Goal: Task Accomplishment & Management: Manage account settings

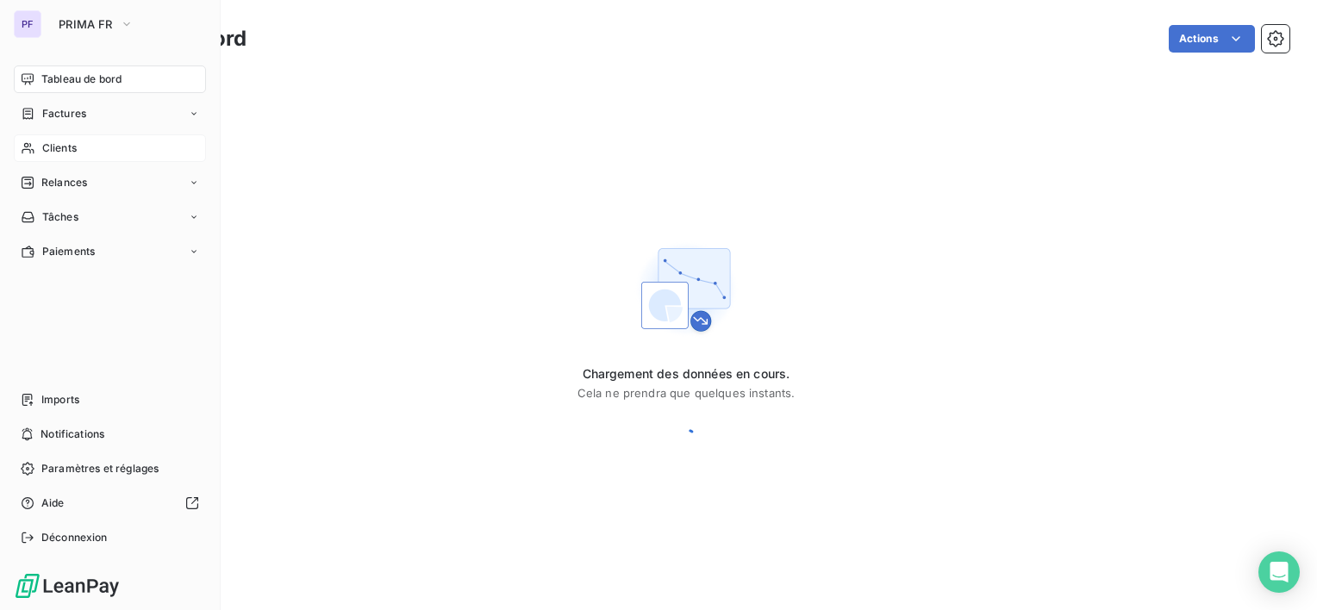
click at [55, 154] on span "Clients" at bounding box center [59, 148] width 34 height 16
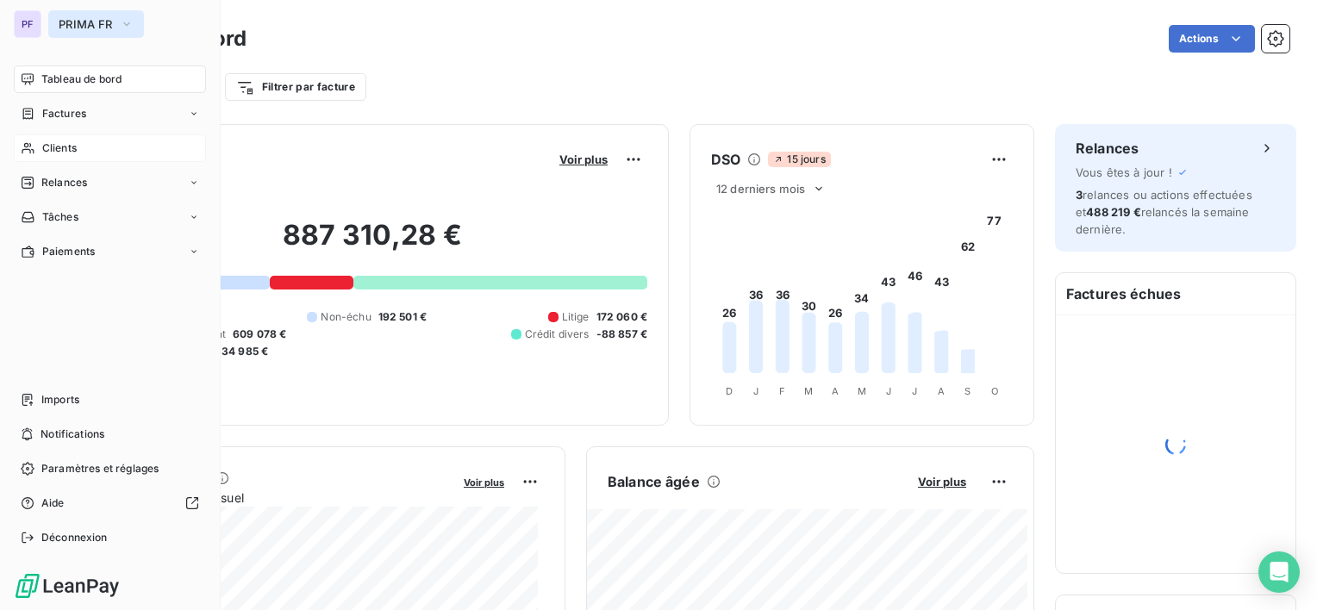
click at [72, 28] on span "PRIMA FR" at bounding box center [86, 24] width 54 height 14
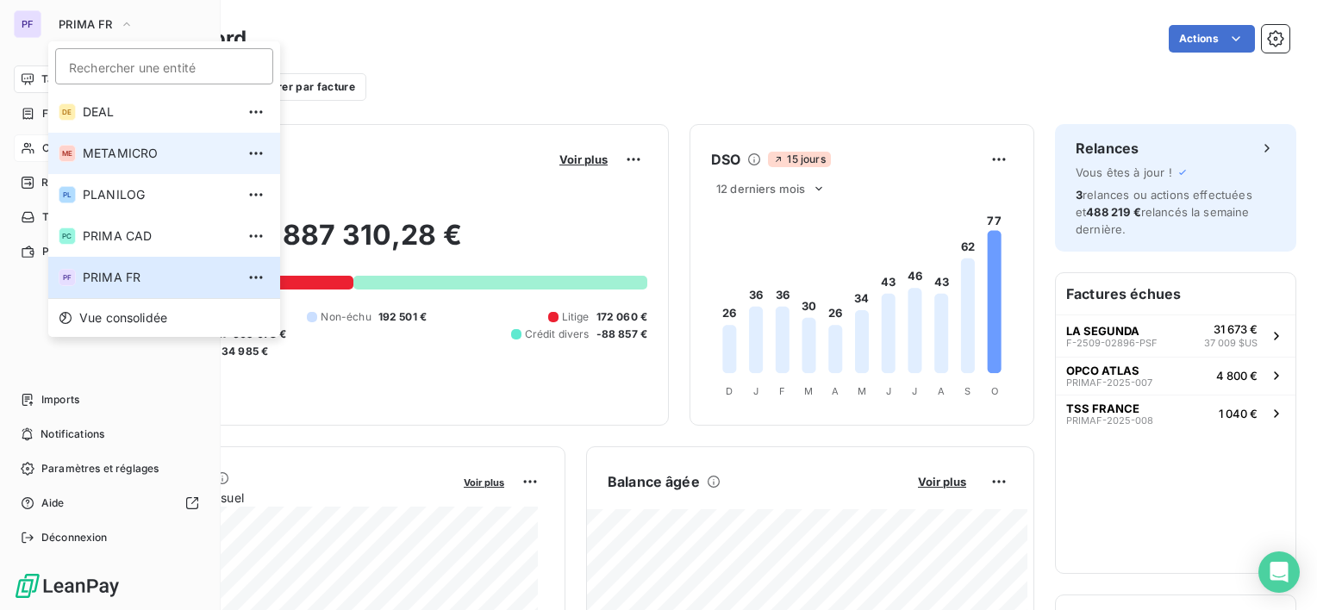
click at [165, 155] on span "METAMICRO" at bounding box center [159, 153] width 153 height 17
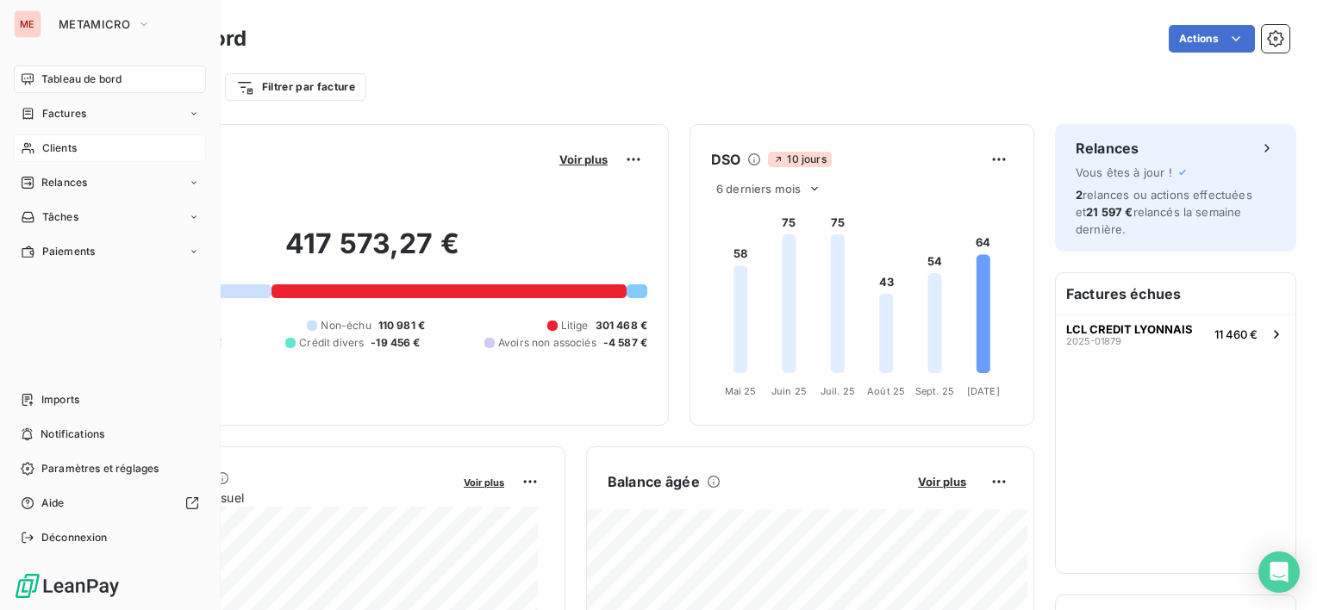
click at [84, 152] on div "Clients" at bounding box center [110, 148] width 192 height 28
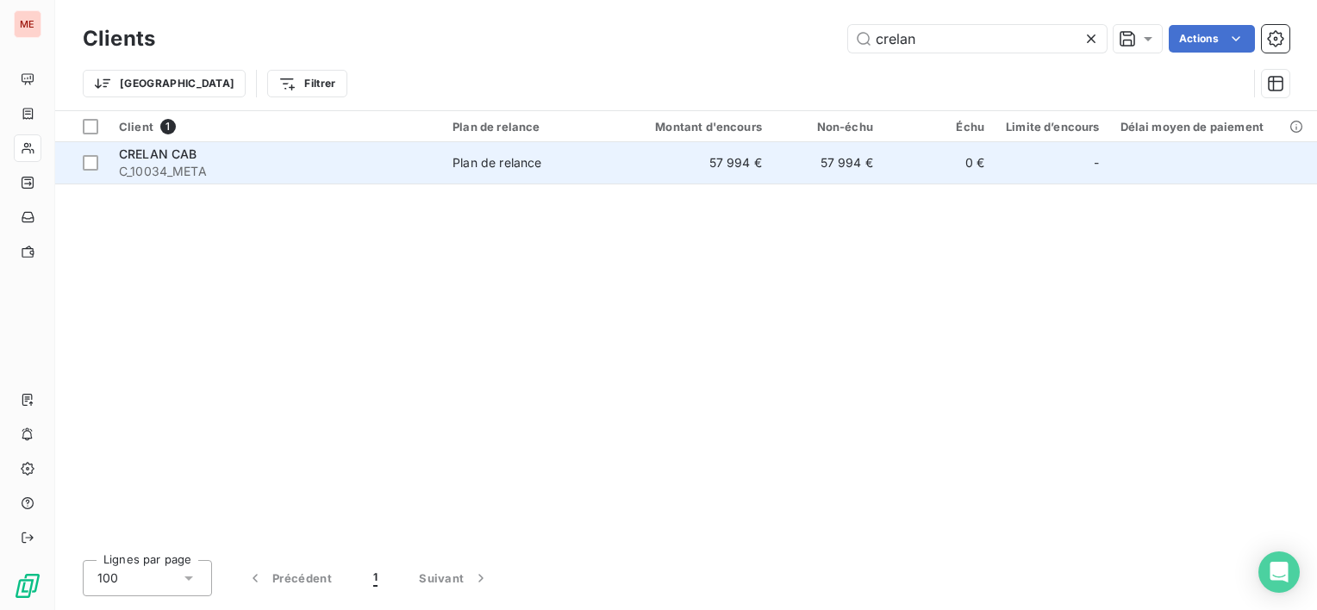
type input "crelan"
click at [780, 170] on td "57 994 €" at bounding box center [827, 162] width 111 height 41
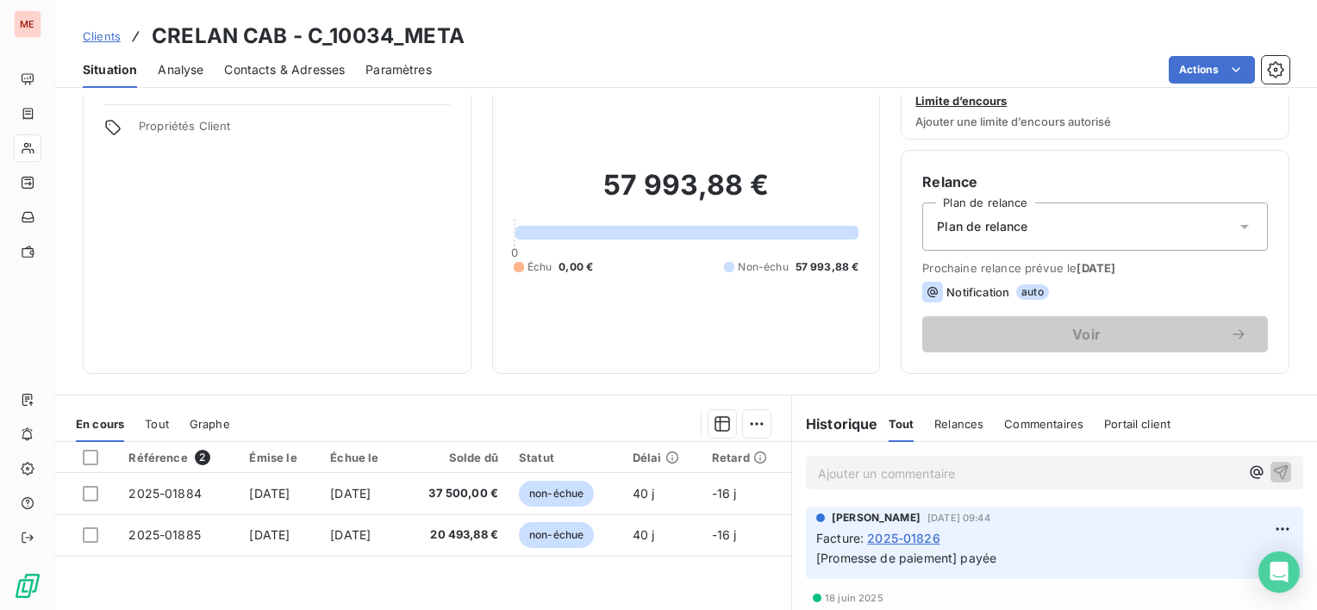
scroll to position [86, 0]
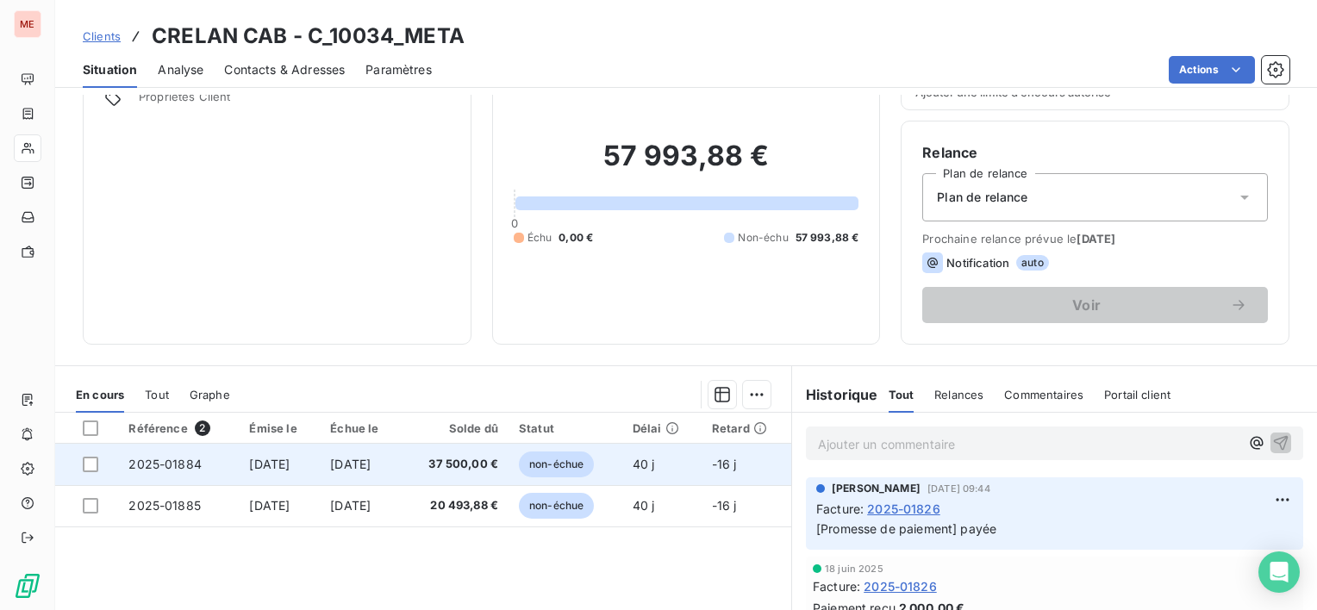
click at [371, 462] on span "[DATE]" at bounding box center [350, 464] width 41 height 15
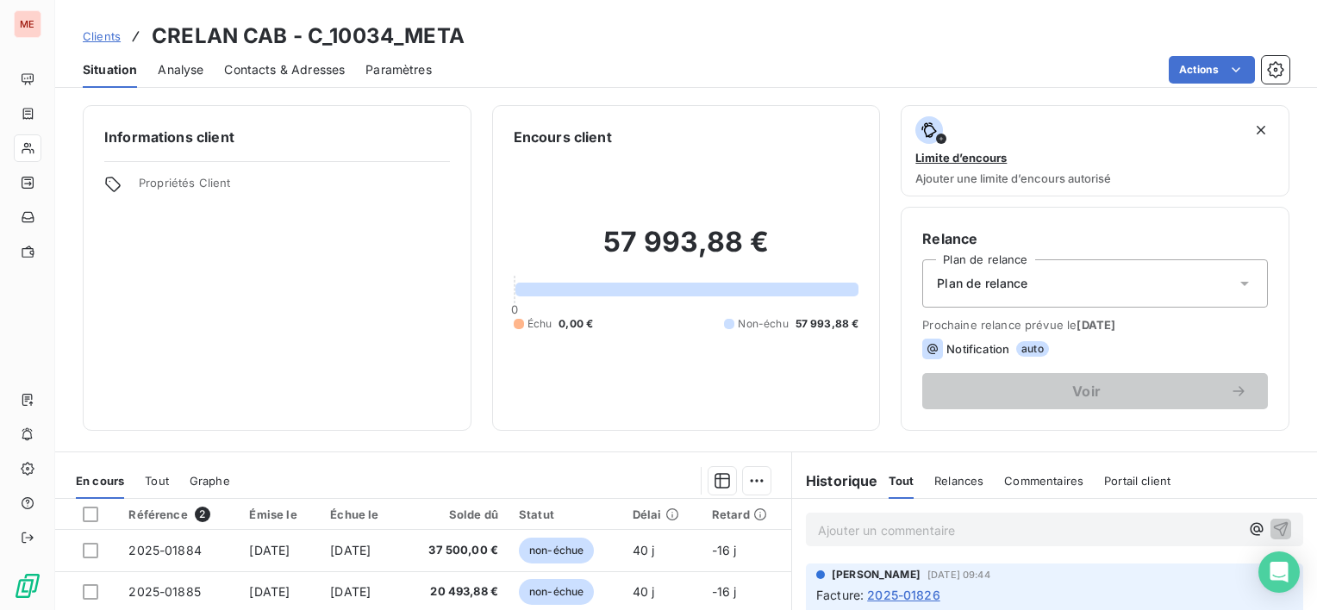
scroll to position [86, 0]
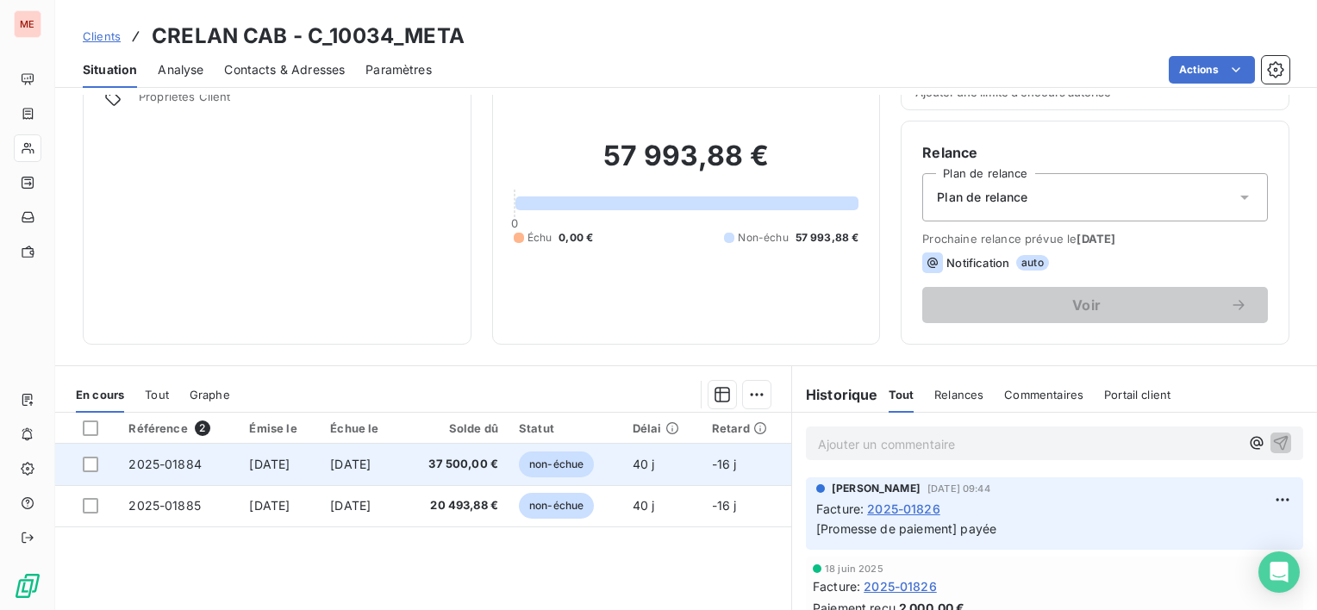
click at [290, 469] on span "[DATE]" at bounding box center [269, 464] width 41 height 15
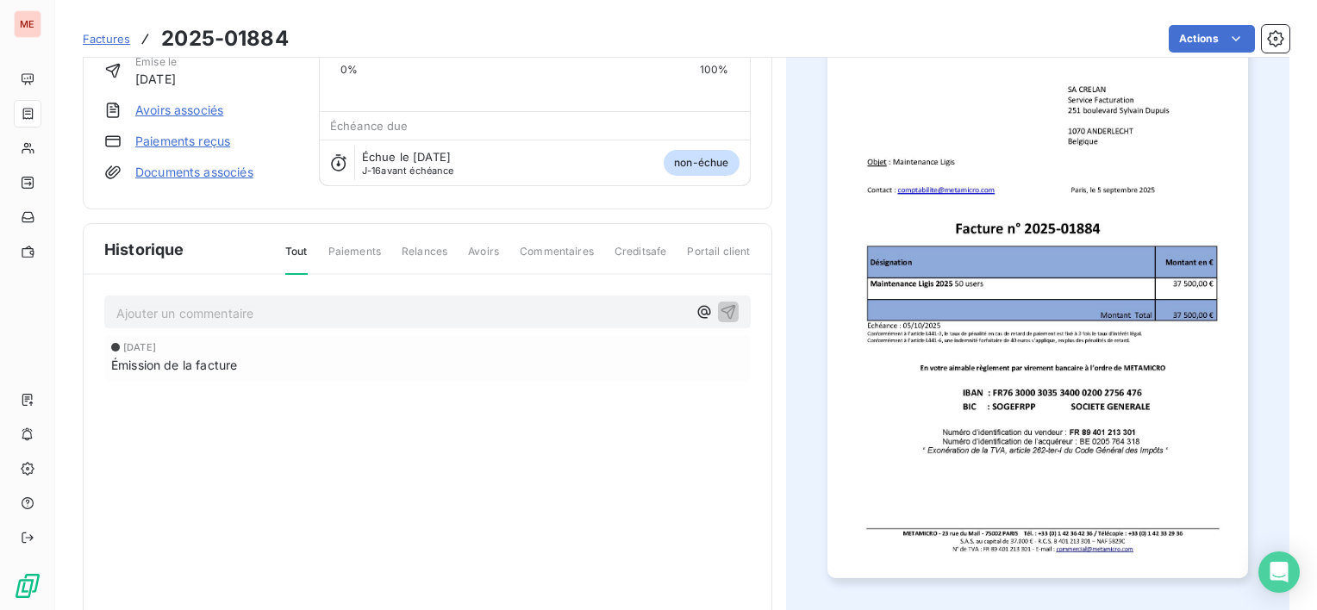
scroll to position [169, 0]
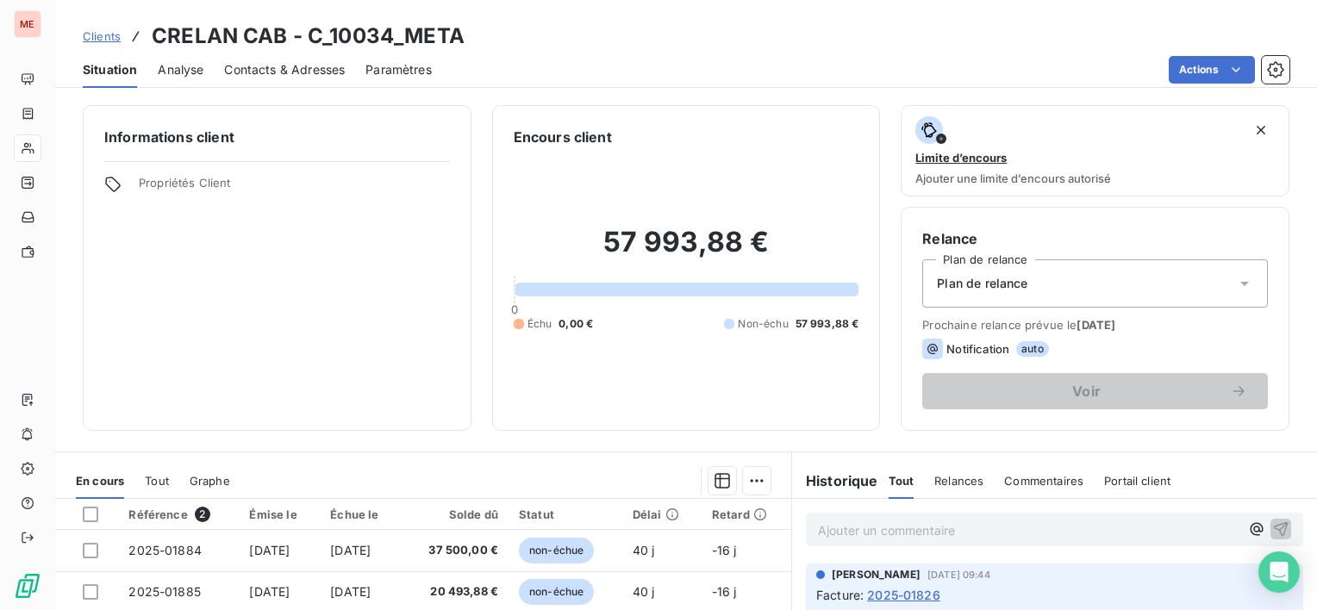
scroll to position [86, 0]
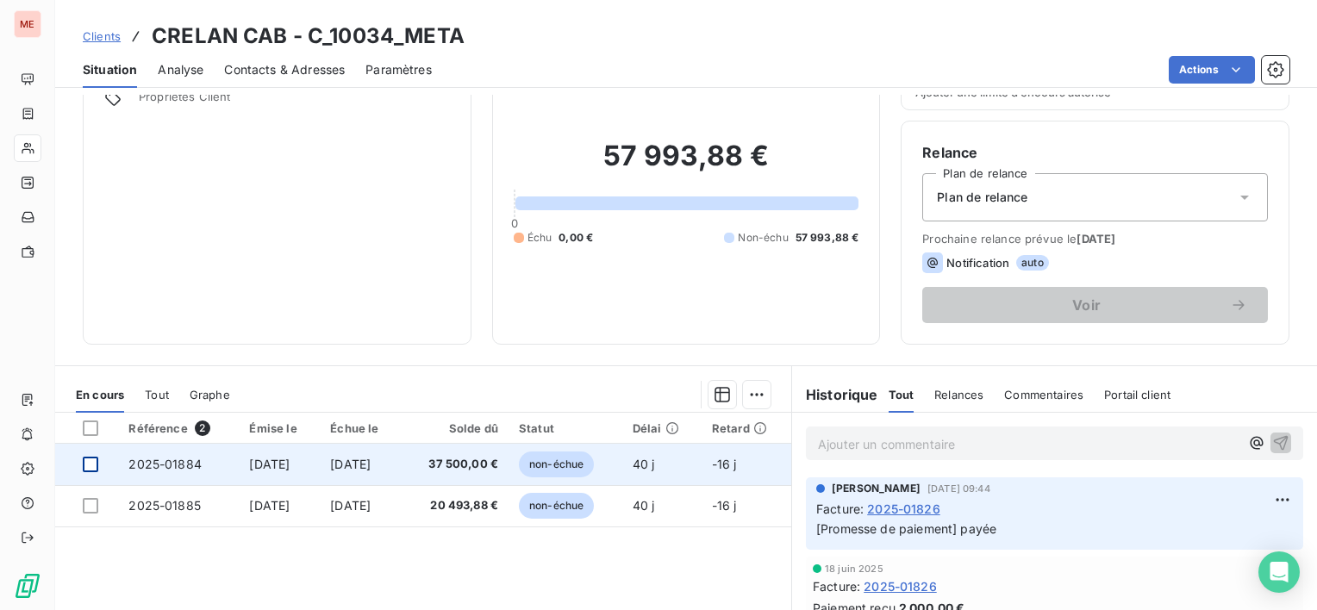
click at [92, 465] on div at bounding box center [91, 465] width 16 height 16
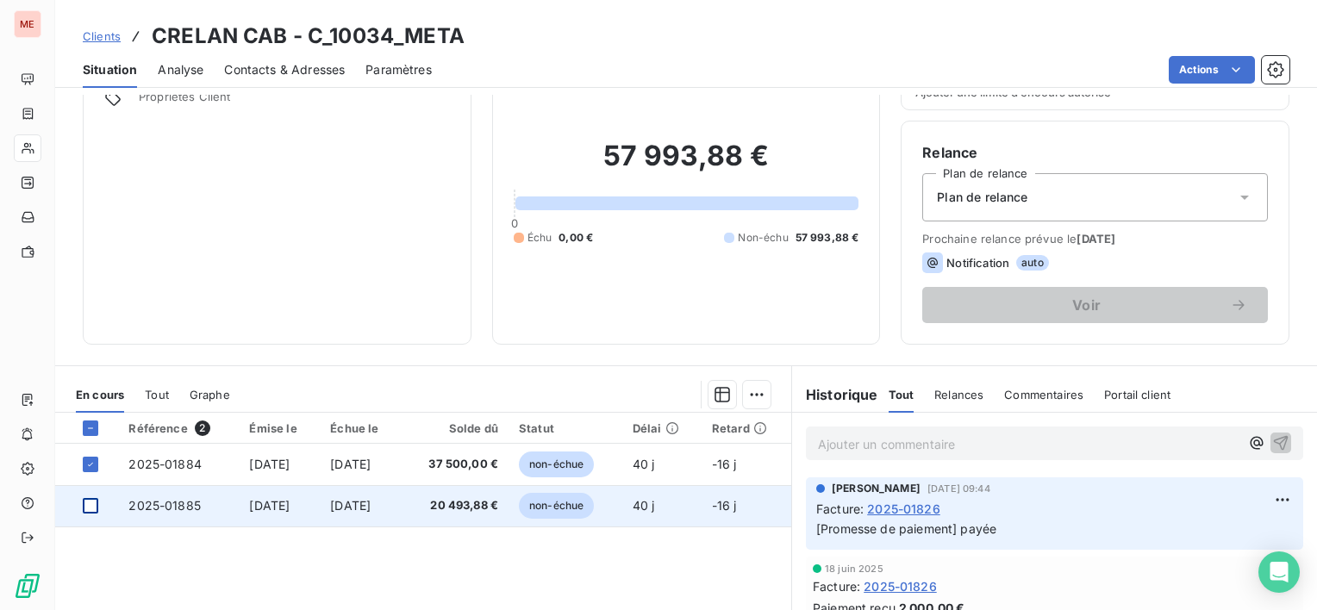
click at [91, 506] on div at bounding box center [91, 506] width 16 height 16
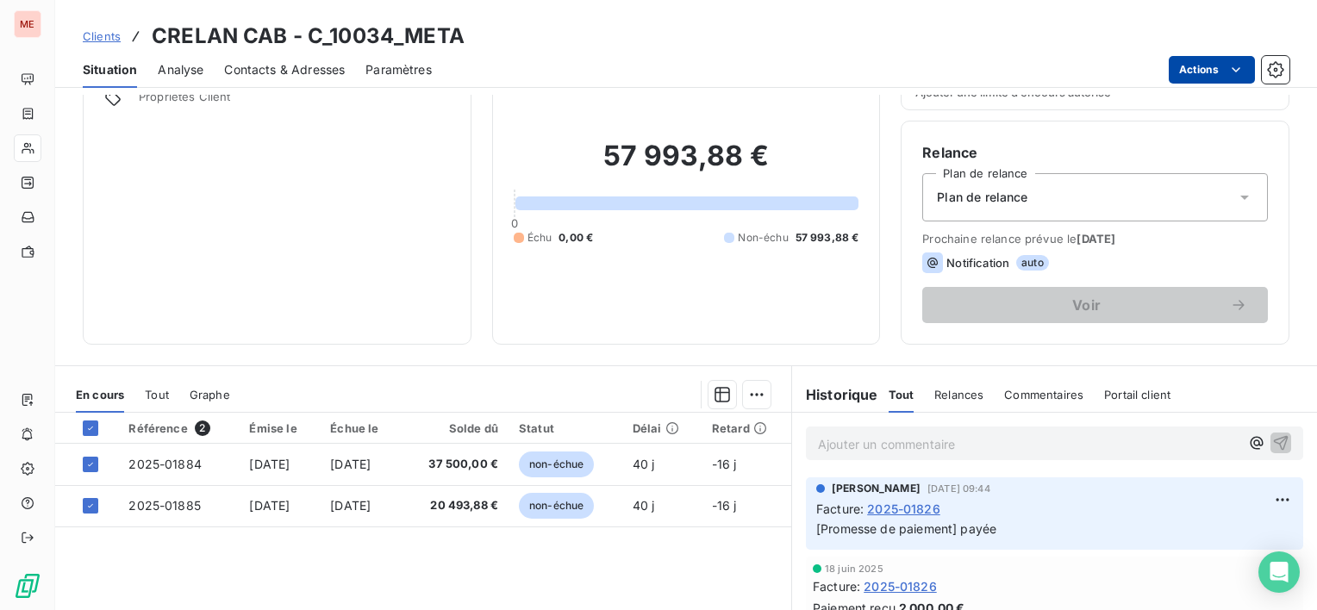
click at [1210, 76] on html "ME Clients CRELAN CAB - C_10034_META Situation Analyse Contacts & Adresses Para…" at bounding box center [658, 305] width 1317 height 610
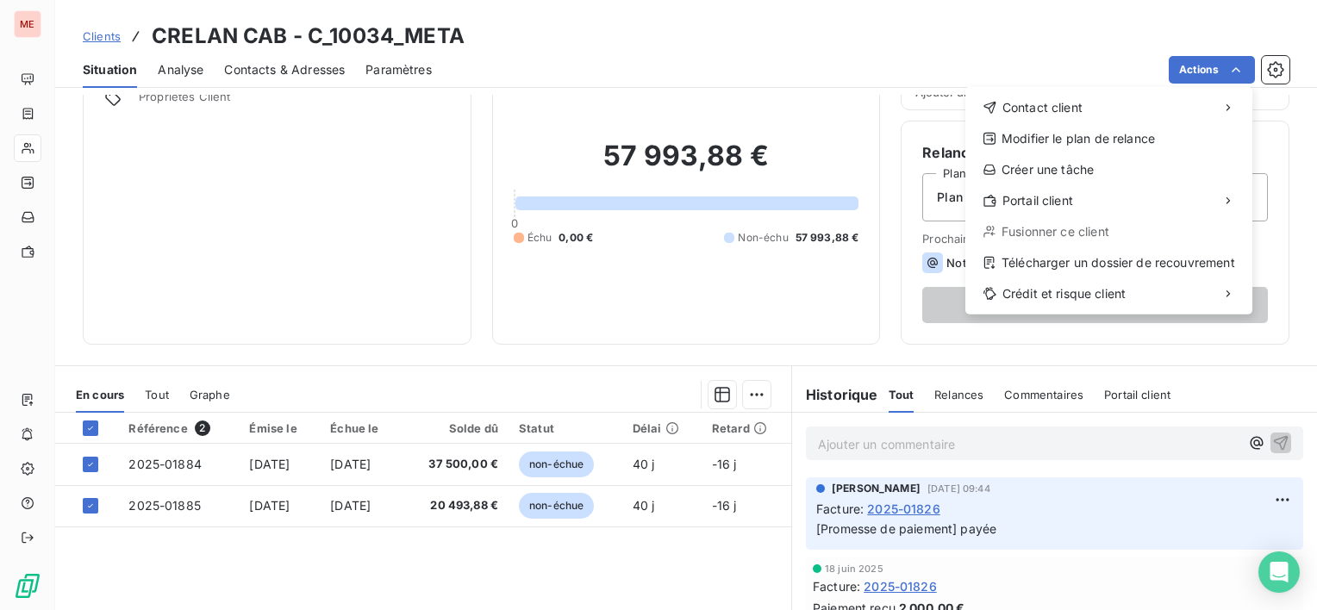
click at [453, 554] on html "ME Clients CRELAN CAB - C_10034_META Situation Analyse Contacts & Adresses Para…" at bounding box center [658, 305] width 1317 height 610
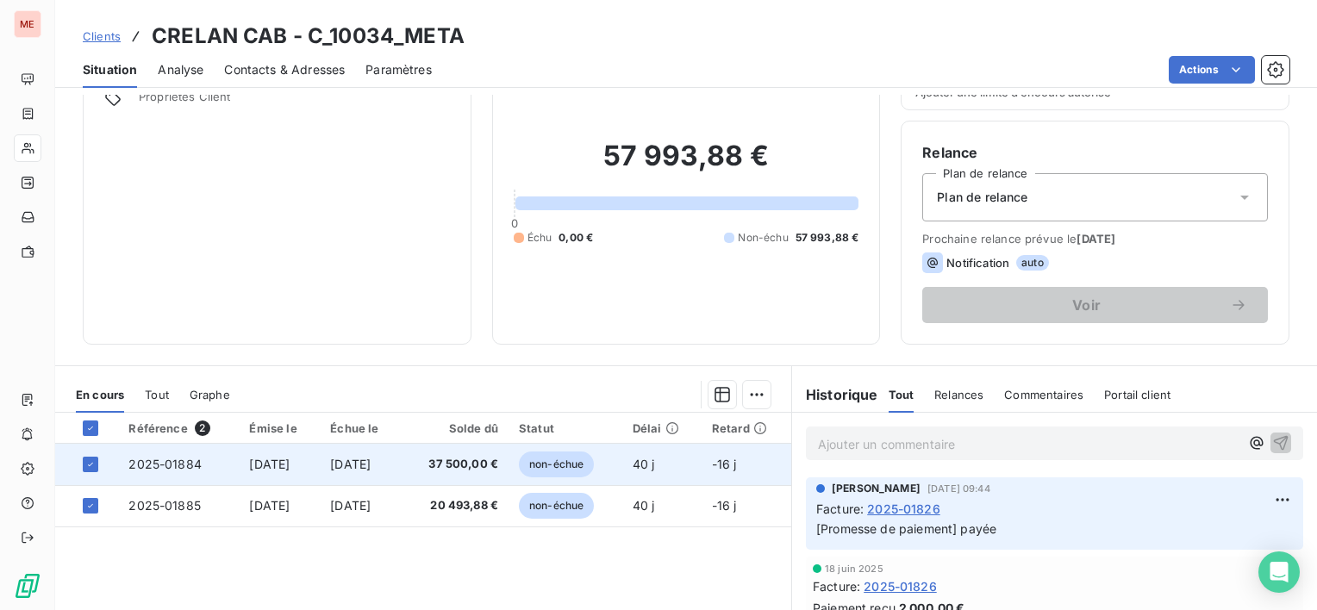
click at [450, 462] on span "37 500,00 €" at bounding box center [455, 464] width 86 height 17
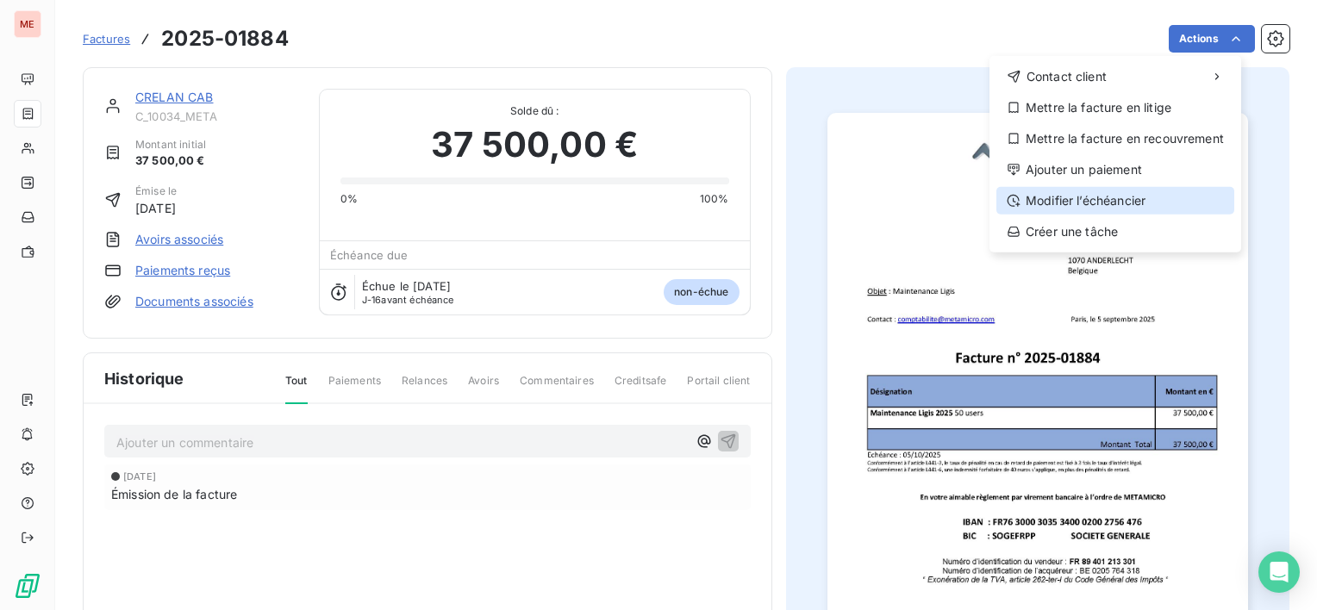
click at [1107, 204] on div "Modifier l’échéancier" at bounding box center [1115, 201] width 238 height 28
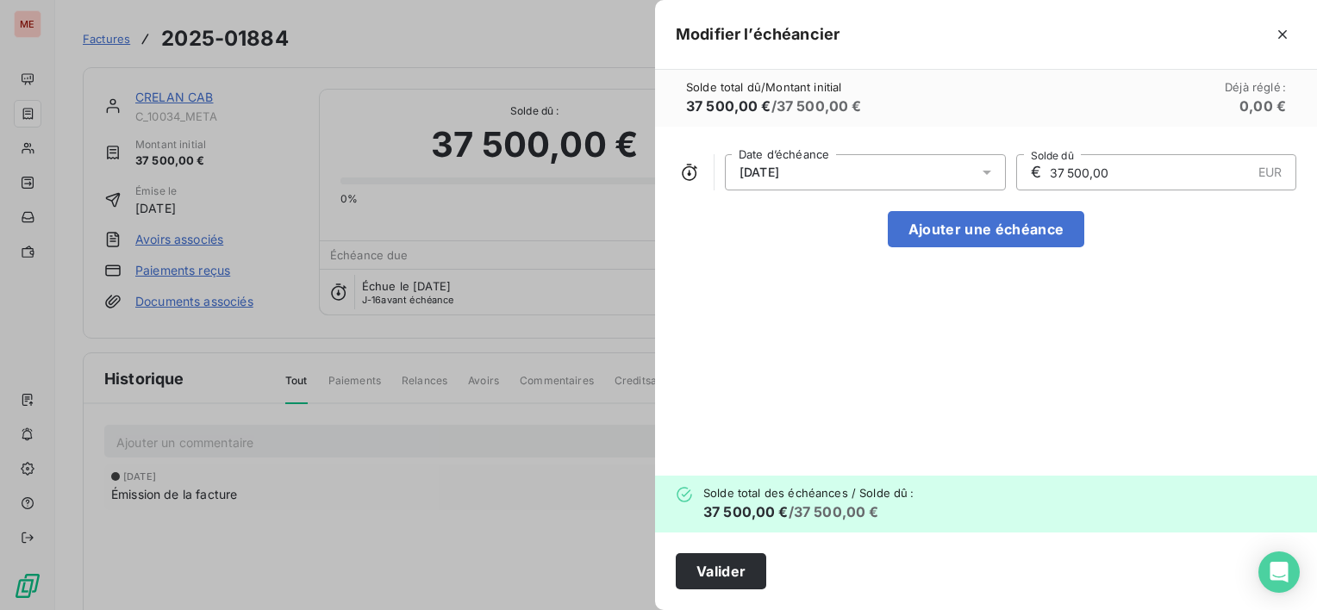
click at [976, 183] on div "[DATE]" at bounding box center [865, 172] width 281 height 36
click at [500, 415] on div at bounding box center [658, 305] width 1317 height 610
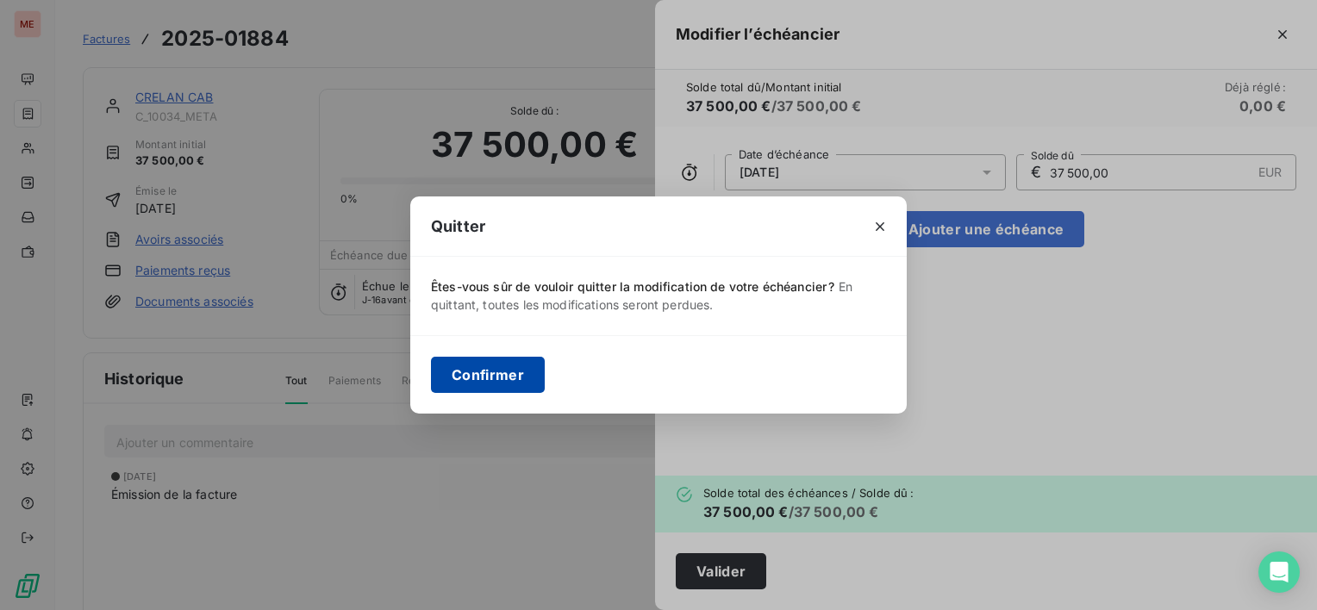
click at [469, 365] on button "Confirmer" at bounding box center [488, 375] width 114 height 36
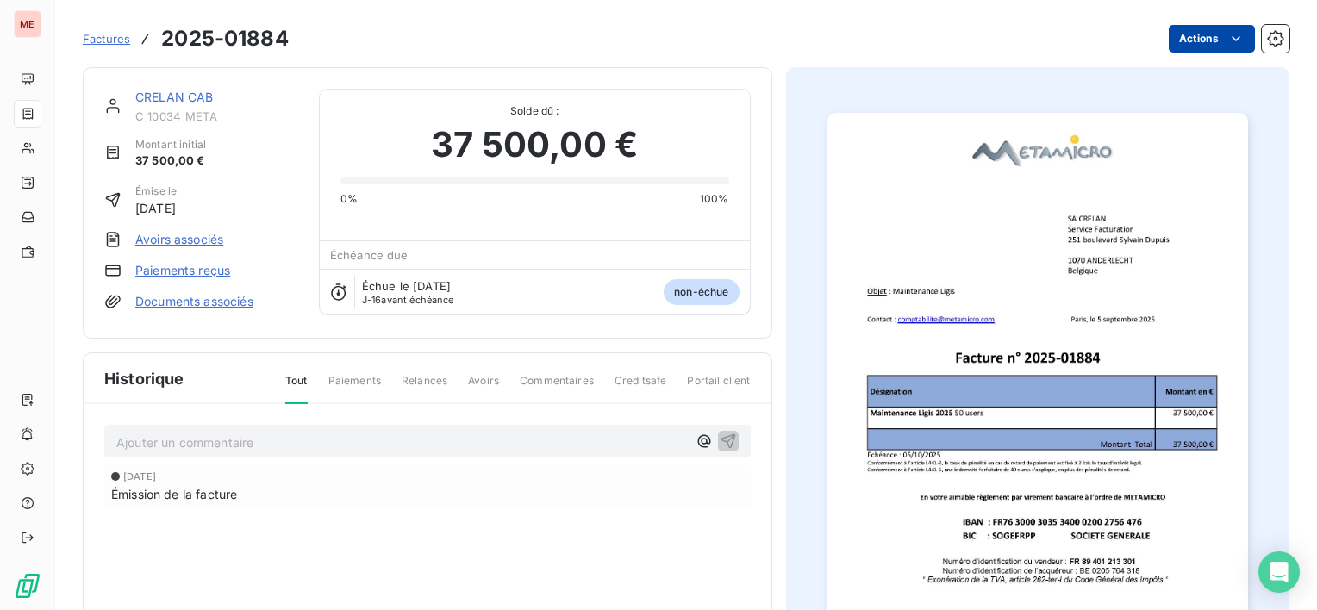
click at [1205, 38] on html "ME Factures 2025-01884 Actions CRELAN CAB C_10034_META Montant initial 37 500,0…" at bounding box center [658, 305] width 1317 height 610
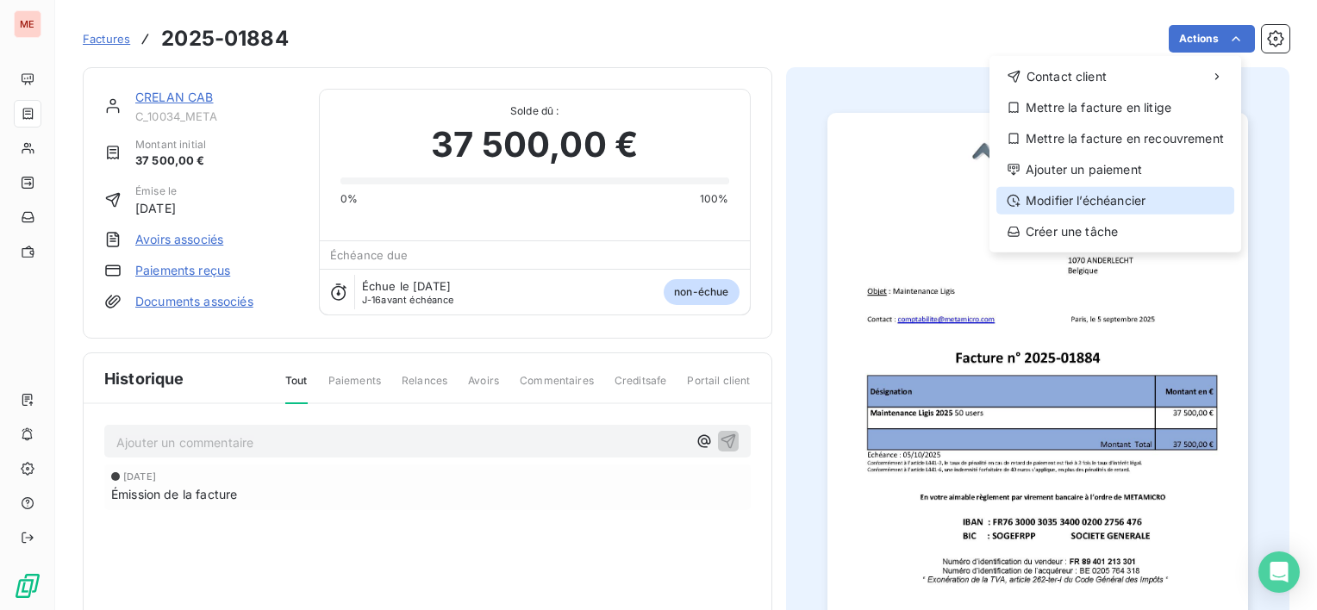
click at [1093, 200] on div "Modifier l’échéancier" at bounding box center [1115, 201] width 238 height 28
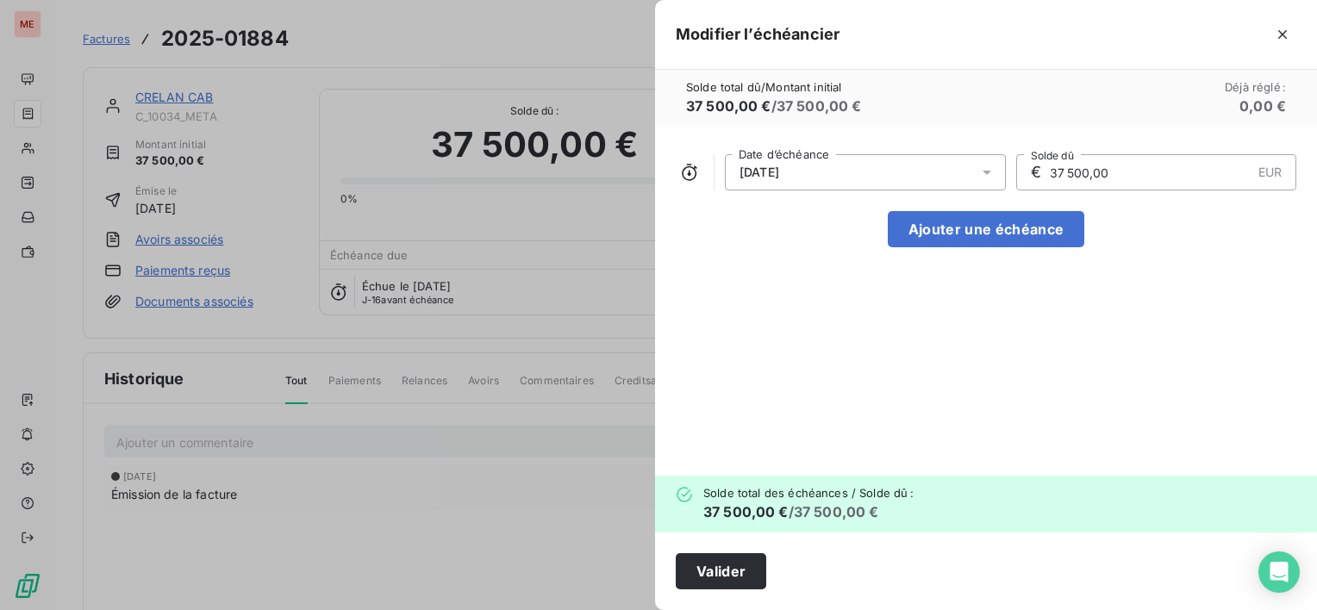
click at [758, 171] on span "[DATE]" at bounding box center [759, 172] width 40 height 14
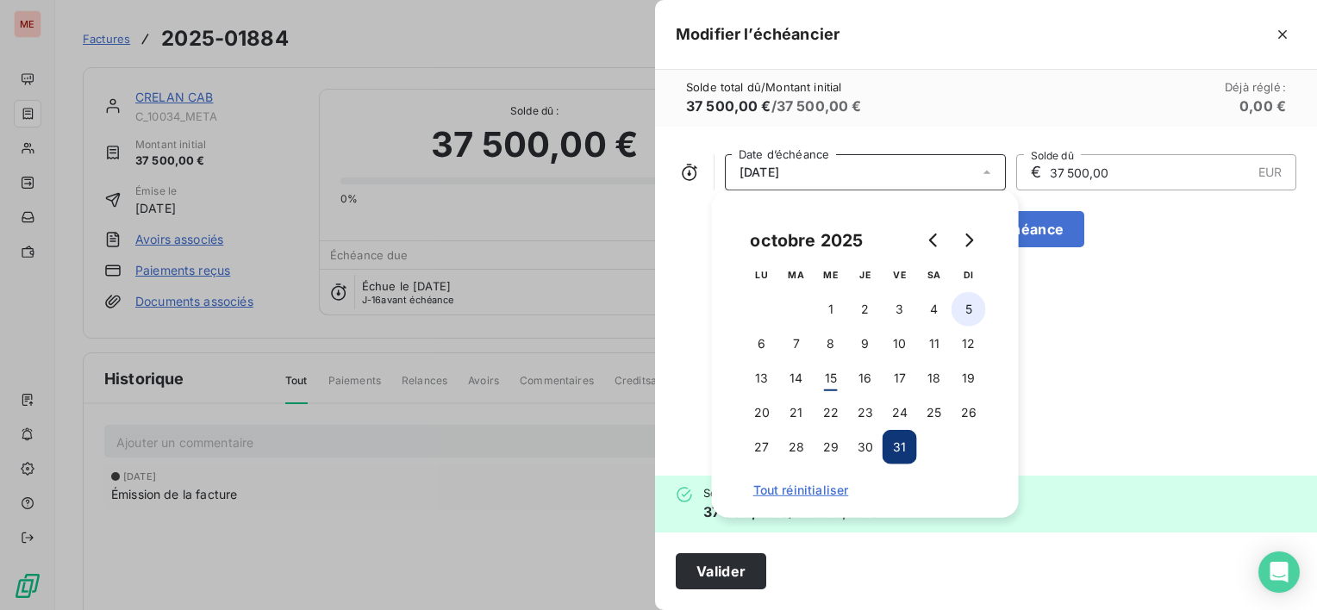
click at [966, 309] on button "5" at bounding box center [968, 309] width 34 height 34
click at [1073, 324] on div "[DATE] Date d’échéance € 37 500,00 EUR Solde dû Ajouter une échéance" at bounding box center [986, 301] width 662 height 349
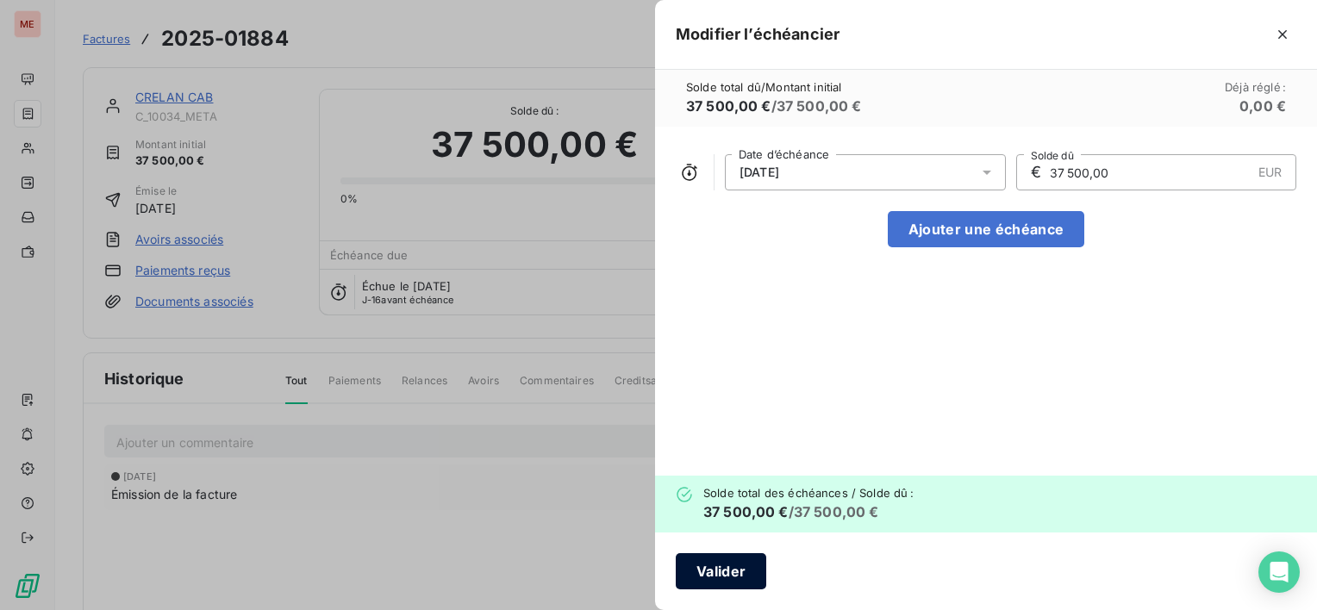
click at [738, 570] on button "Valider" at bounding box center [721, 571] width 90 height 36
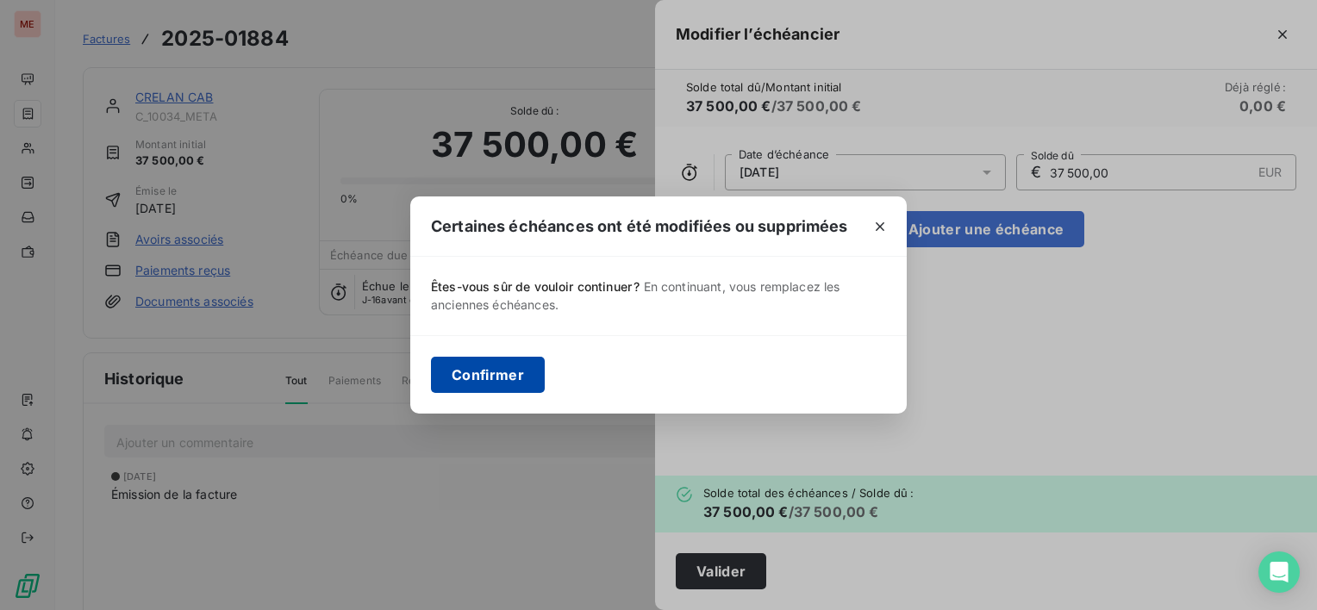
click at [496, 379] on button "Confirmer" at bounding box center [488, 375] width 114 height 36
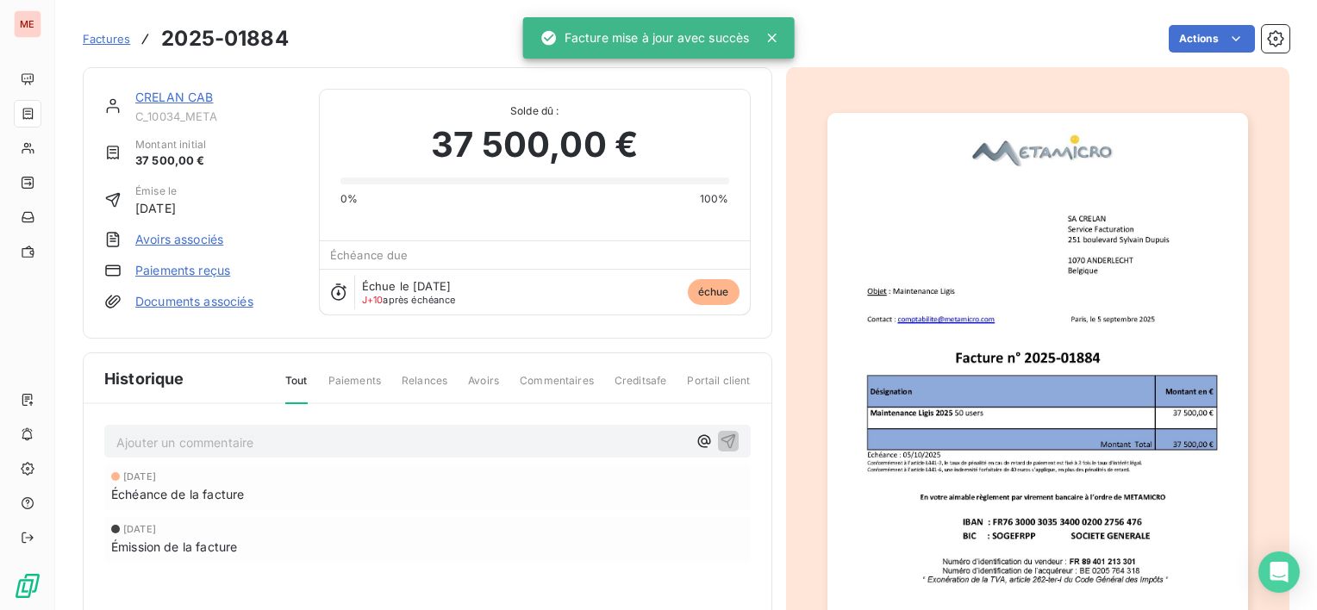
click at [164, 107] on div "CRELAN CAB C_10034_META" at bounding box center [216, 106] width 163 height 34
click at [165, 103] on link "CRELAN CAB" at bounding box center [174, 97] width 78 height 15
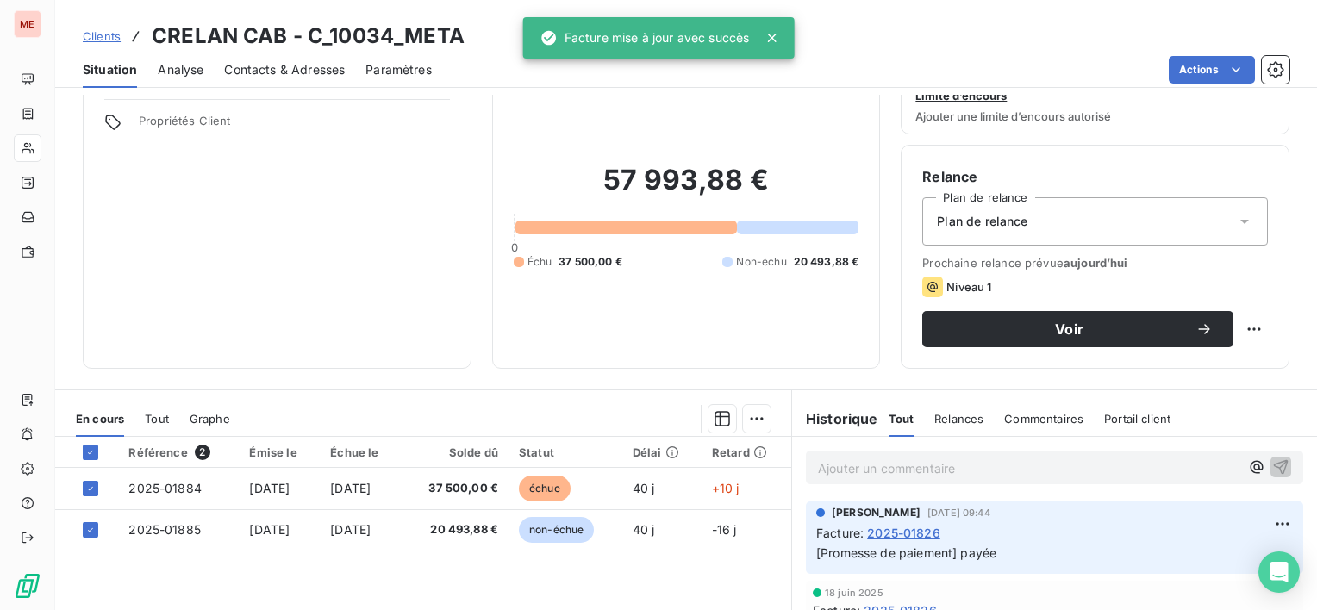
scroll to position [172, 0]
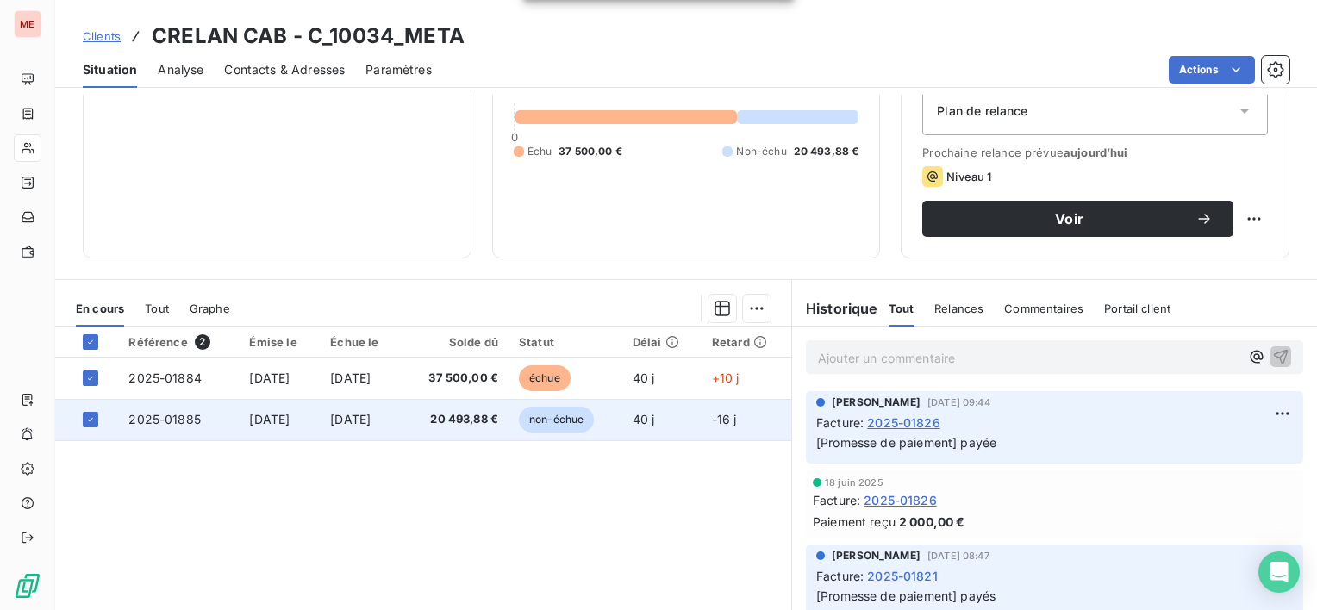
click at [239, 421] on td "[DATE]" at bounding box center [279, 419] width 81 height 41
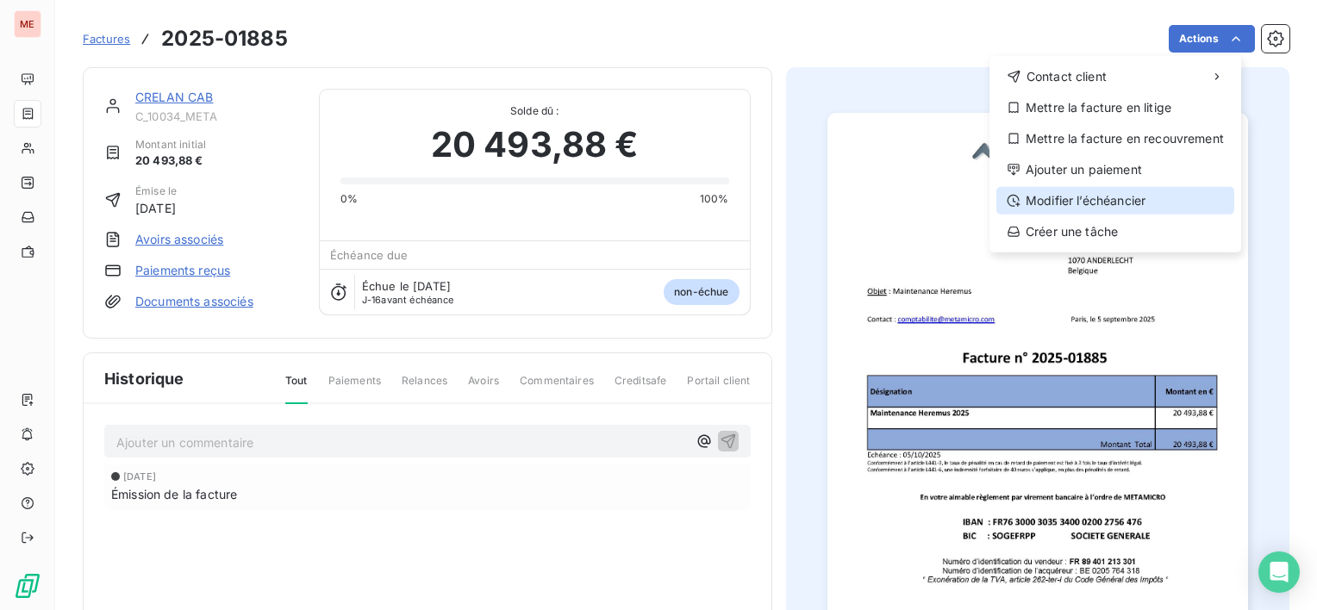
click at [1131, 196] on div "Modifier l’échéancier" at bounding box center [1115, 201] width 238 height 28
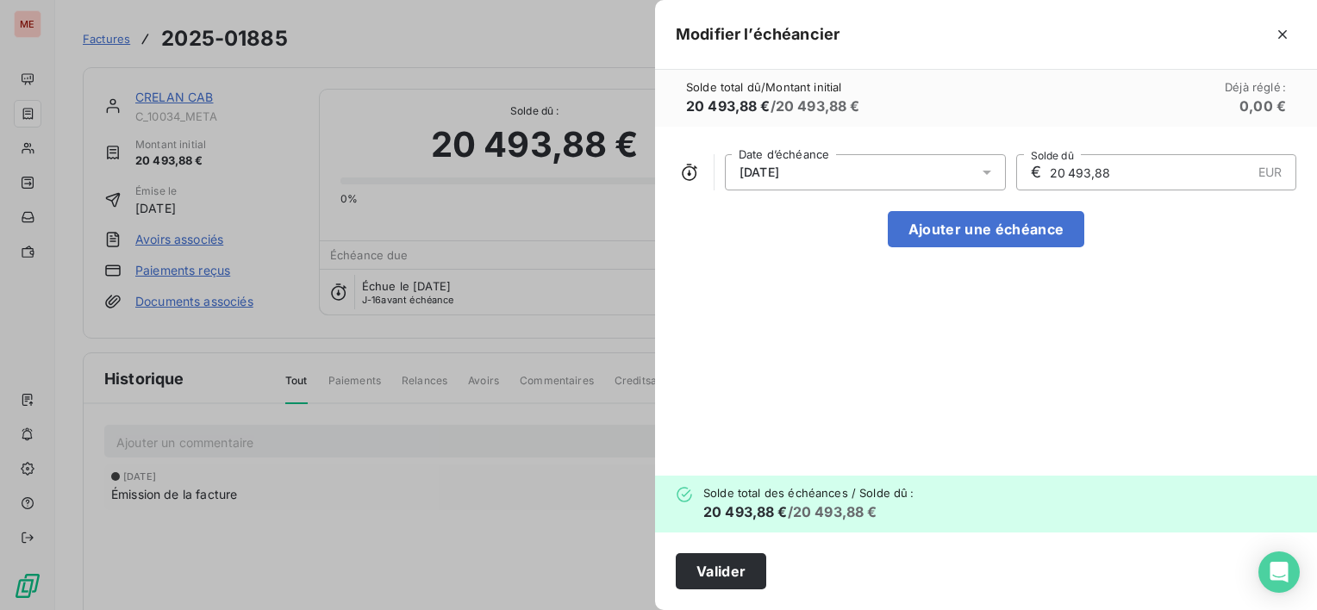
click at [850, 169] on div "[DATE]" at bounding box center [865, 172] width 281 height 36
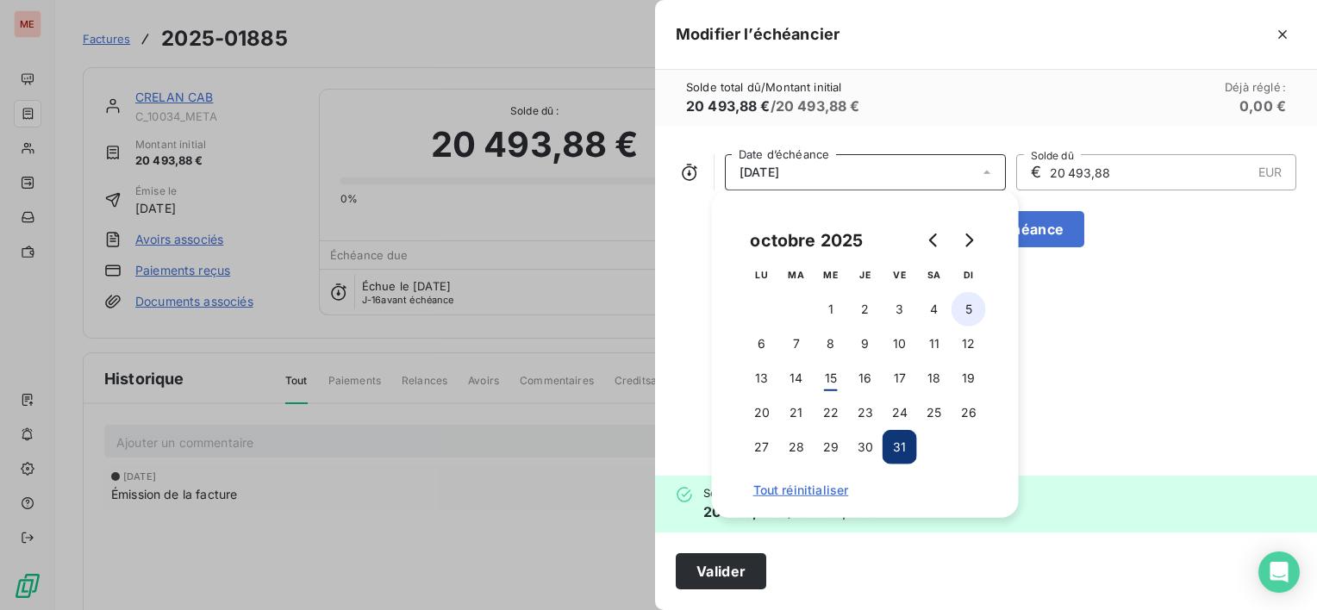
click at [963, 314] on button "5" at bounding box center [968, 309] width 34 height 34
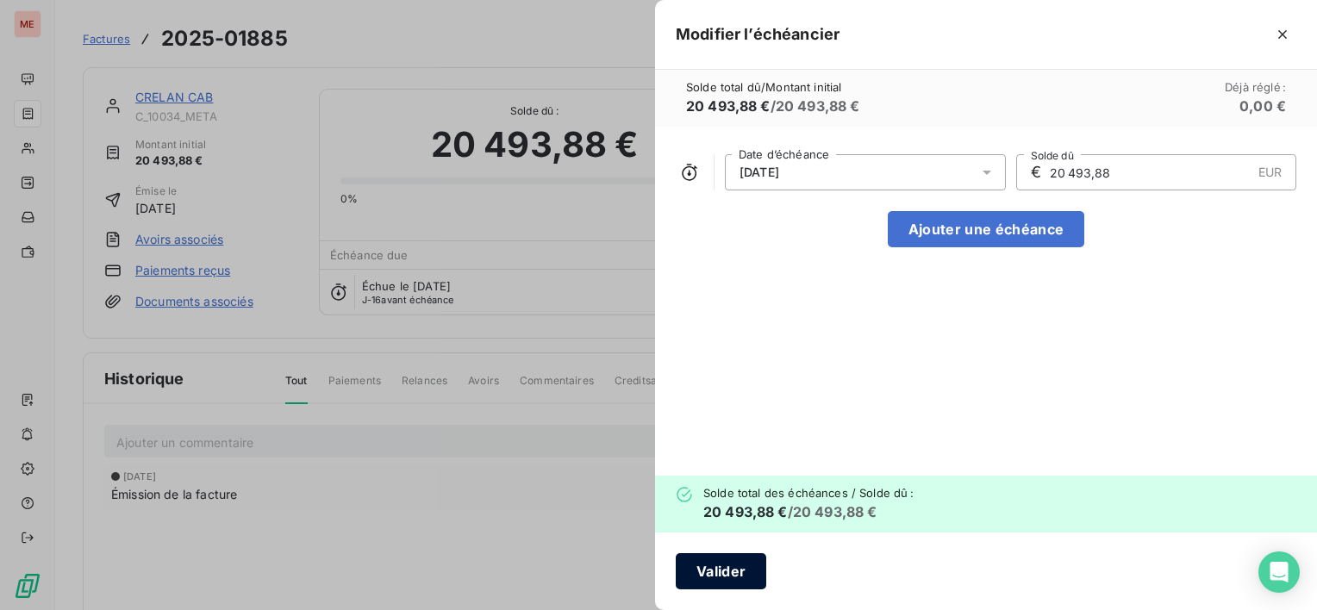
click at [732, 564] on button "Valider" at bounding box center [721, 571] width 90 height 36
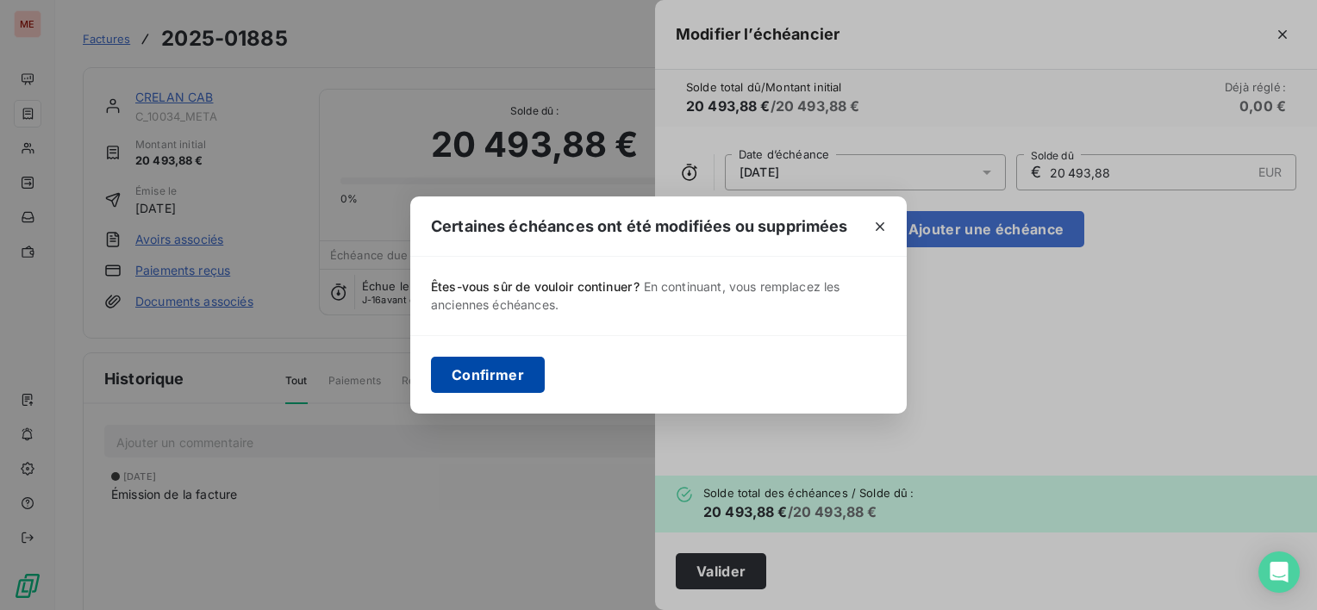
click at [482, 379] on button "Confirmer" at bounding box center [488, 375] width 114 height 36
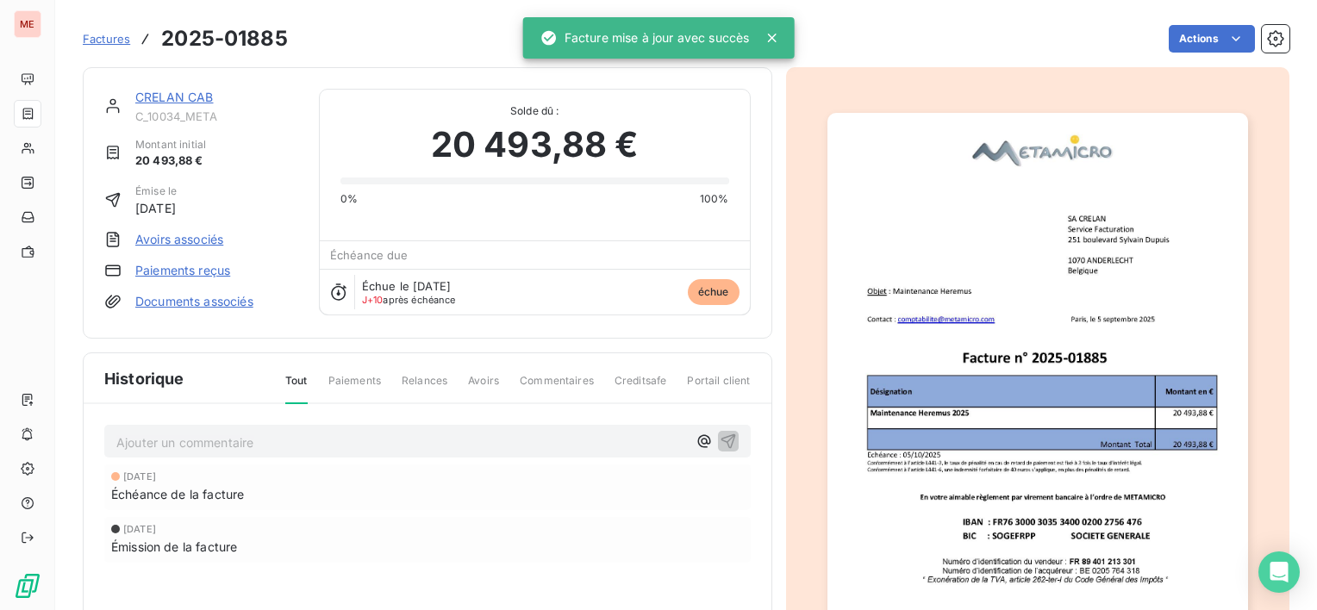
click at [203, 100] on link "CRELAN CAB" at bounding box center [174, 97] width 78 height 15
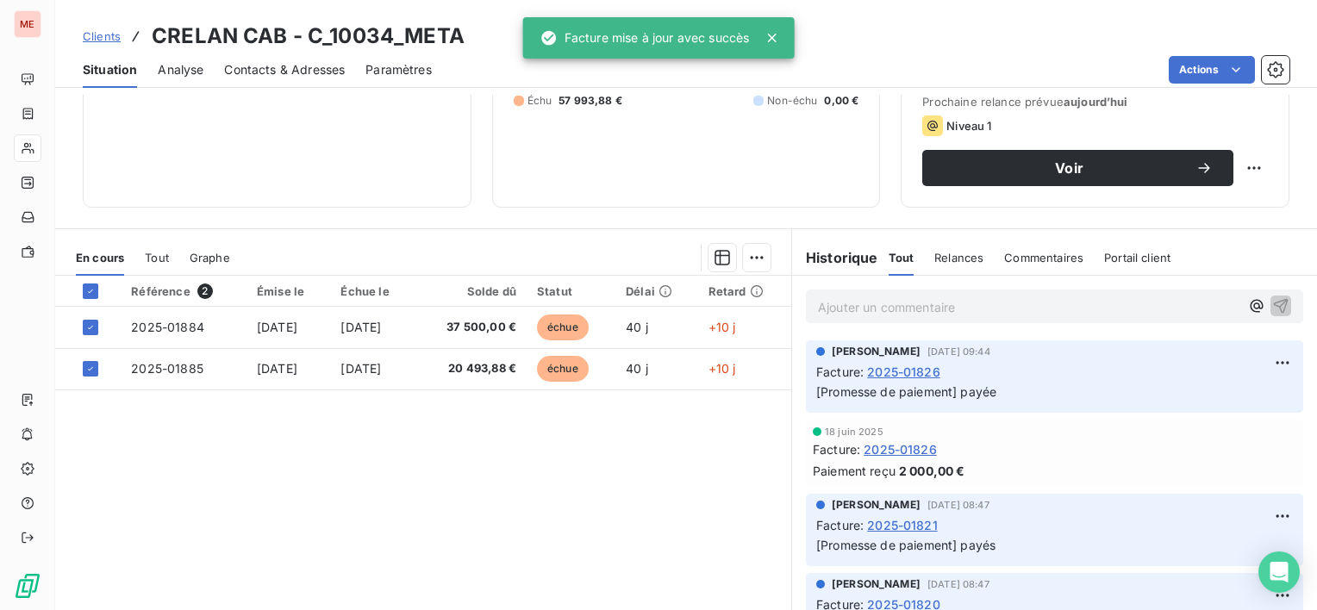
scroll to position [259, 0]
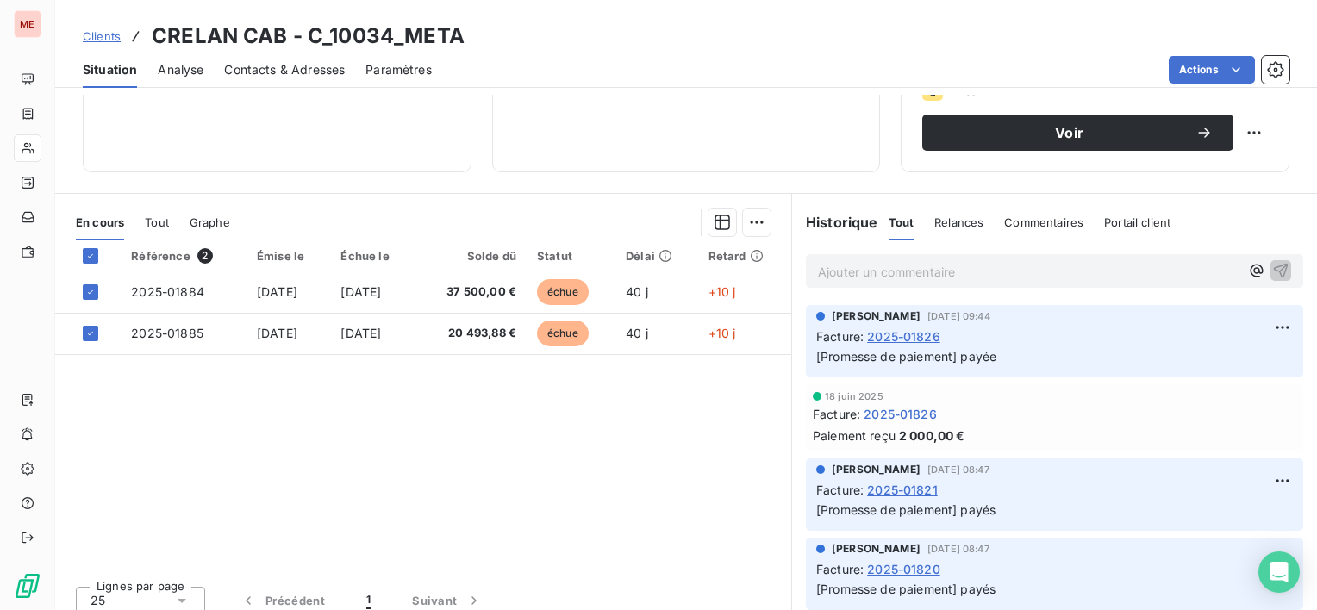
click at [428, 426] on html "ME Clients CRELAN CAB - C_10034_META Situation Analyse Contacts & Adresses Para…" at bounding box center [658, 305] width 1317 height 610
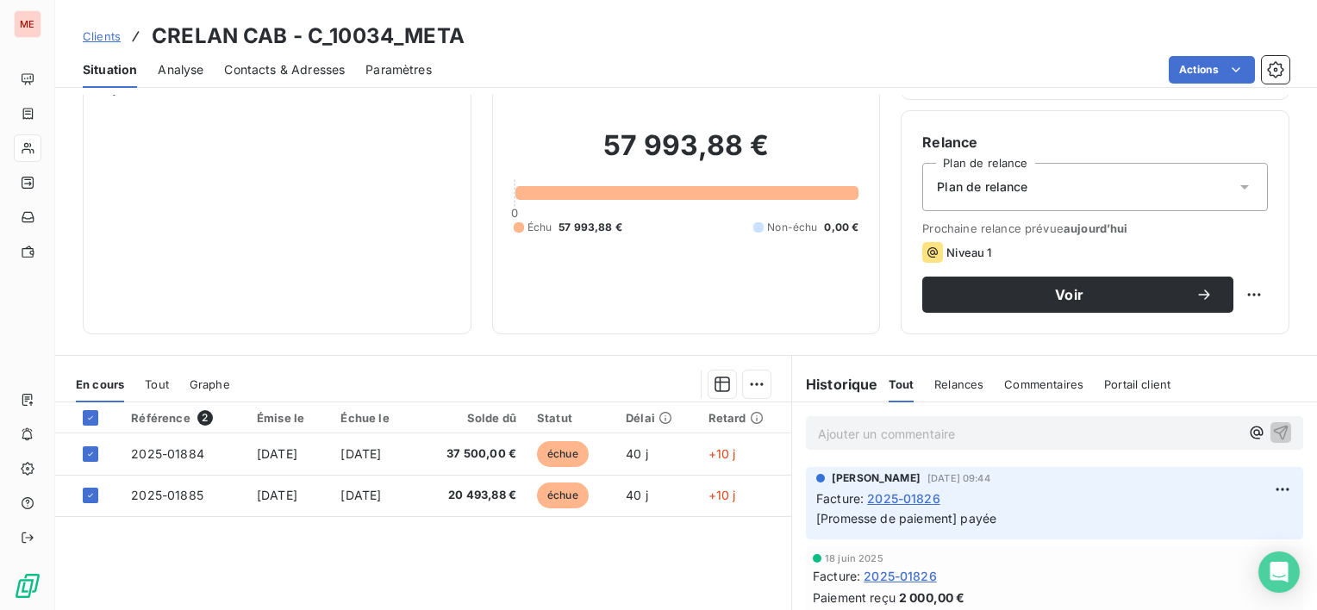
scroll to position [0, 0]
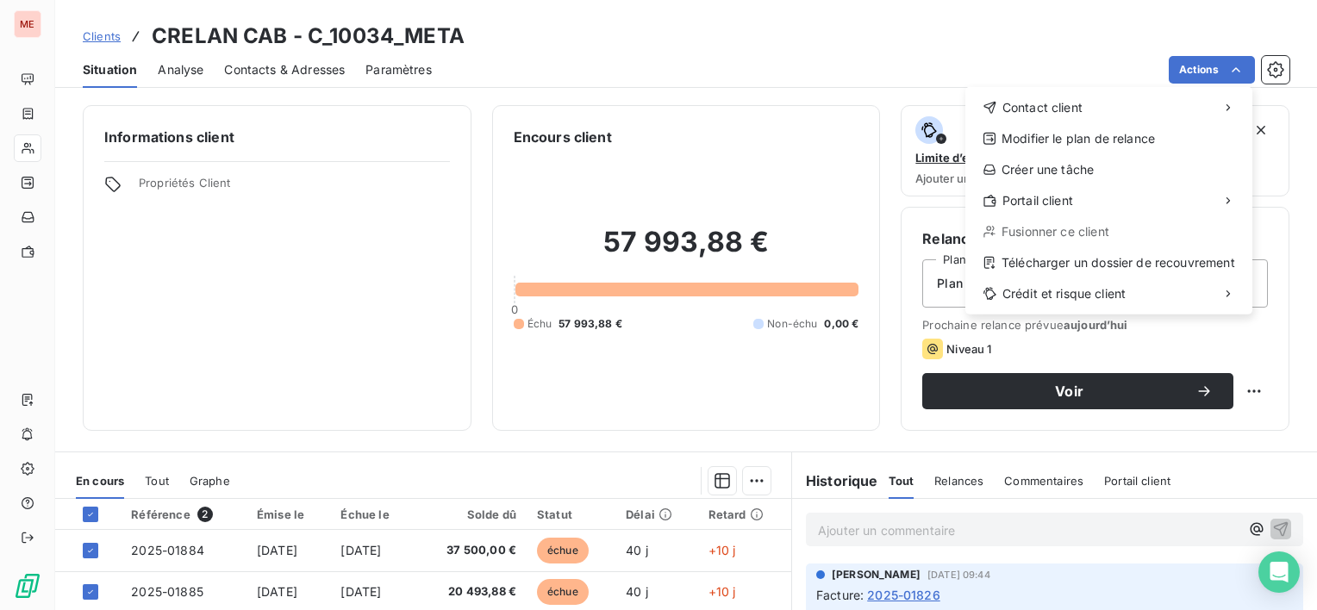
click at [248, 72] on html "ME Clients CRELAN CAB - C_10034_META Situation Analyse Contacts & Adresses Para…" at bounding box center [658, 305] width 1317 height 610
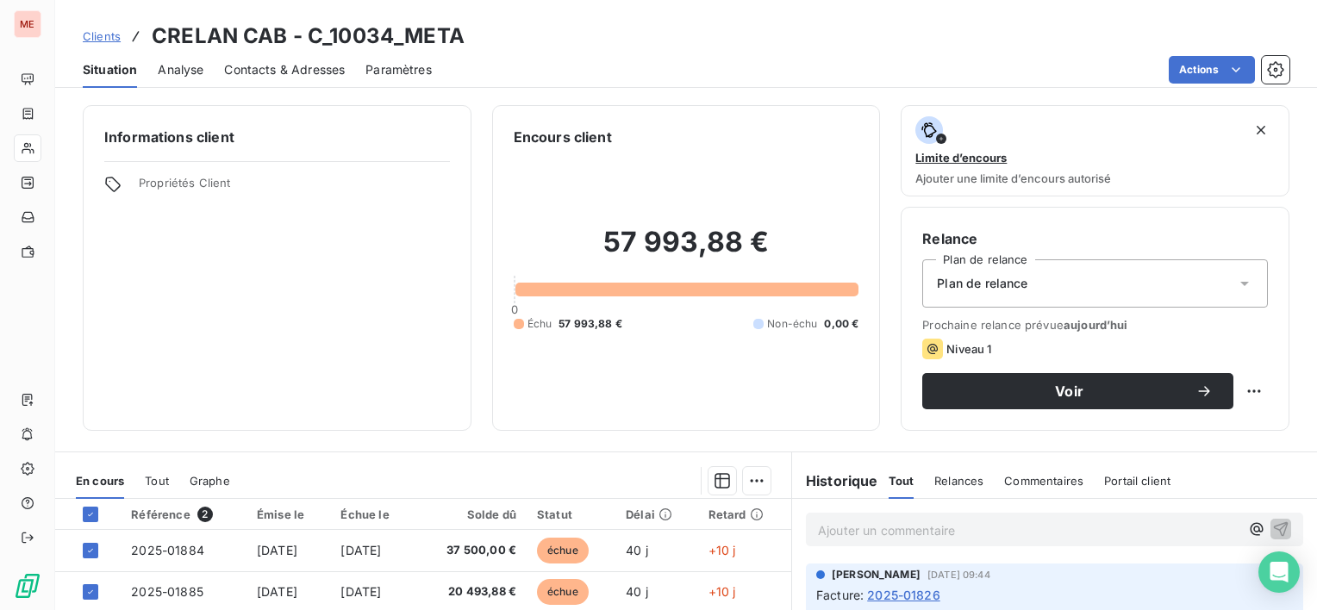
click at [309, 73] on span "Contacts & Adresses" at bounding box center [284, 69] width 121 height 17
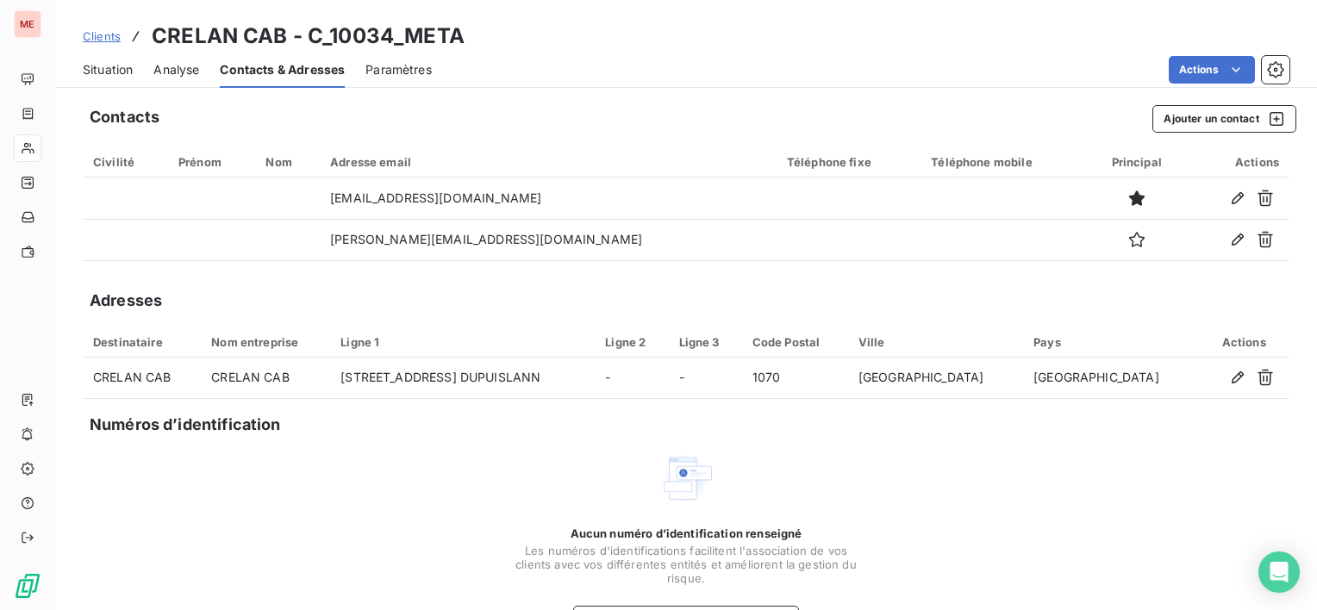
click at [136, 75] on div "Situation Analyse Contacts & Adresses Paramètres Actions" at bounding box center [686, 70] width 1262 height 36
click at [124, 76] on span "Situation" at bounding box center [108, 69] width 50 height 17
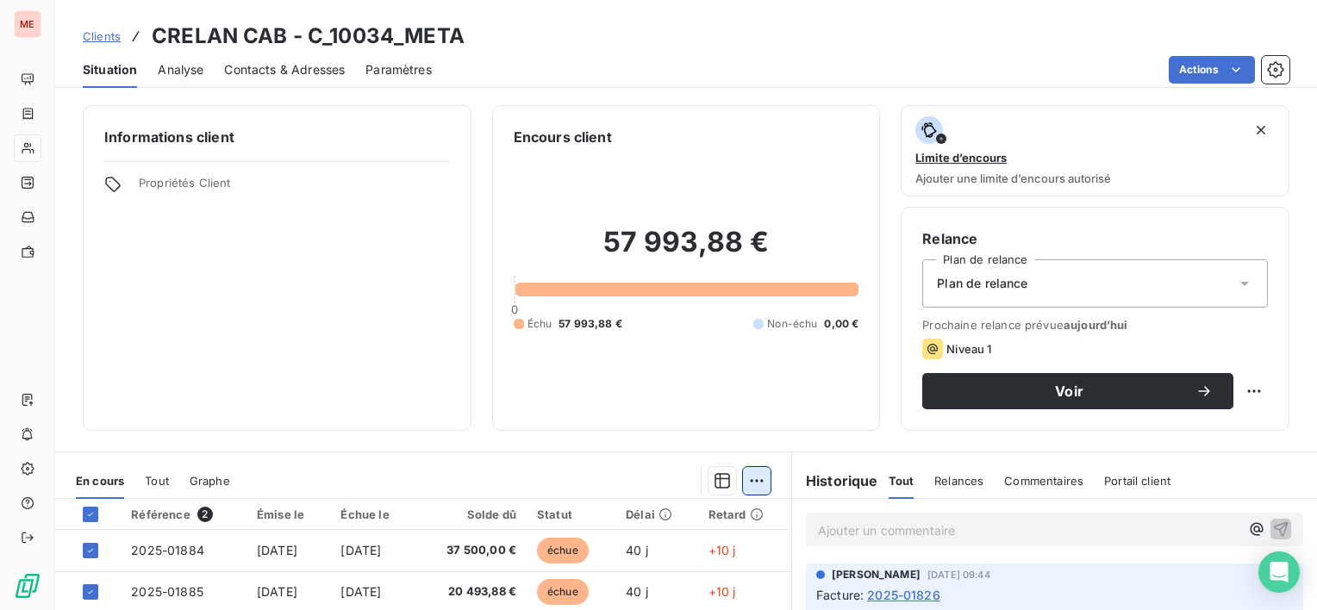
click at [755, 489] on html "ME Clients CRELAN CAB - C_10034_META Situation Analyse Contacts & Adresses Para…" at bounding box center [658, 305] width 1317 height 610
click at [247, 315] on html "ME Clients CRELAN CAB - C_10034_META Situation Analyse Contacts & Adresses Para…" at bounding box center [658, 305] width 1317 height 610
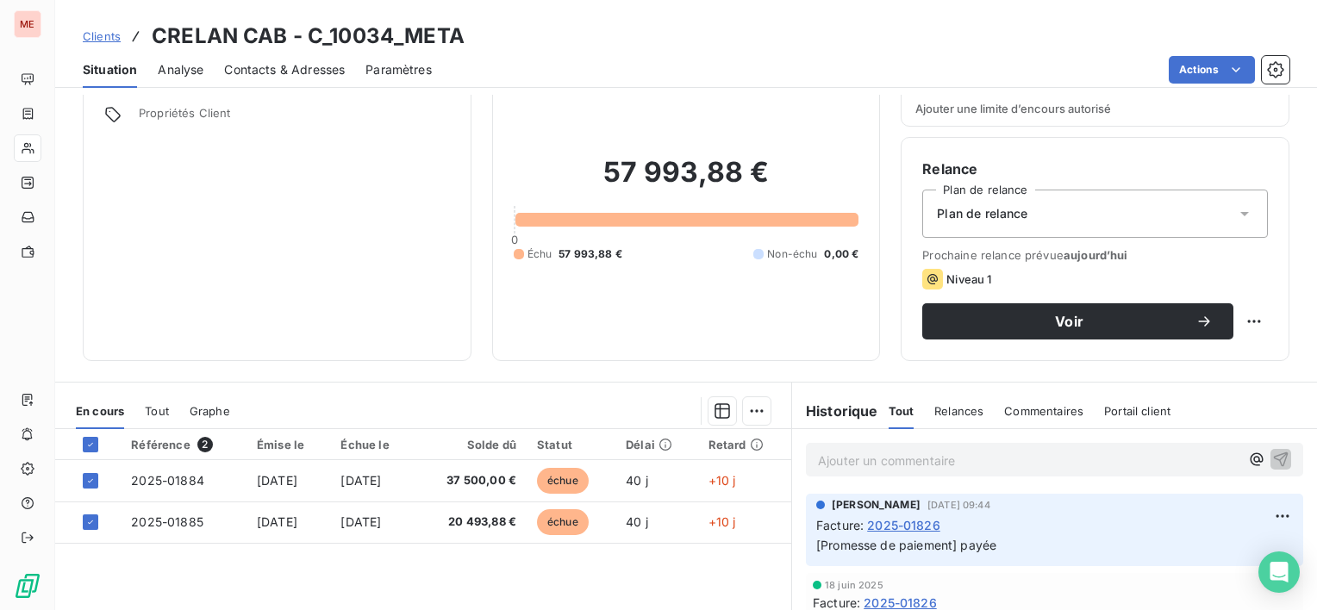
scroll to position [99, 0]
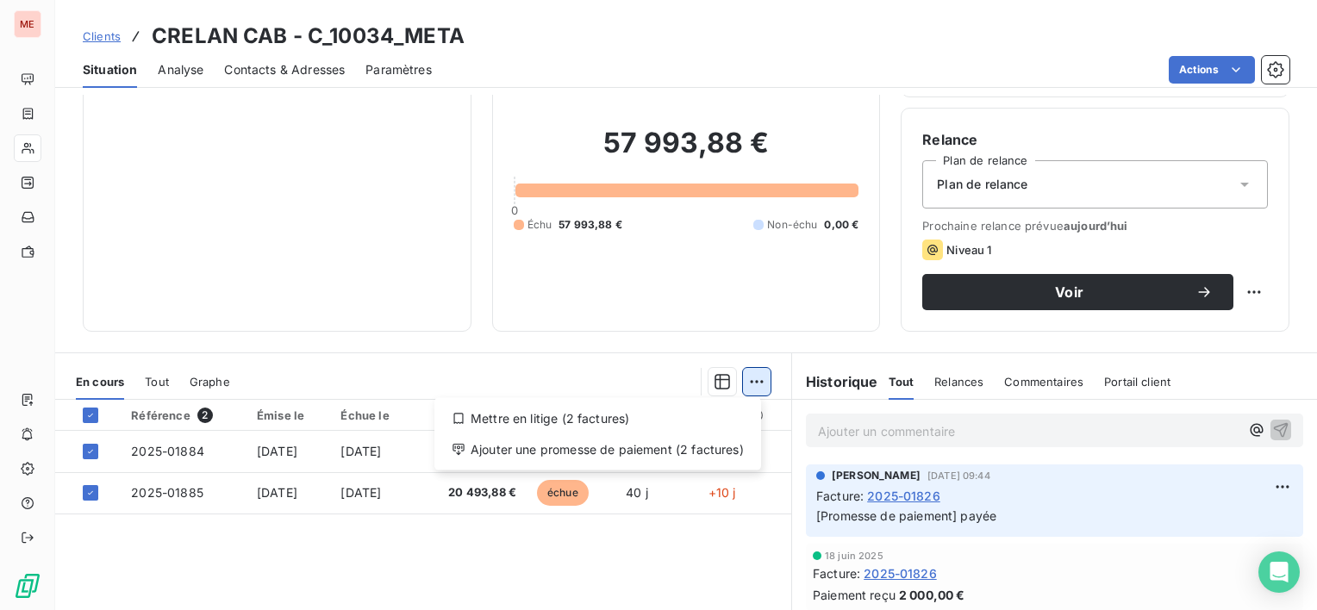
click at [751, 382] on html "ME Clients CRELAN CAB - C_10034_META Situation Analyse Contacts & Adresses Para…" at bounding box center [658, 305] width 1317 height 610
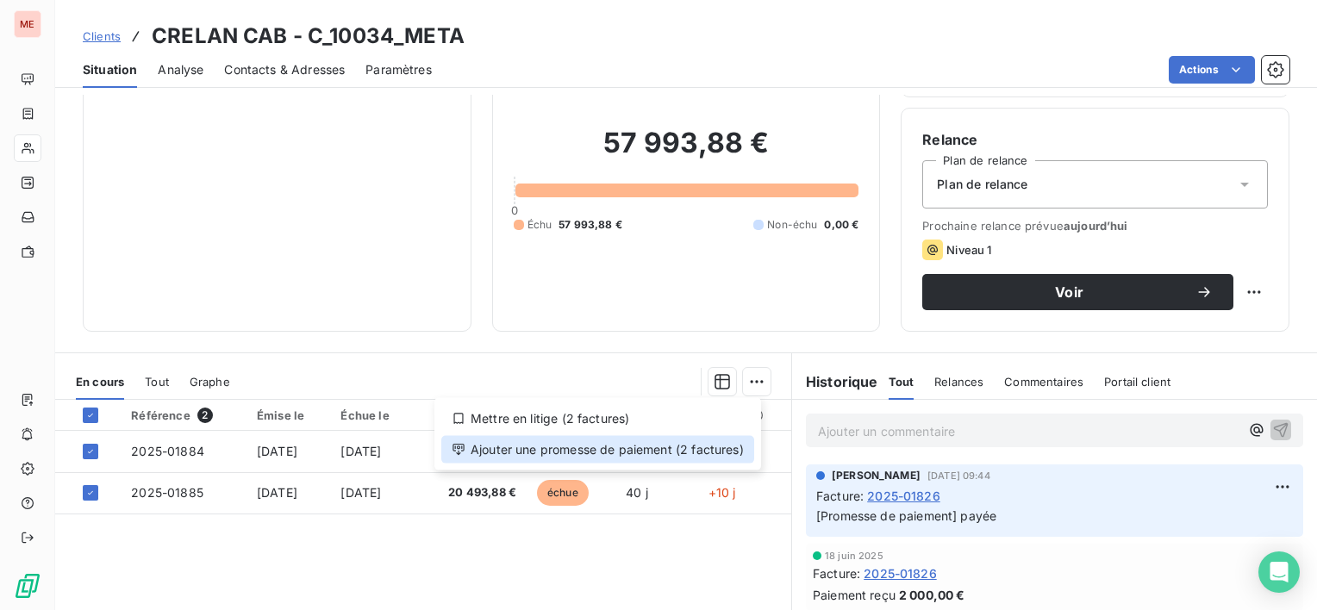
click at [670, 458] on div "Ajouter une promesse de paiement (2 factures)" at bounding box center [597, 450] width 313 height 28
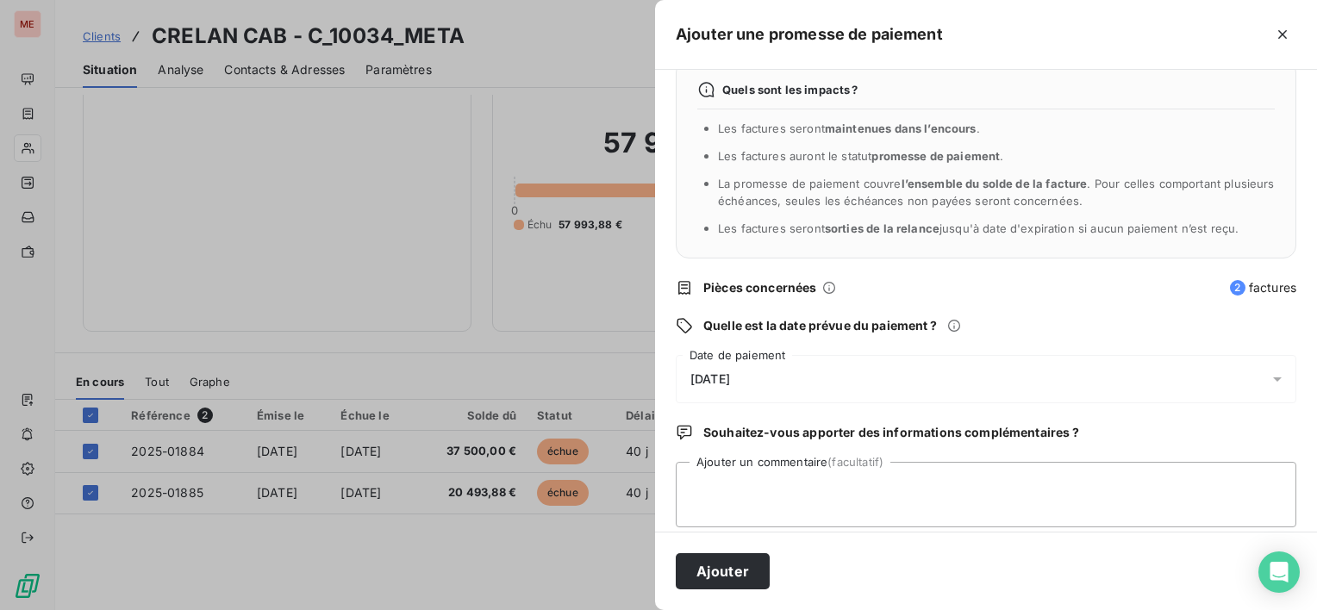
scroll to position [45, 0]
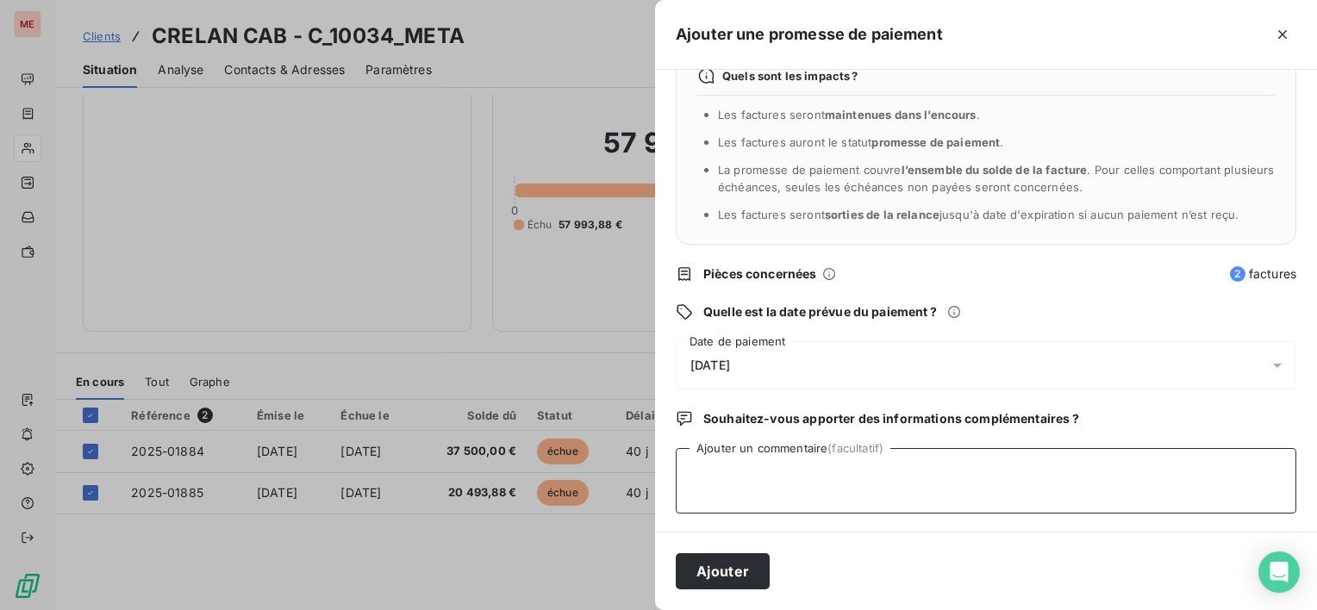
click at [839, 484] on textarea "Ajouter un commentaire (facultatif)" at bounding box center [986, 480] width 620 height 65
type textarea "promesse de paiement"
click at [832, 386] on div "[DATE]" at bounding box center [986, 365] width 620 height 48
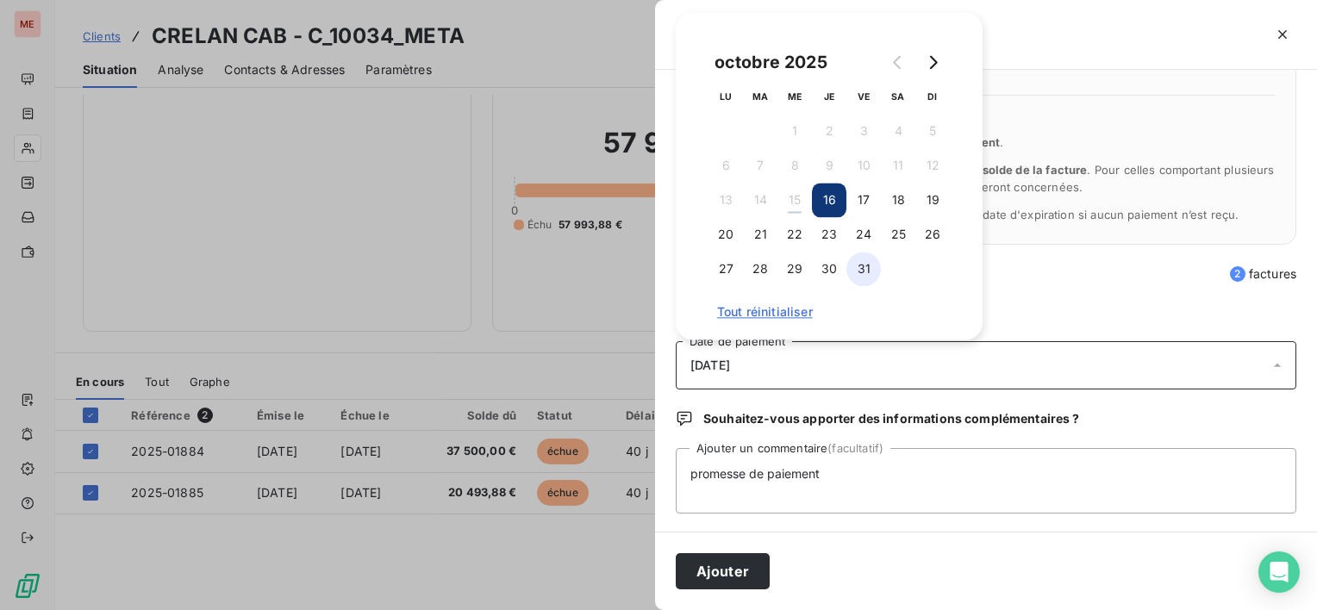
click at [853, 271] on button "31" at bounding box center [863, 269] width 34 height 34
click at [822, 269] on button "30" at bounding box center [829, 269] width 34 height 34
click at [733, 573] on button "Ajouter" at bounding box center [723, 571] width 94 height 36
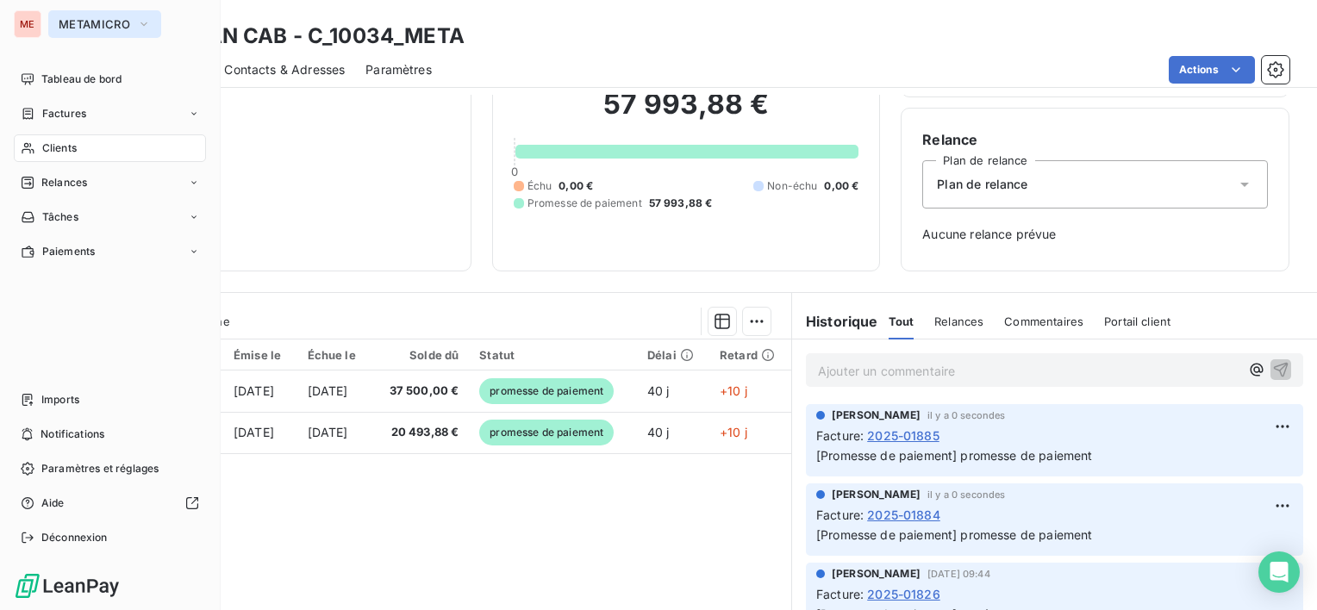
click at [103, 34] on button "METAMICRO" at bounding box center [104, 24] width 113 height 28
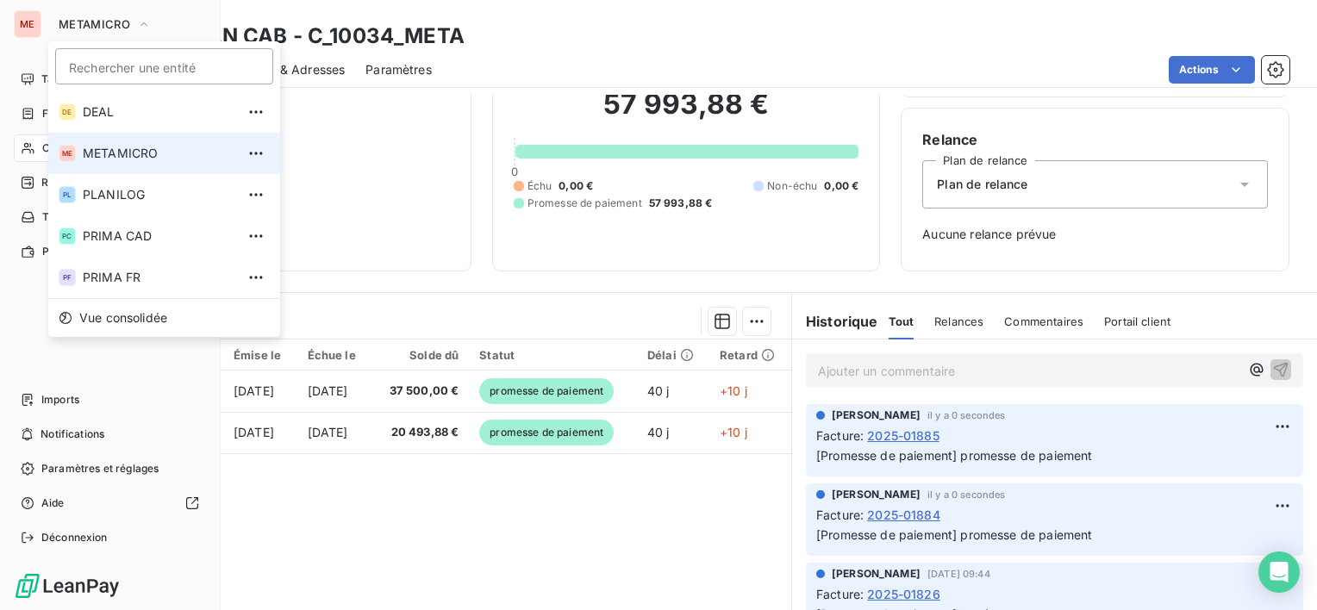
click at [114, 154] on span "METAMICRO" at bounding box center [159, 153] width 153 height 17
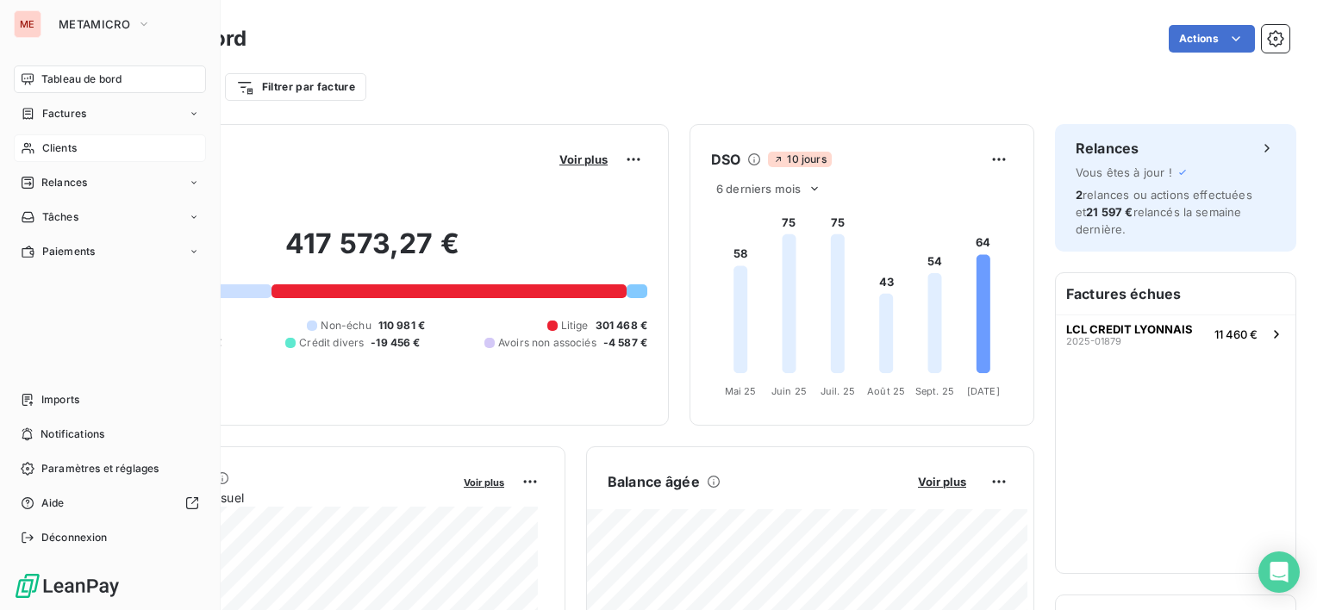
click at [67, 151] on span "Clients" at bounding box center [59, 148] width 34 height 16
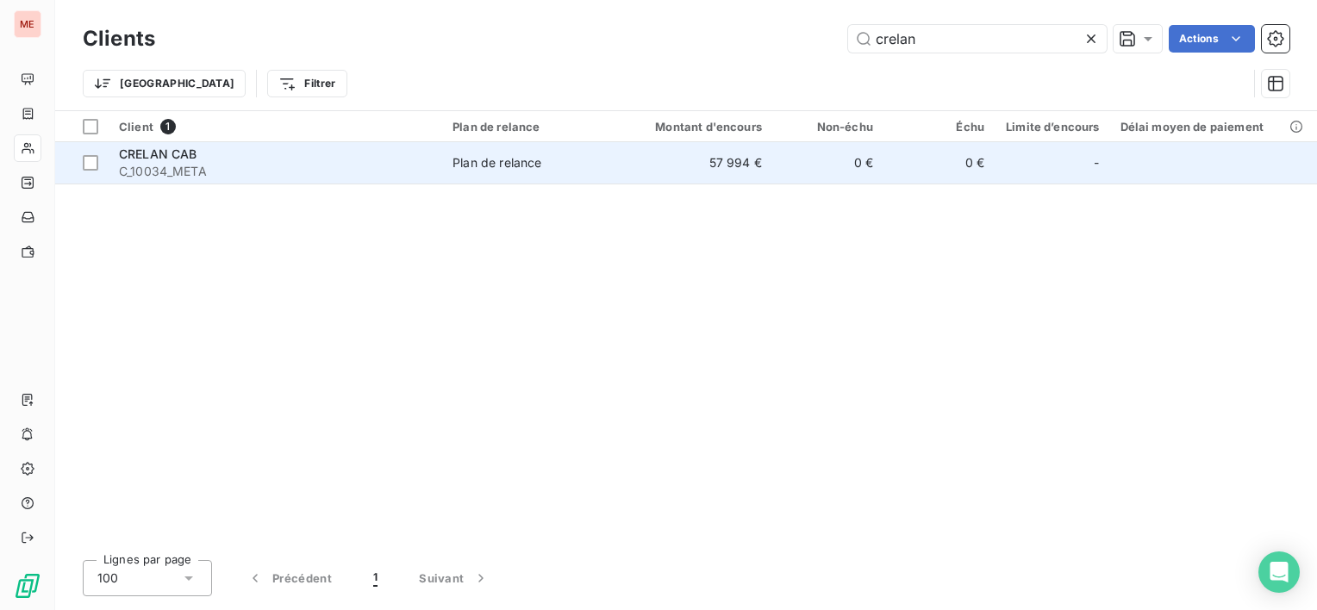
click at [779, 164] on td "0 €" at bounding box center [827, 162] width 111 height 41
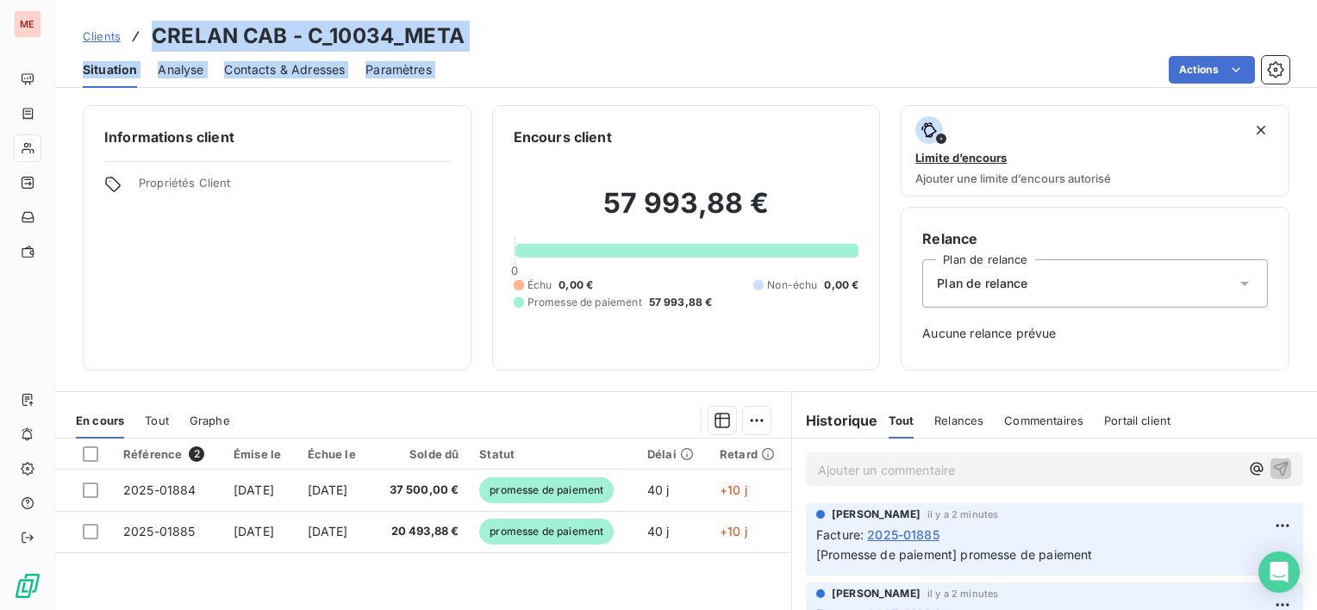
drag, startPoint x: 185, startPoint y: 40, endPoint x: 493, endPoint y: 55, distance: 308.1
click at [488, 55] on div "Clients CRELAN CAB - C_10034_META Situation Analyse Contacts & Adresses Paramèt…" at bounding box center [686, 44] width 1262 height 88
click at [463, 41] on div "Clients CRELAN CAB - C_10034_META" at bounding box center [686, 36] width 1262 height 31
click at [387, 53] on div "Paramètres" at bounding box center [398, 70] width 66 height 36
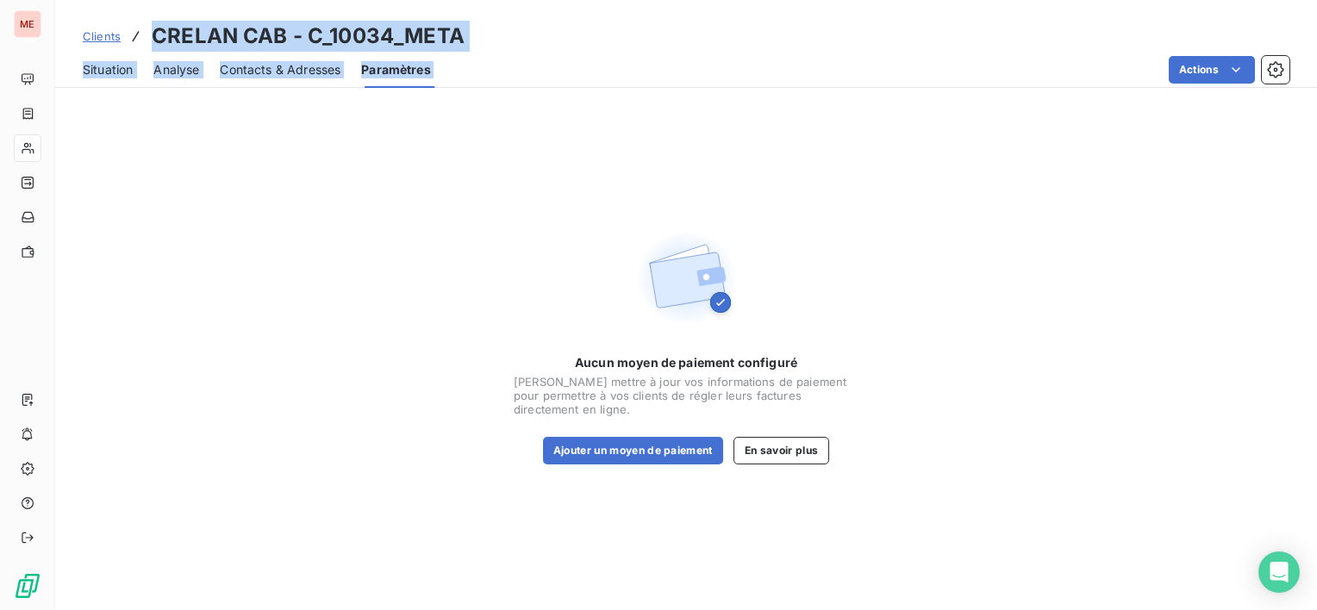
click at [301, 33] on h3 "CRELAN CAB - C_10034_META" at bounding box center [308, 36] width 313 height 31
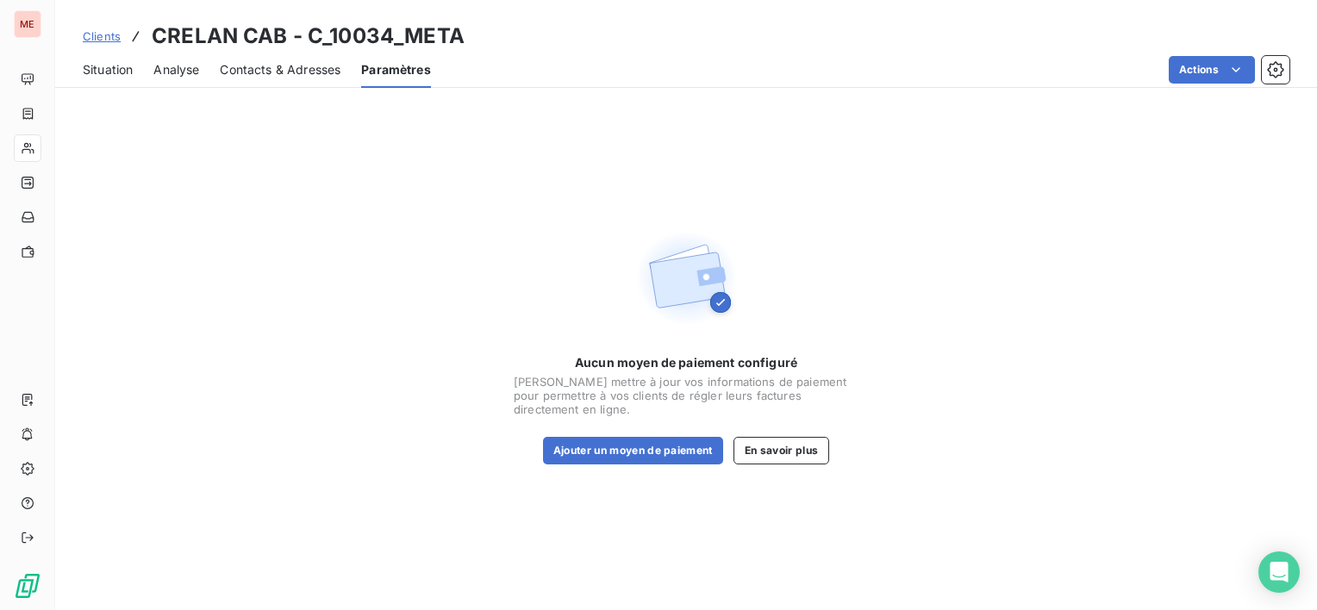
click at [86, 72] on span "Situation" at bounding box center [108, 69] width 50 height 17
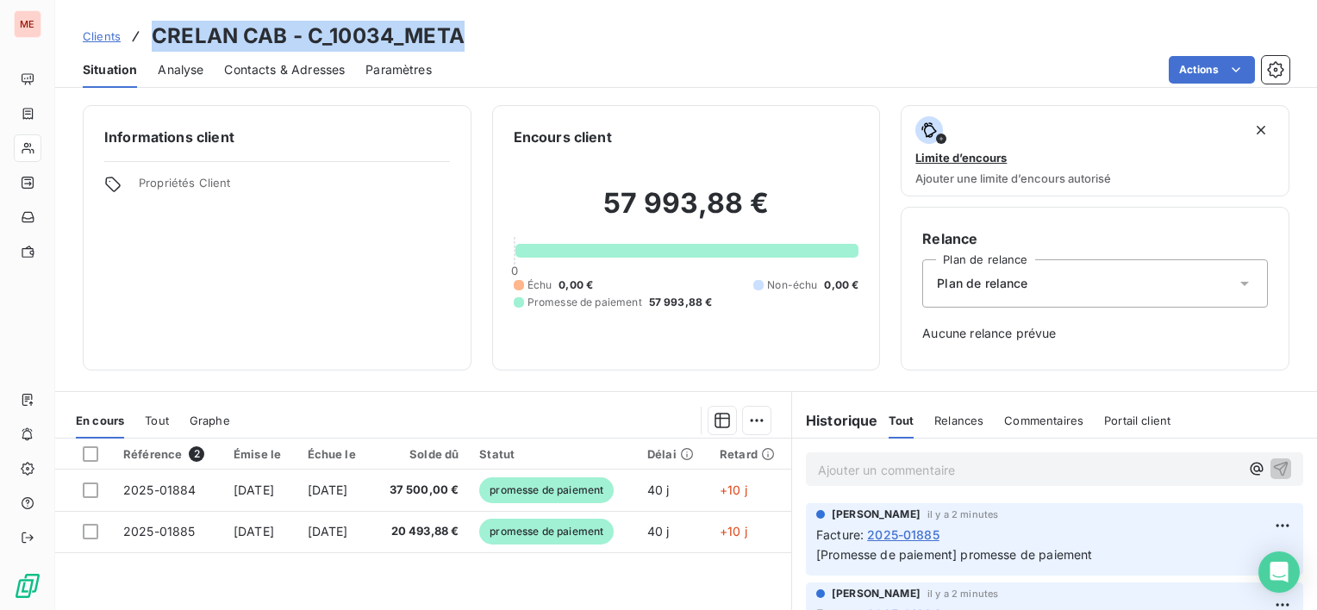
drag, startPoint x: 155, startPoint y: 31, endPoint x: 458, endPoint y: 35, distance: 303.4
click at [458, 35] on h3 "CRELAN CAB - C_10034_META" at bounding box center [308, 36] width 313 height 31
copy h3 "CRELAN CAB - C_10034_META"
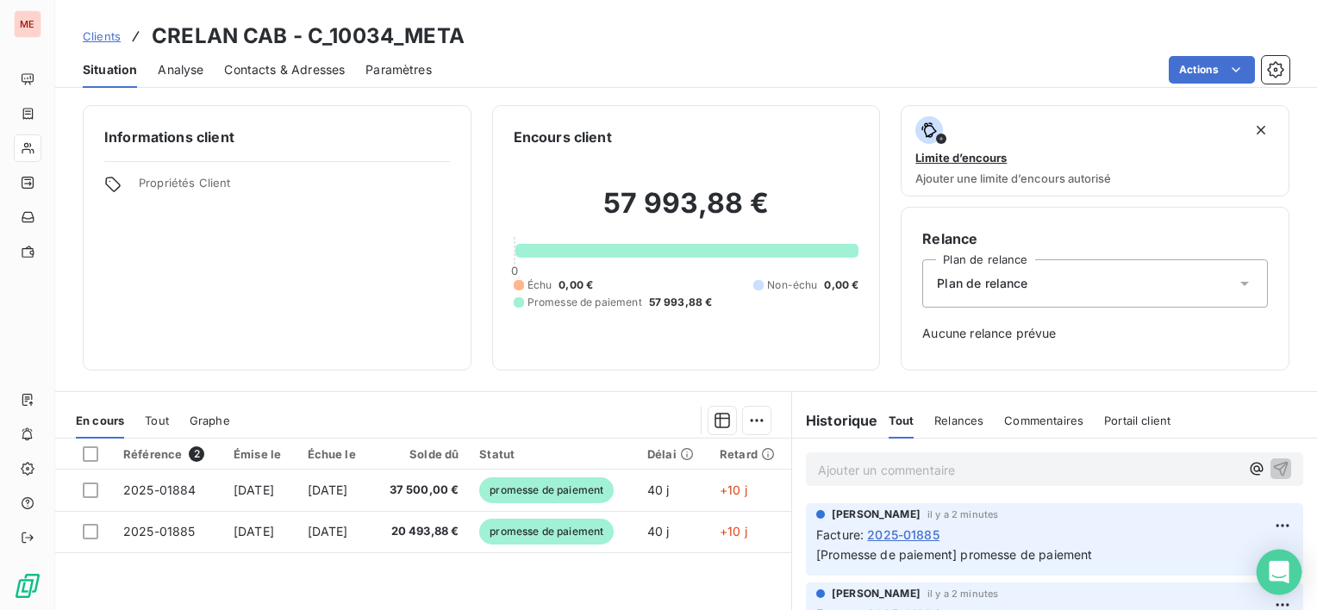
click at [1282, 566] on icon "Open Intercom Messenger" at bounding box center [1279, 572] width 20 height 22
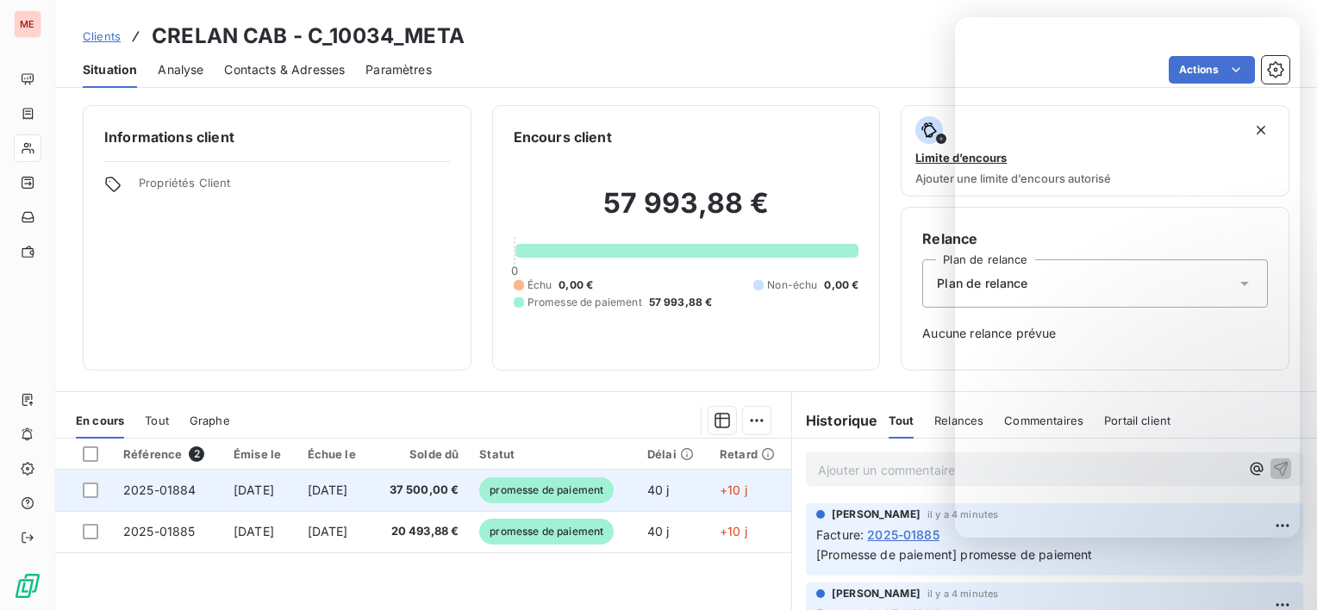
drag, startPoint x: 707, startPoint y: 585, endPoint x: 635, endPoint y: 508, distance: 104.9
click at [706, 583] on div "Référence 2 Émise le Échue le Solde dû Statut Délai Retard 2025-01884 [DATE] [D…" at bounding box center [423, 605] width 736 height 332
click at [527, 483] on span "promesse de paiement" at bounding box center [546, 490] width 134 height 26
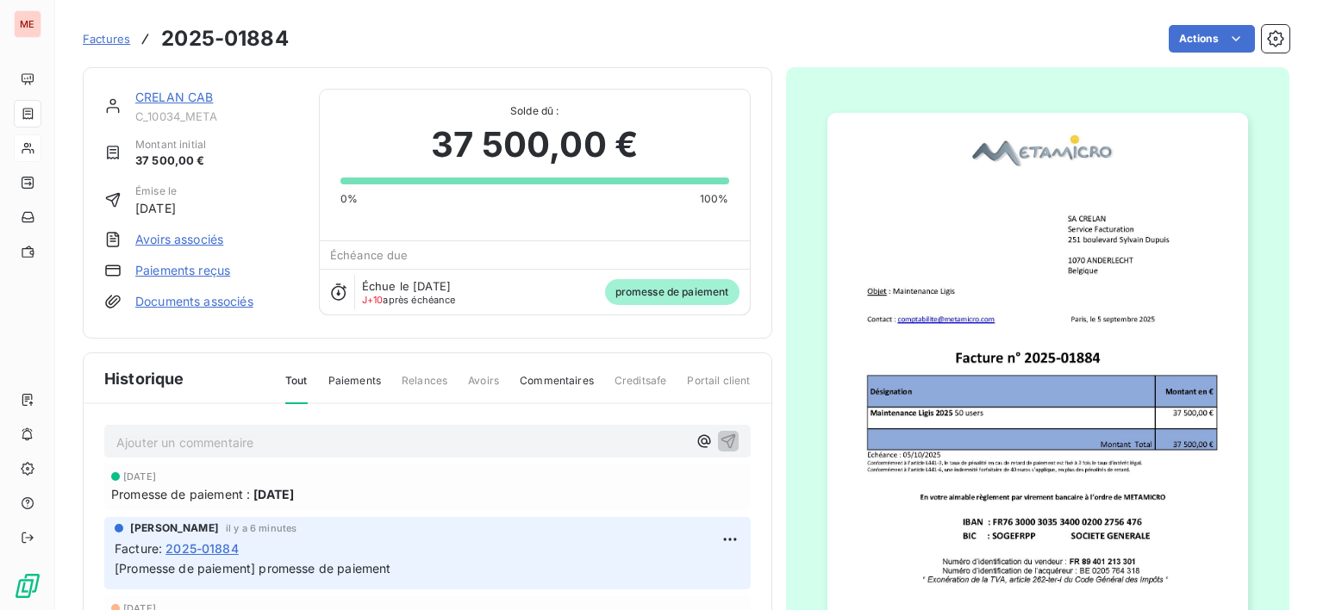
click at [176, 97] on link "CRELAN CAB" at bounding box center [174, 97] width 78 height 15
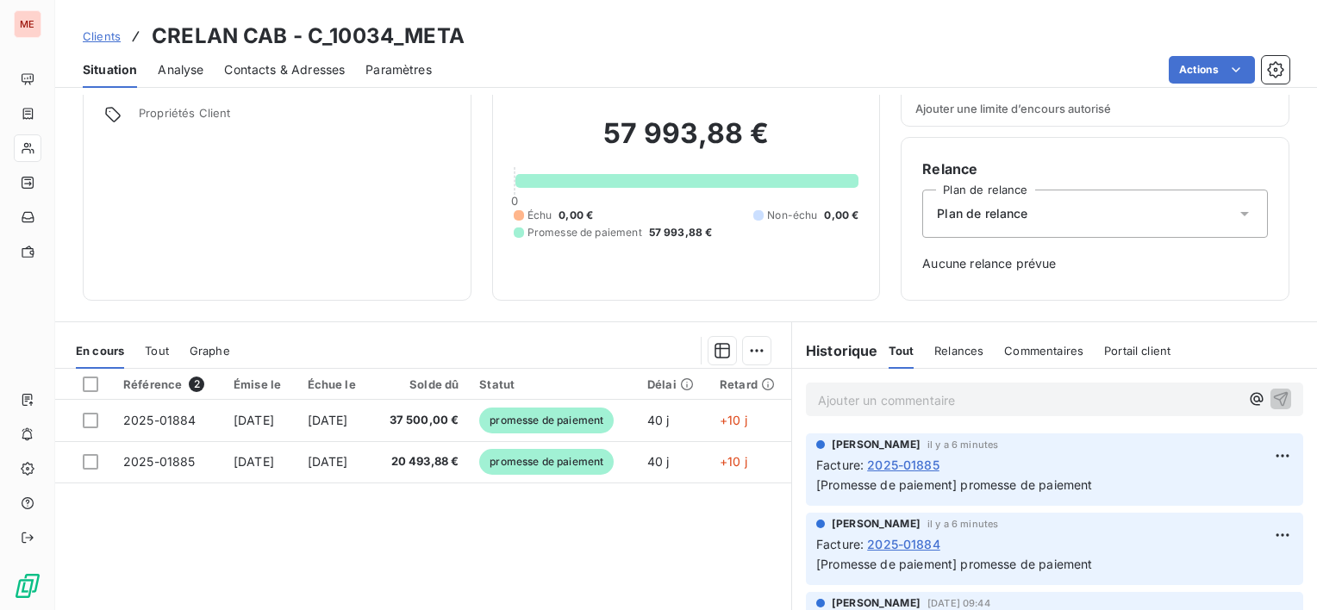
scroll to position [172, 0]
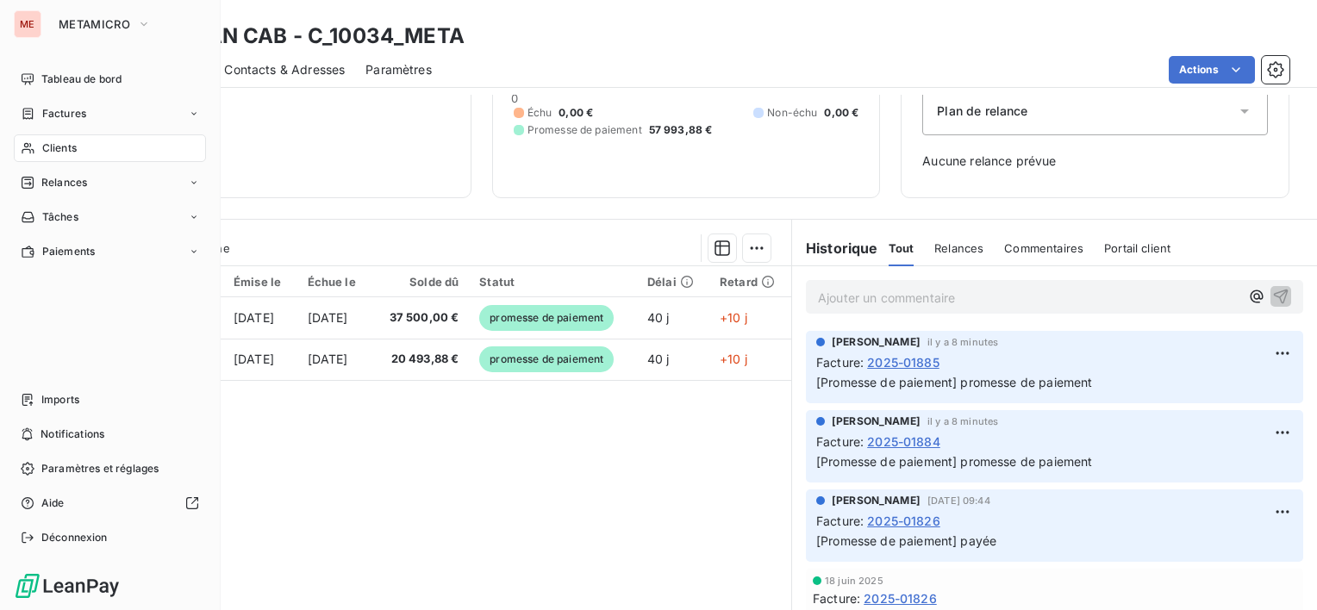
click at [62, 147] on span "Clients" at bounding box center [59, 148] width 34 height 16
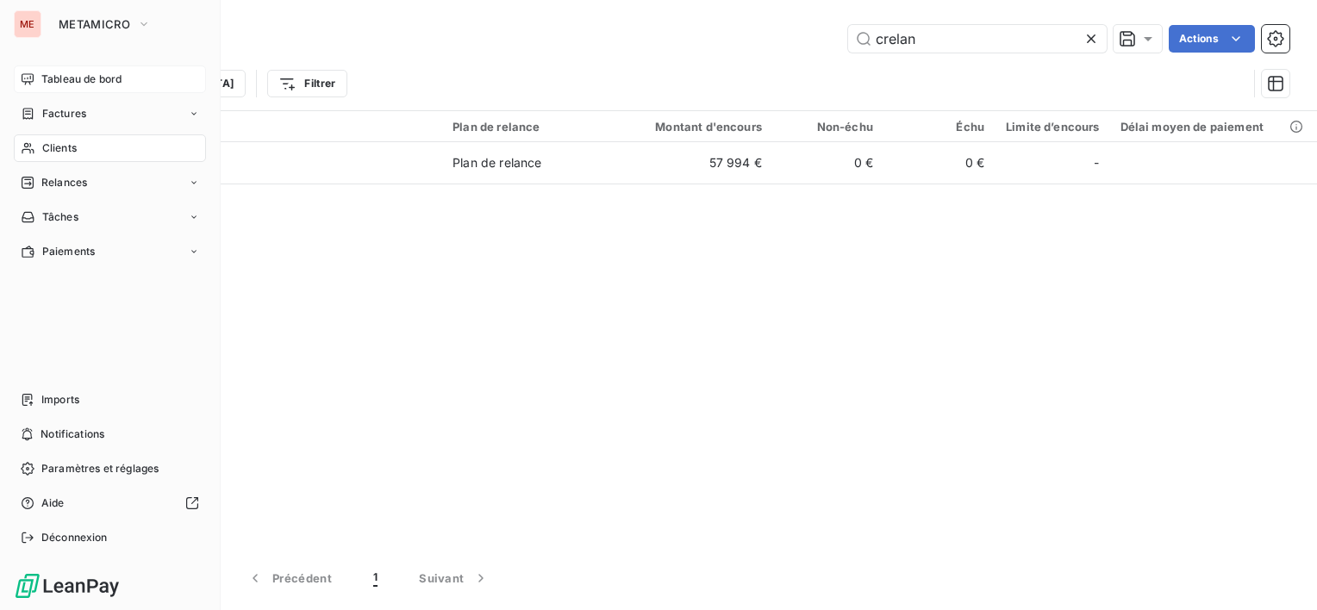
click at [69, 75] on span "Tableau de bord" at bounding box center [81, 80] width 80 height 16
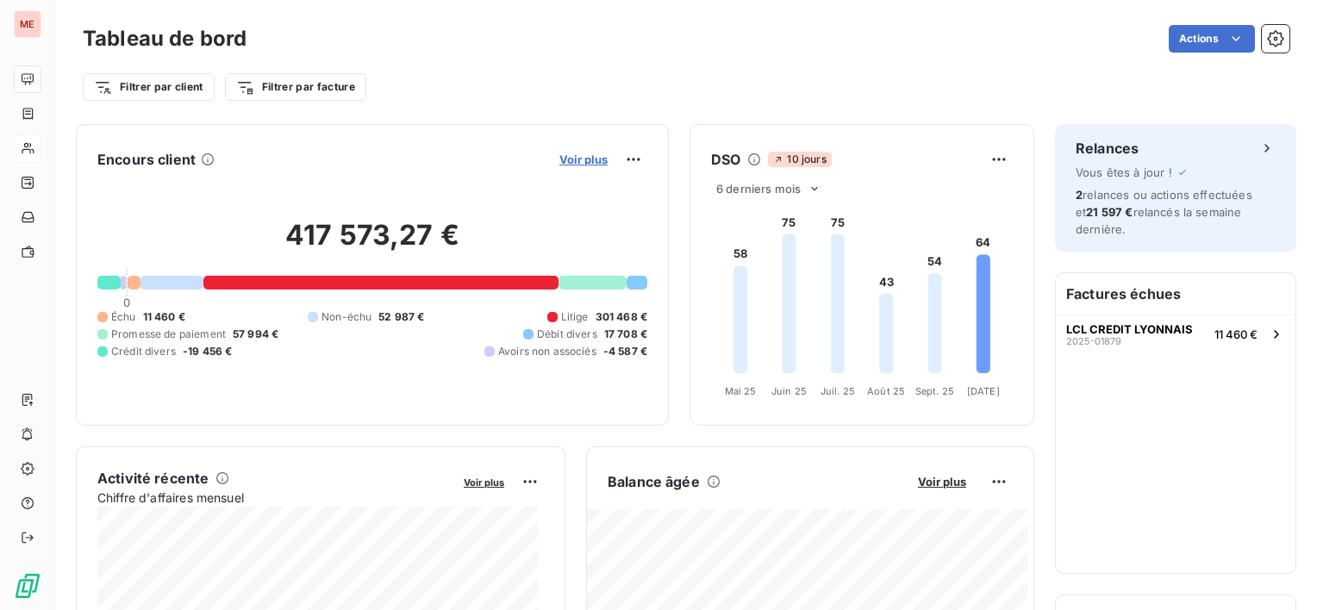
click at [574, 165] on span "Voir plus" at bounding box center [583, 160] width 48 height 14
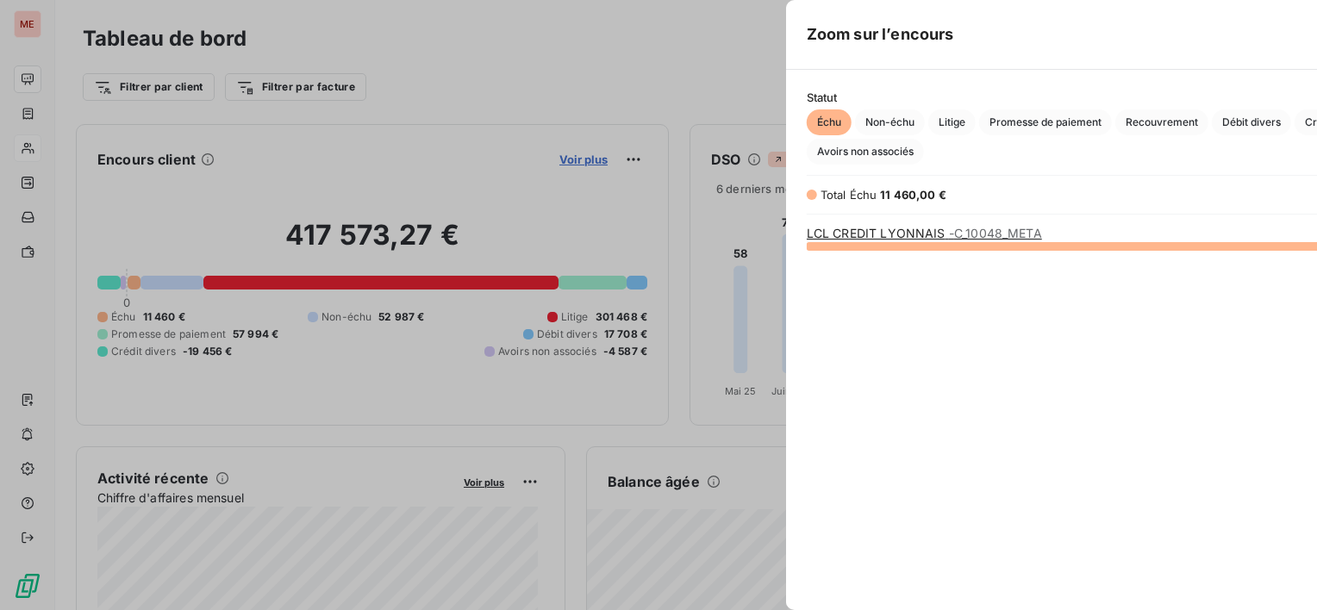
scroll to position [352, 648]
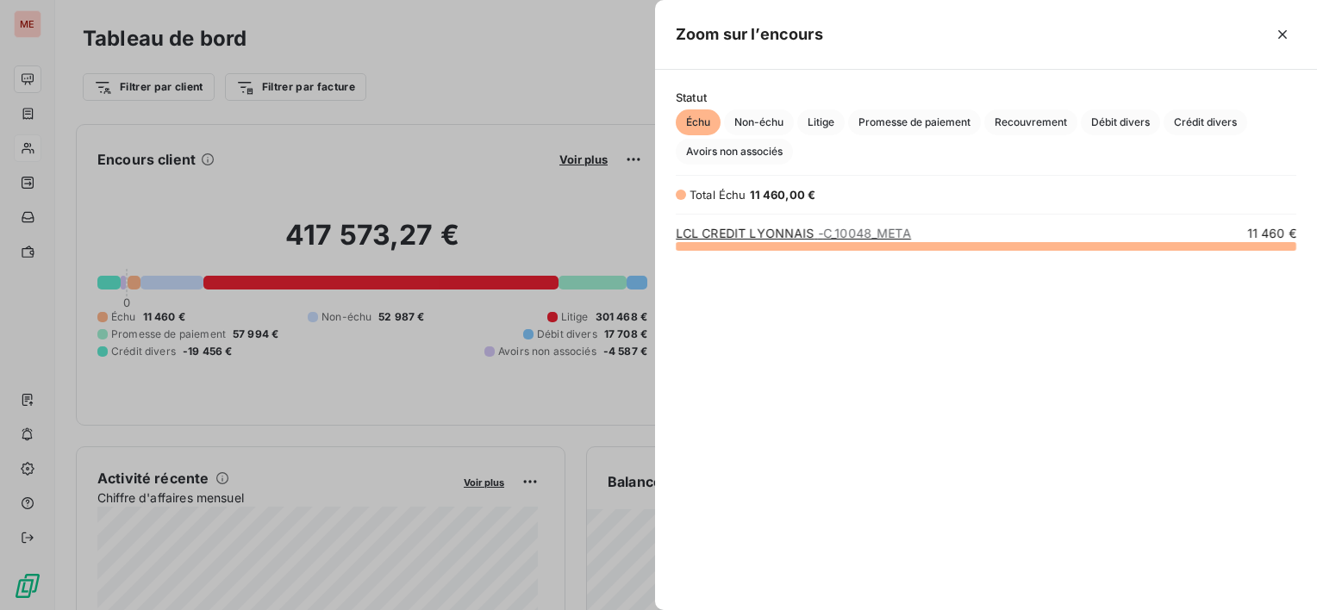
click at [770, 134] on div "Échu Non-échu Litige Promesse de paiement Recouvrement Débit divers Crédit dive…" at bounding box center [986, 136] width 620 height 55
click at [769, 133] on span "Non-échu" at bounding box center [759, 122] width 70 height 26
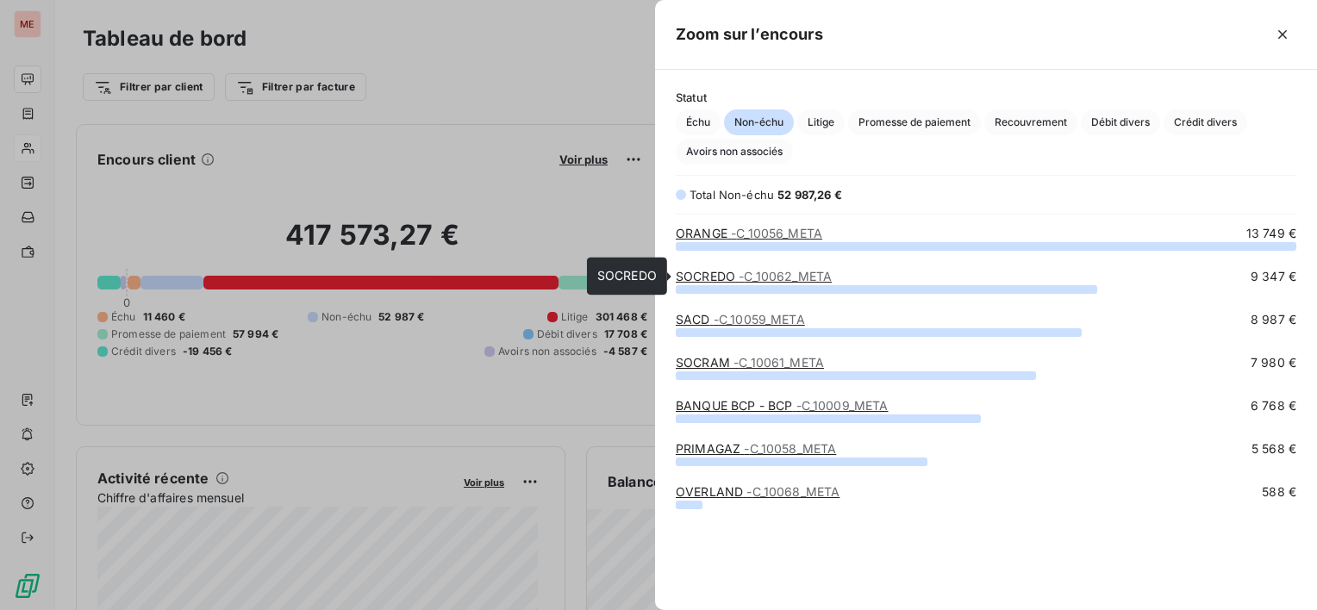
click at [748, 272] on span "- C_10062_META" at bounding box center [785, 276] width 93 height 15
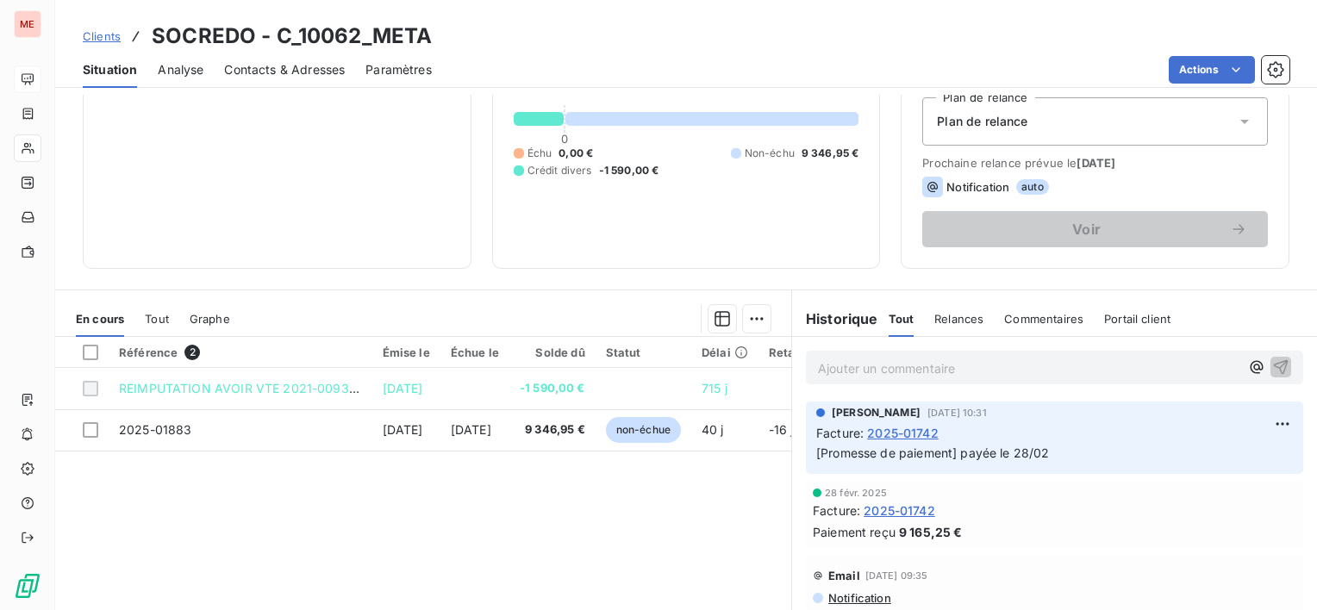
scroll to position [172, 0]
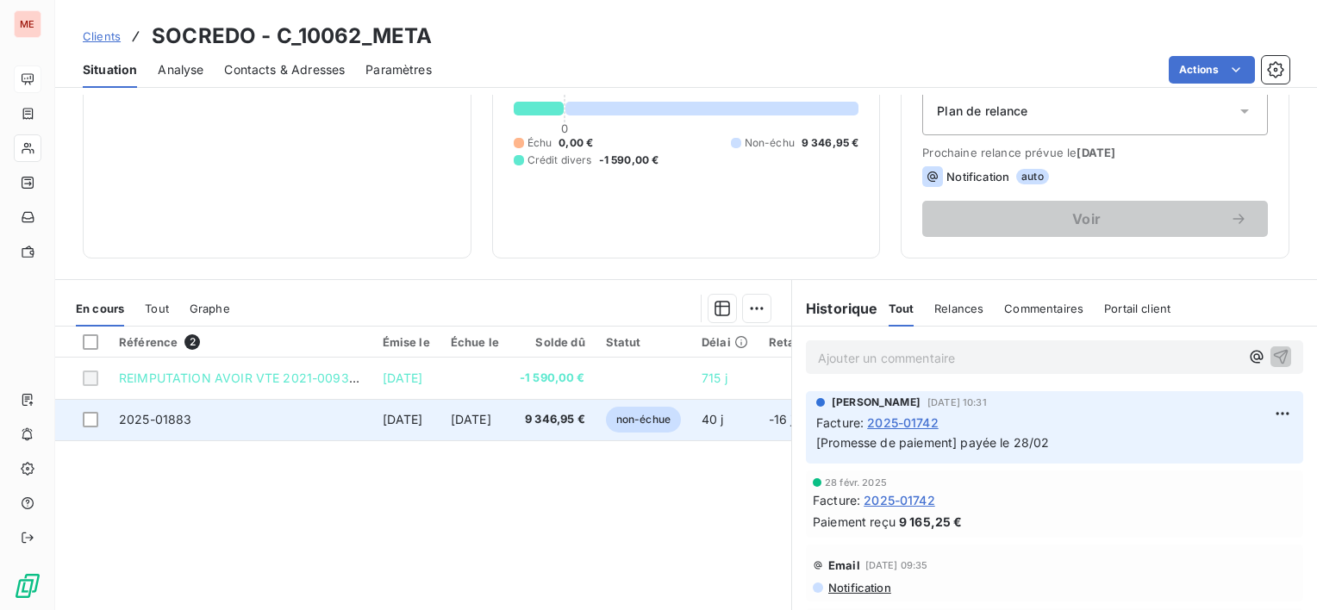
click at [484, 422] on span "[DATE]" at bounding box center [471, 419] width 41 height 15
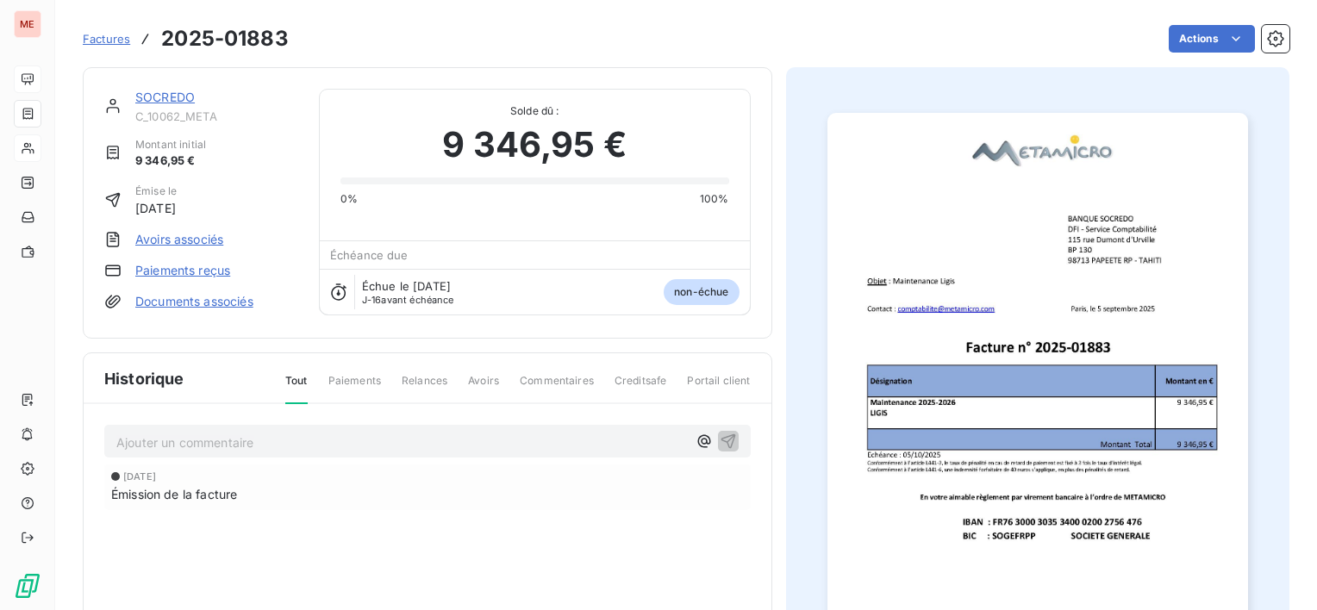
click at [1244, 34] on div "Actions" at bounding box center [799, 39] width 980 height 28
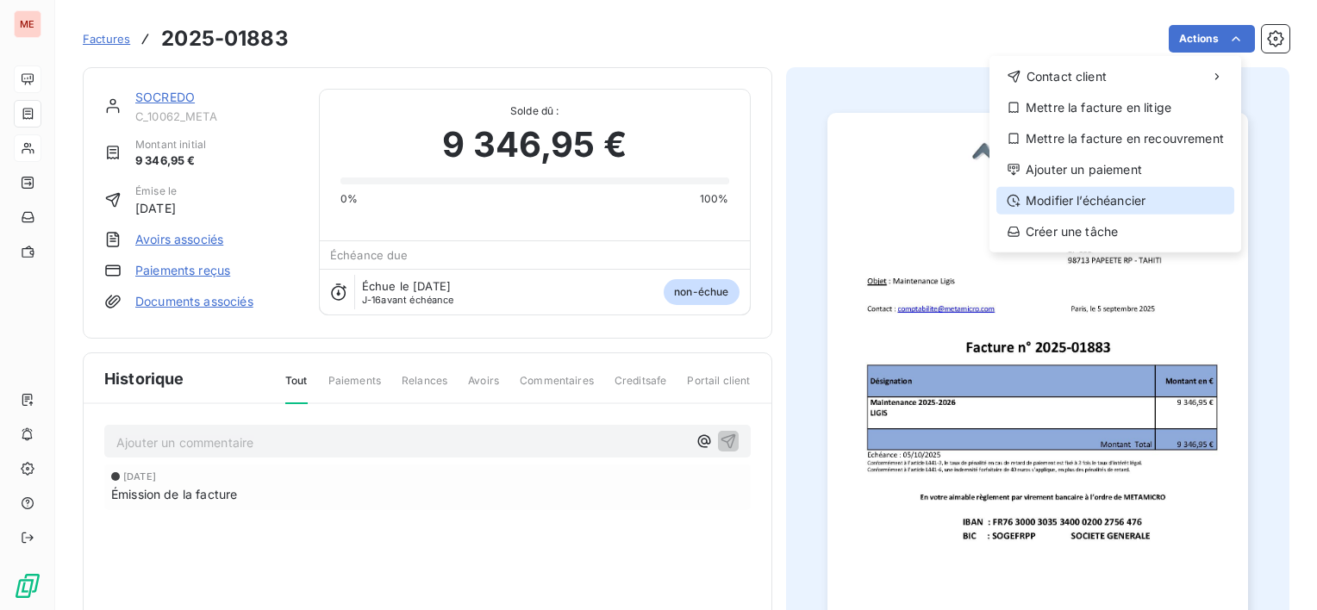
click at [1122, 201] on div "Modifier l’échéancier" at bounding box center [1115, 201] width 238 height 28
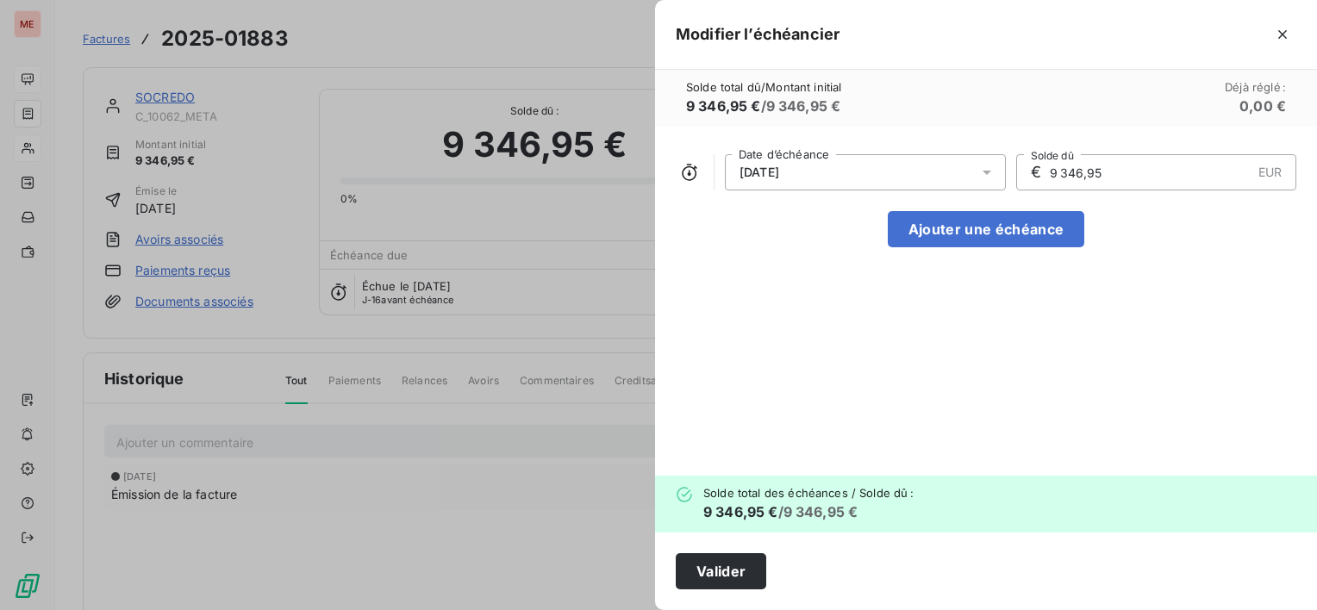
click at [910, 176] on div "[DATE]" at bounding box center [865, 172] width 281 height 36
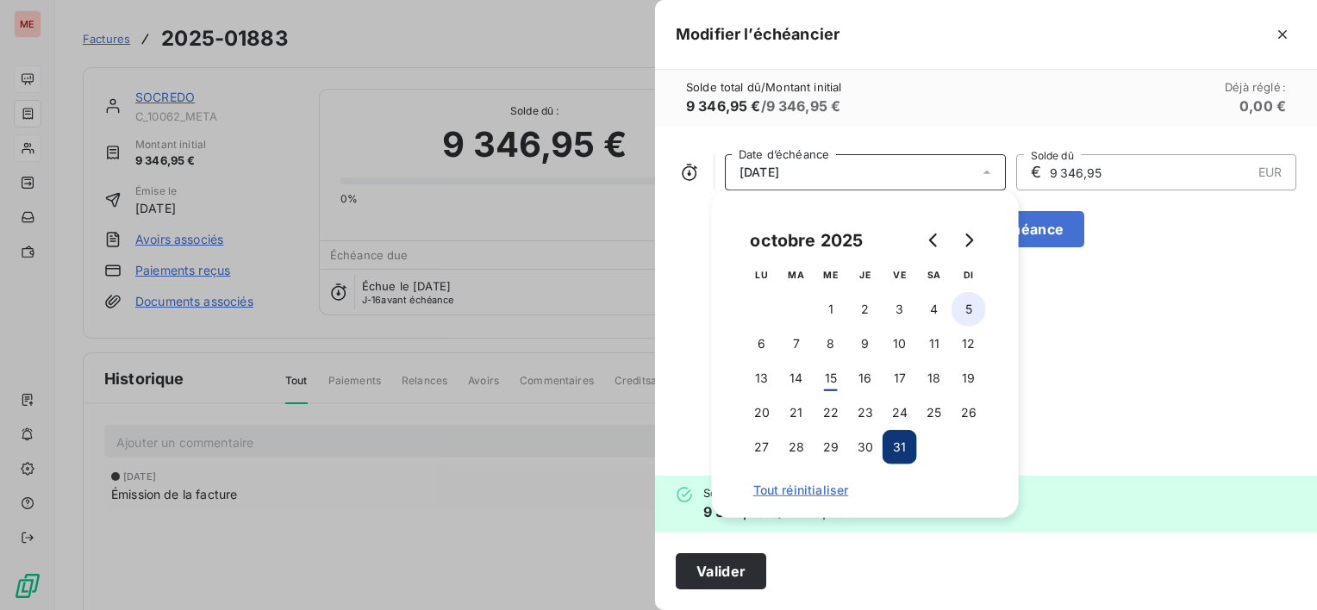
click at [961, 308] on button "5" at bounding box center [968, 309] width 34 height 34
click at [1146, 274] on div "[DATE] Date d’échéance € 9 346,95 EUR Solde dû Ajouter une échéance" at bounding box center [986, 301] width 662 height 349
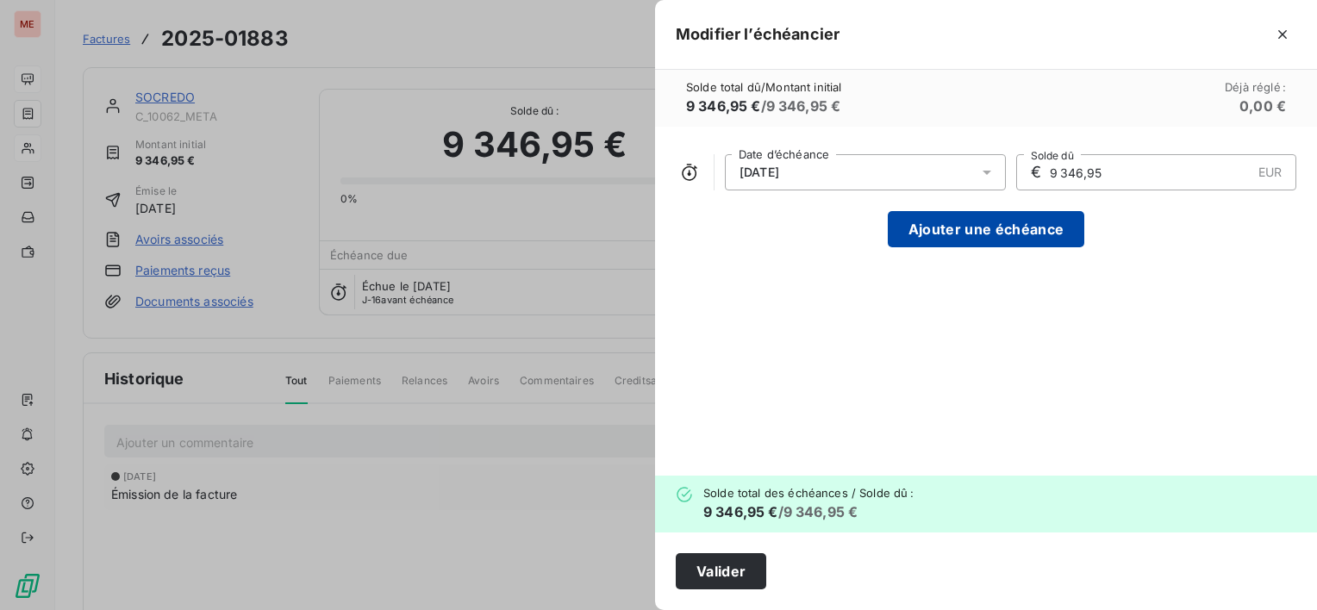
click at [956, 230] on button "Ajouter une échéance" at bounding box center [986, 229] width 196 height 36
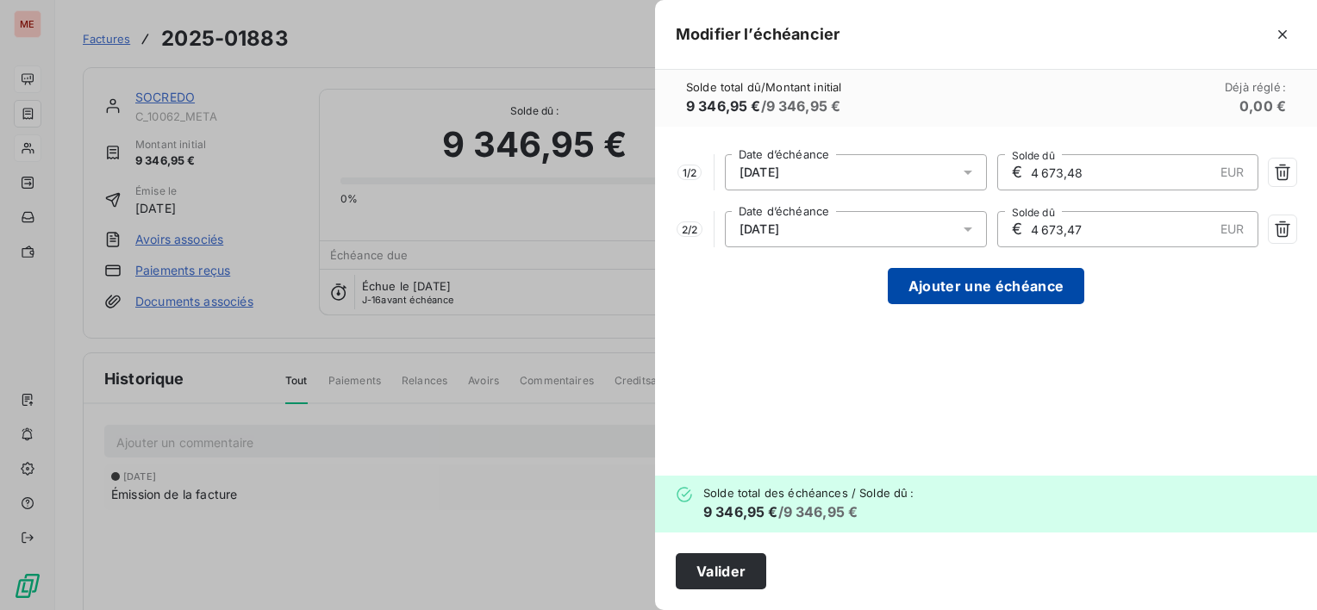
type input "4 673,48"
click at [1278, 233] on icon "button" at bounding box center [1282, 229] width 17 height 17
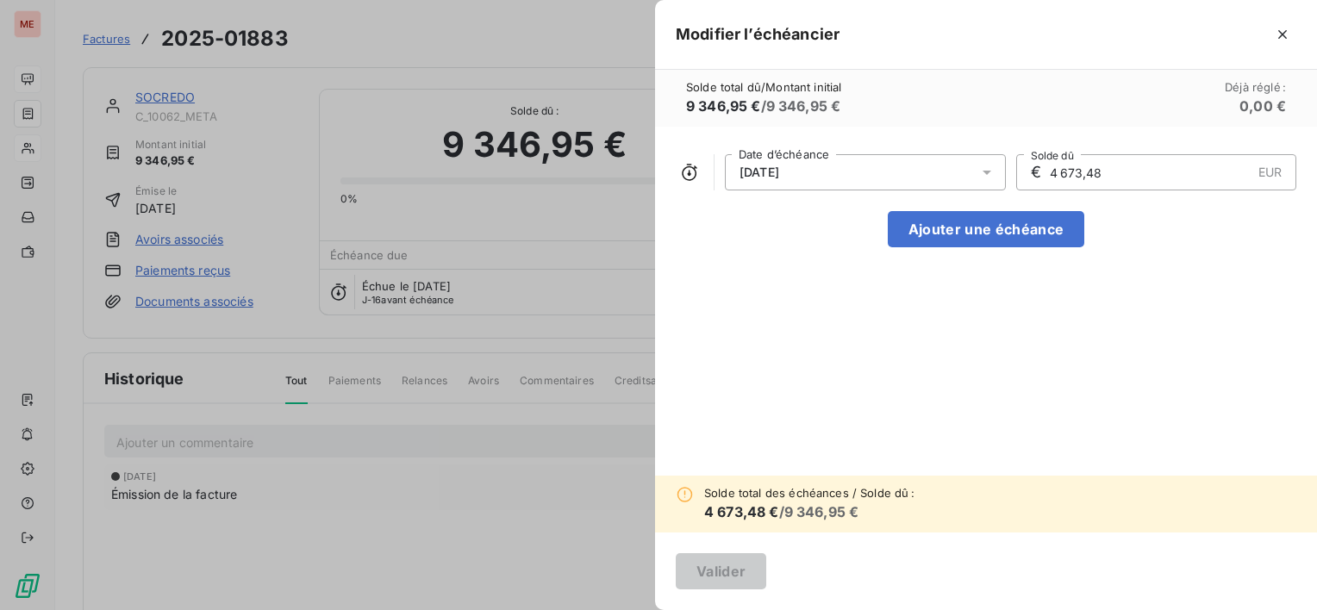
click at [882, 179] on div "[DATE]" at bounding box center [865, 172] width 281 height 36
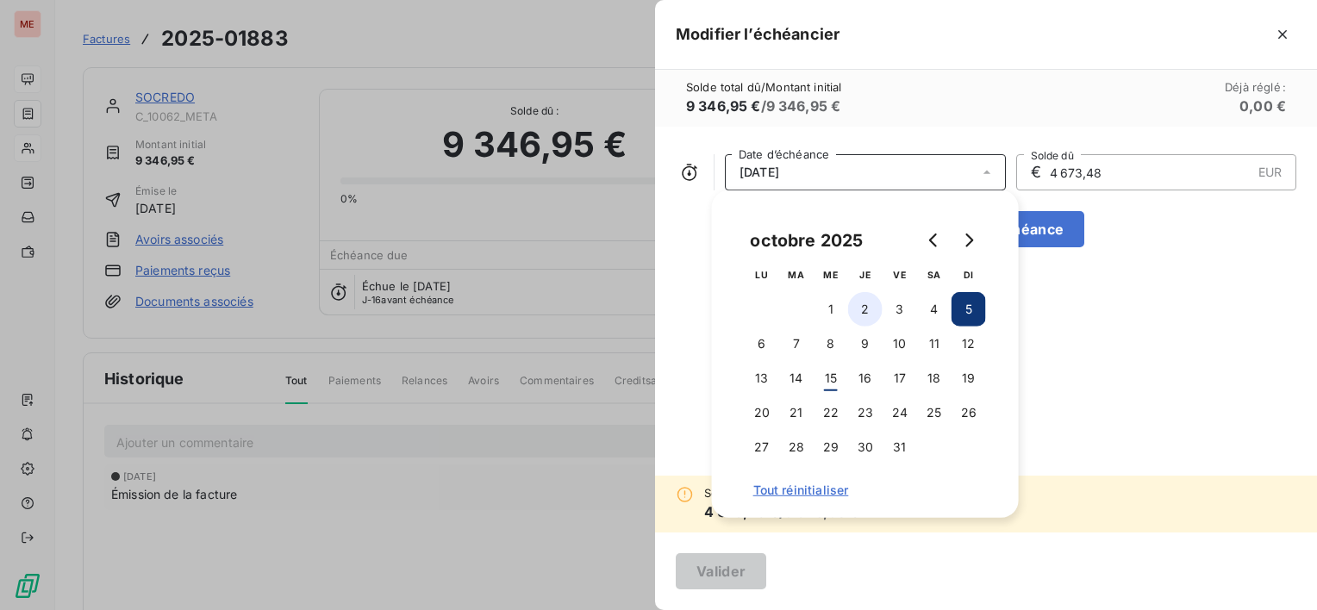
click at [858, 293] on button "2" at bounding box center [865, 309] width 34 height 34
click at [966, 310] on button "5" at bounding box center [968, 309] width 34 height 34
click at [1169, 347] on div "[DATE] Date d’échéance € 4 673,48 EUR Solde dû Ajouter une échéance" at bounding box center [986, 301] width 662 height 349
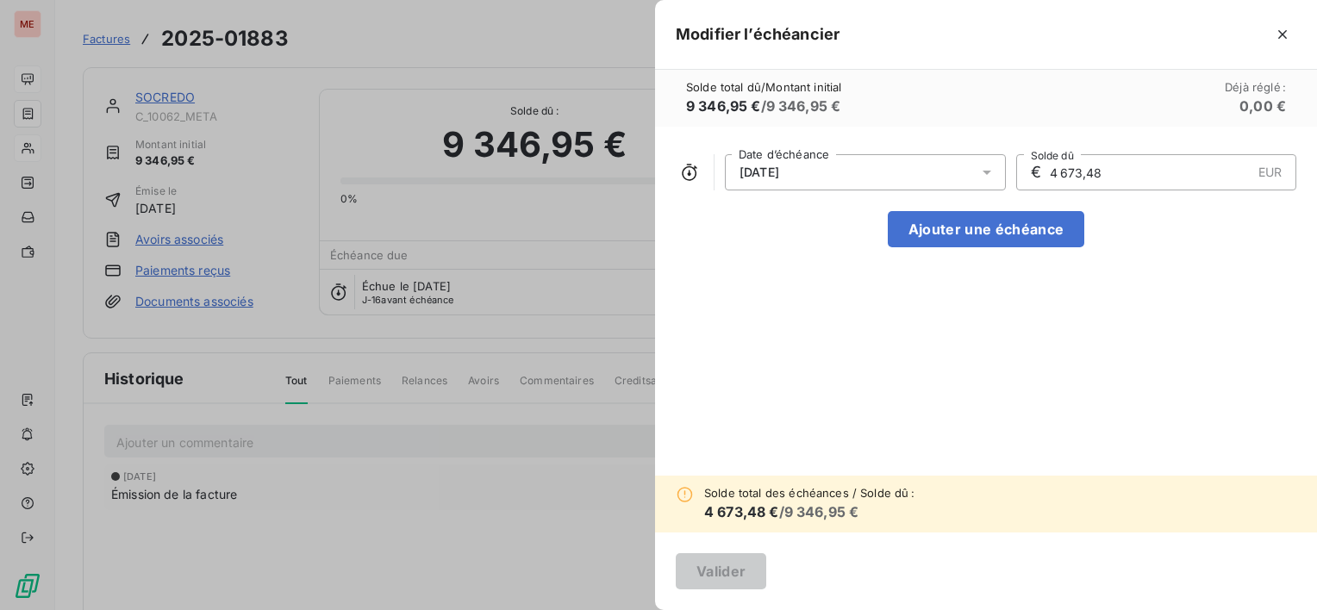
click at [1268, 39] on div at bounding box center [1067, 35] width 457 height 28
click at [1281, 34] on icon "button" at bounding box center [1282, 34] width 17 height 17
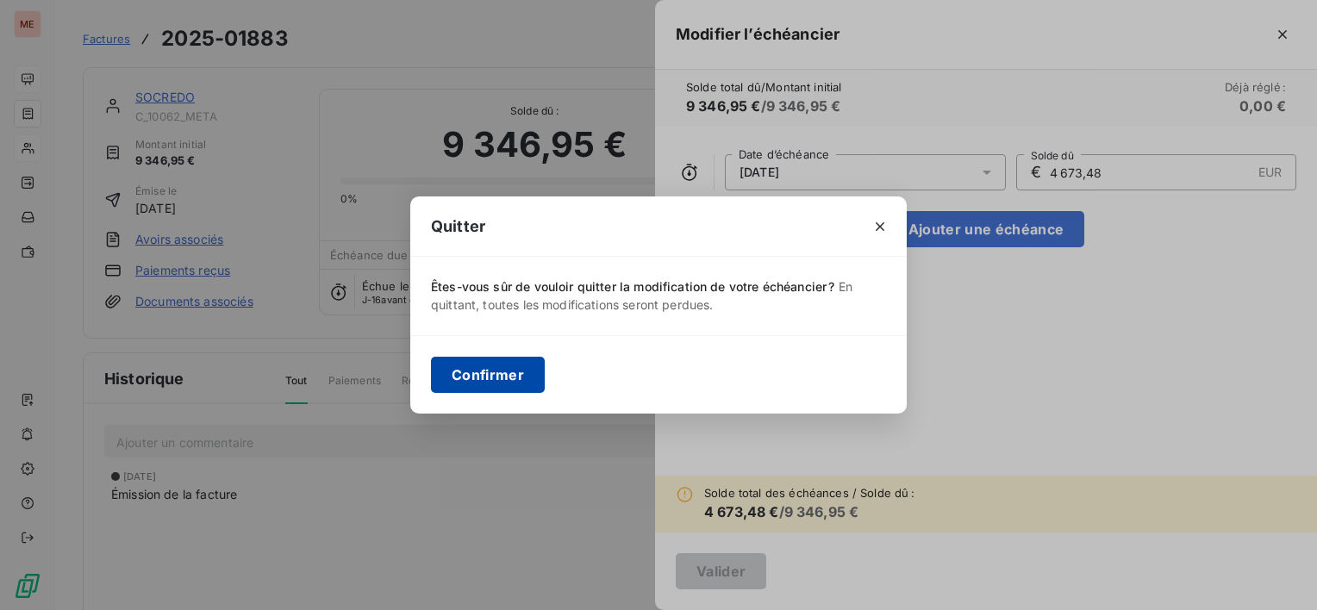
drag, startPoint x: 538, startPoint y: 393, endPoint x: 525, endPoint y: 374, distance: 22.9
click at [537, 390] on div "Confirmer" at bounding box center [658, 374] width 496 height 78
click at [521, 372] on button "Confirmer" at bounding box center [488, 375] width 114 height 36
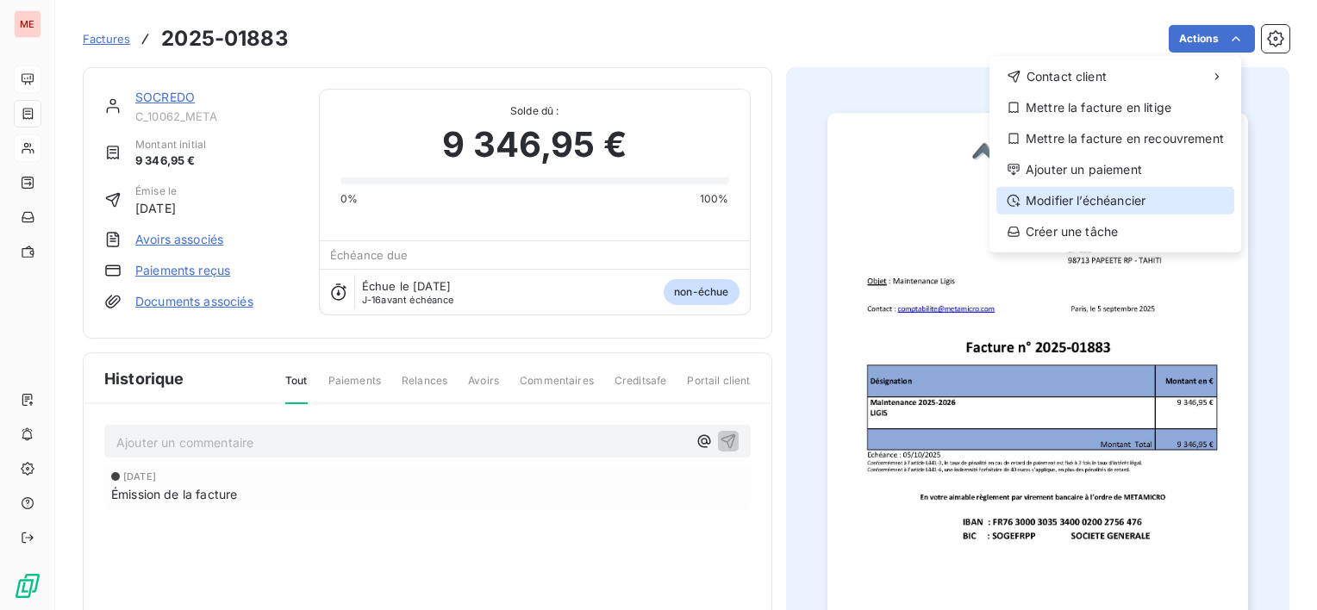
click at [1156, 193] on div "Modifier l’échéancier" at bounding box center [1115, 201] width 238 height 28
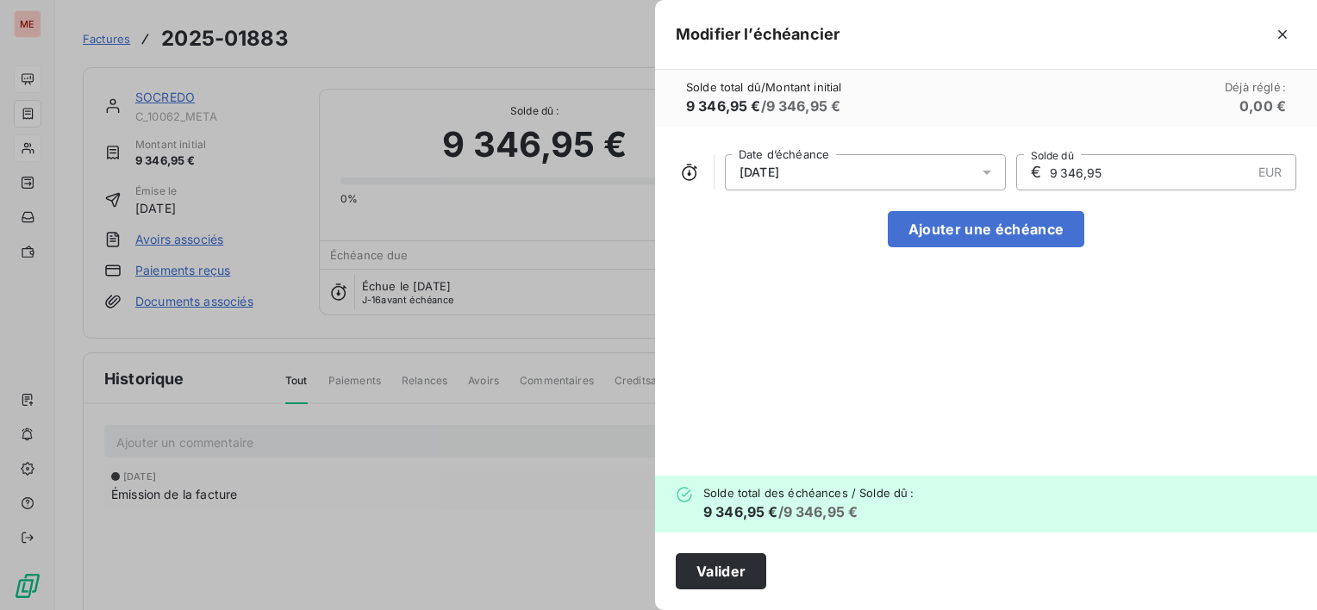
click at [882, 166] on div "[DATE]" at bounding box center [865, 172] width 281 height 36
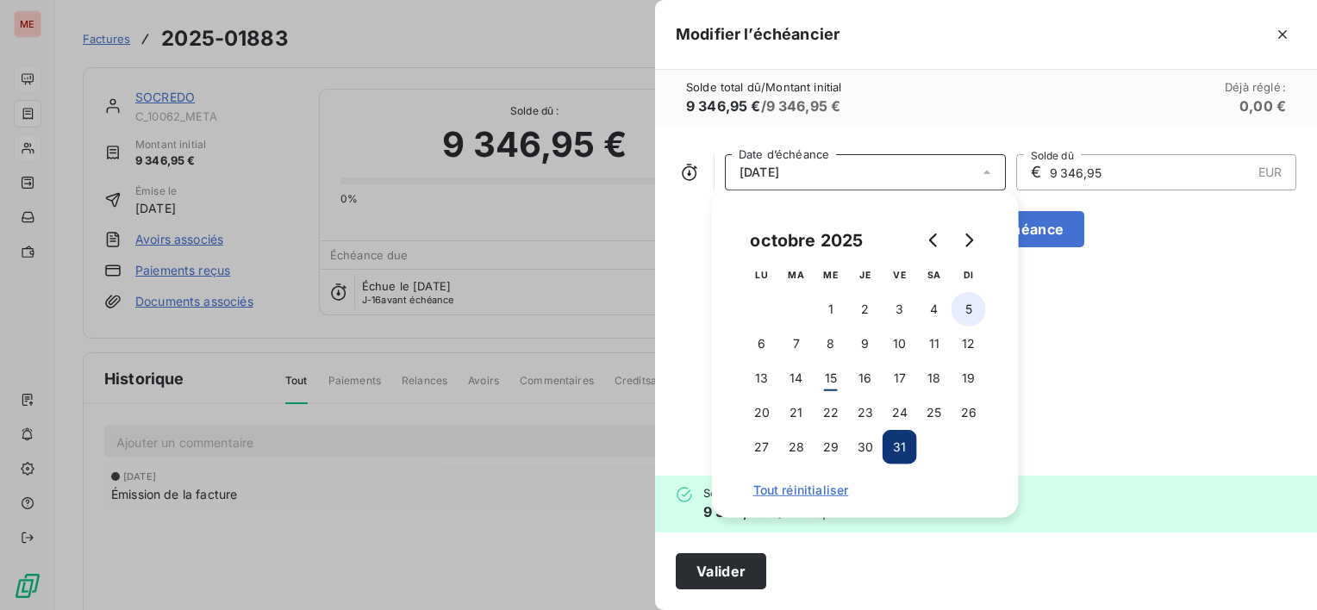
click at [960, 310] on button "5" at bounding box center [968, 309] width 34 height 34
click at [1162, 325] on div "[DATE] Date d’échéance € 9 346,95 EUR Solde dû Ajouter une échéance" at bounding box center [986, 301] width 662 height 349
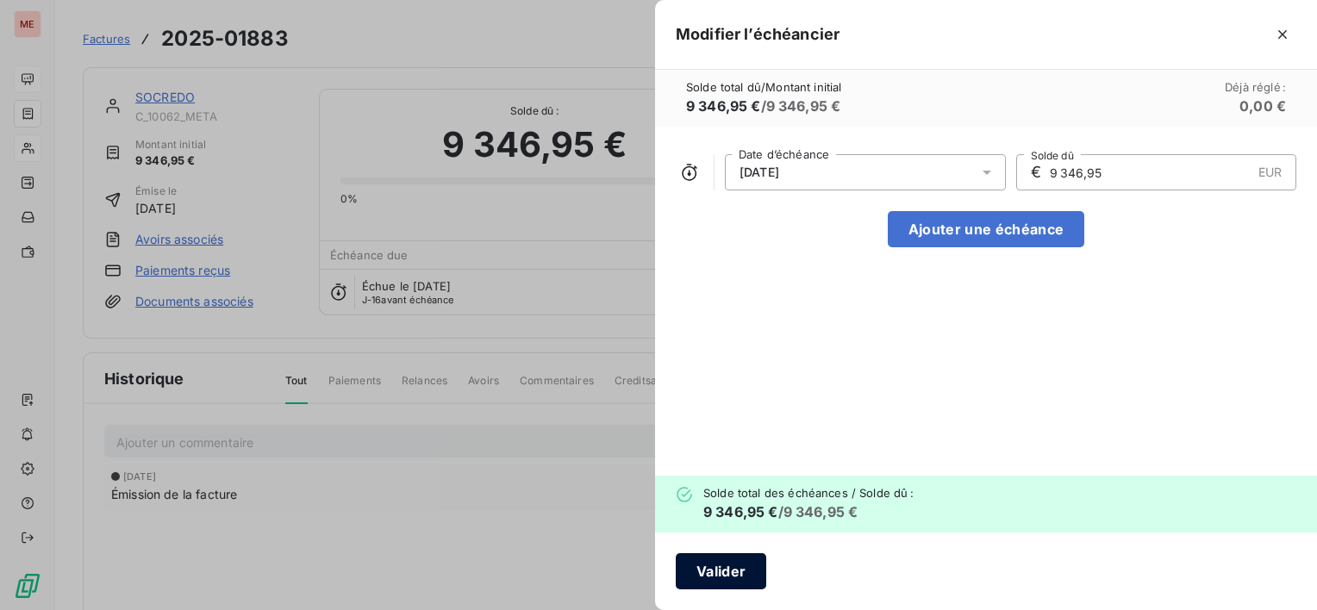
click at [718, 566] on button "Valider" at bounding box center [721, 571] width 90 height 36
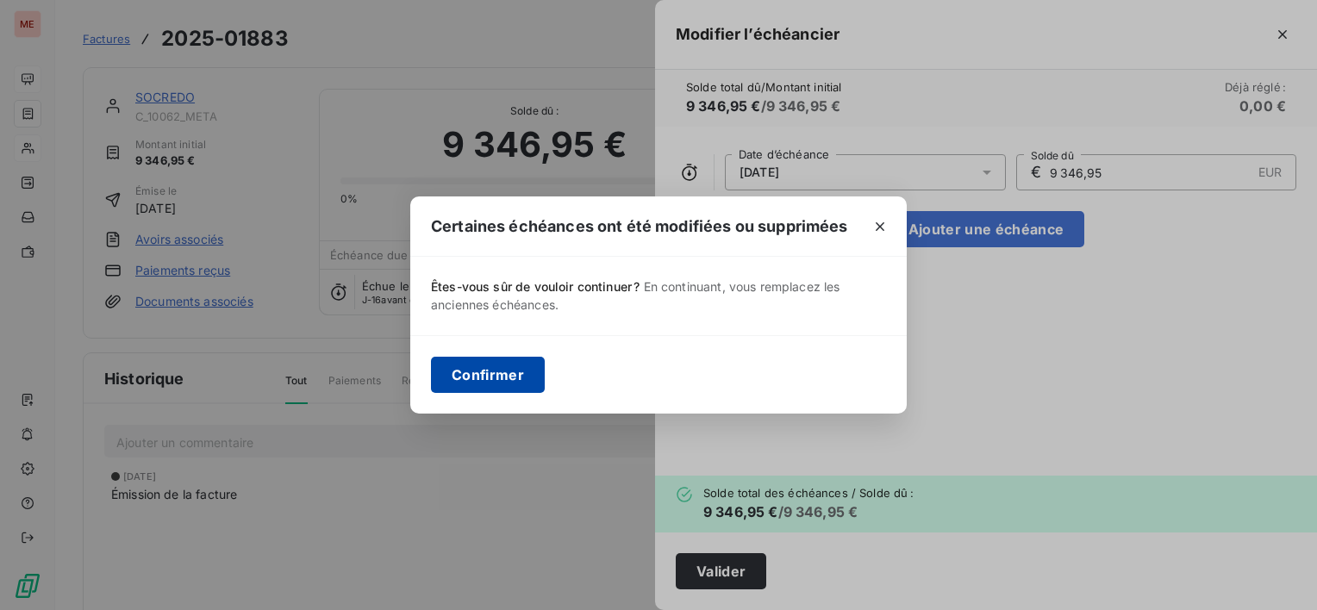
drag, startPoint x: 531, startPoint y: 371, endPoint x: 454, endPoint y: 311, distance: 97.6
click at [530, 371] on button "Confirmer" at bounding box center [488, 375] width 114 height 36
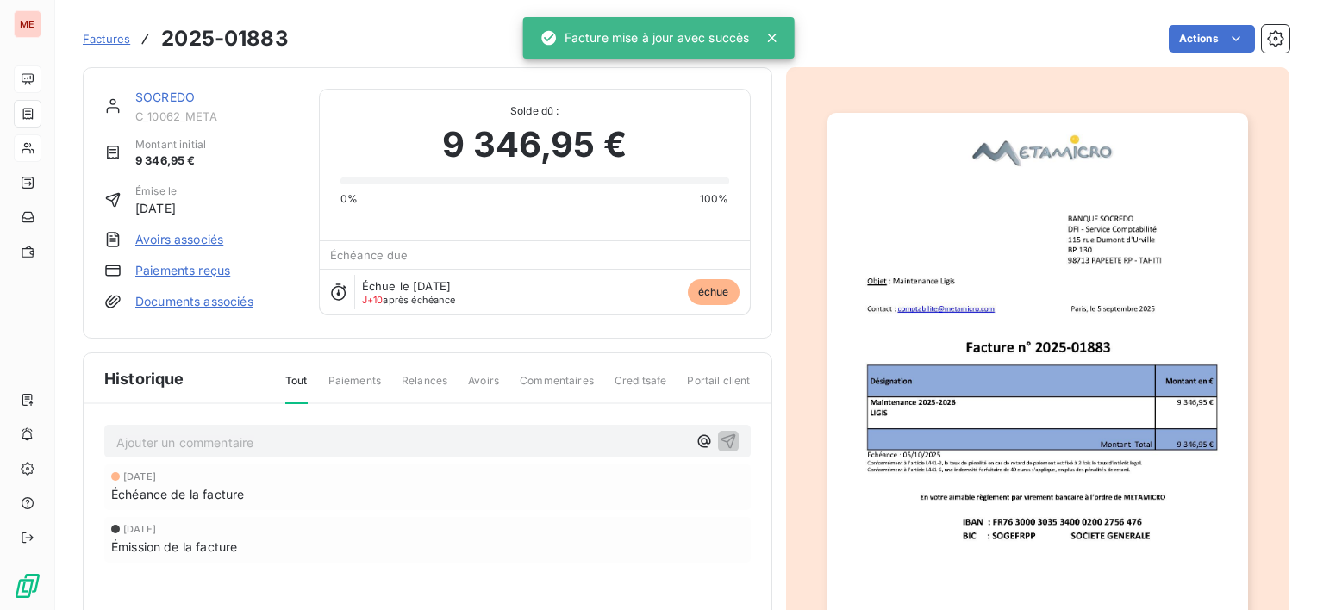
click at [121, 43] on span "Factures" at bounding box center [106, 39] width 47 height 14
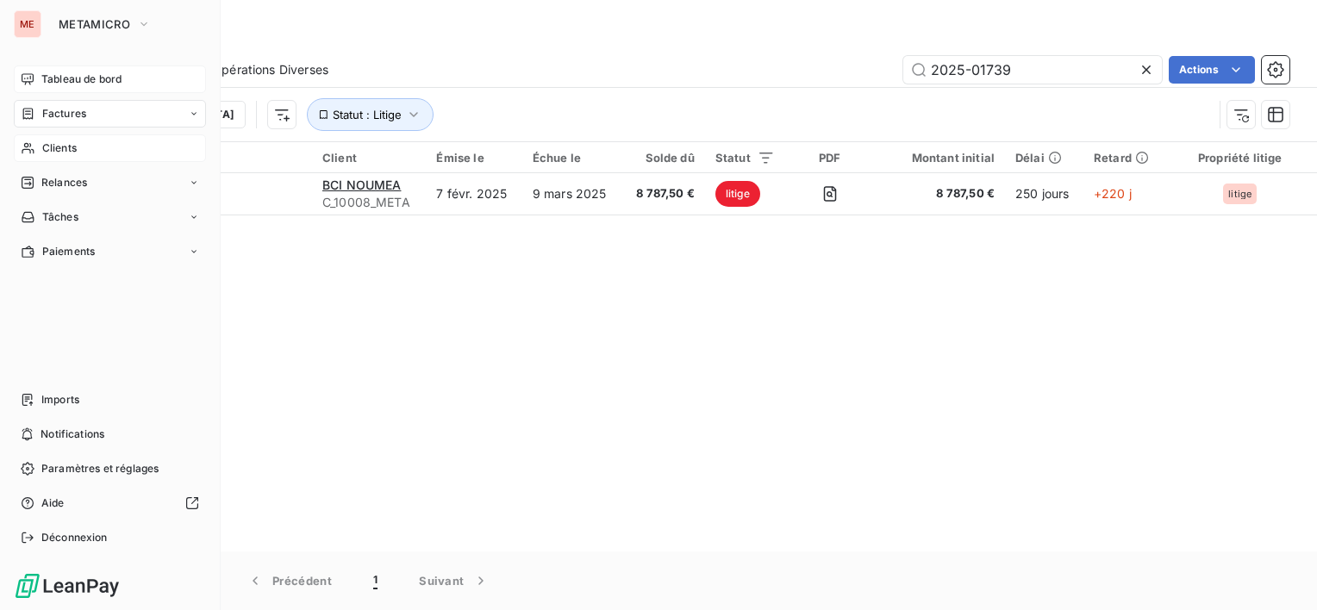
click at [50, 78] on span "Tableau de bord" at bounding box center [81, 80] width 80 height 16
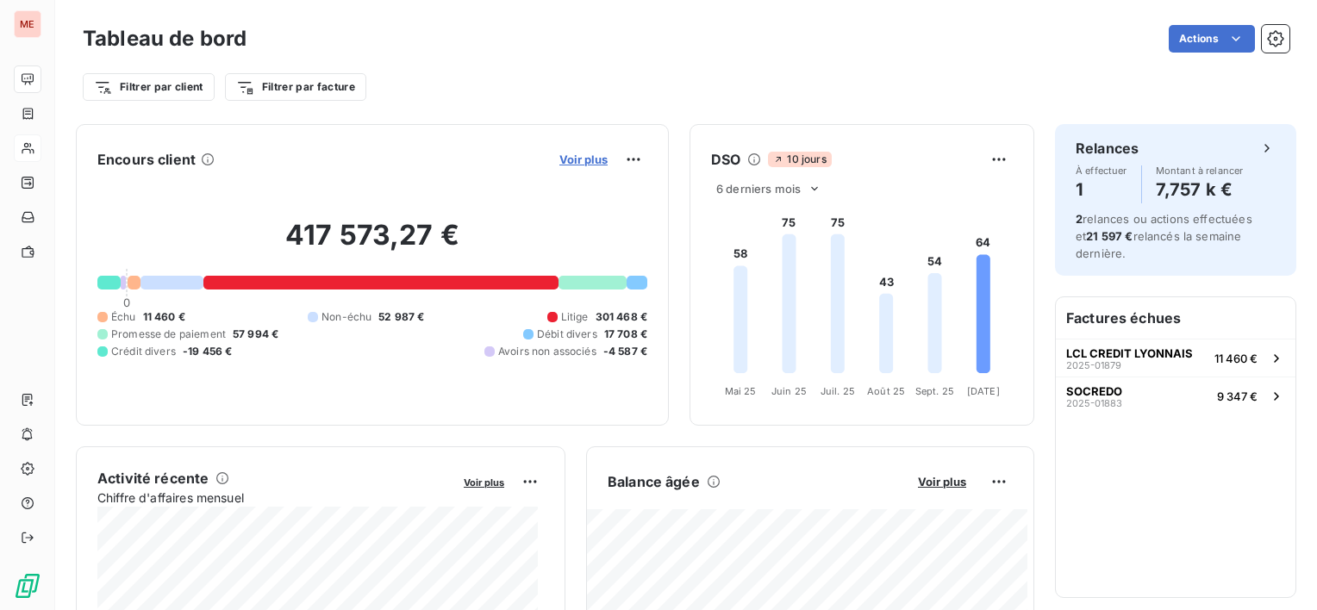
click at [559, 157] on span "Voir plus" at bounding box center [583, 160] width 48 height 14
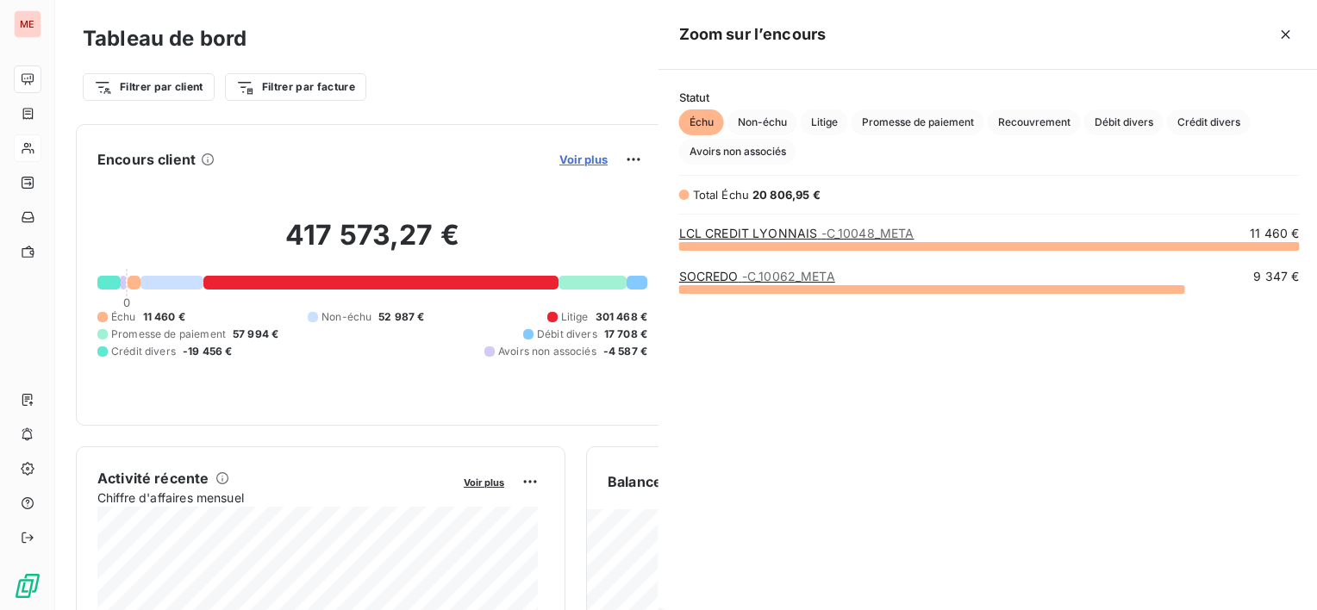
scroll to position [596, 648]
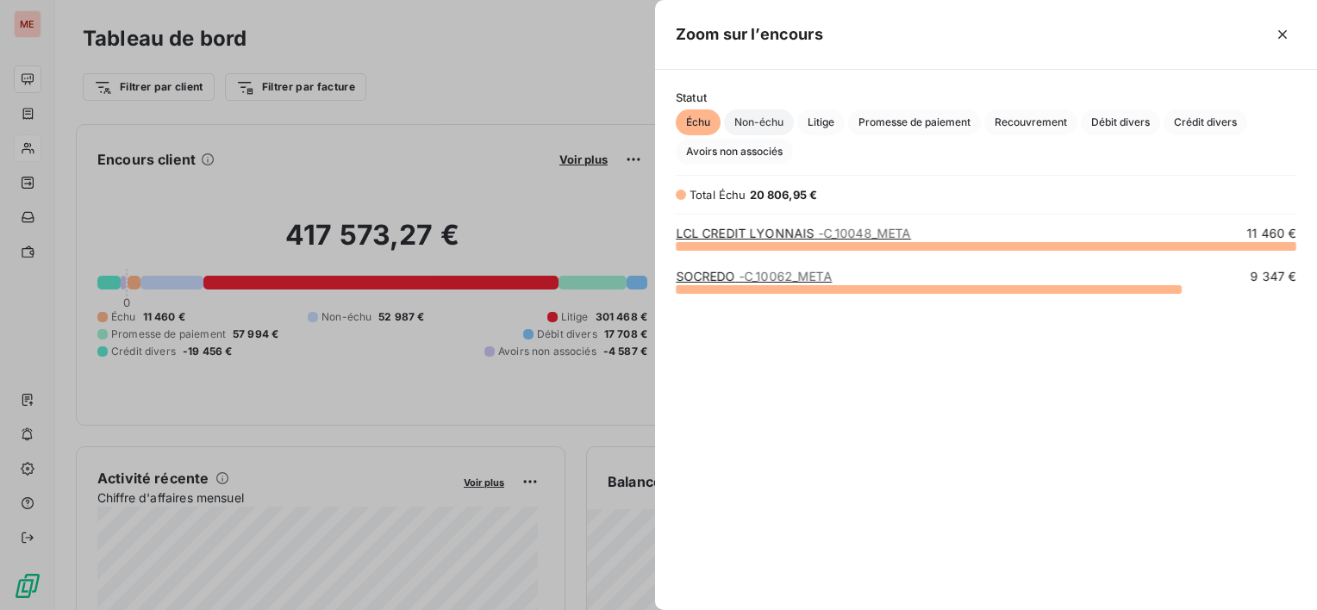
click at [776, 128] on span "Non-échu" at bounding box center [759, 122] width 70 height 26
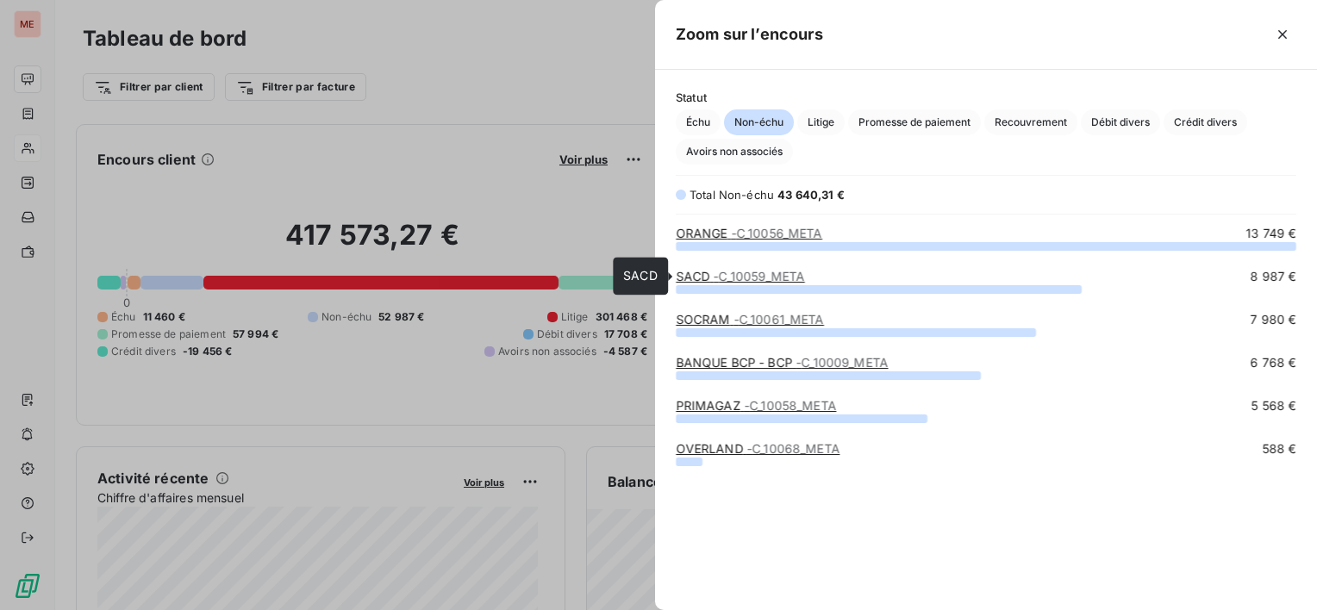
click at [748, 272] on span "- C_10059_META" at bounding box center [759, 276] width 91 height 15
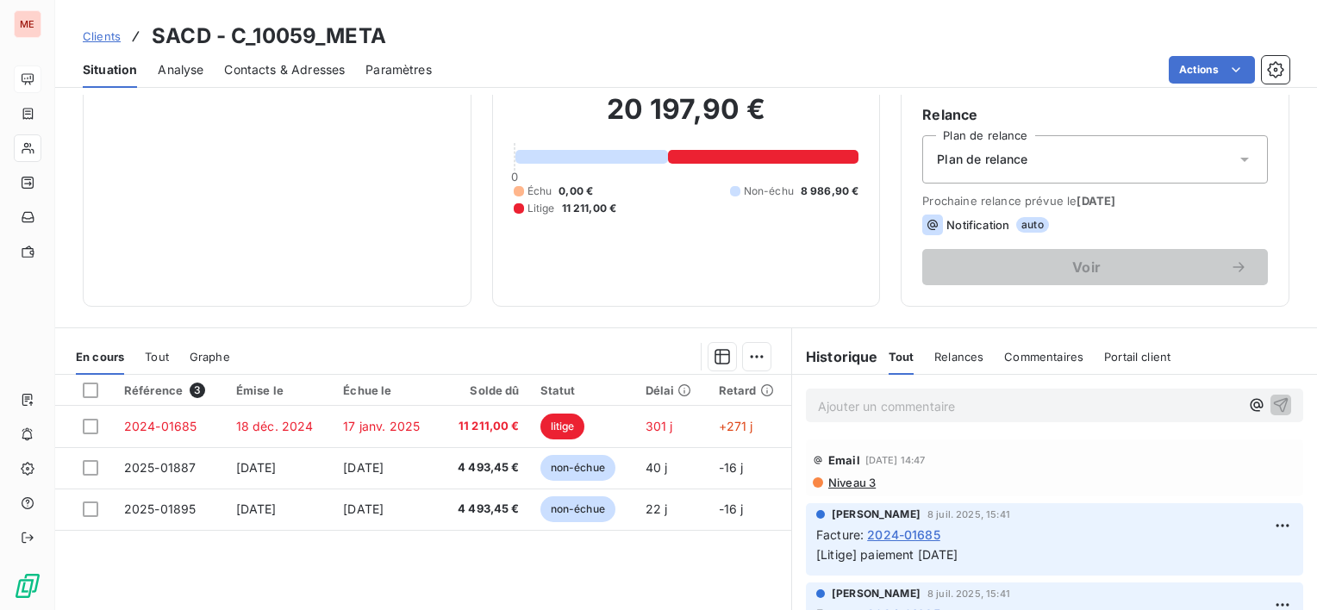
scroll to position [86, 0]
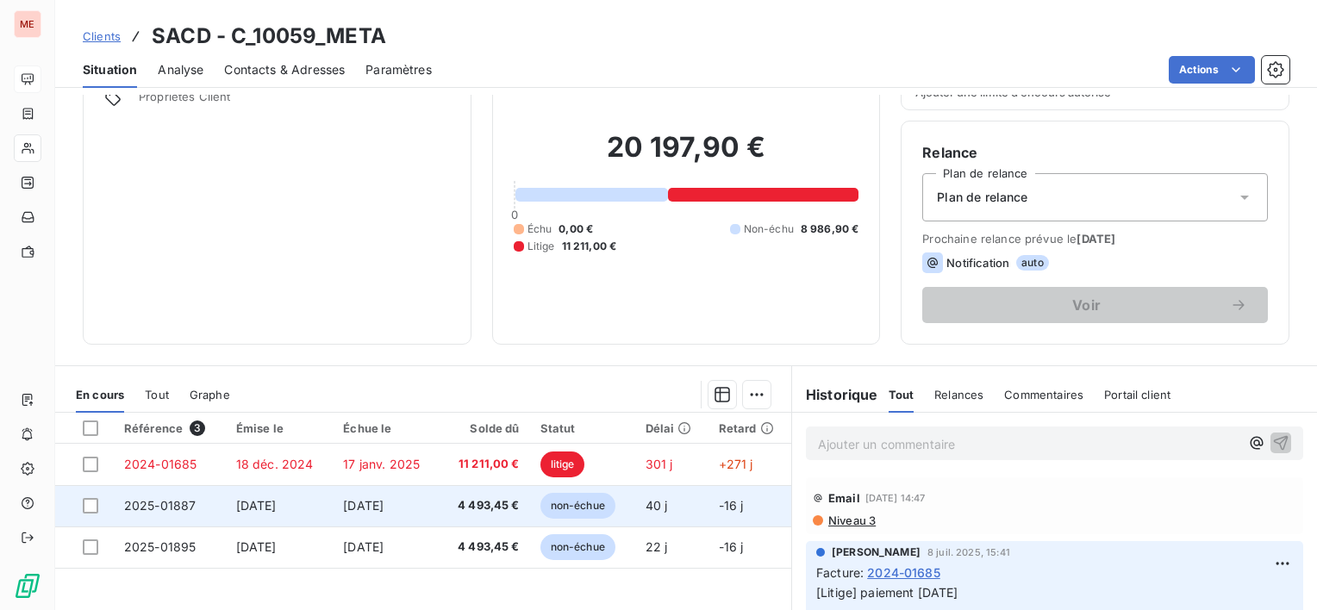
click at [596, 496] on span "non-échue" at bounding box center [577, 506] width 75 height 26
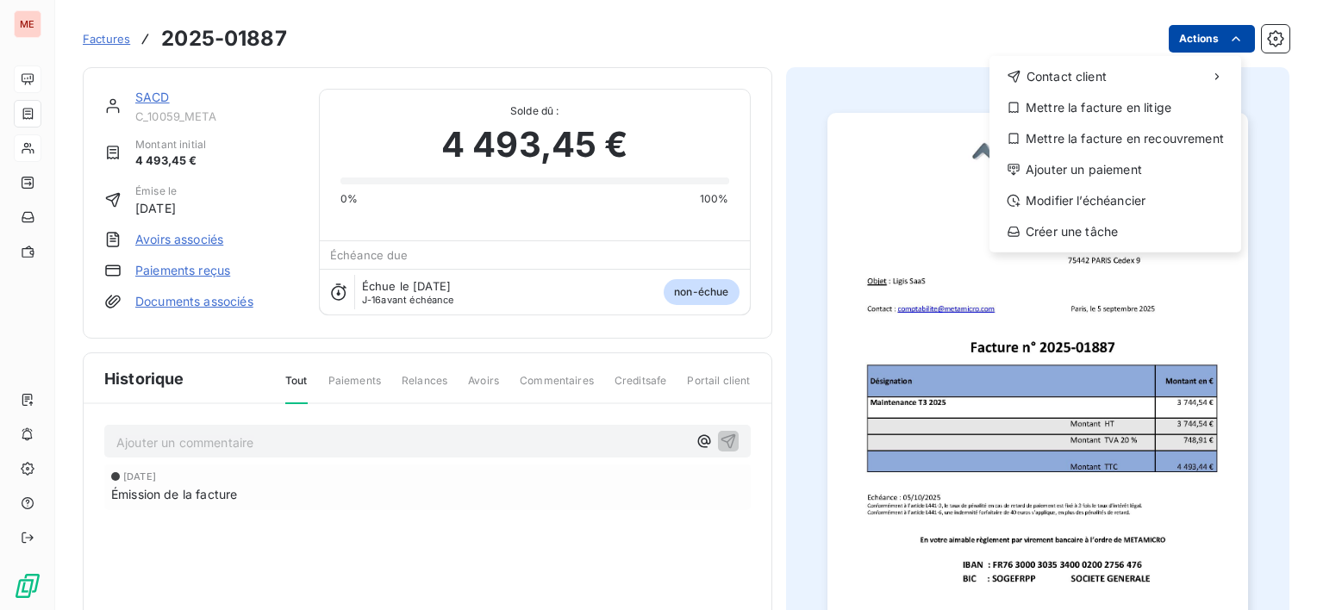
click at [1212, 43] on html "ME Factures [PHONE_NUMBER] Actions Contact client Mettre la facture en litige M…" at bounding box center [658, 305] width 1317 height 610
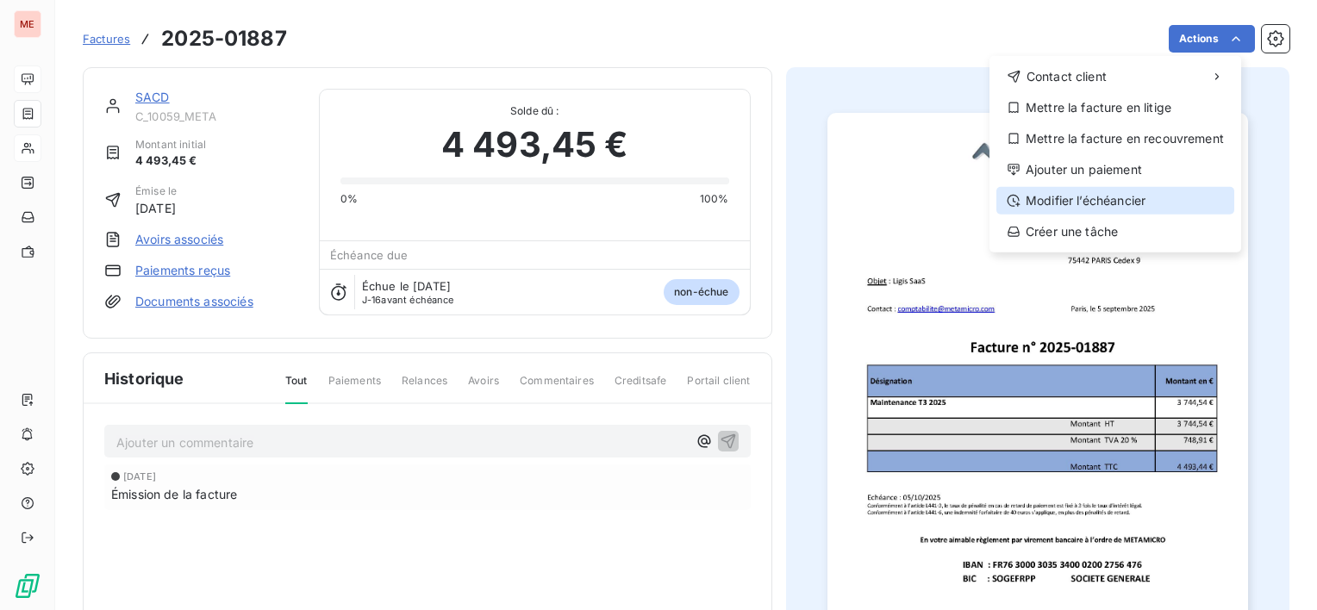
click at [1147, 203] on div "Modifier l’échéancier" at bounding box center [1115, 201] width 238 height 28
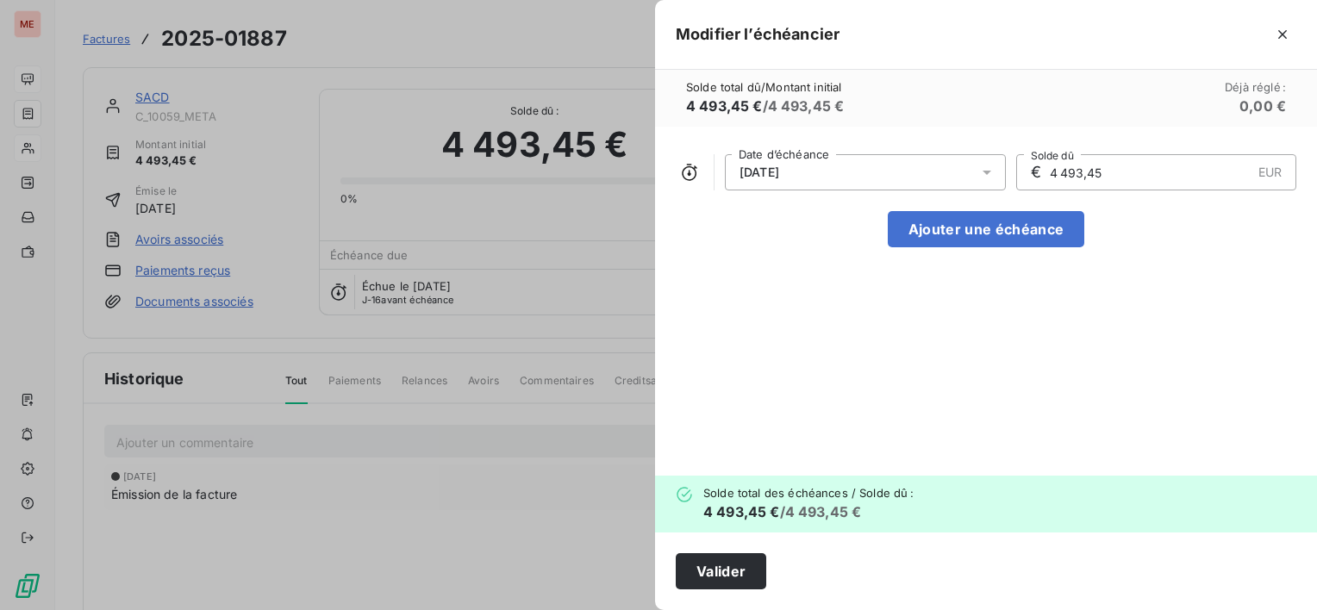
click at [938, 176] on div "[DATE]" at bounding box center [865, 172] width 281 height 36
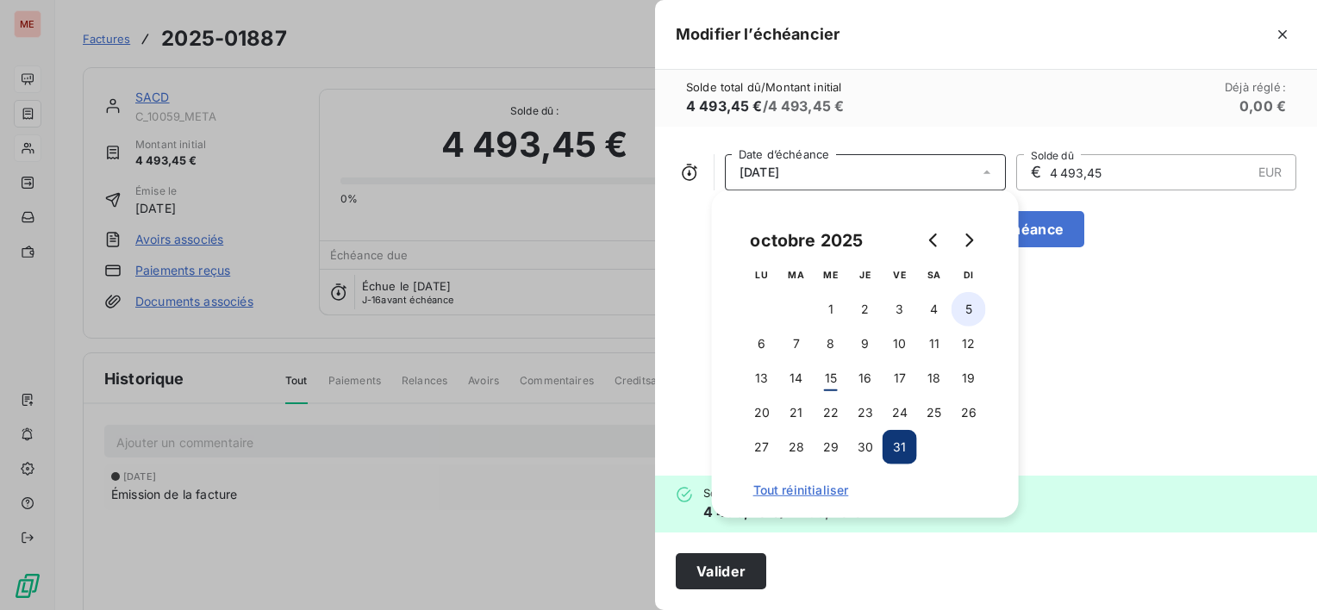
click at [969, 305] on button "5" at bounding box center [968, 309] width 34 height 34
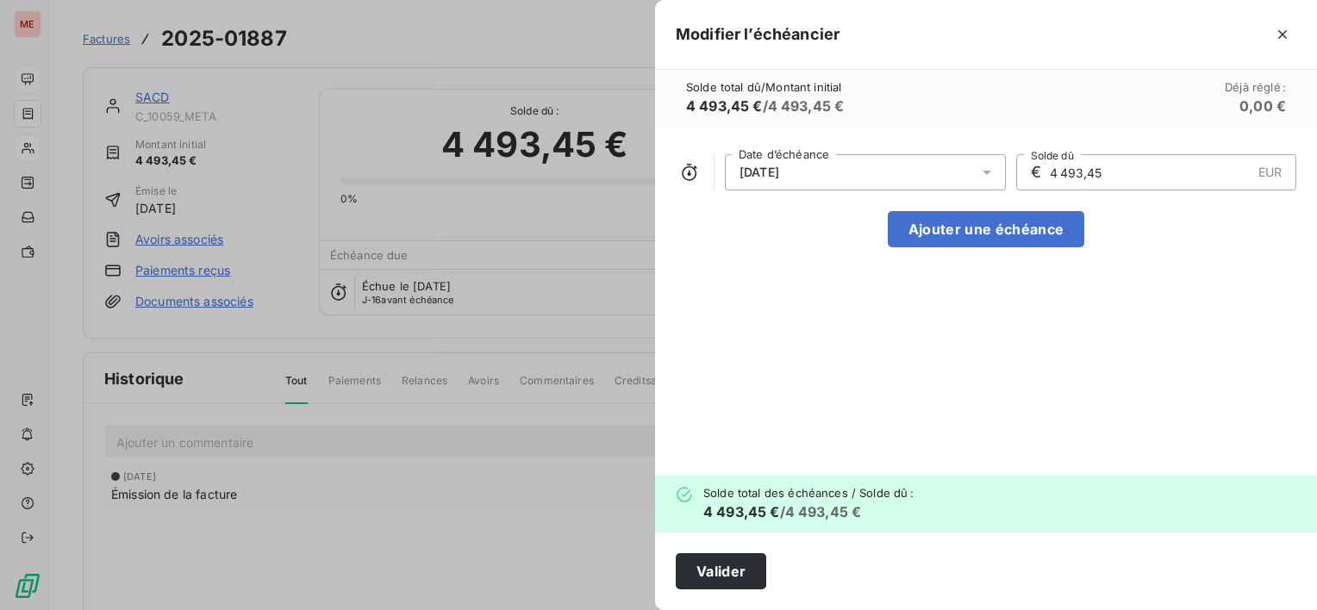
click at [1100, 315] on div "[DATE] Date d’échéance € 4 493,45 EUR Solde dû Ajouter une échéance" at bounding box center [986, 301] width 662 height 349
click at [747, 573] on button "Valider" at bounding box center [721, 571] width 90 height 36
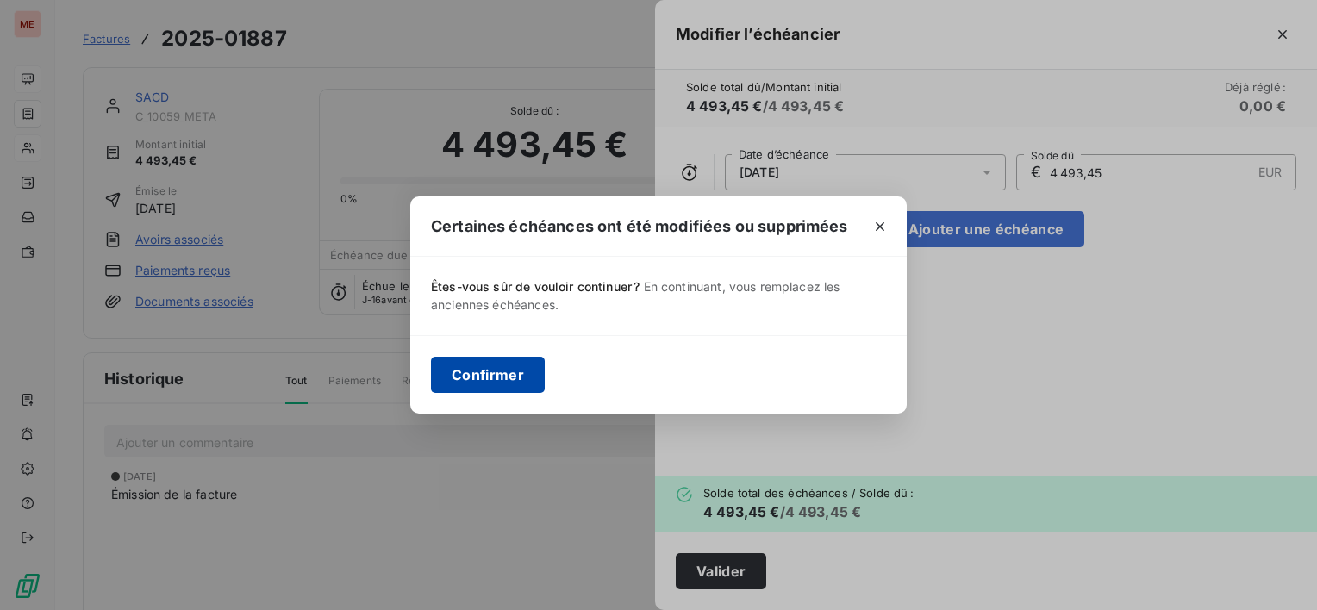
click at [483, 365] on button "Confirmer" at bounding box center [488, 375] width 114 height 36
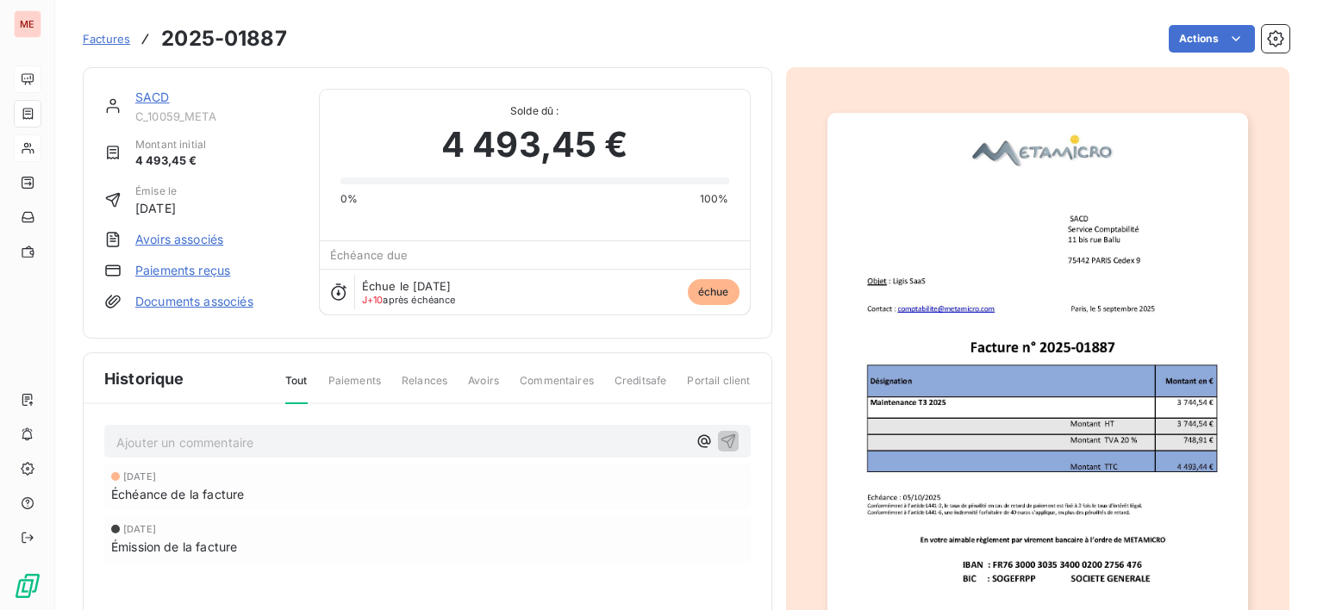
click at [156, 97] on link "SACD" at bounding box center [152, 97] width 34 height 15
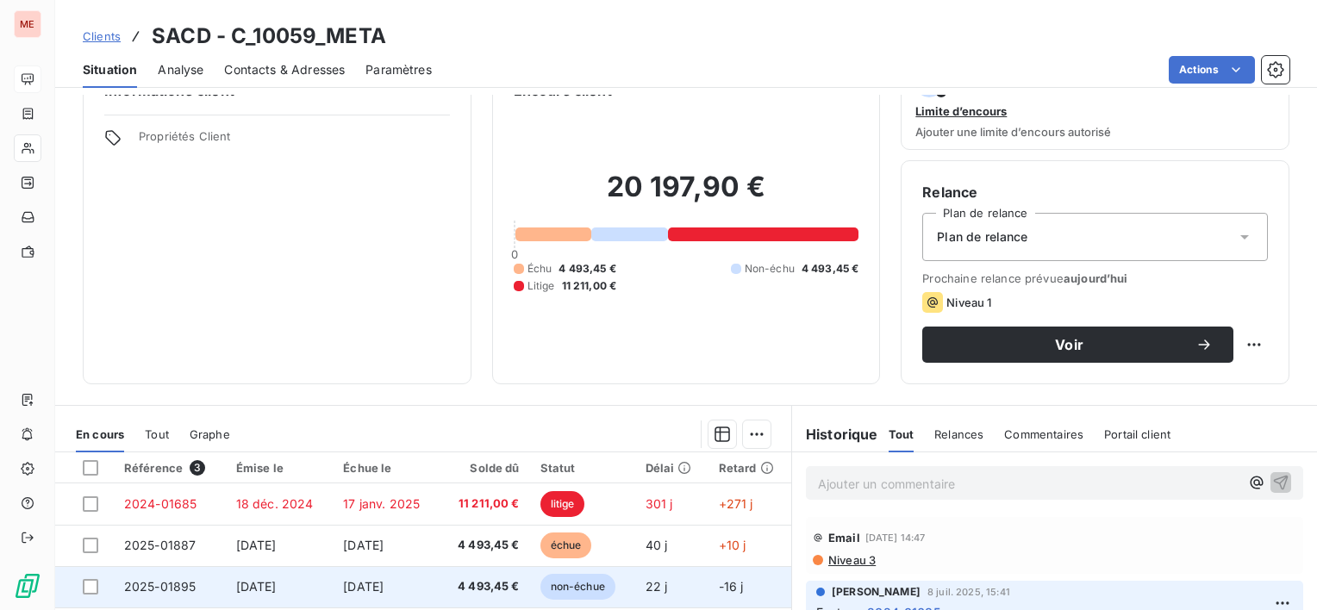
scroll to position [86, 0]
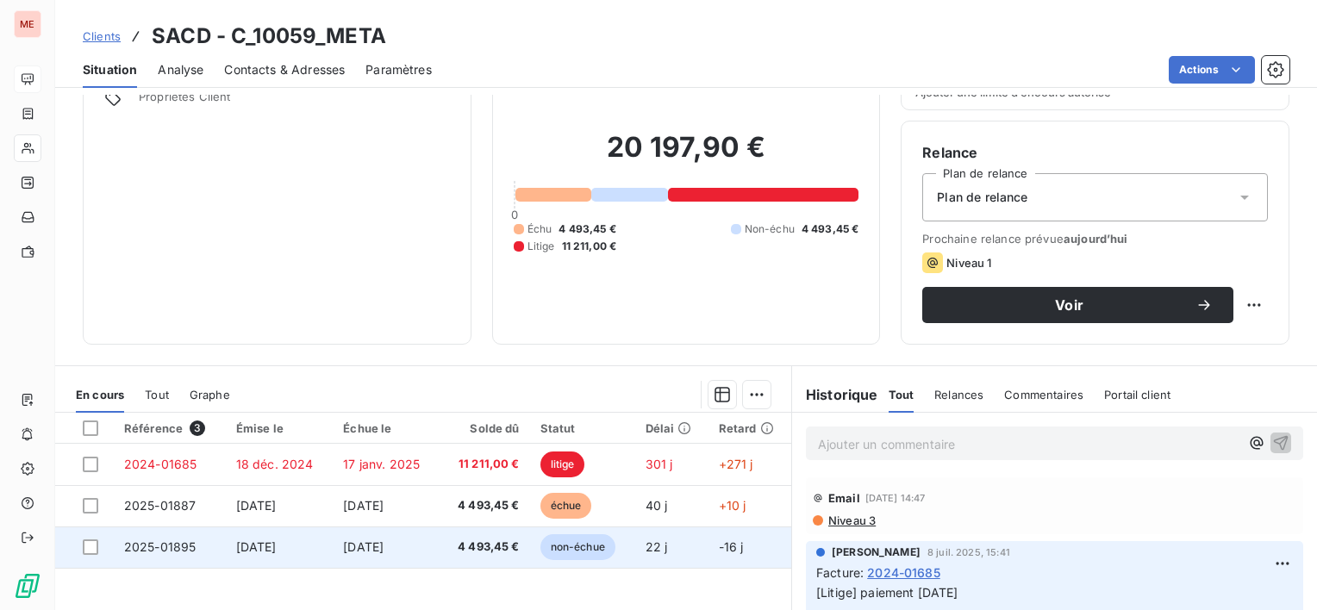
click at [421, 545] on td "[DATE]" at bounding box center [386, 547] width 107 height 41
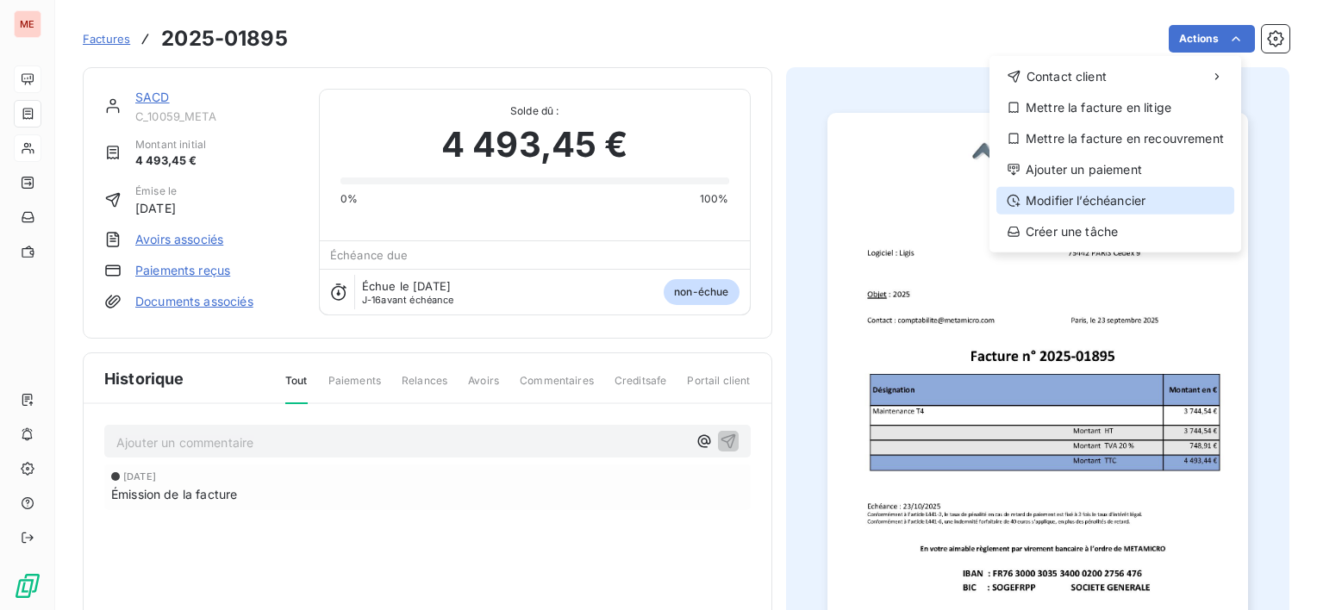
click at [1113, 200] on div "Modifier l’échéancier" at bounding box center [1115, 201] width 238 height 28
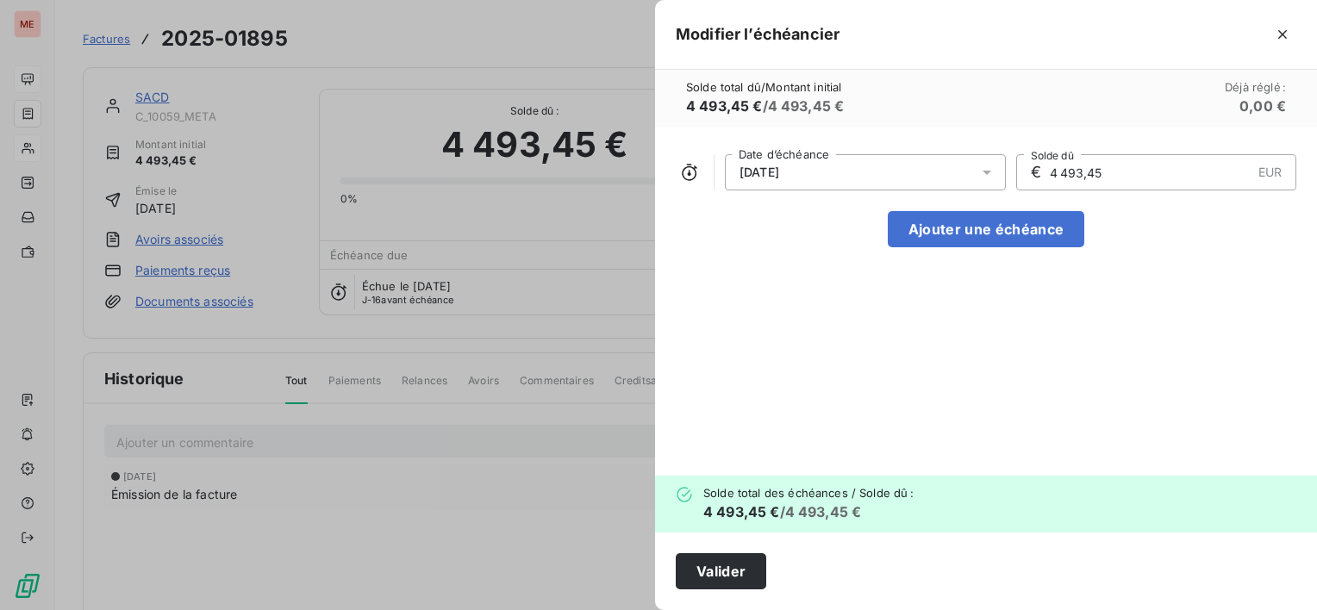
click at [925, 172] on div "[DATE]" at bounding box center [865, 172] width 281 height 36
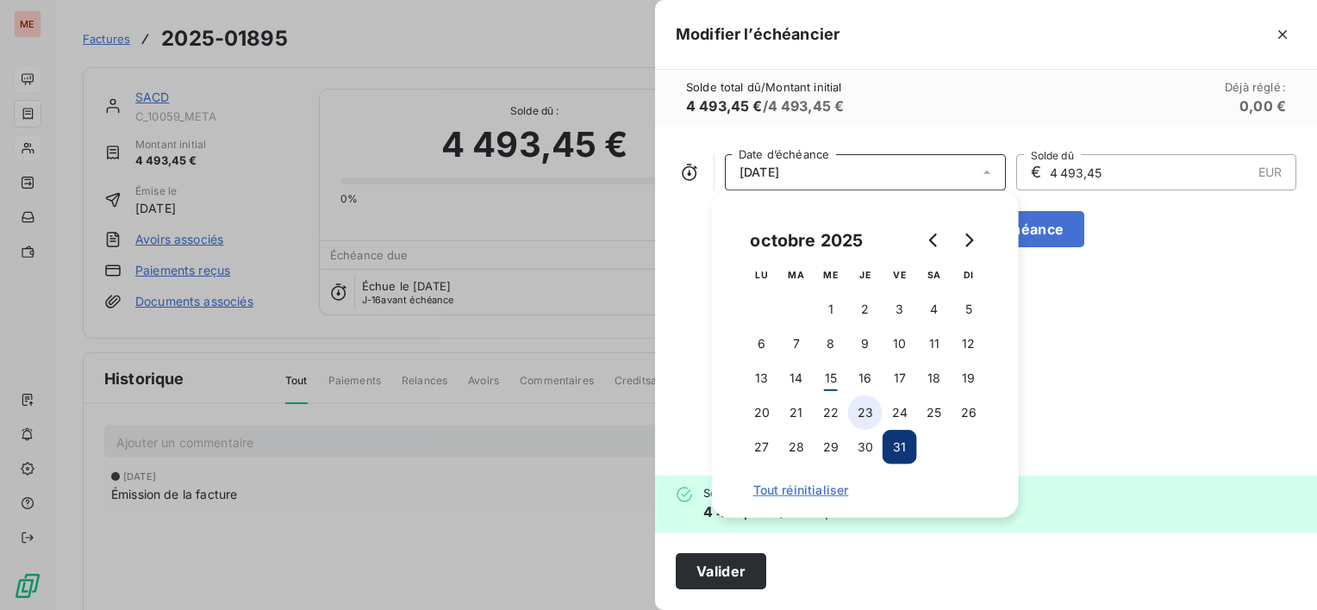
click at [862, 419] on button "23" at bounding box center [865, 413] width 34 height 34
click at [734, 580] on button "Valider" at bounding box center [721, 571] width 90 height 36
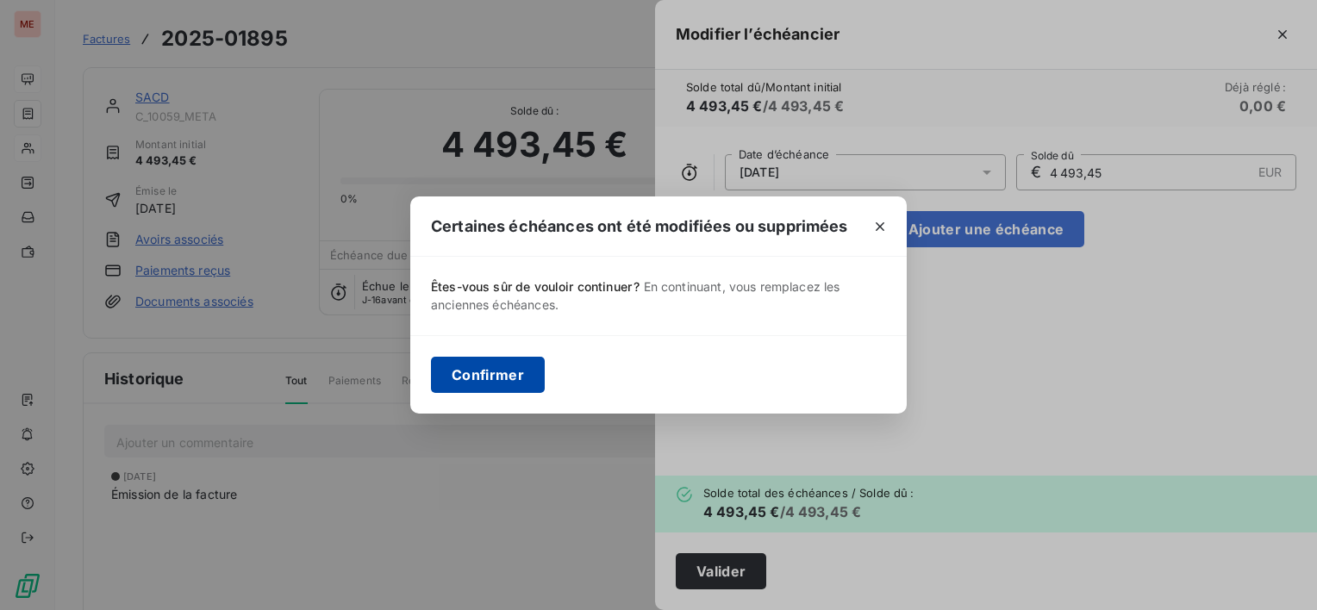
click at [458, 357] on button "Confirmer" at bounding box center [488, 375] width 114 height 36
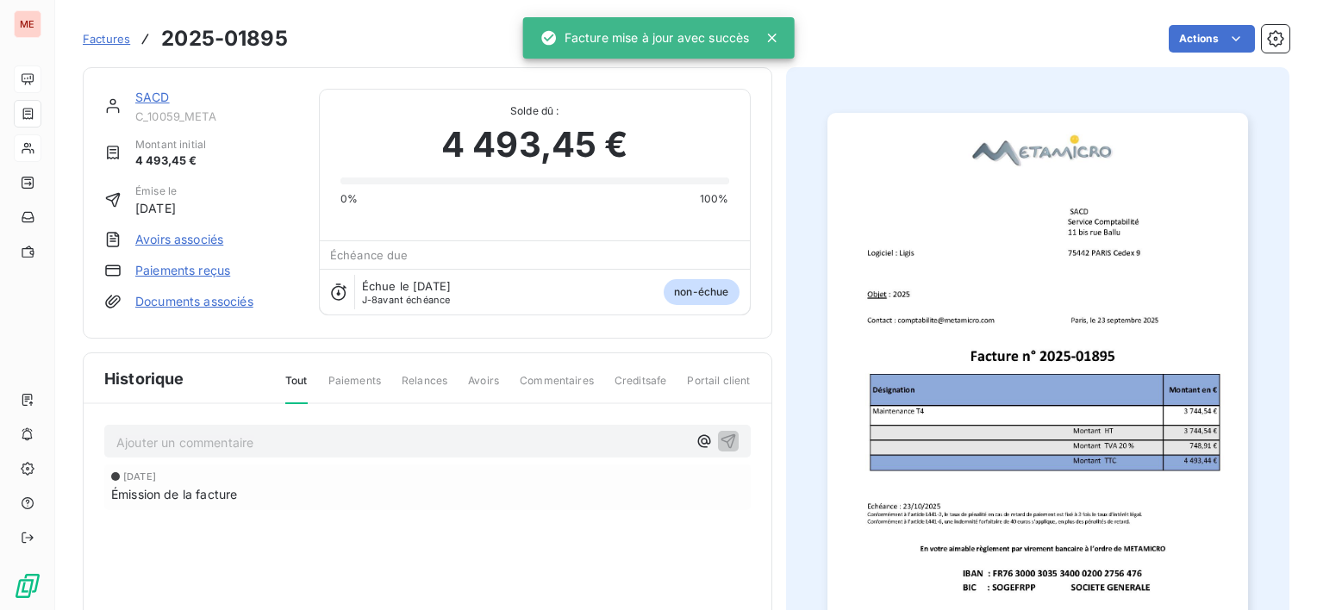
click at [111, 41] on span "Factures" at bounding box center [106, 39] width 47 height 14
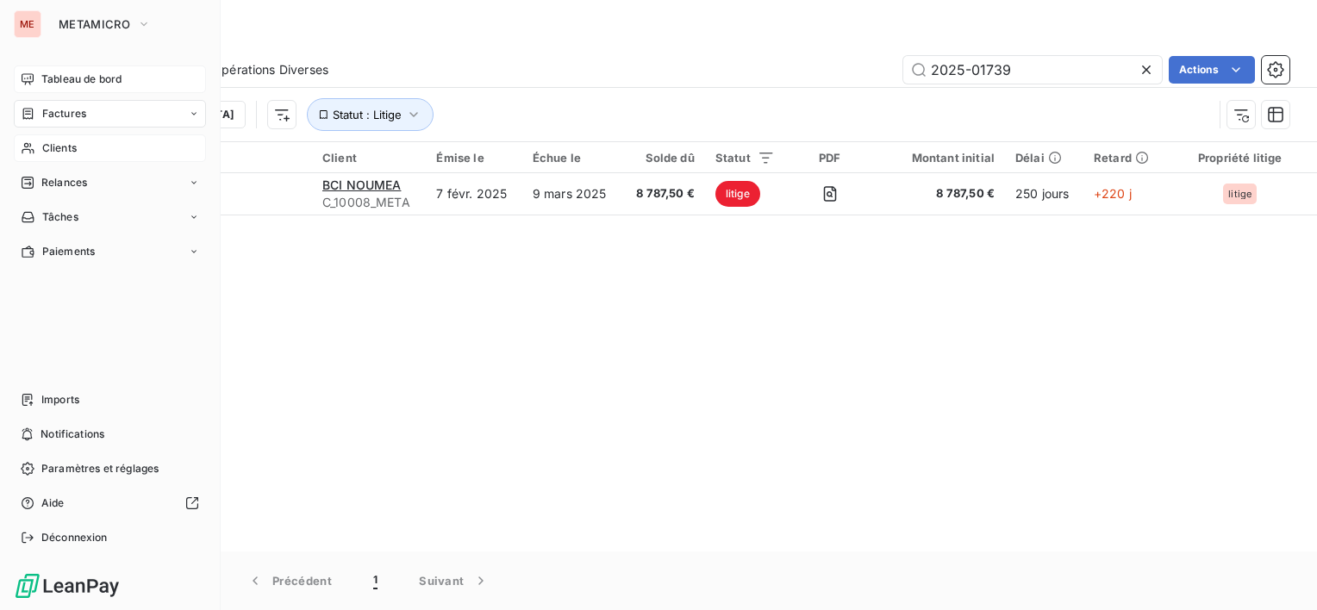
click at [75, 84] on span "Tableau de bord" at bounding box center [81, 80] width 80 height 16
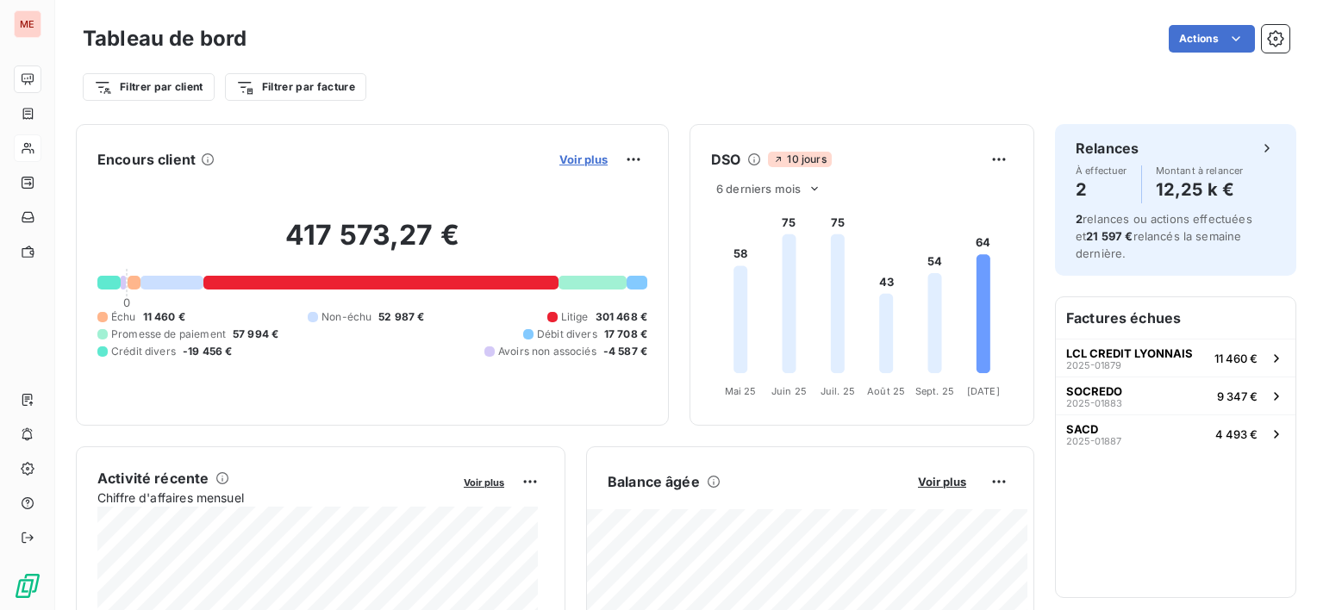
click at [562, 162] on span "Voir plus" at bounding box center [583, 160] width 48 height 14
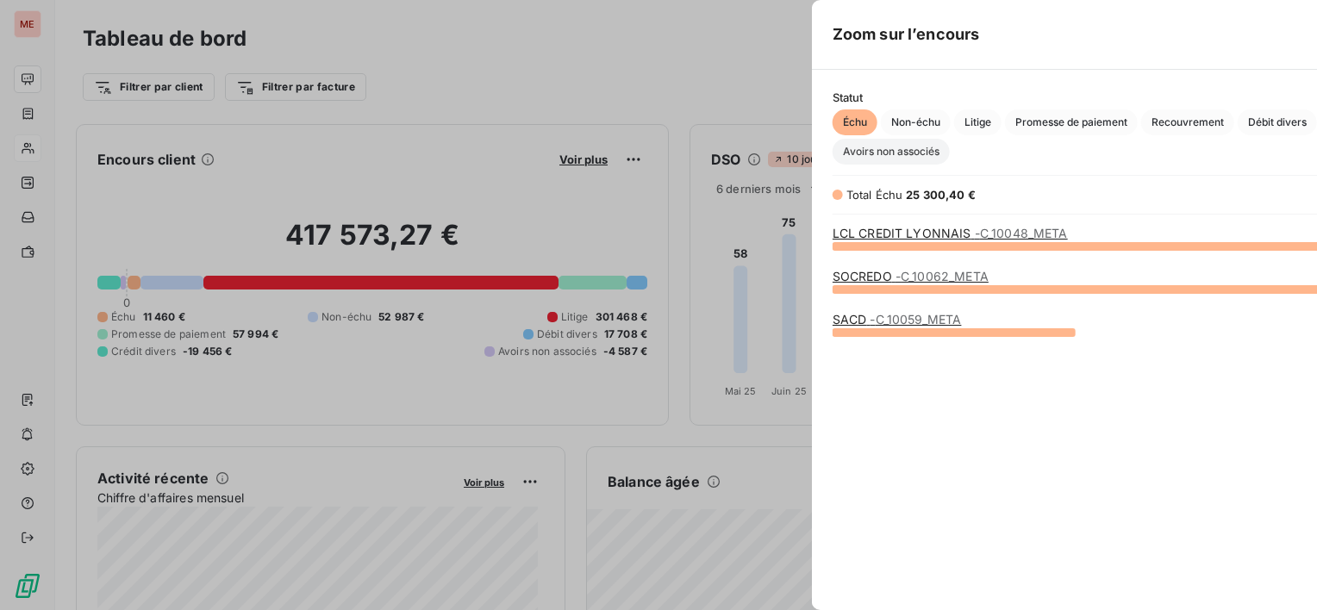
scroll to position [596, 648]
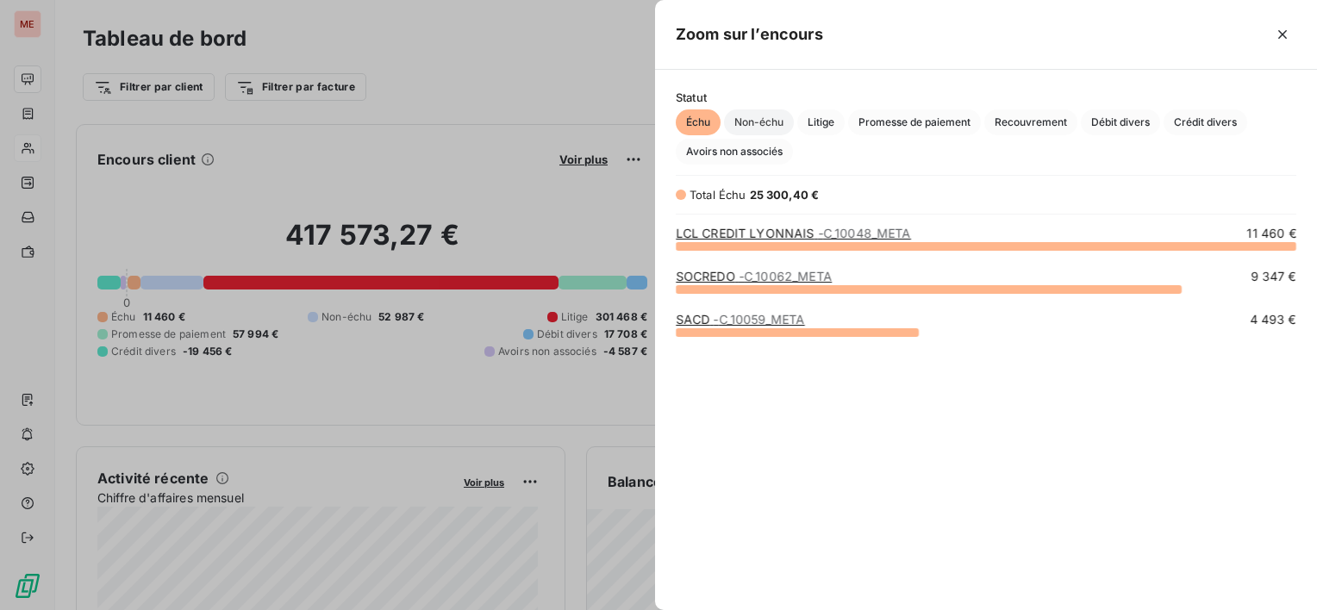
click at [773, 122] on span "Non-échu" at bounding box center [759, 122] width 70 height 26
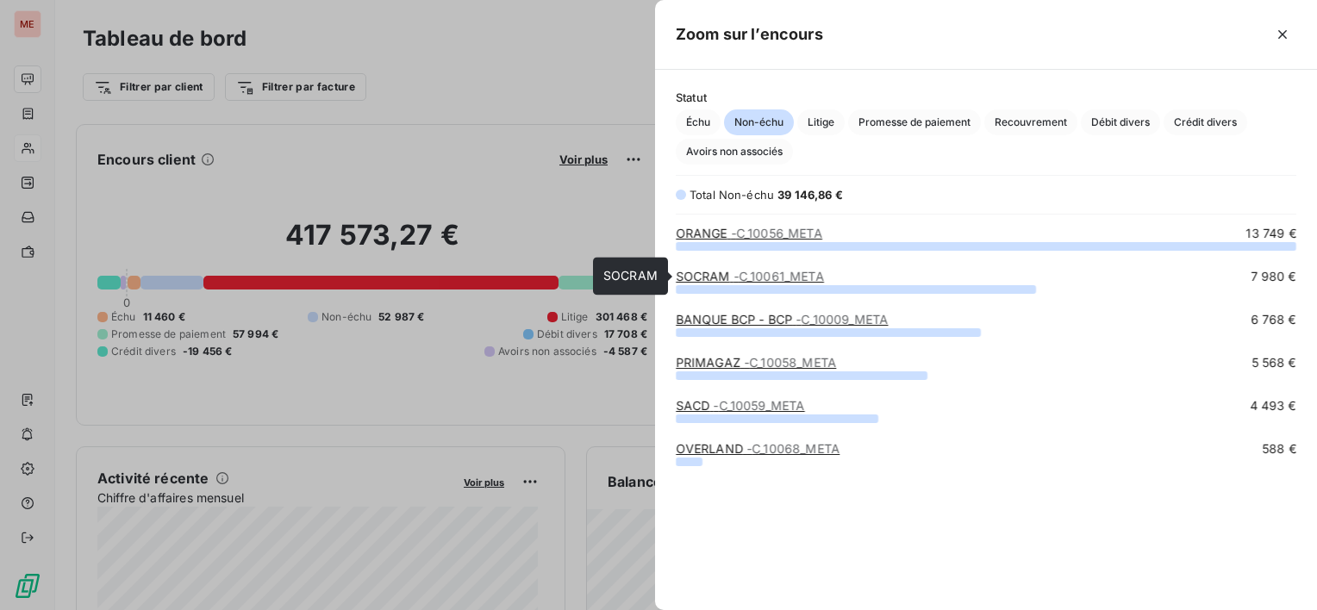
click at [741, 278] on span "- C_10061_META" at bounding box center [778, 276] width 90 height 15
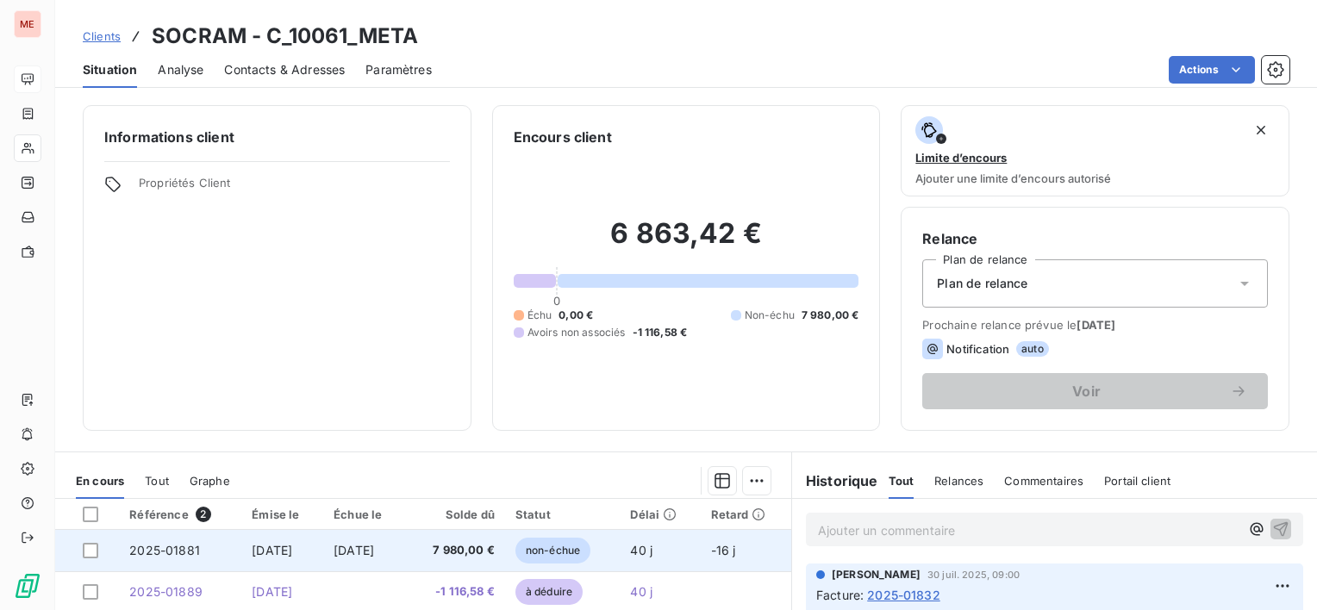
click at [445, 550] on span "7 980,00 €" at bounding box center [455, 550] width 78 height 17
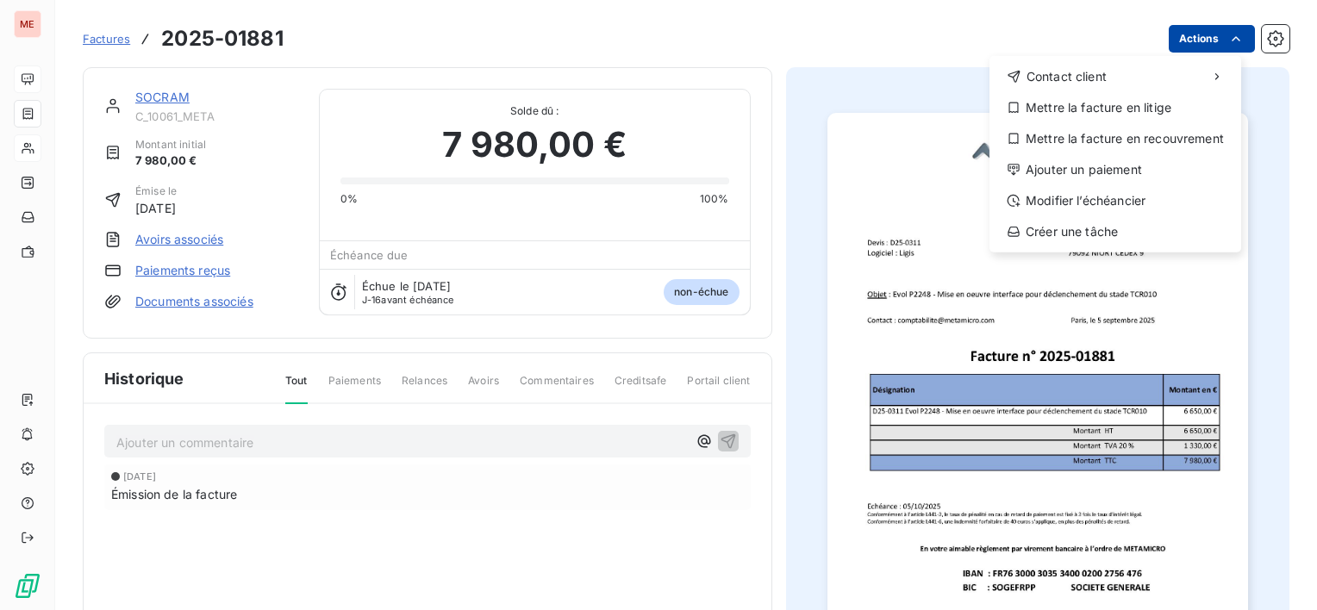
click at [1177, 43] on html "ME Factures [PHONE_NUMBER] Actions Contact client Mettre la facture en litige M…" at bounding box center [658, 305] width 1317 height 610
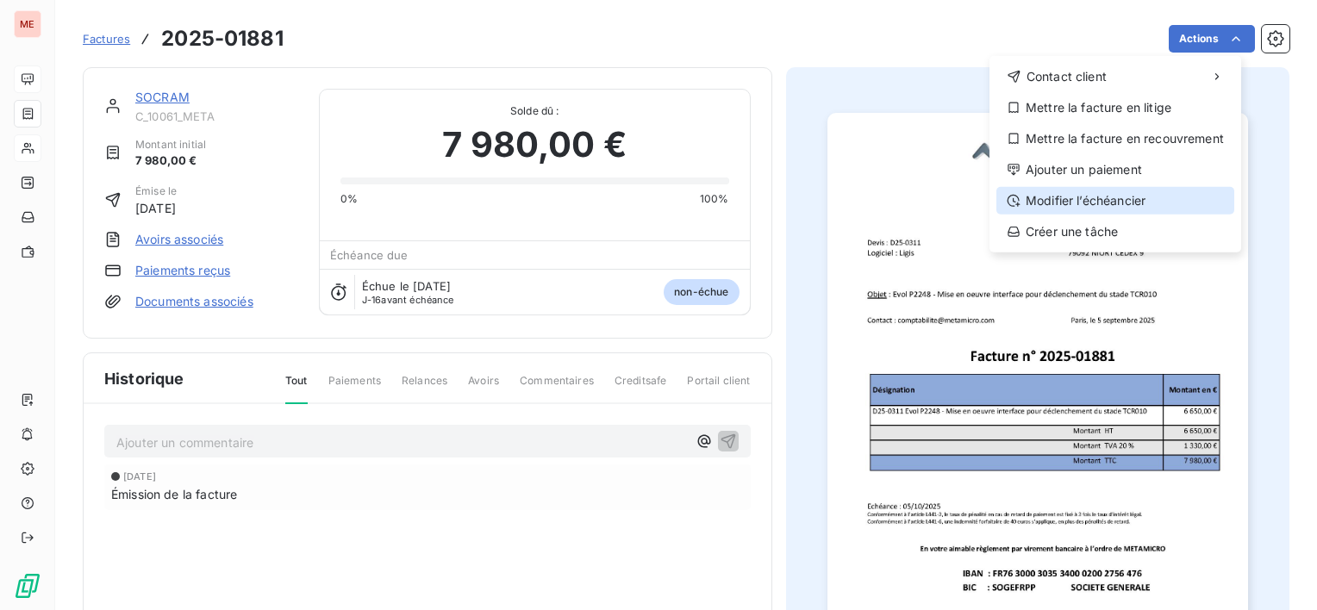
click at [1112, 209] on div "Modifier l’échéancier" at bounding box center [1115, 201] width 238 height 28
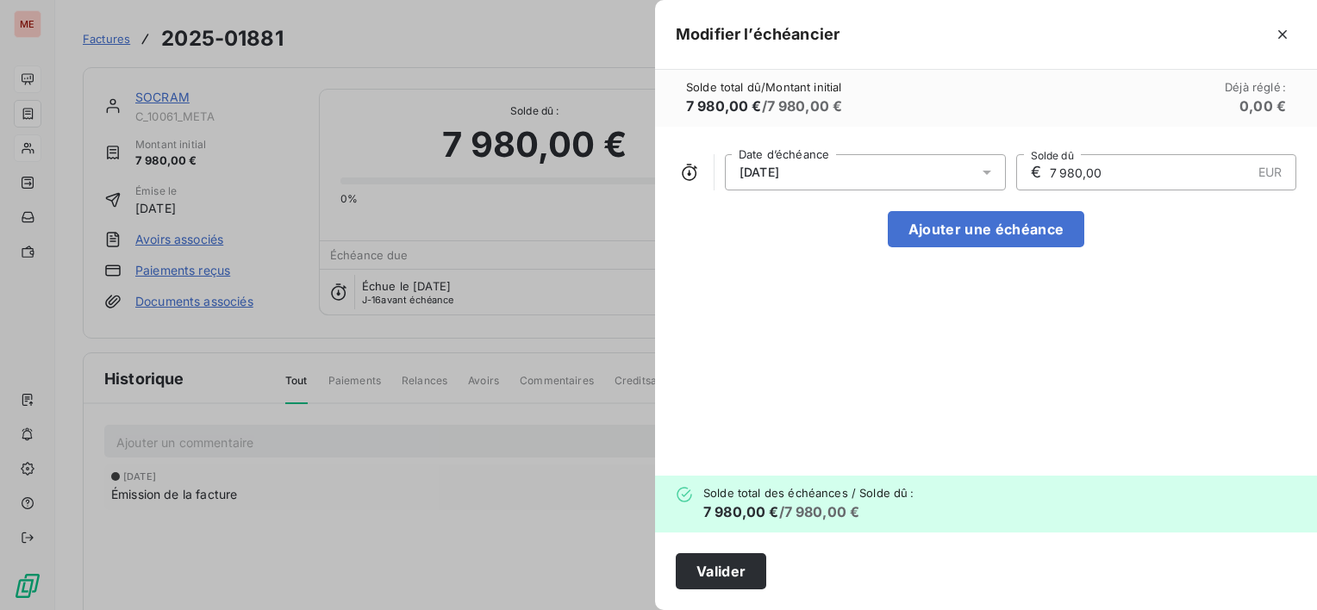
click at [834, 183] on div "[DATE]" at bounding box center [865, 172] width 281 height 36
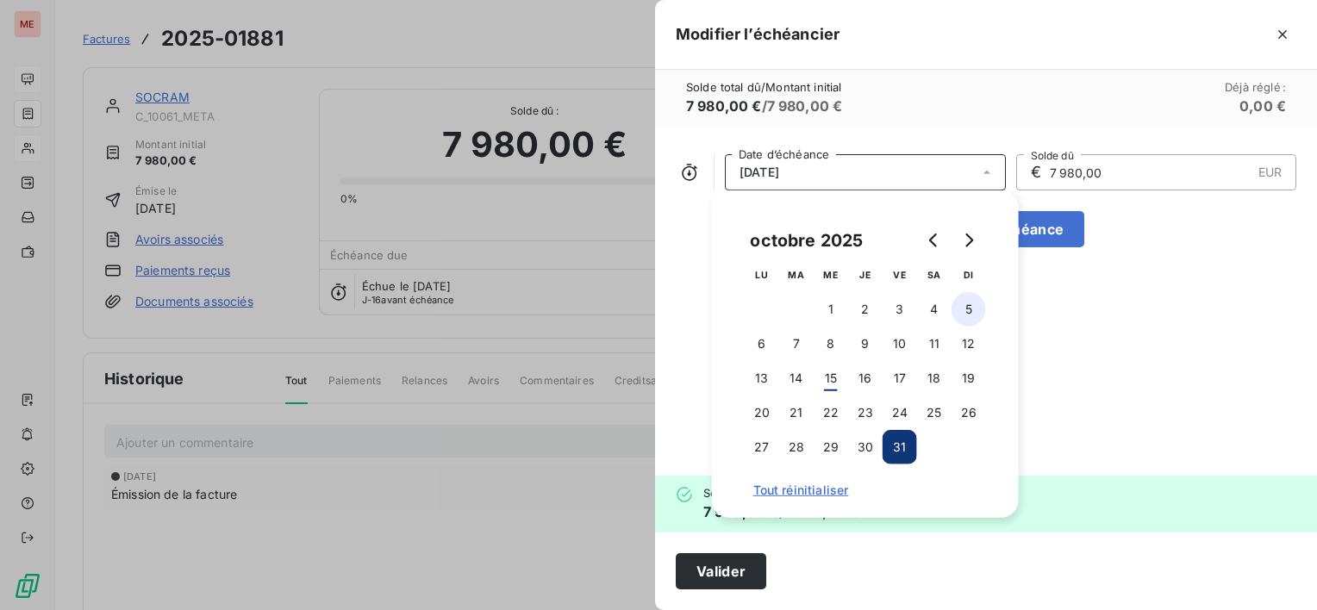
click at [962, 318] on button "5" at bounding box center [968, 309] width 34 height 34
click at [714, 567] on button "Valider" at bounding box center [721, 571] width 90 height 36
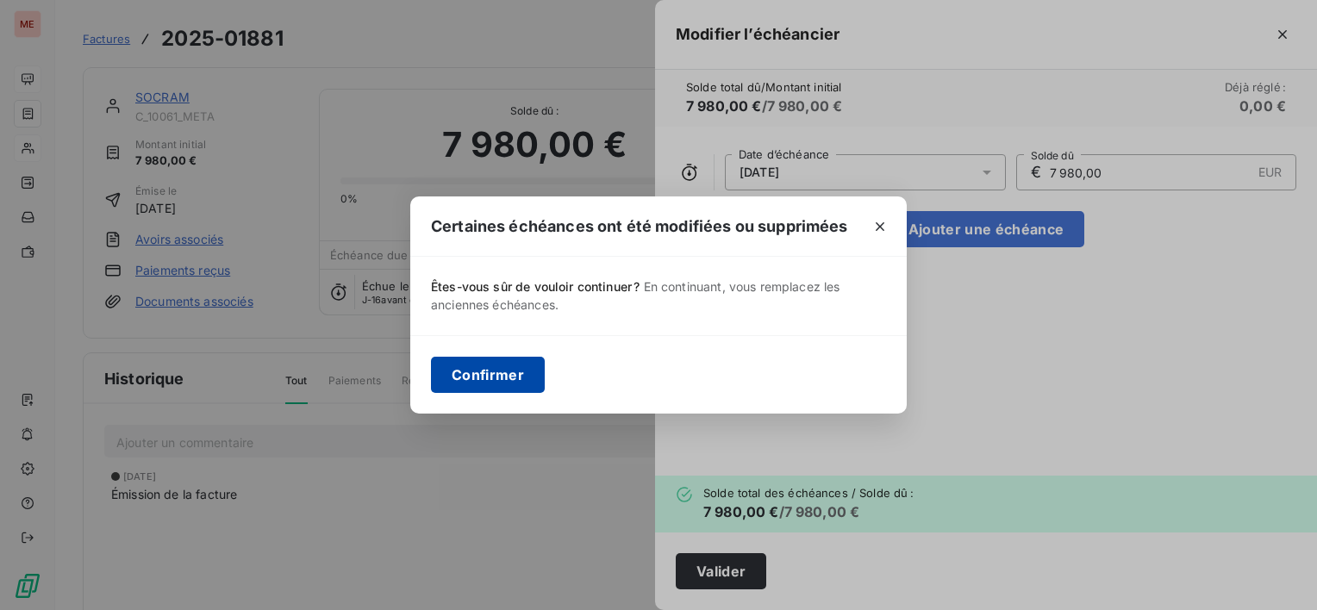
click at [445, 383] on button "Confirmer" at bounding box center [488, 375] width 114 height 36
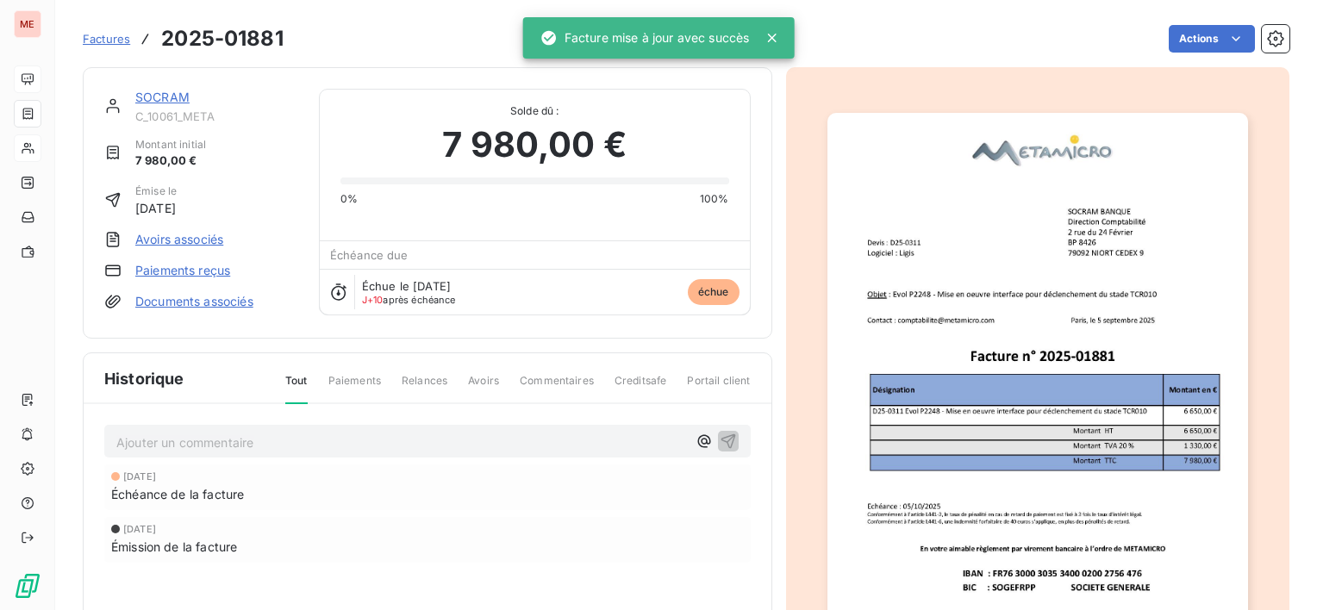
click at [161, 103] on link "SOCRAM" at bounding box center [162, 97] width 54 height 15
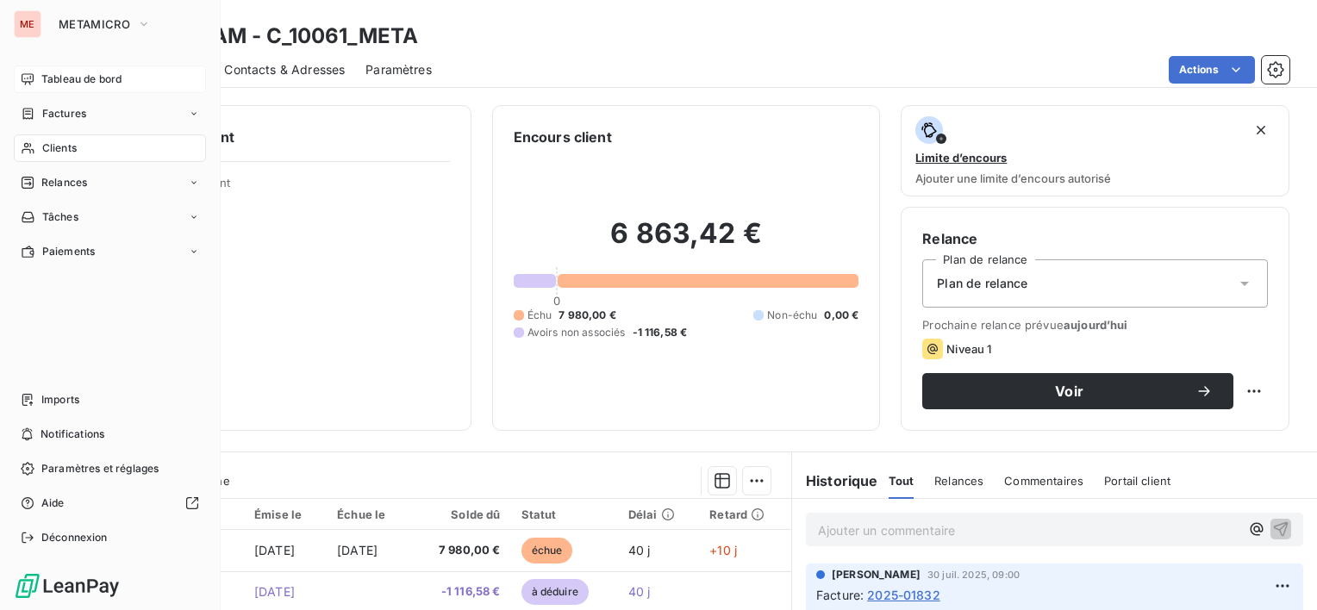
click at [85, 72] on span "Tableau de bord" at bounding box center [81, 80] width 80 height 16
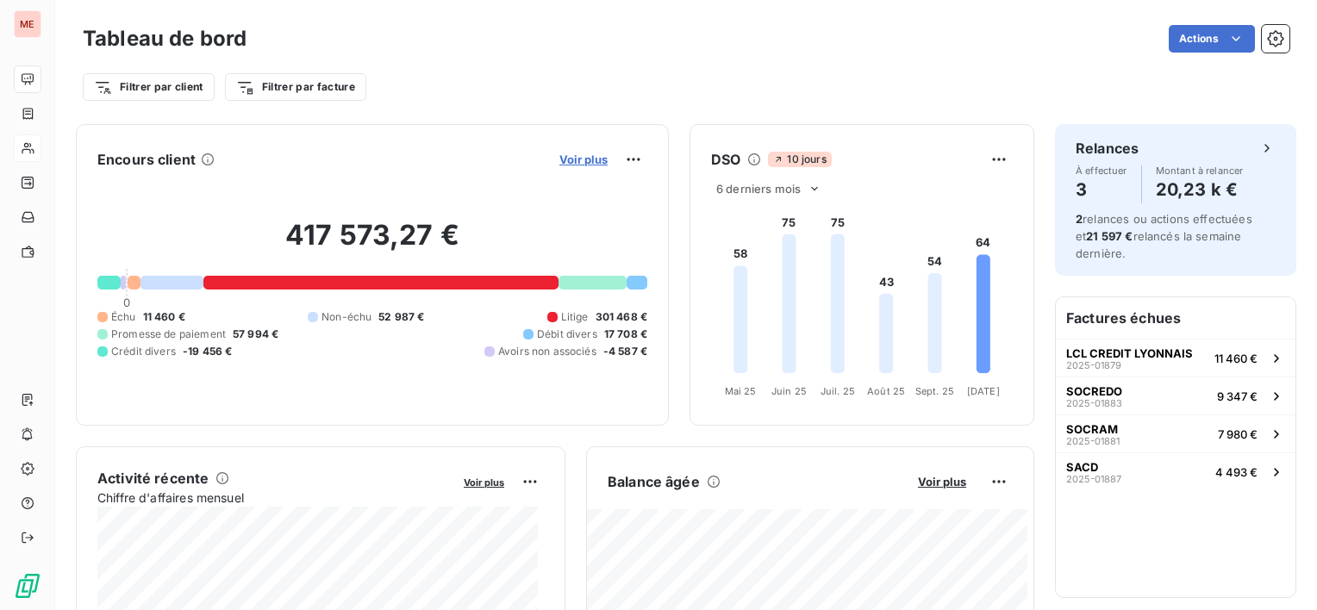
click at [559, 156] on span "Voir plus" at bounding box center [583, 160] width 48 height 14
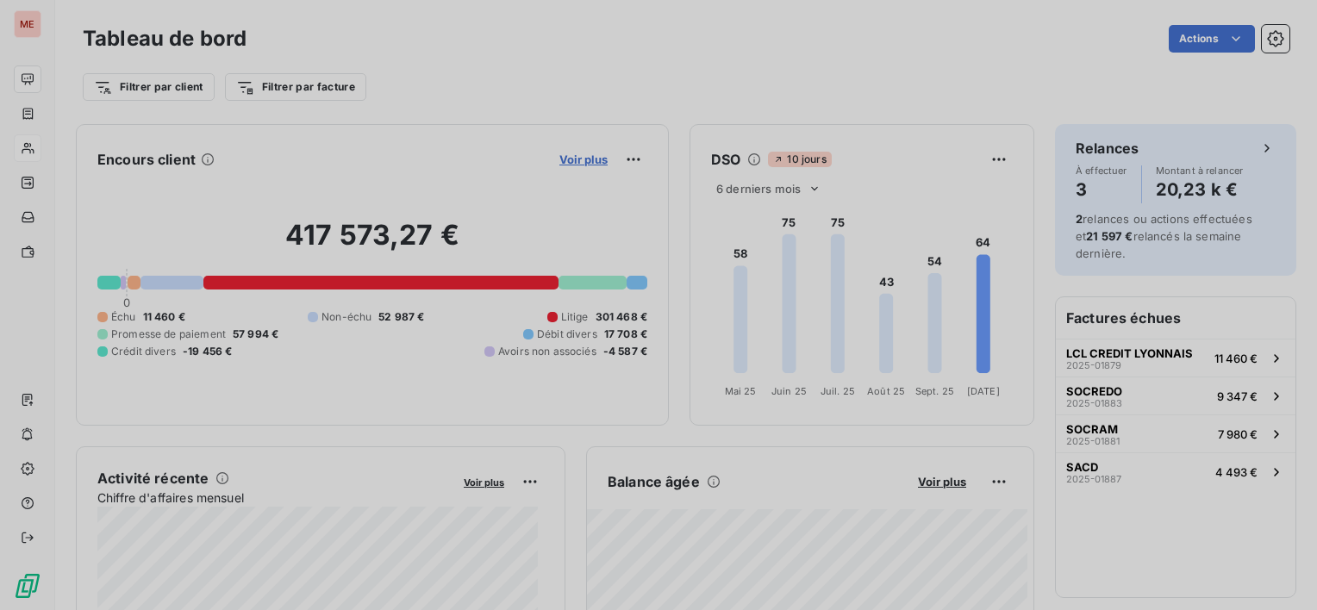
scroll to position [14, 14]
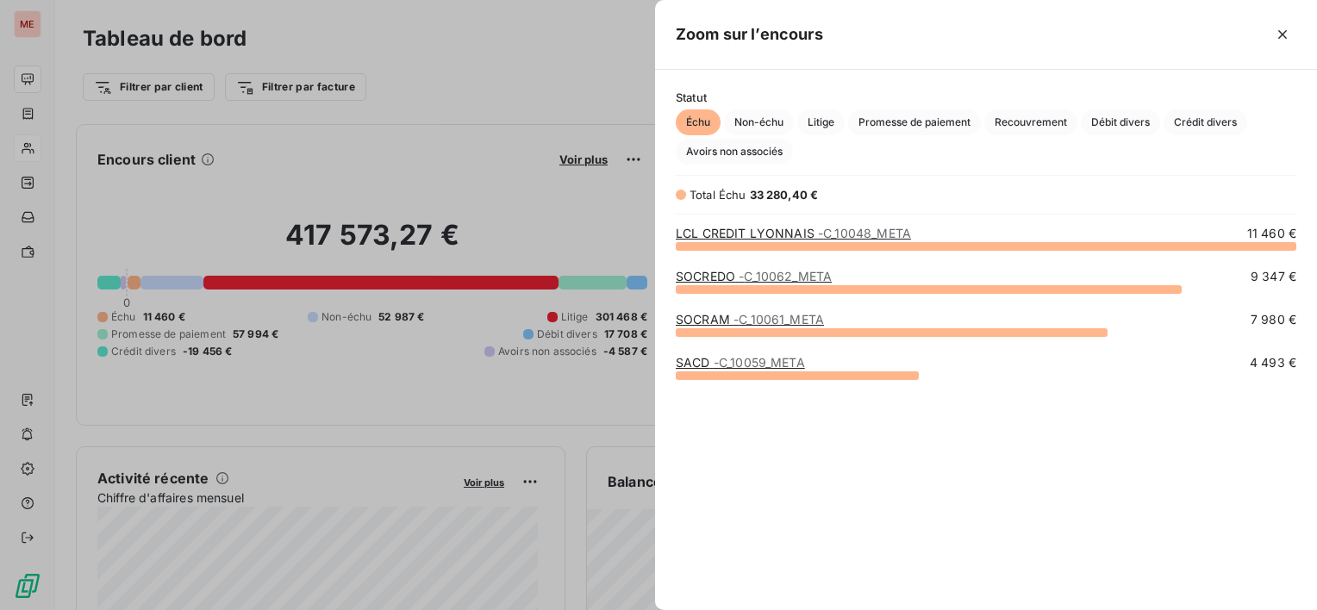
click at [755, 278] on span "- C_10062_META" at bounding box center [785, 276] width 93 height 15
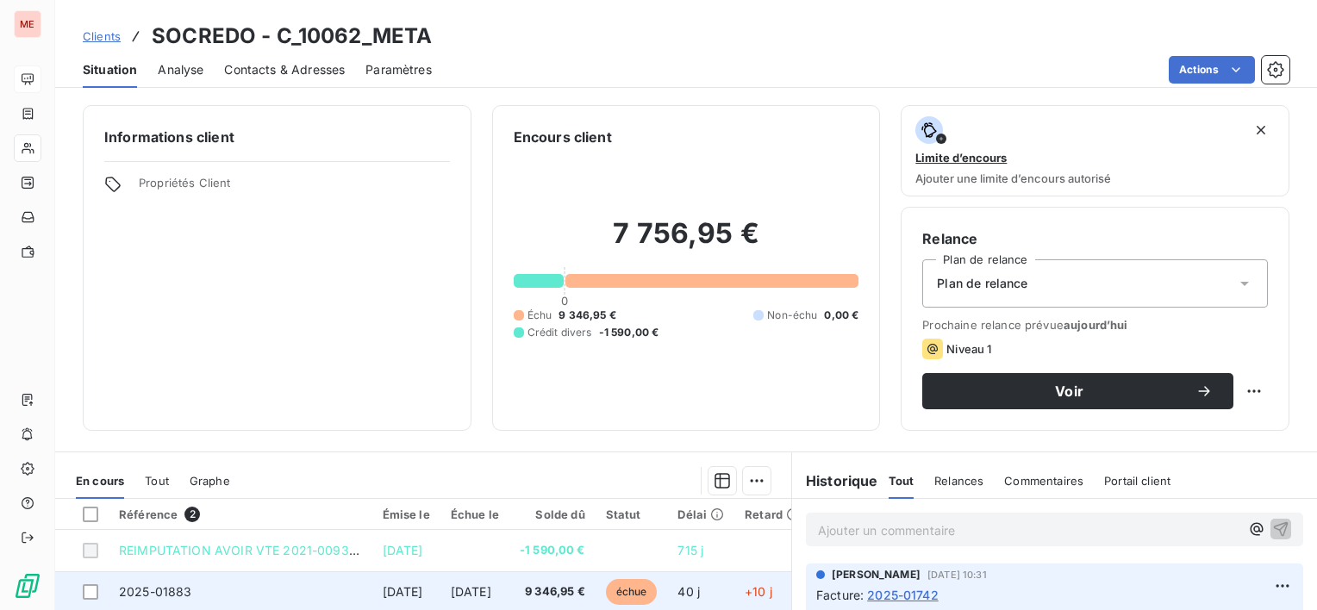
click at [585, 595] on span "9 346,95 €" at bounding box center [552, 591] width 65 height 17
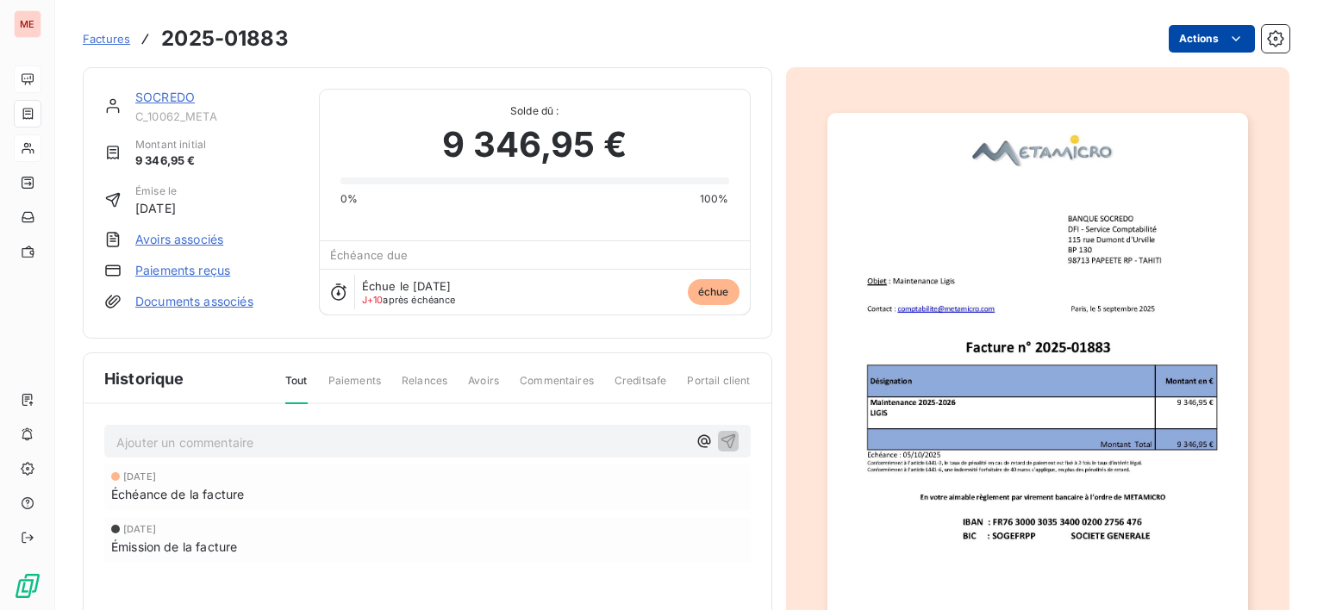
click at [1176, 41] on html "ME Factures 2025-01883 Actions SOCREDO C_10062_META Montant initial 9 346,95 € …" at bounding box center [658, 305] width 1317 height 610
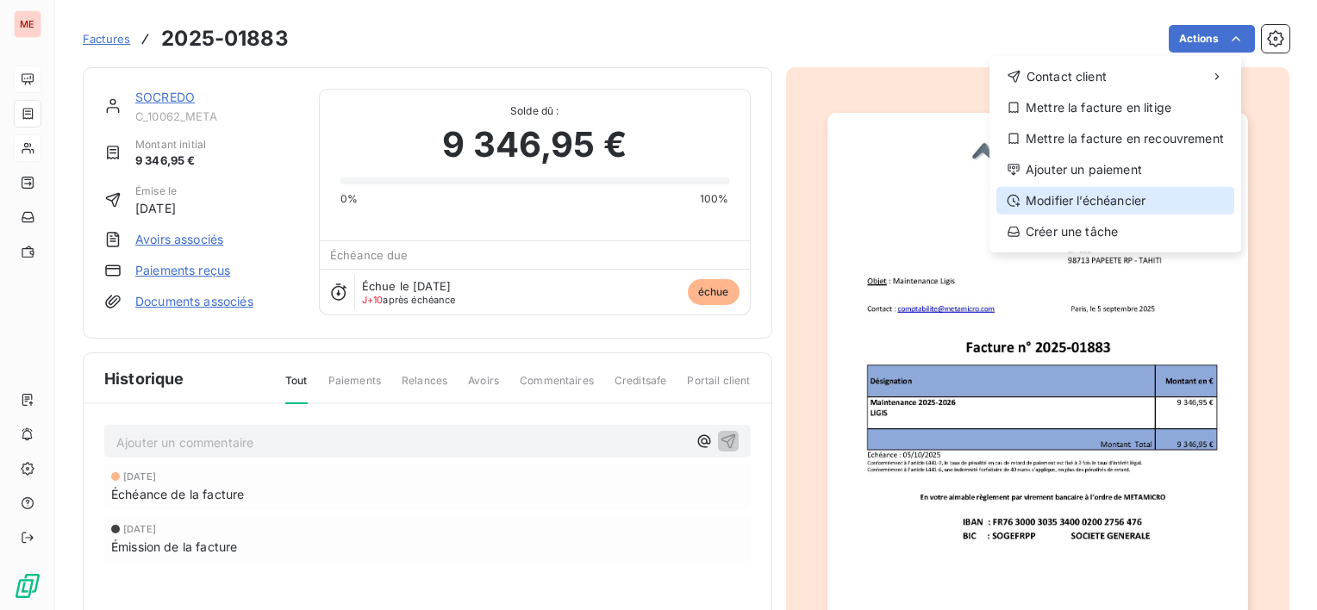
click at [1107, 198] on div "Modifier l’échéancier" at bounding box center [1115, 201] width 238 height 28
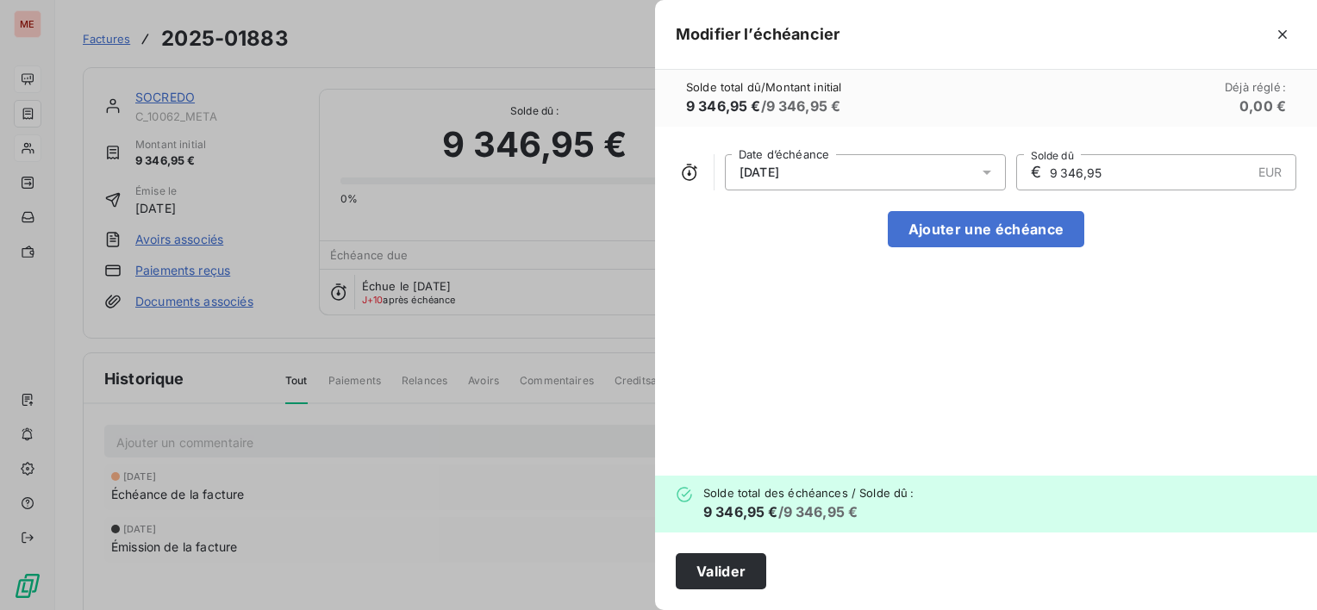
click at [877, 159] on div "[DATE]" at bounding box center [865, 172] width 281 height 36
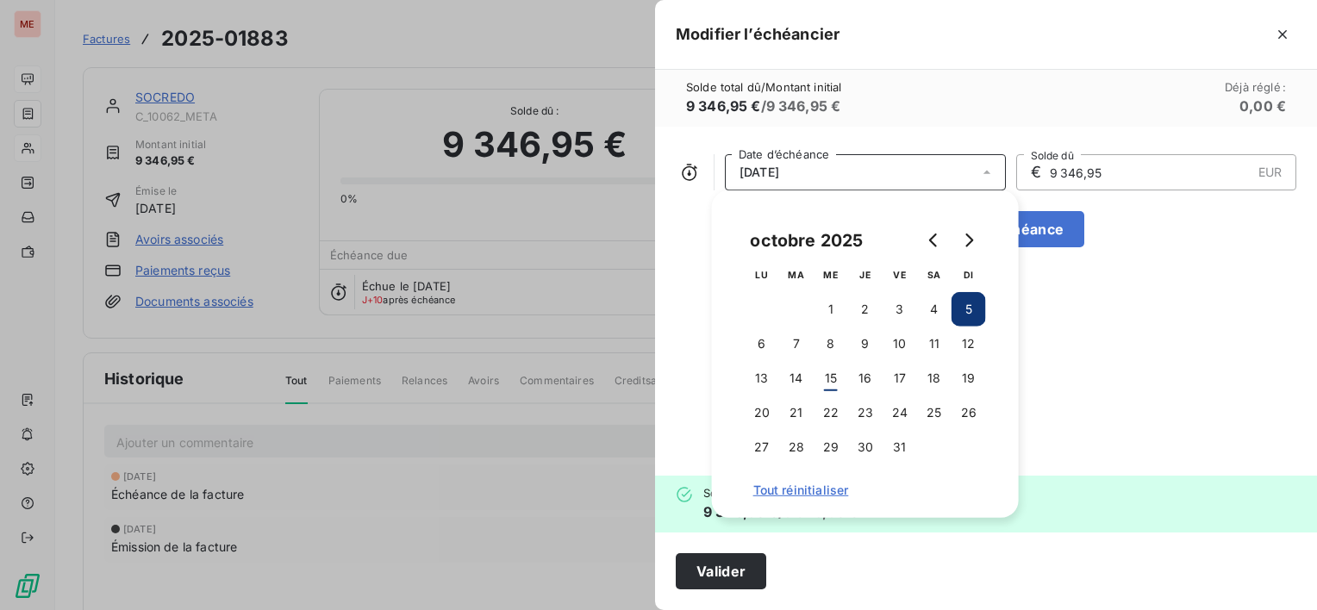
click at [967, 309] on button "5" at bounding box center [968, 309] width 34 height 34
click at [1082, 354] on div "[DATE] Date d’échéance € 9 346,95 EUR Solde dû Ajouter une échéance" at bounding box center [986, 301] width 662 height 349
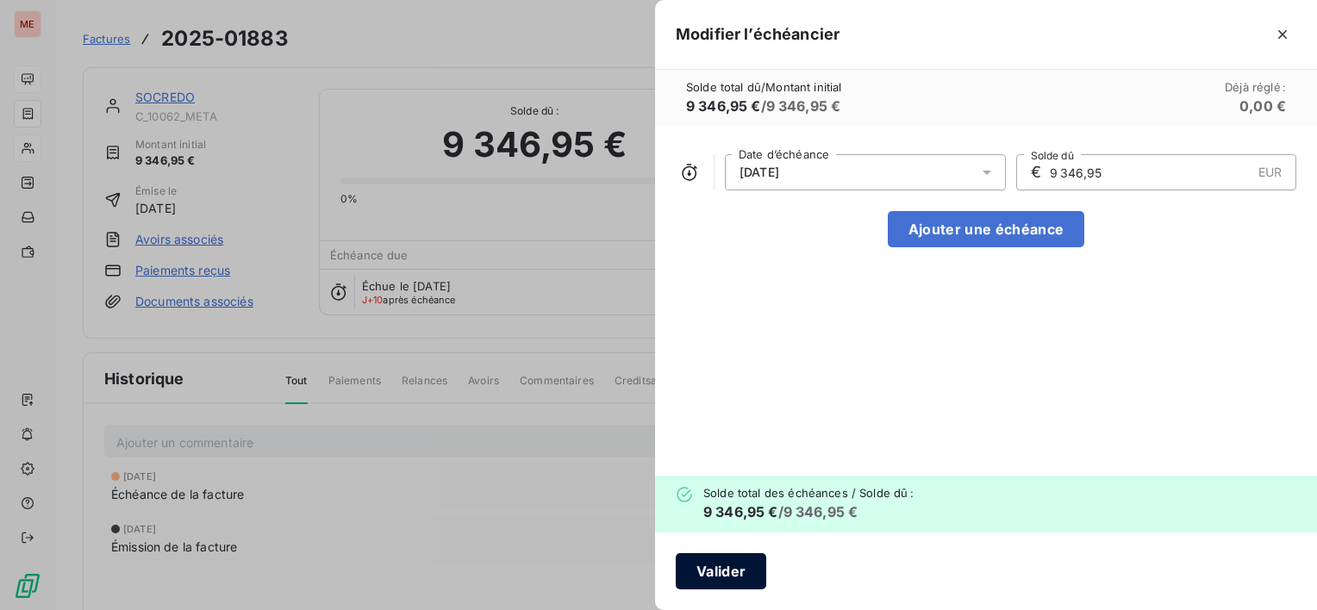
click at [726, 580] on button "Valider" at bounding box center [721, 571] width 90 height 36
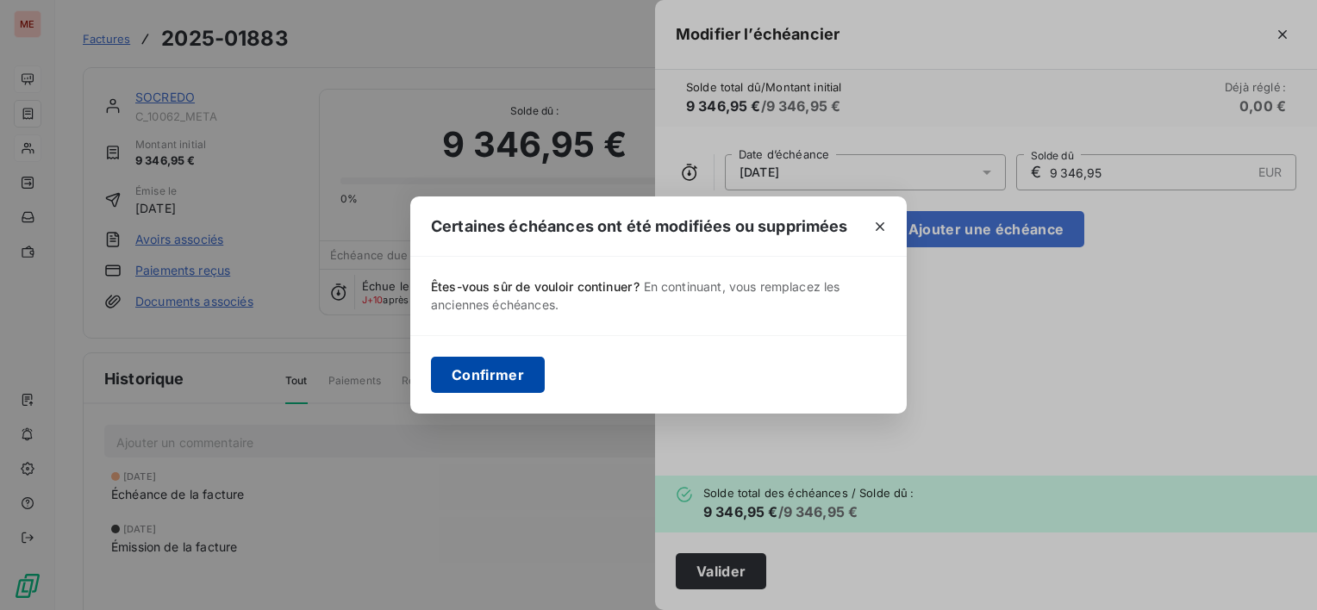
click at [517, 379] on button "Confirmer" at bounding box center [488, 375] width 114 height 36
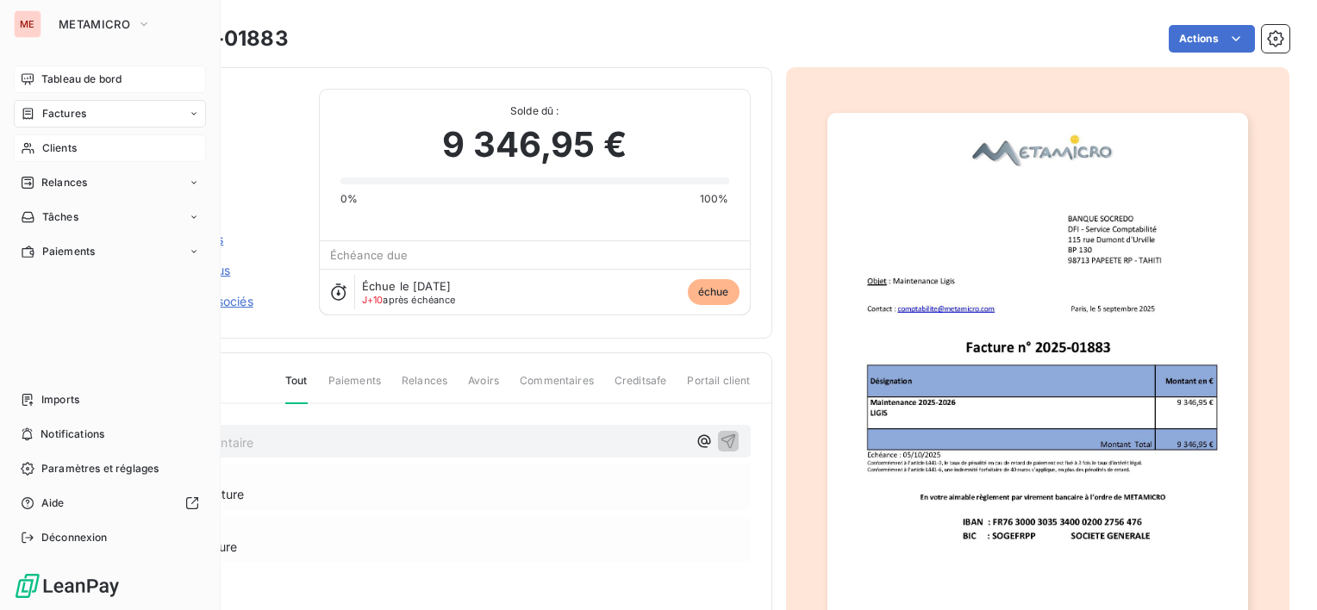
click at [45, 73] on span "Tableau de bord" at bounding box center [81, 80] width 80 height 16
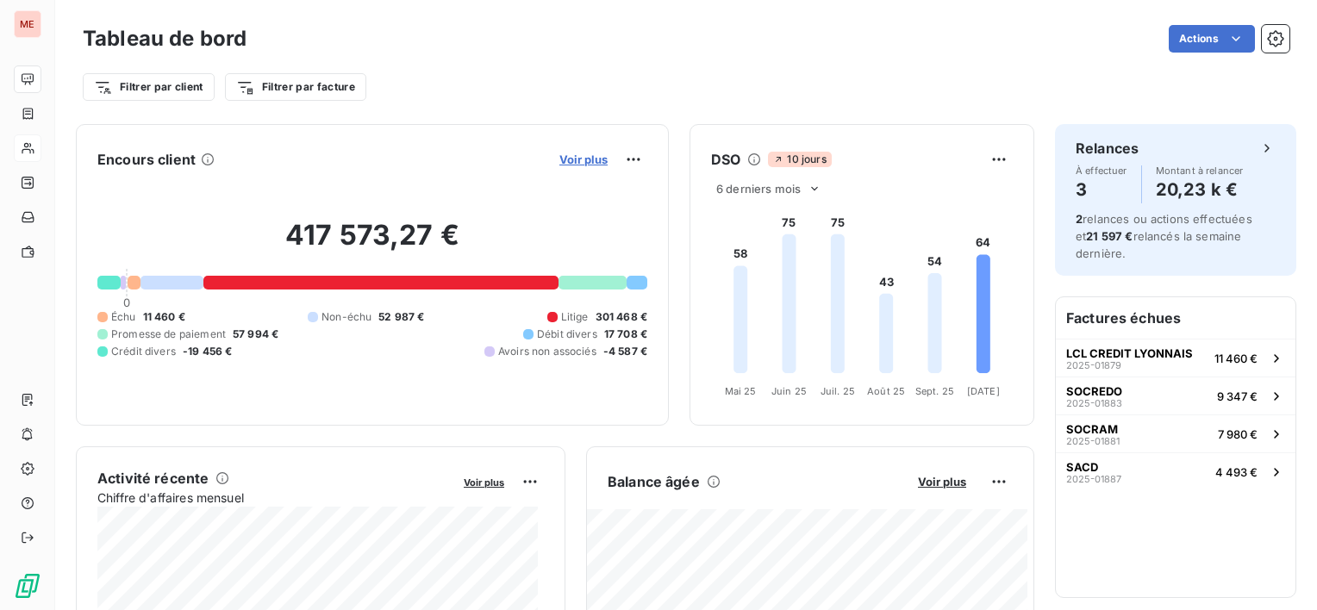
click at [559, 157] on span "Voir plus" at bounding box center [583, 160] width 48 height 14
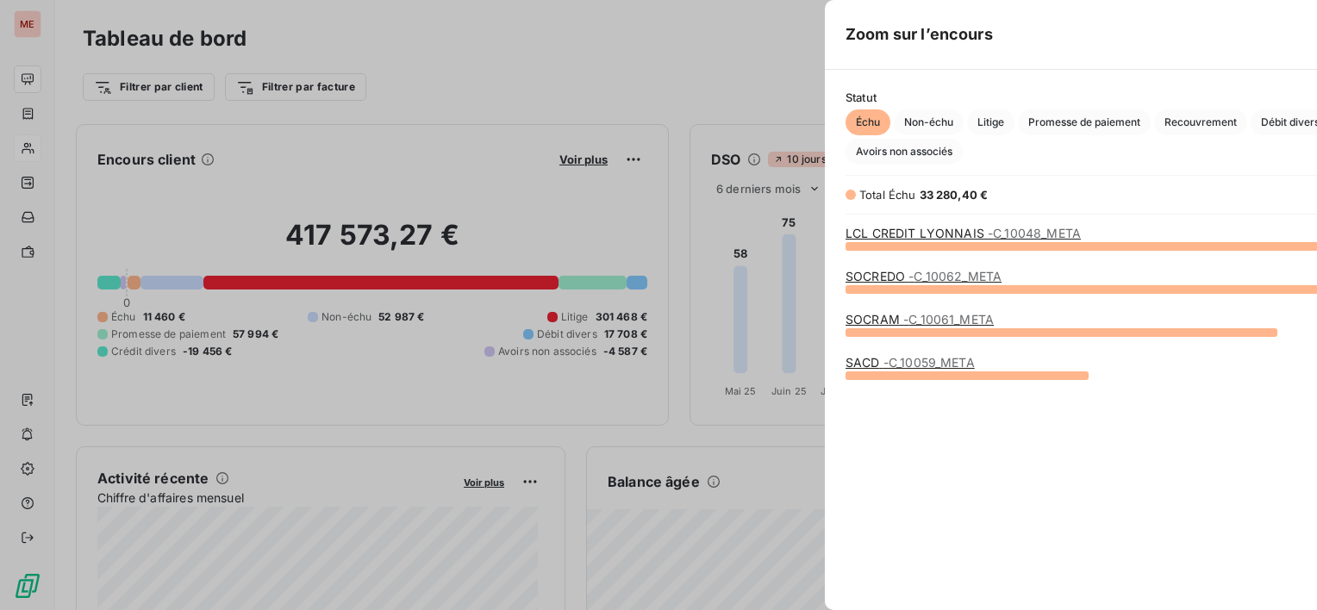
scroll to position [596, 648]
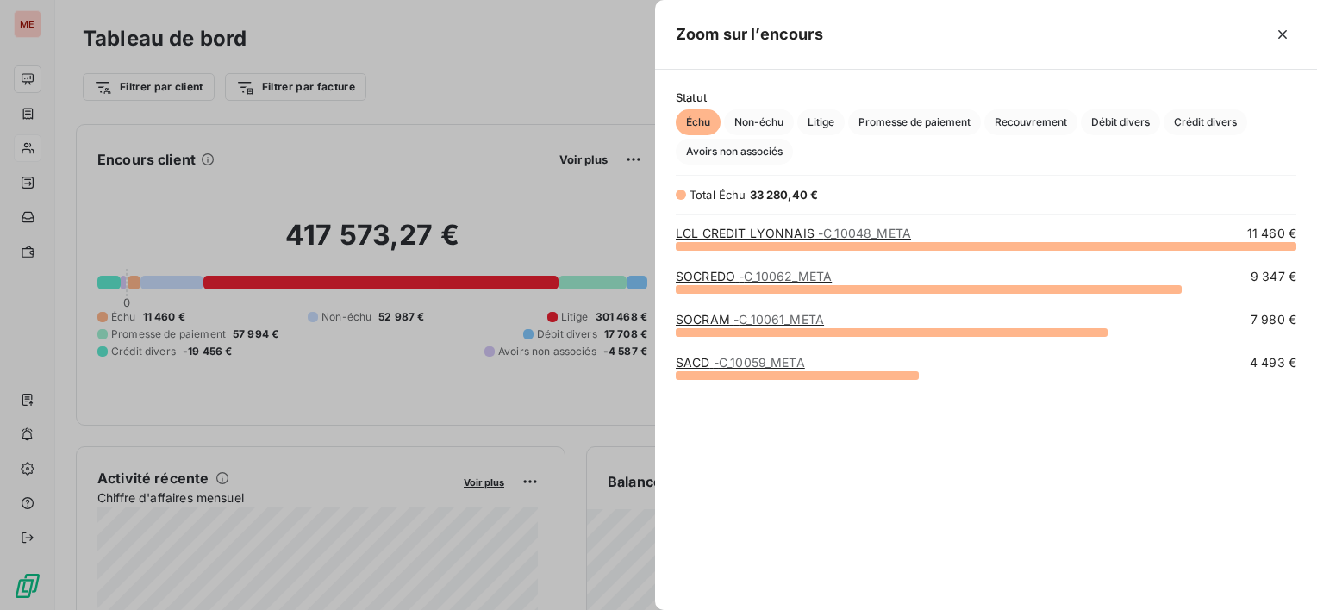
click at [750, 234] on link "LCL CREDIT LYONNAIS - C_10048_META" at bounding box center [793, 233] width 235 height 15
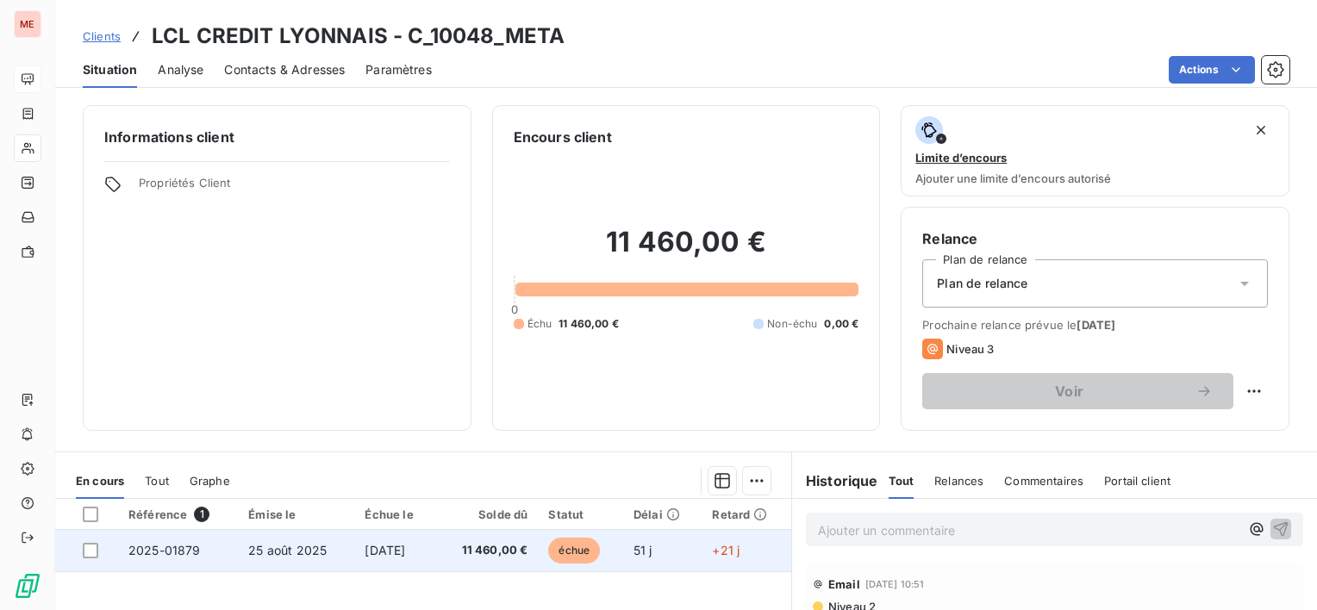
click at [556, 562] on td "échue" at bounding box center [580, 550] width 85 height 41
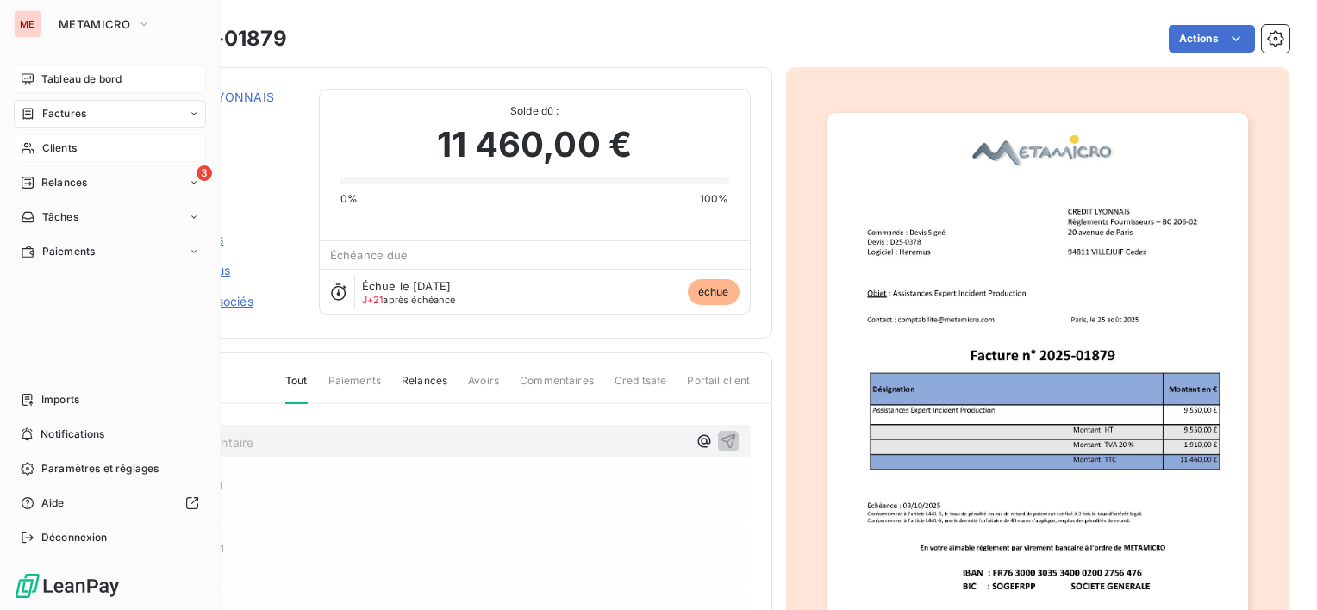
click at [61, 90] on div "Tableau de bord" at bounding box center [110, 79] width 192 height 28
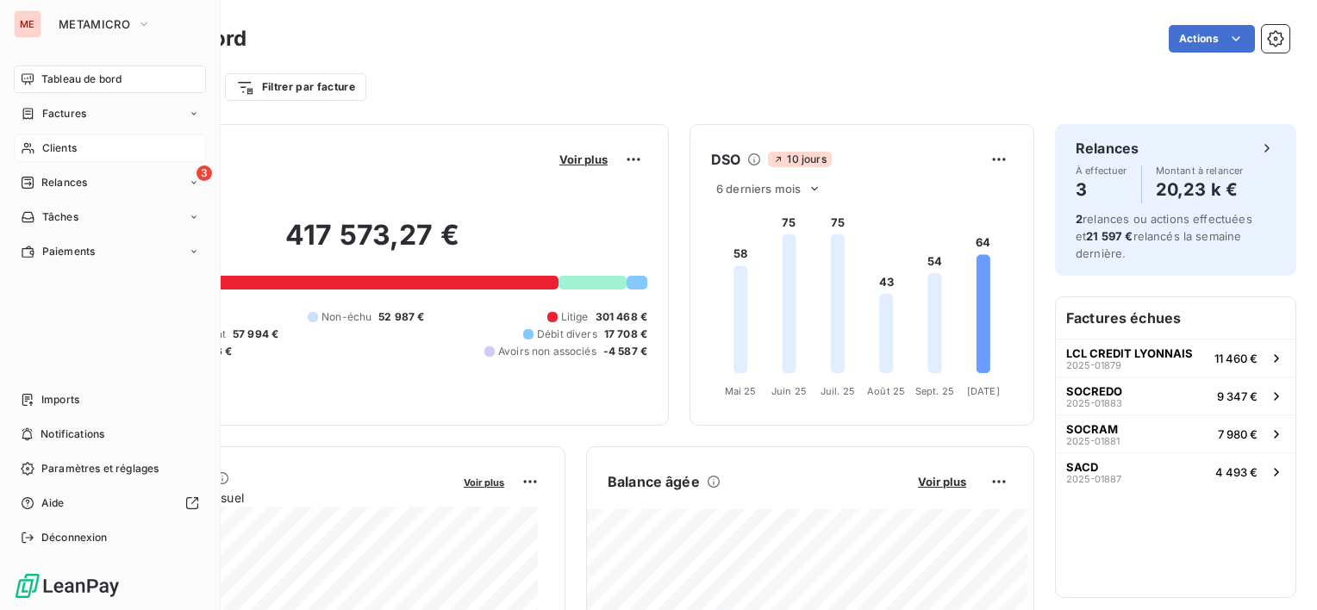
click at [90, 79] on span "Tableau de bord" at bounding box center [81, 80] width 80 height 16
click at [98, 109] on div "Factures" at bounding box center [110, 114] width 192 height 28
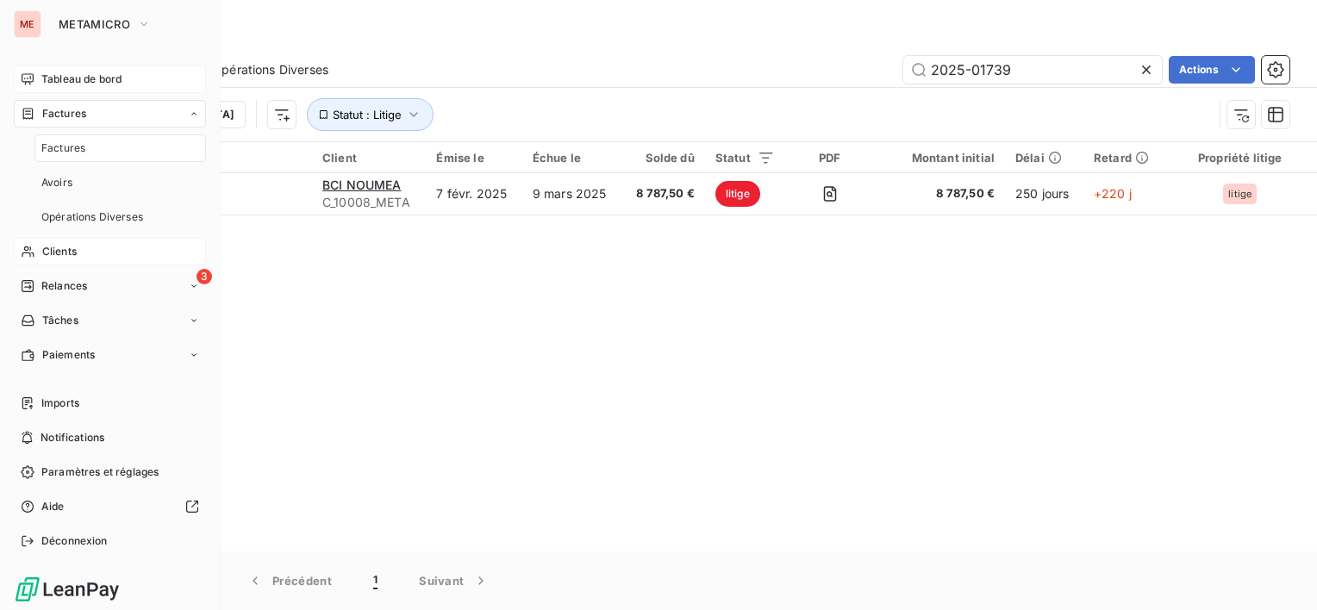
click at [85, 86] on span "Tableau de bord" at bounding box center [81, 80] width 80 height 16
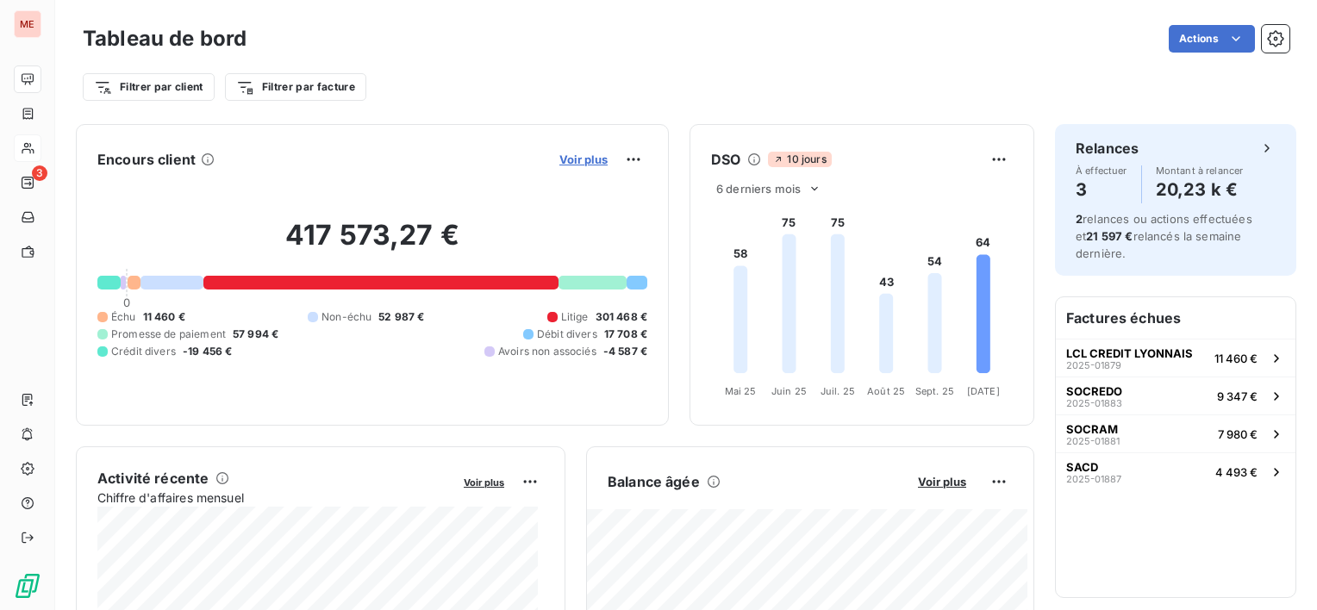
click at [560, 158] on span "Voir plus" at bounding box center [583, 160] width 48 height 14
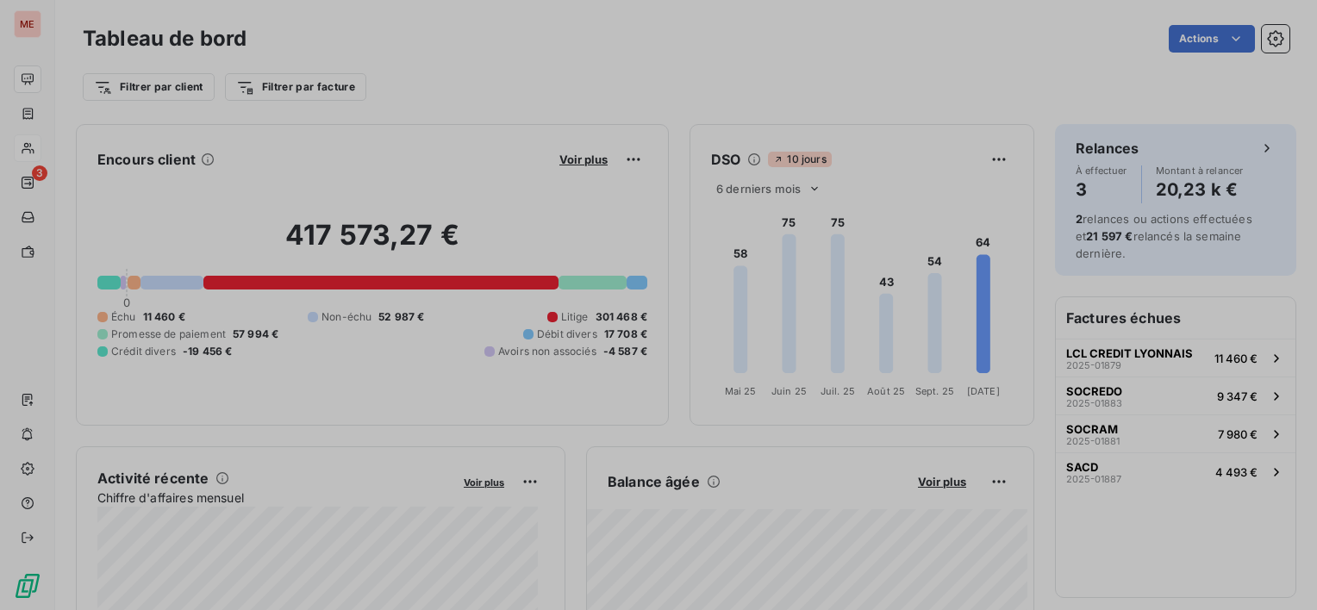
scroll to position [596, 648]
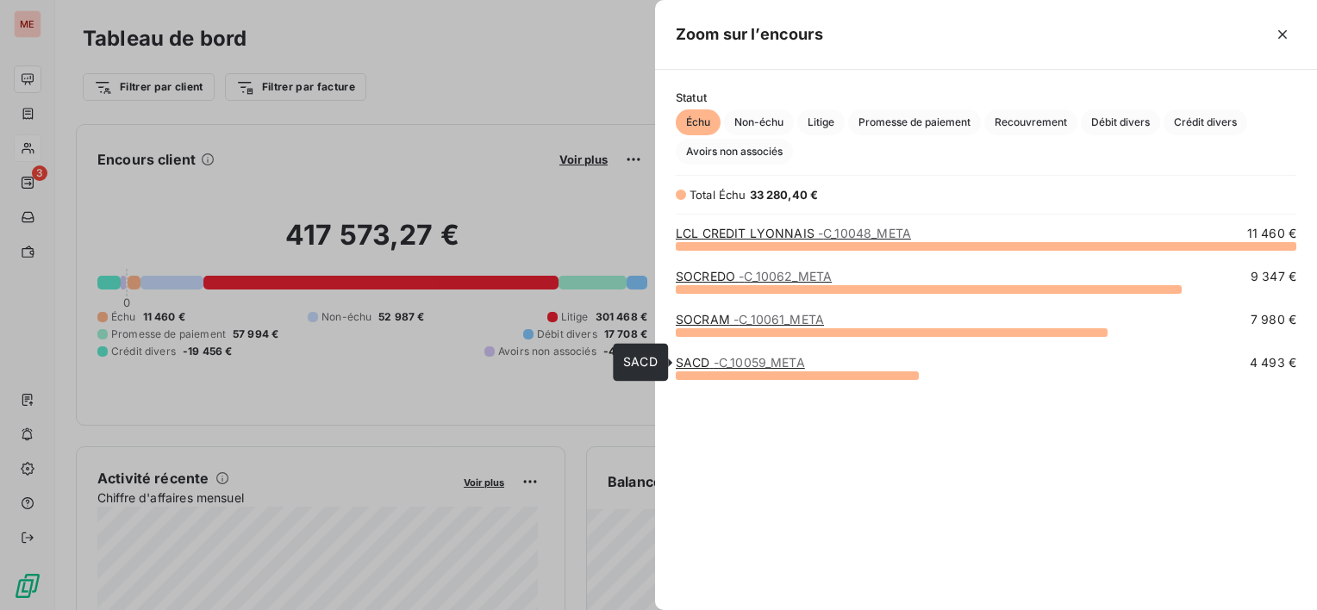
click at [716, 362] on span "- C_10059_META" at bounding box center [759, 362] width 91 height 15
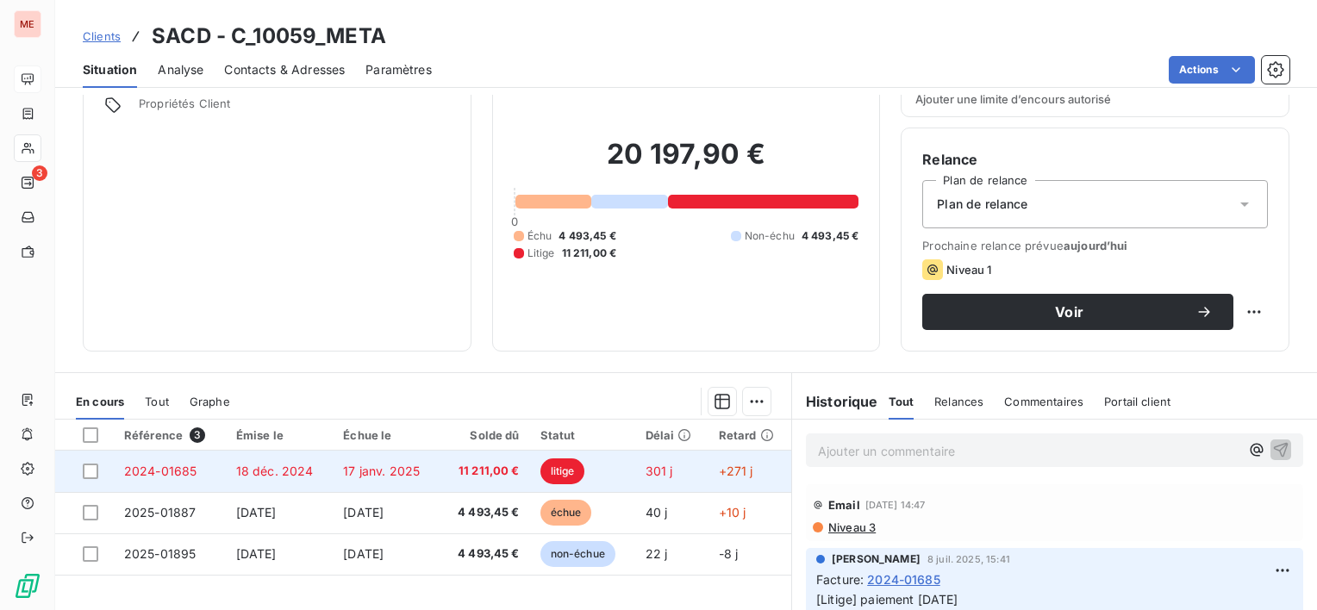
scroll to position [259, 0]
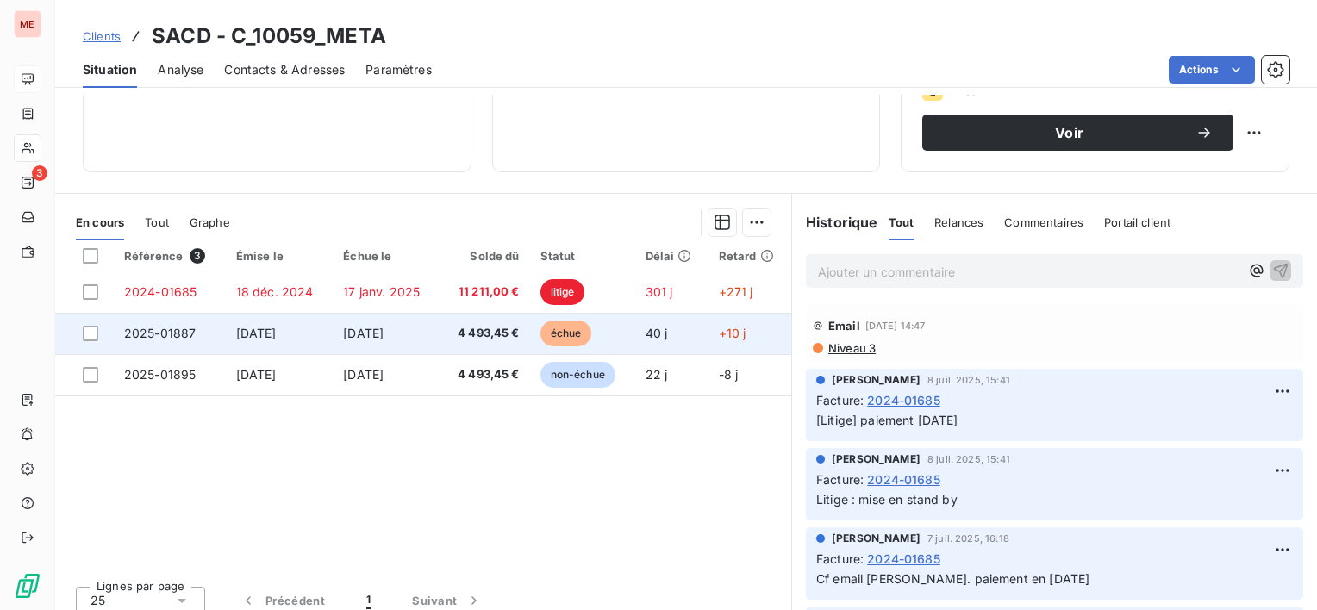
click at [432, 334] on td "[DATE]" at bounding box center [386, 333] width 107 height 41
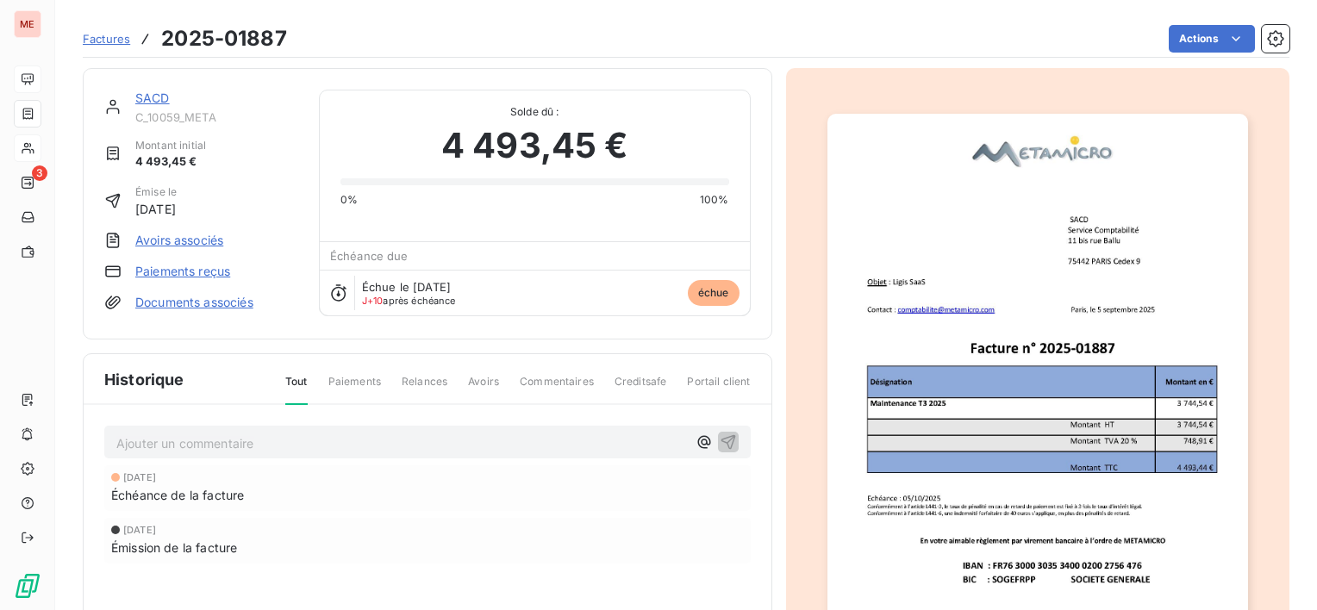
scroll to position [2, 0]
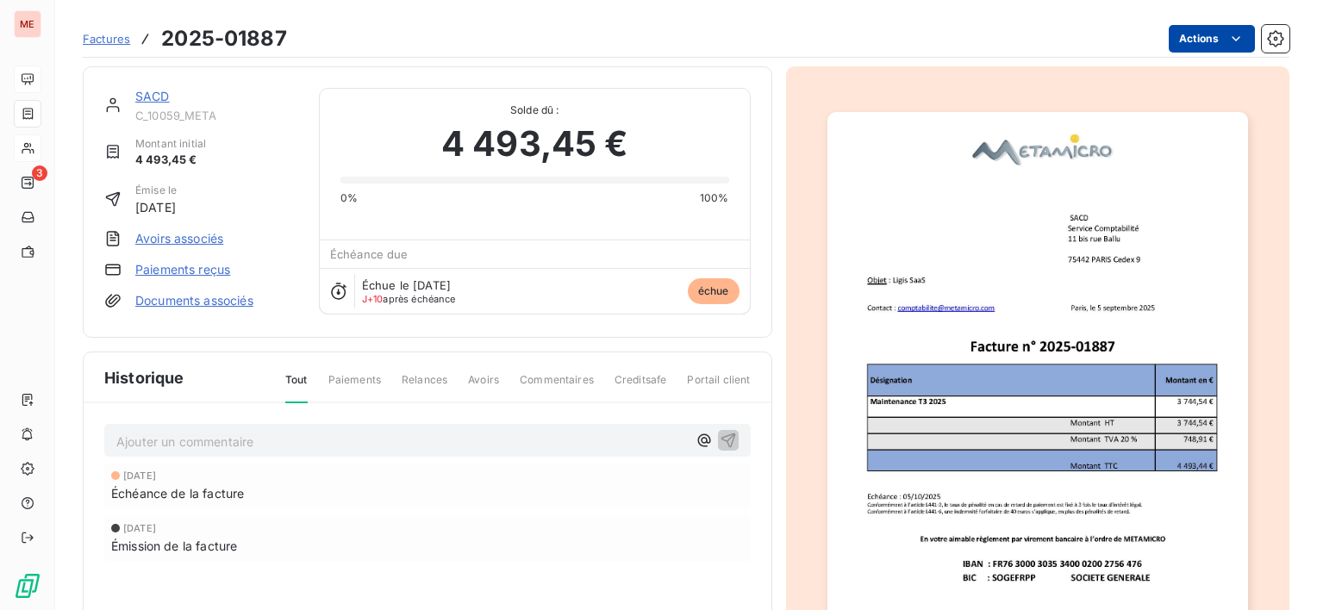
click at [1202, 40] on html "ME 3 Factures 2025-01887 Actions SACD C_10059_META Montant initial 4 493,45 € É…" at bounding box center [658, 305] width 1317 height 610
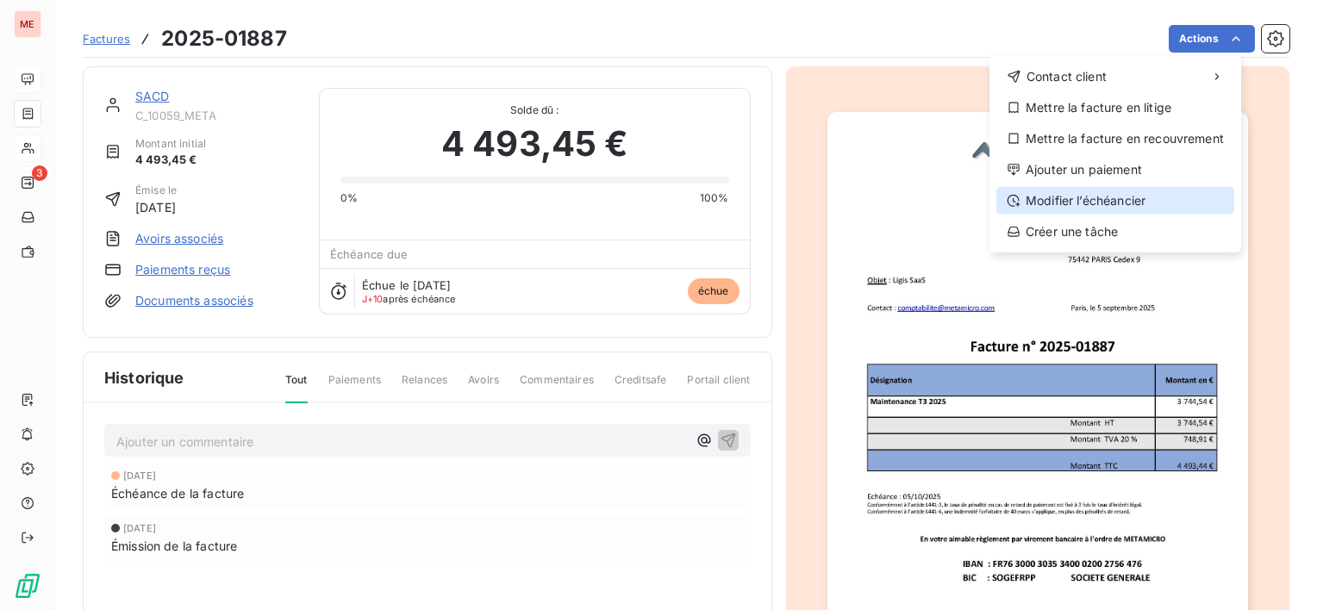
click at [1072, 196] on div "Modifier l’échéancier" at bounding box center [1115, 201] width 238 height 28
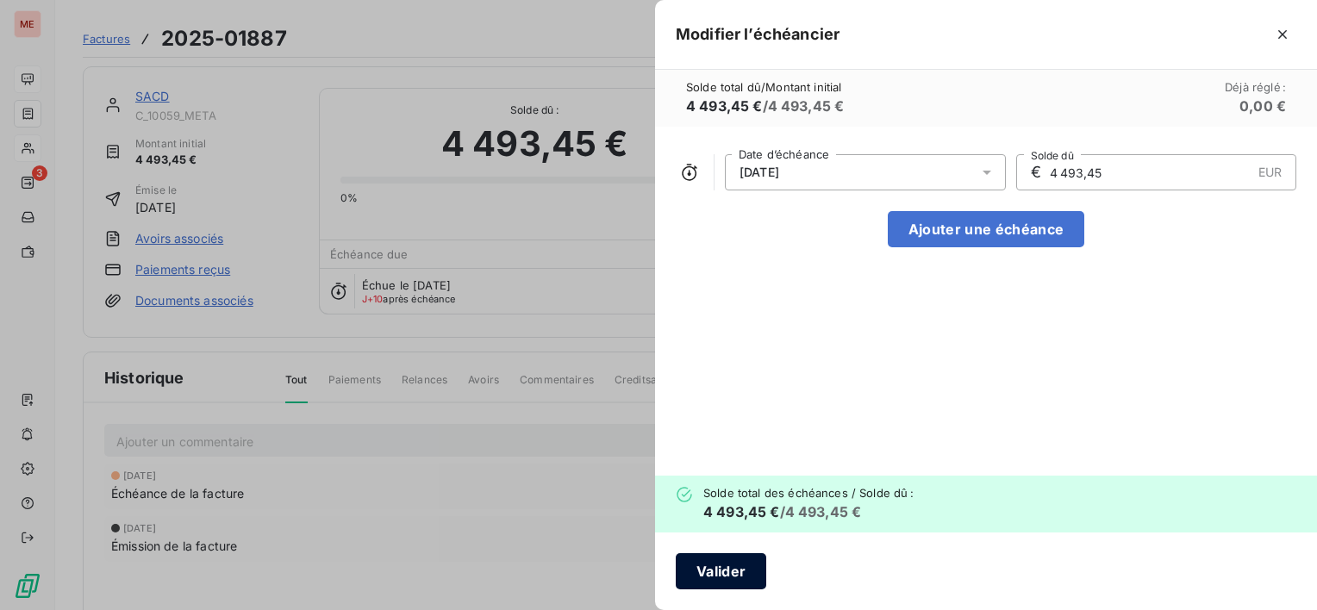
click at [708, 559] on button "Valider" at bounding box center [721, 571] width 90 height 36
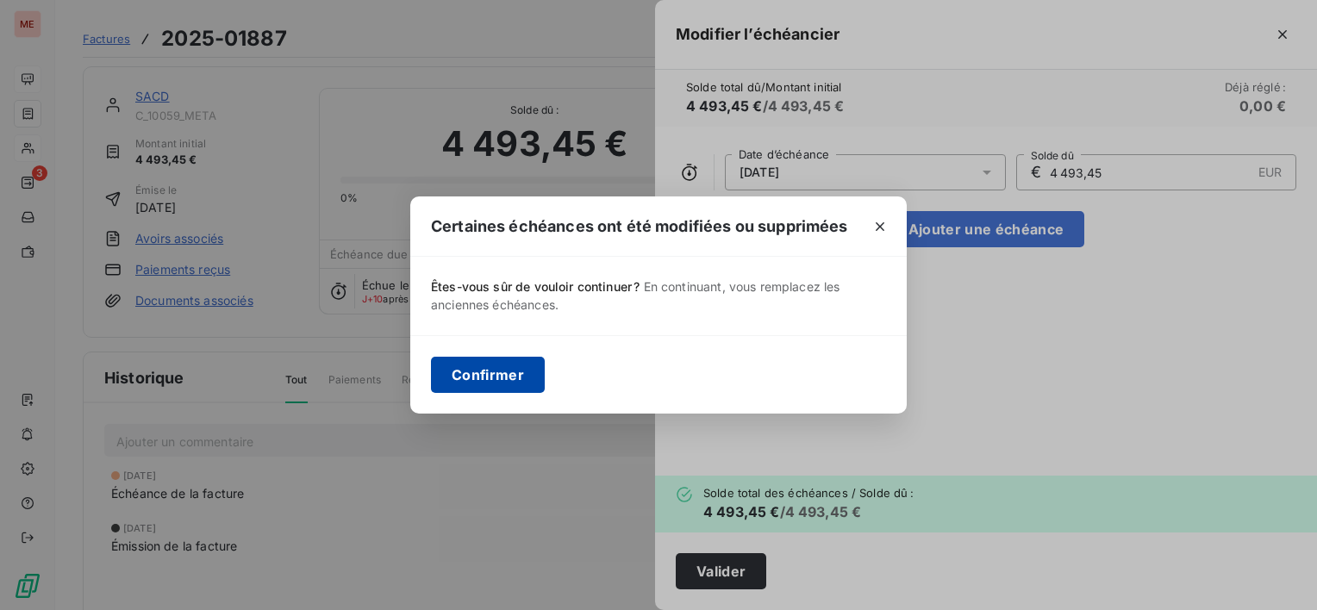
click at [495, 391] on button "Confirmer" at bounding box center [488, 375] width 114 height 36
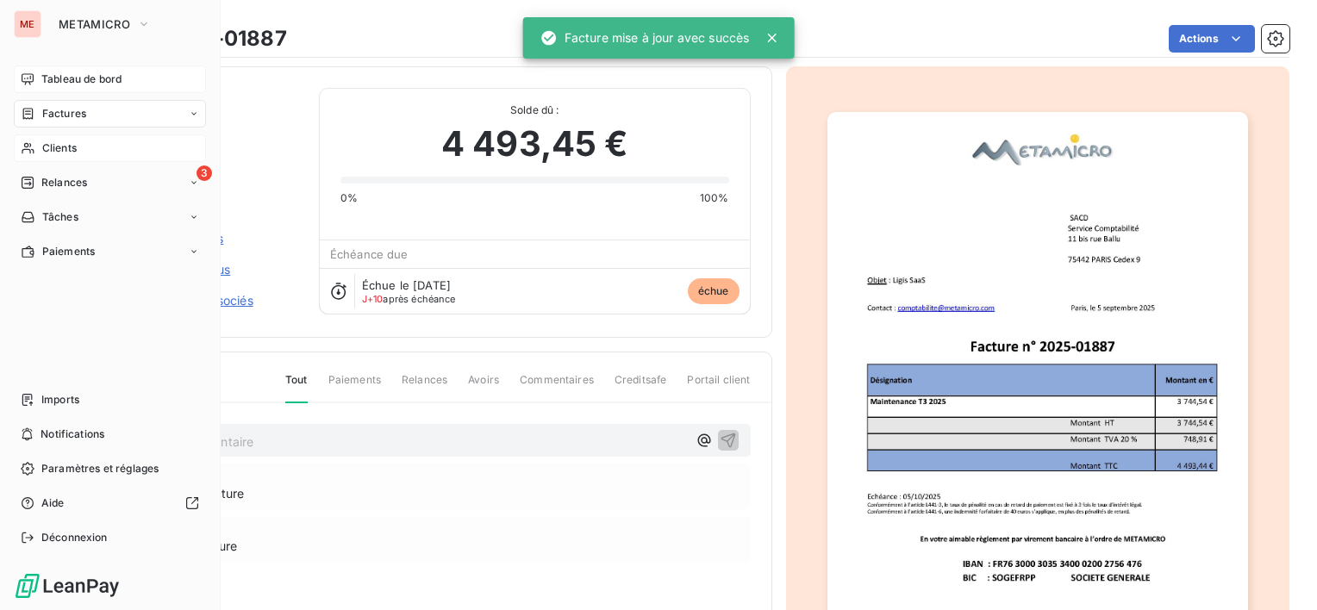
click at [61, 72] on span "Tableau de bord" at bounding box center [81, 80] width 80 height 16
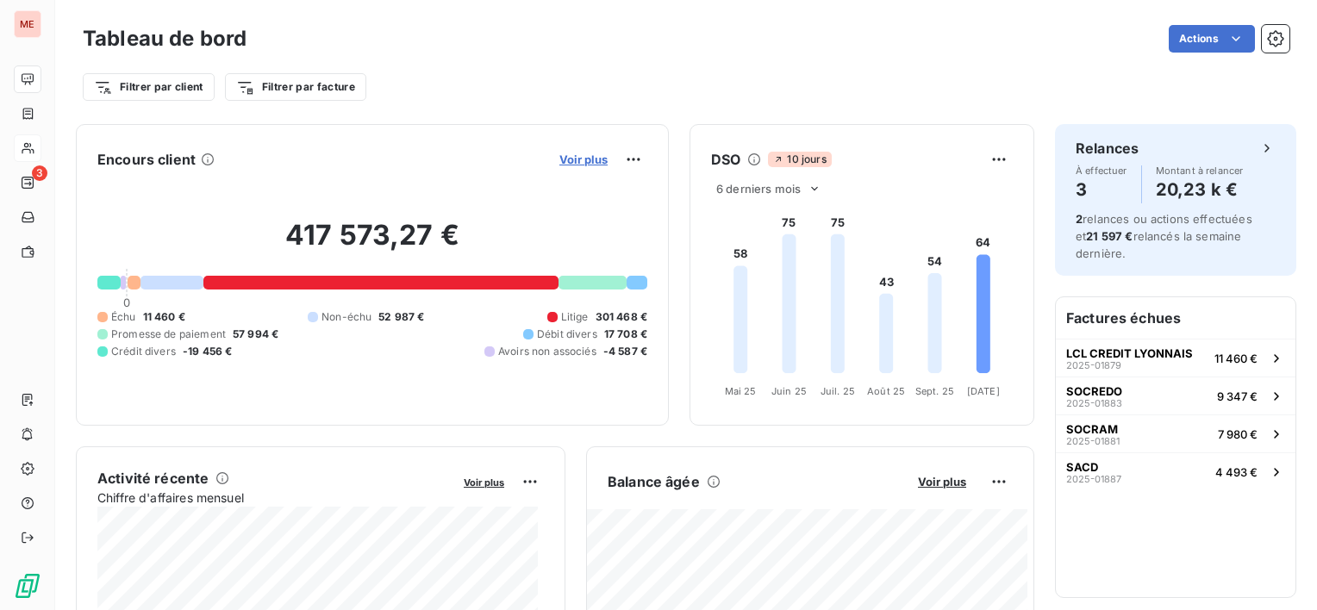
click at [563, 162] on span "Voir plus" at bounding box center [583, 160] width 48 height 14
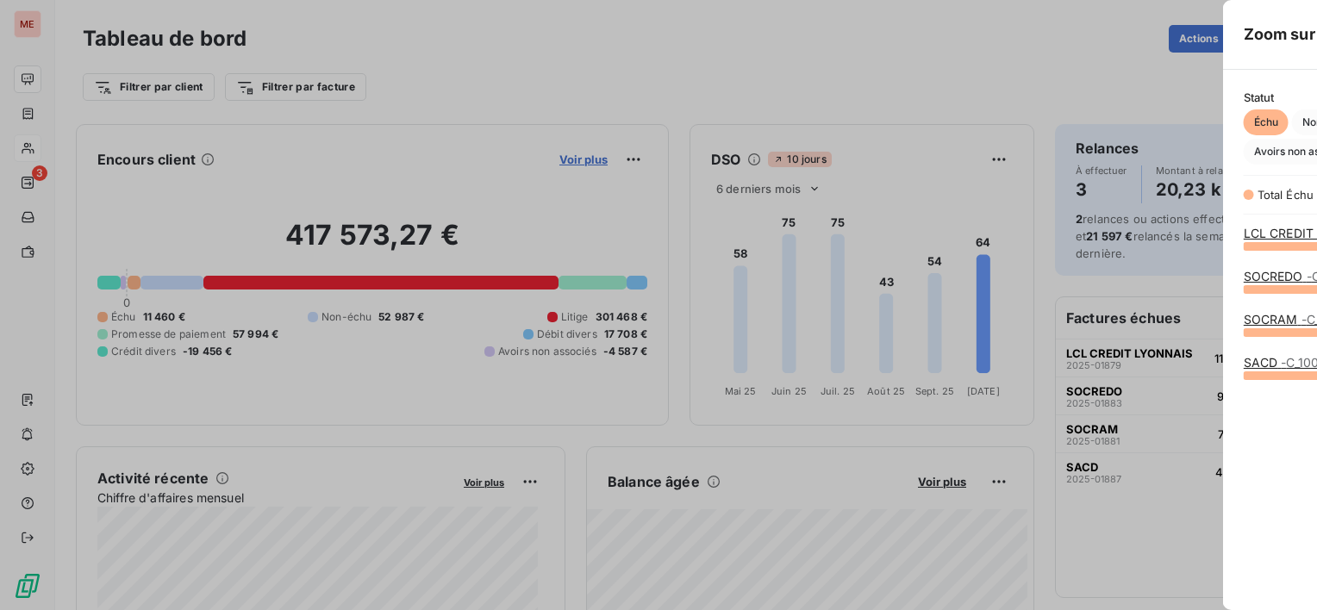
scroll to position [596, 648]
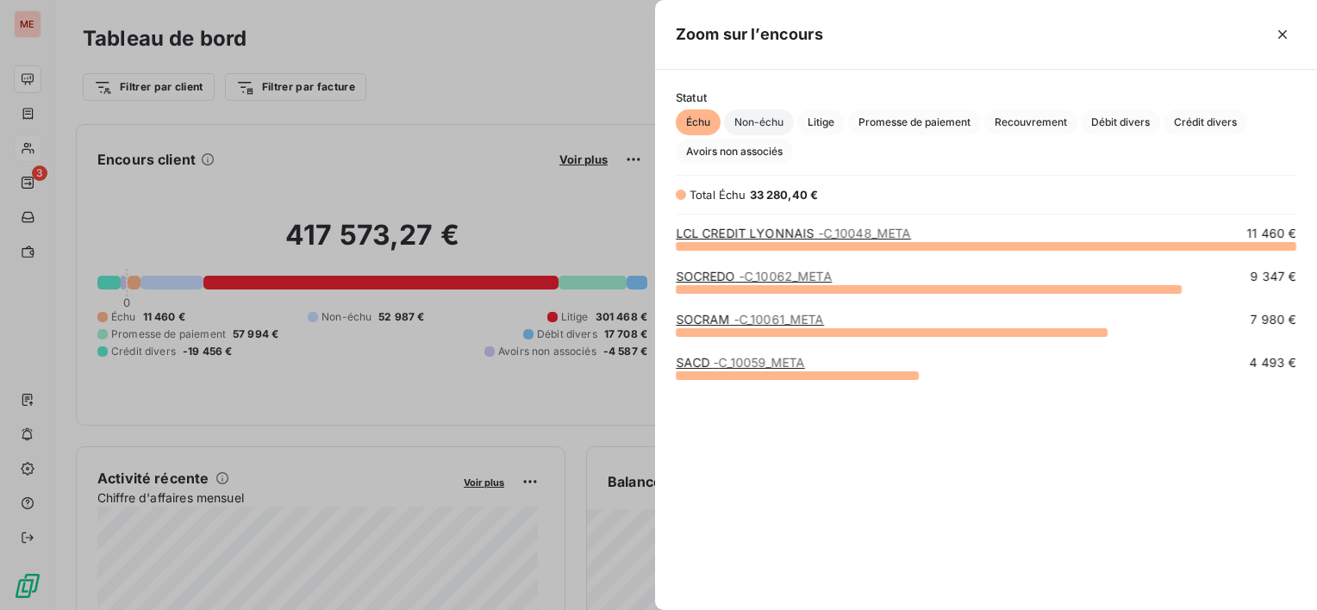
click at [759, 124] on span "Non-échu" at bounding box center [759, 122] width 70 height 26
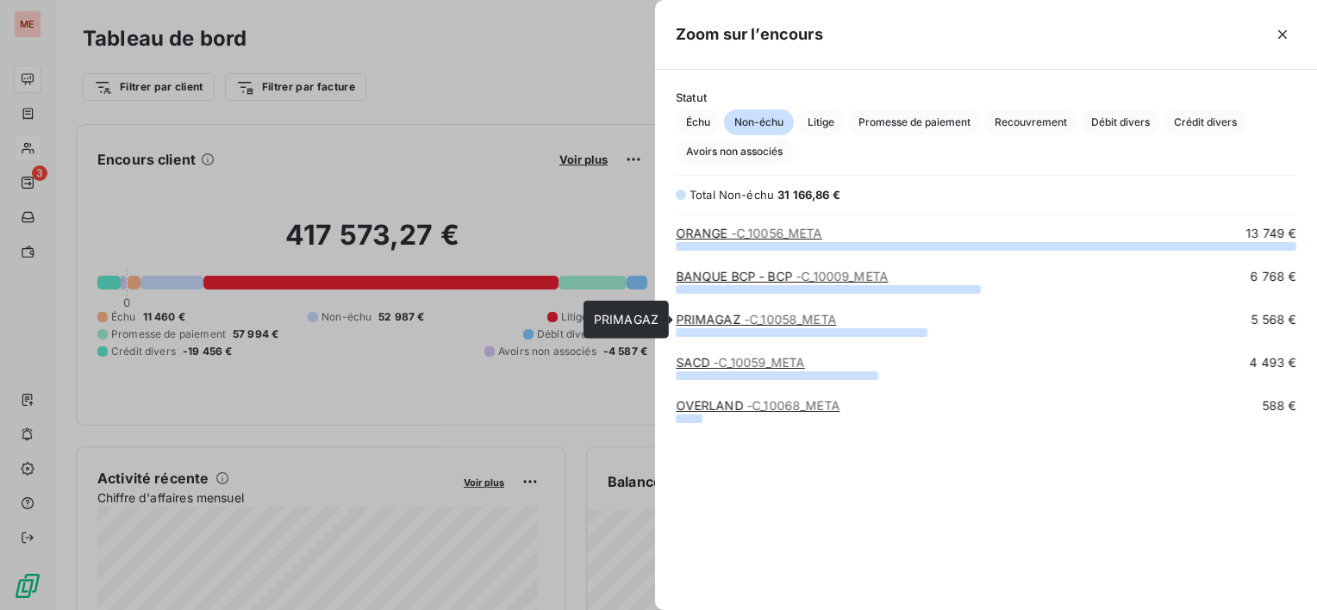
click at [712, 321] on link "PRIMAGAZ - C_10058_META" at bounding box center [756, 319] width 160 height 15
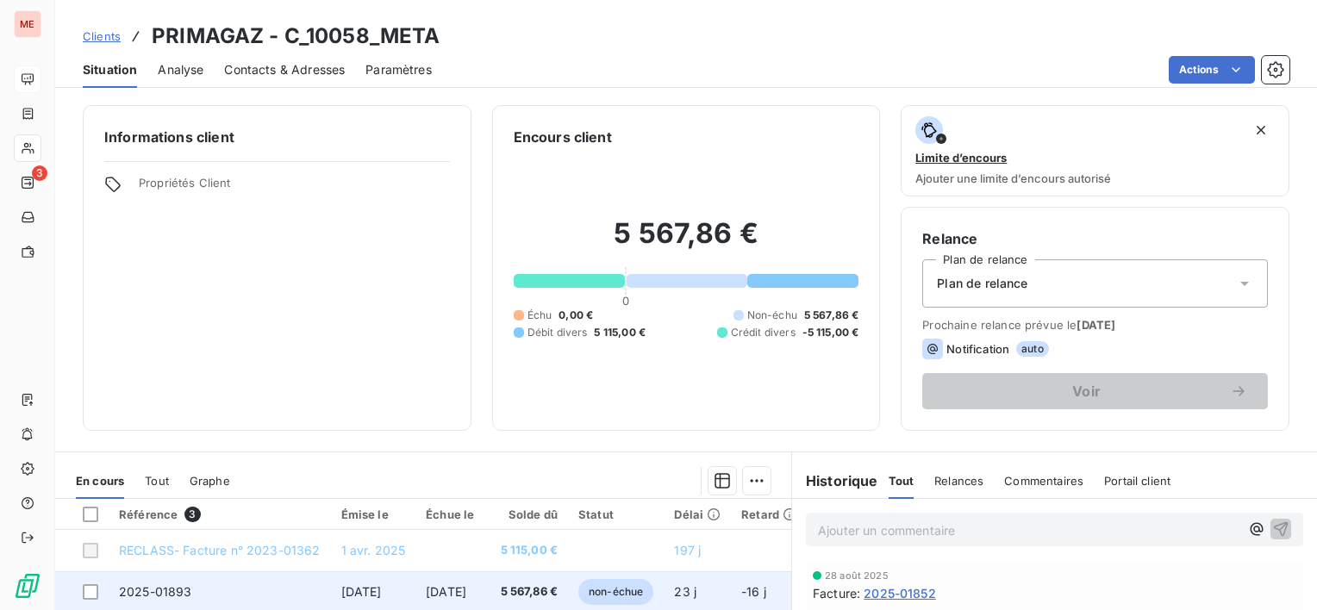
click at [568, 580] on td "5 567,86 €" at bounding box center [526, 591] width 84 height 41
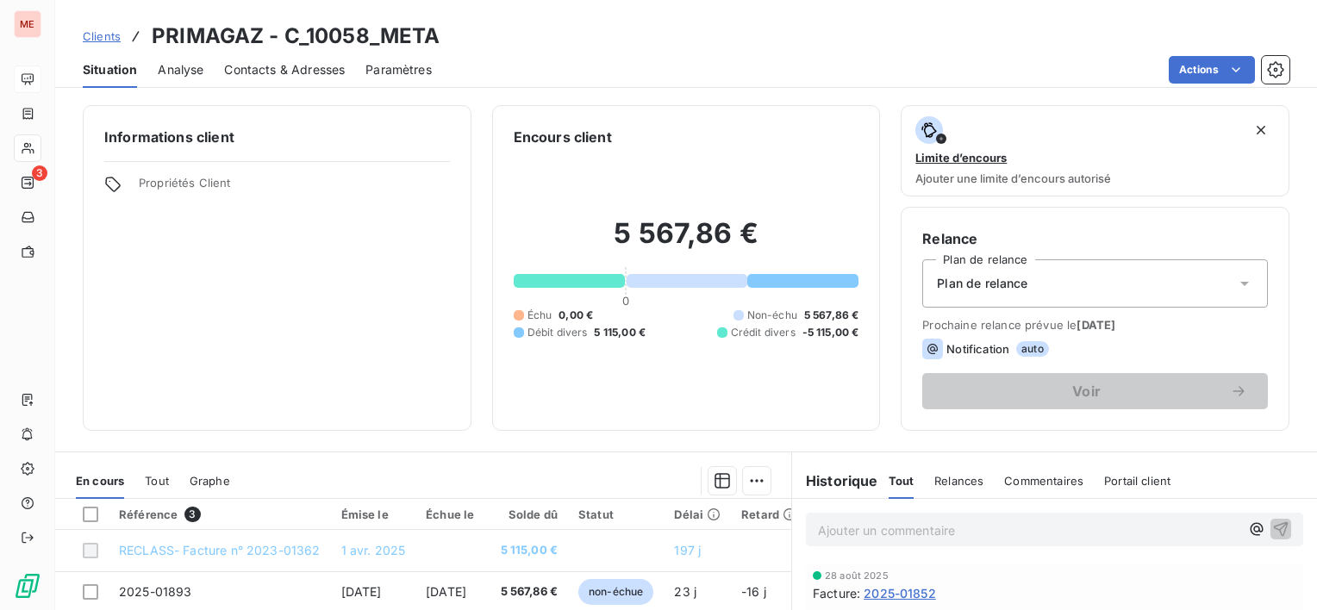
scroll to position [86, 0]
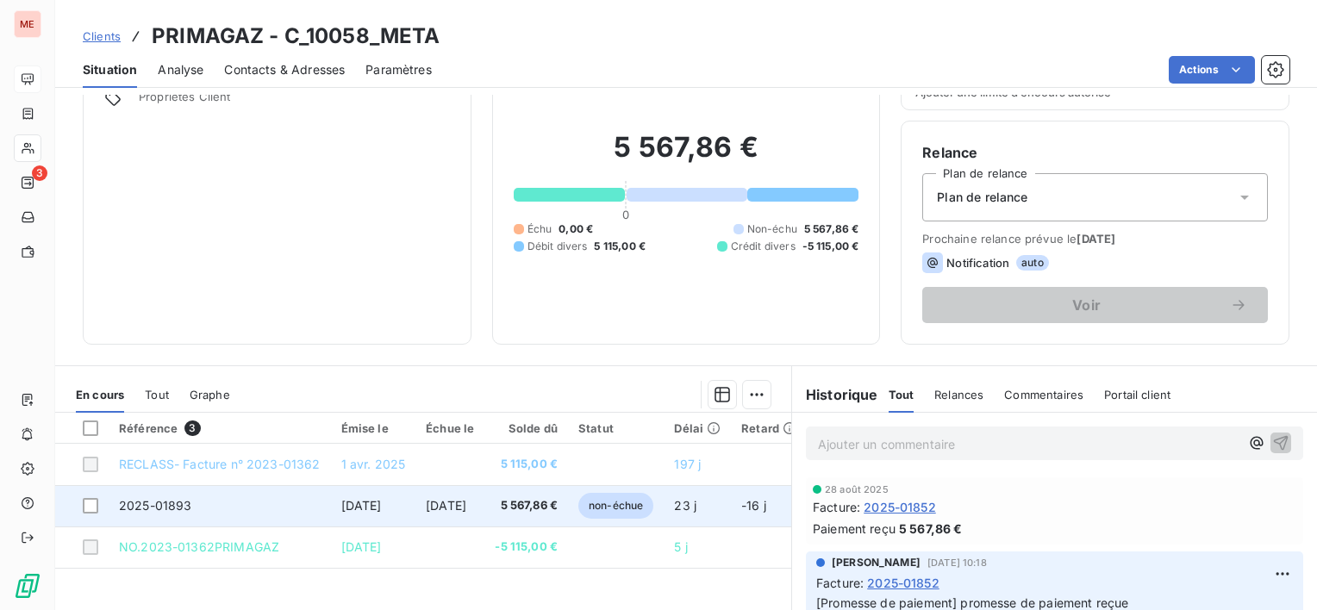
click at [382, 500] on span "[DATE]" at bounding box center [361, 505] width 41 height 15
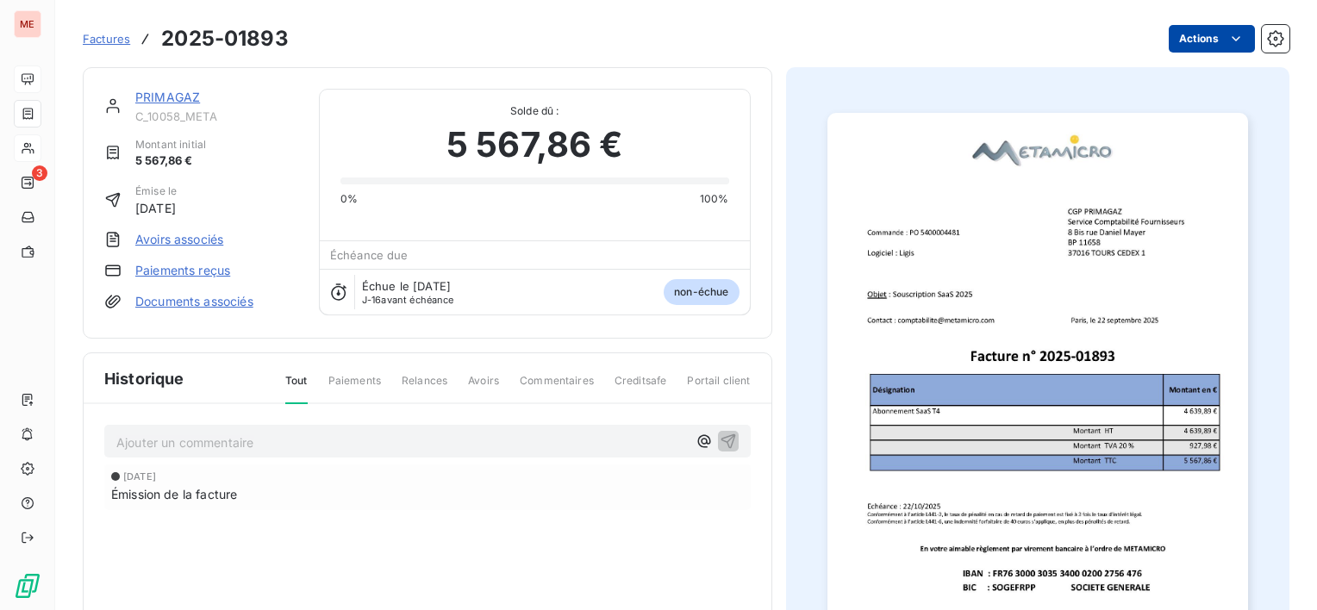
click at [1189, 34] on html "ME 3 Factures 2025-01893 Actions PRIMAGAZ C_10058_META Montant initial 5 567,86…" at bounding box center [658, 305] width 1317 height 610
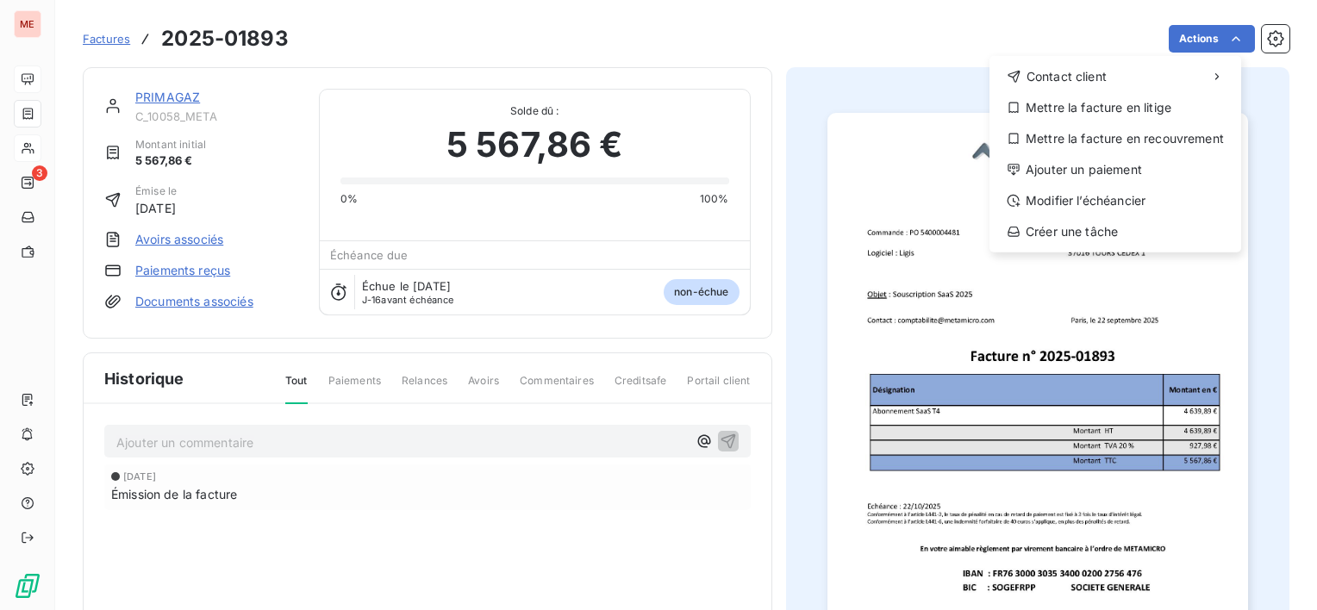
click at [1187, 35] on html "ME 3 Factures [PHONE_NUMBER] Actions Contact client Mettre la facture en litige…" at bounding box center [658, 305] width 1317 height 610
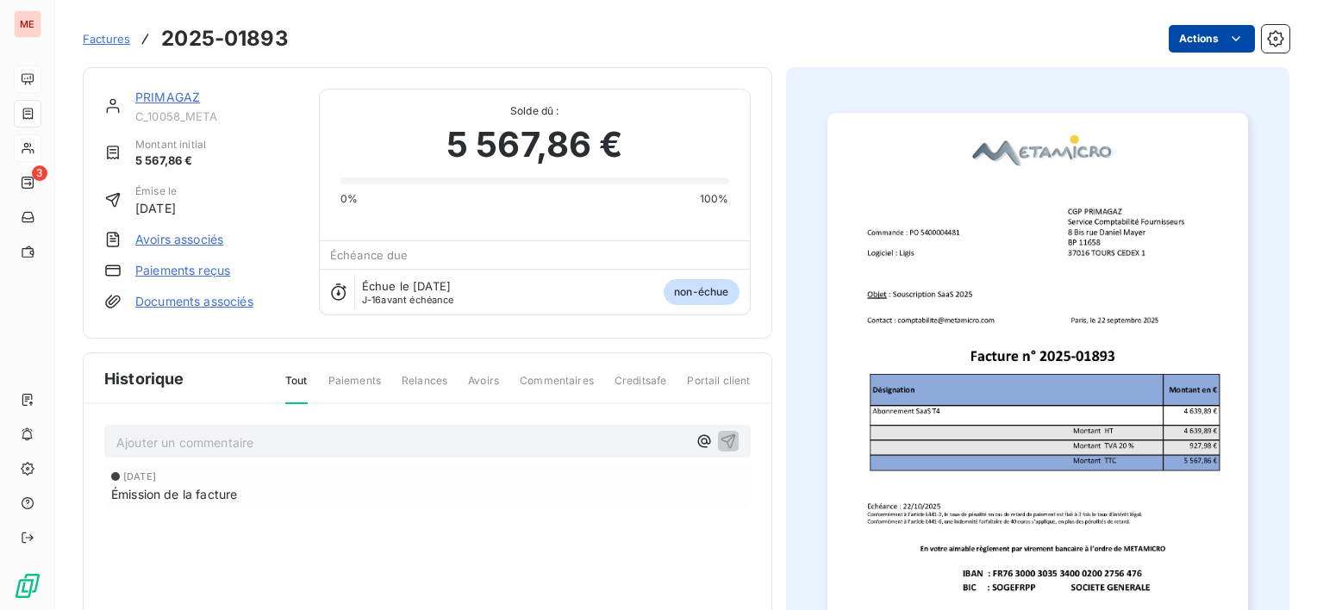
click at [1177, 35] on html "ME 3 Factures 2025-01893 Actions PRIMAGAZ C_10058_META Montant initial 5 567,86…" at bounding box center [658, 305] width 1317 height 610
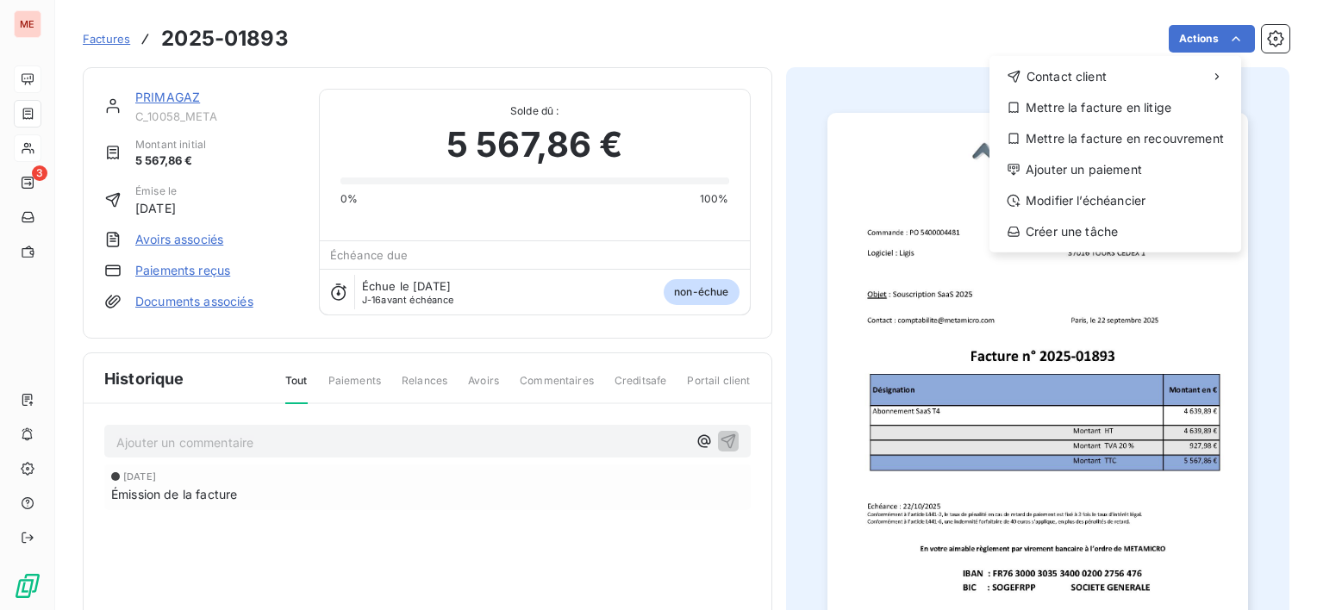
click at [21, 172] on html "ME 3 Factures [PHONE_NUMBER] Actions Contact client Mettre la facture en litige…" at bounding box center [658, 305] width 1317 height 610
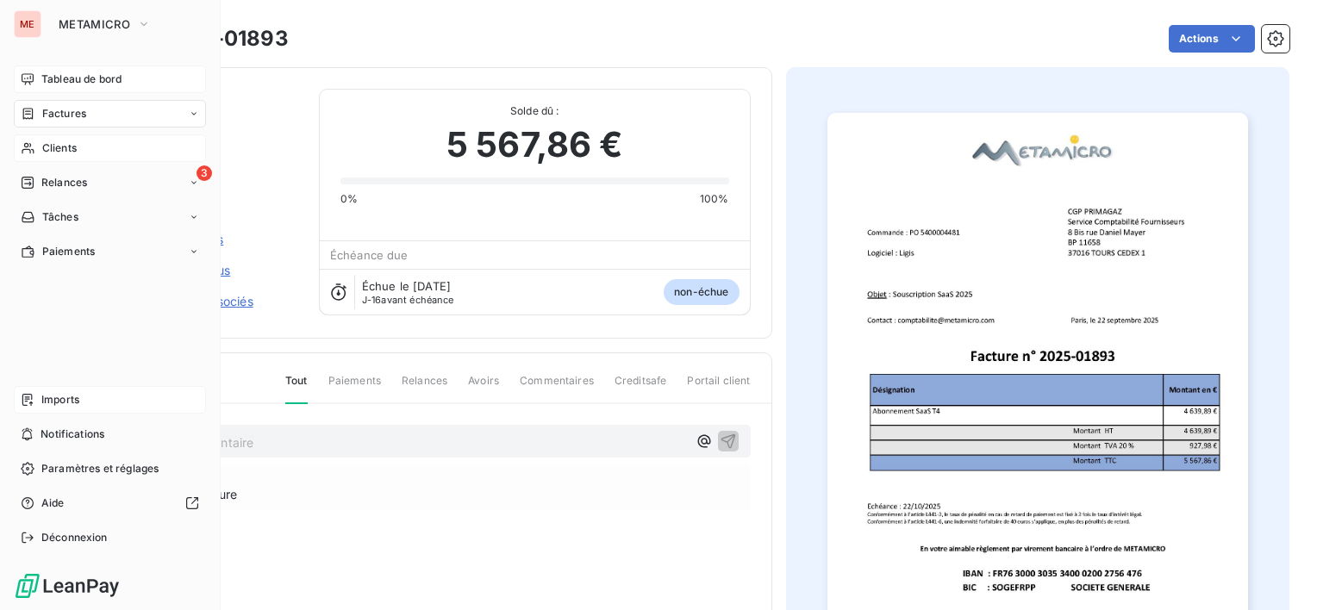
click at [70, 396] on span "Imports" at bounding box center [60, 400] width 38 height 16
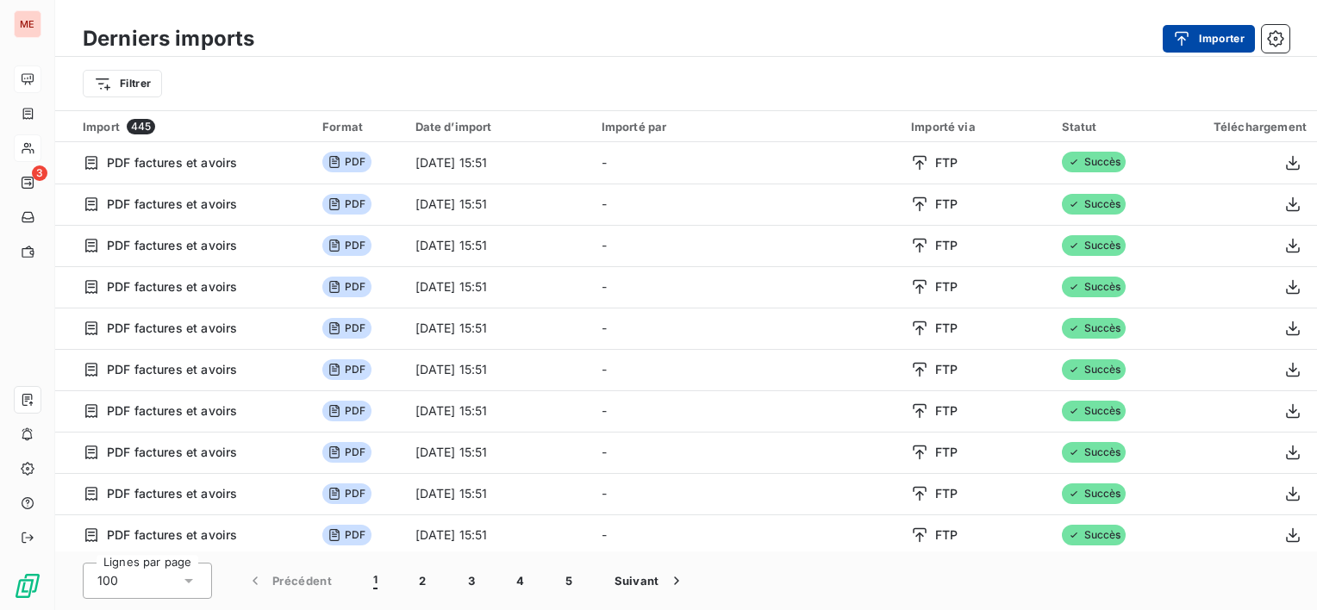
click at [1179, 41] on icon "button" at bounding box center [1181, 38] width 17 height 17
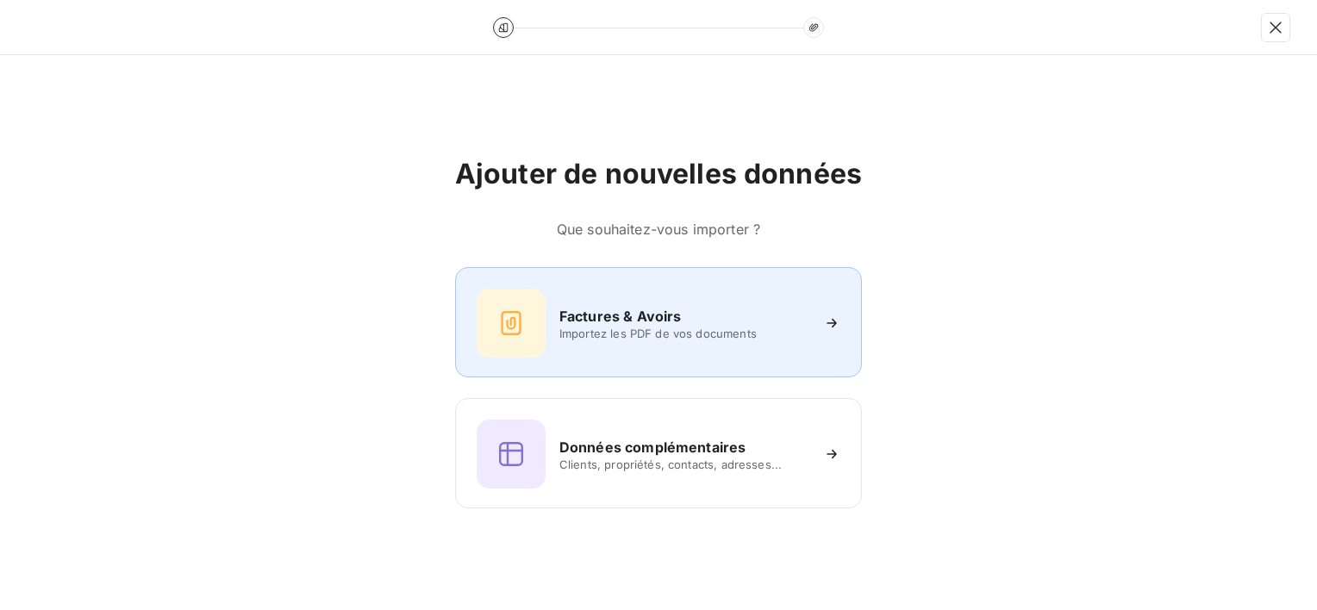
click at [684, 328] on span "Importez les PDF de vos documents" at bounding box center [684, 334] width 250 height 14
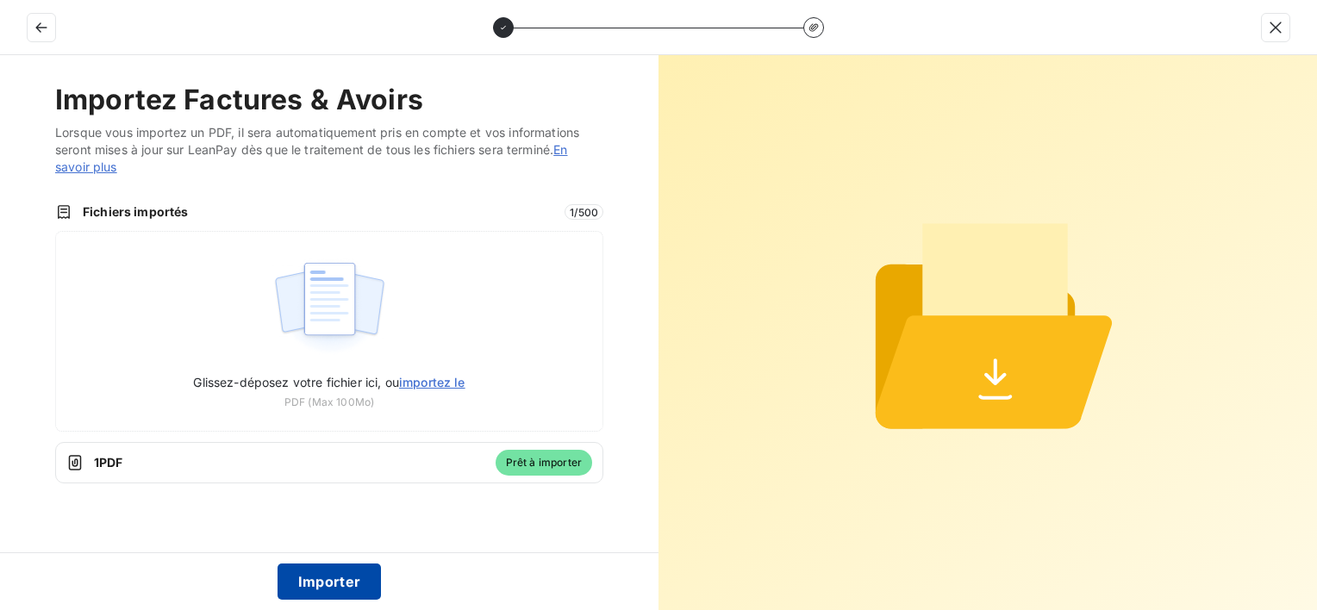
click at [354, 579] on button "Importer" at bounding box center [329, 582] width 104 height 36
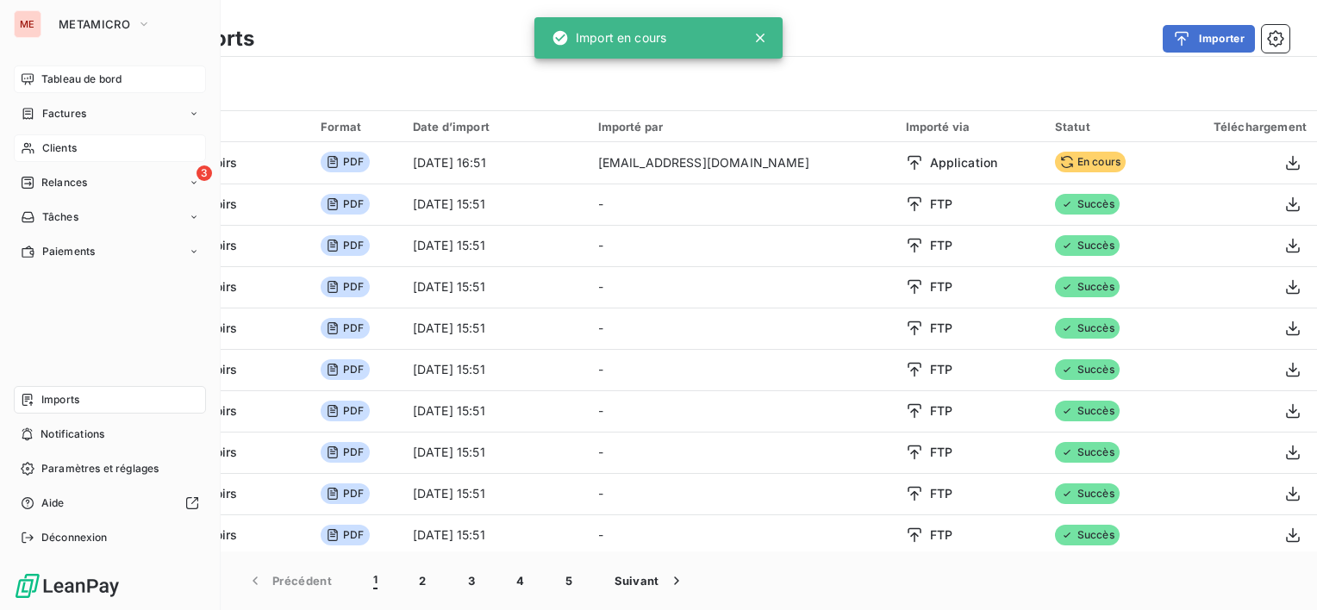
click at [72, 77] on span "Tableau de bord" at bounding box center [81, 80] width 80 height 16
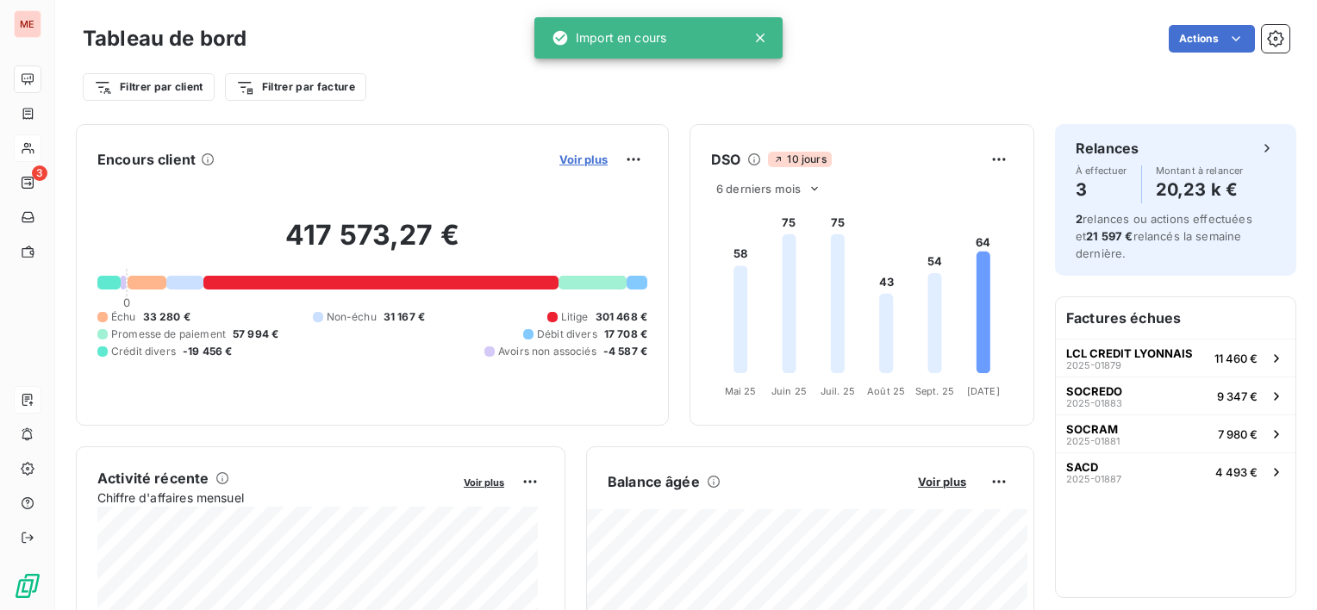
click at [577, 158] on span "Voir plus" at bounding box center [583, 160] width 48 height 14
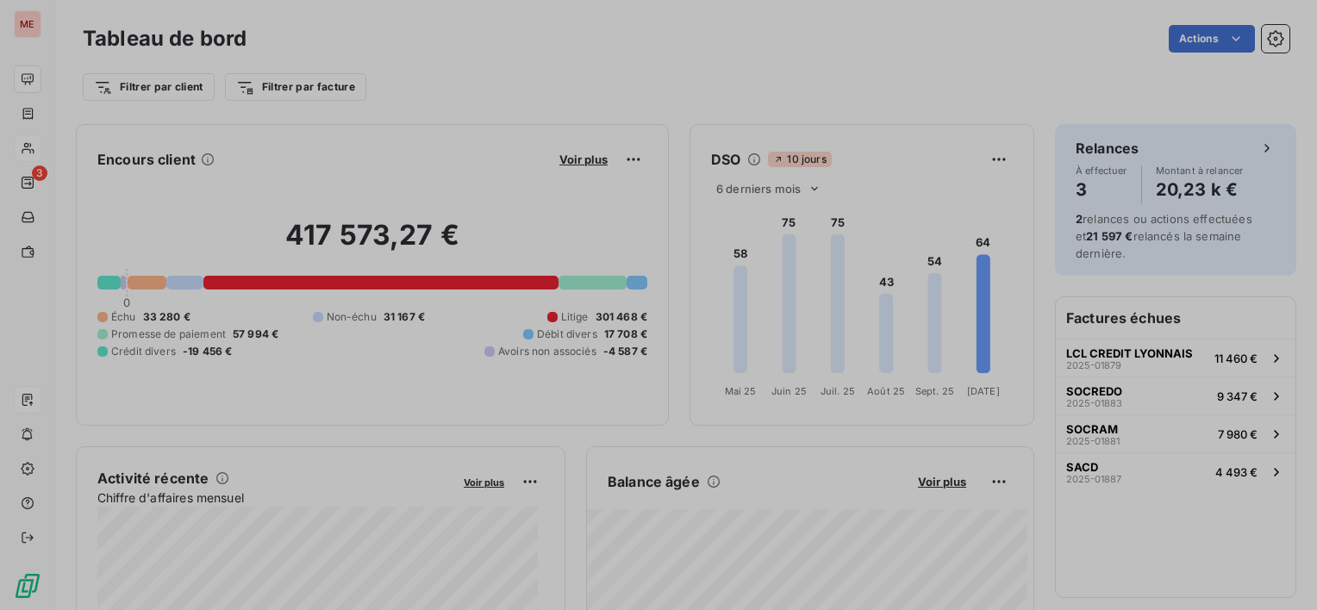
scroll to position [596, 648]
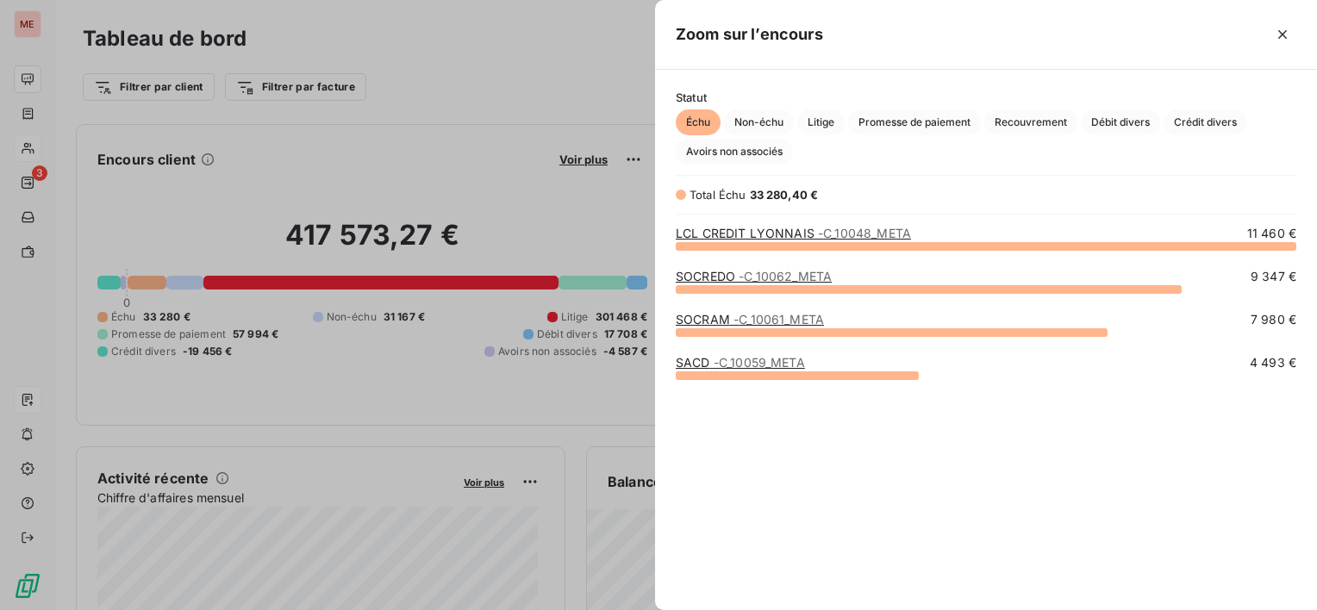
click at [773, 136] on div "Échu Non-échu Litige Promesse de paiement Recouvrement Débit divers Crédit dive…" at bounding box center [986, 136] width 620 height 55
click at [769, 126] on span "Non-échu" at bounding box center [759, 122] width 70 height 26
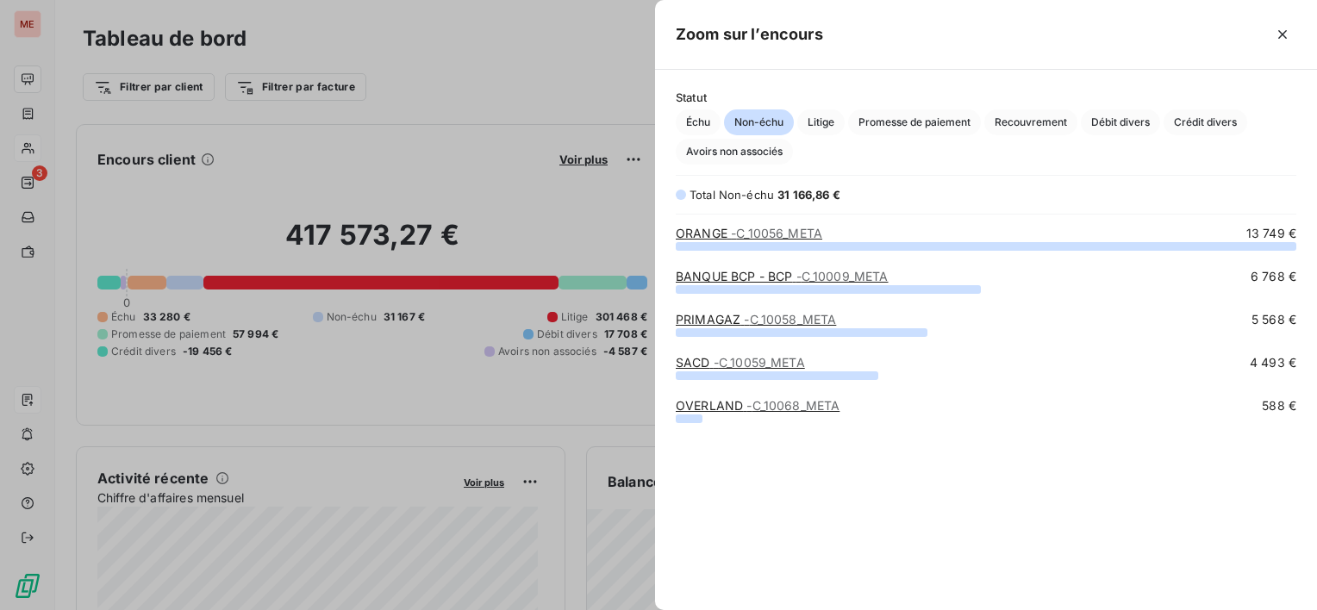
click at [751, 317] on span "- C_10058_META" at bounding box center [790, 319] width 92 height 15
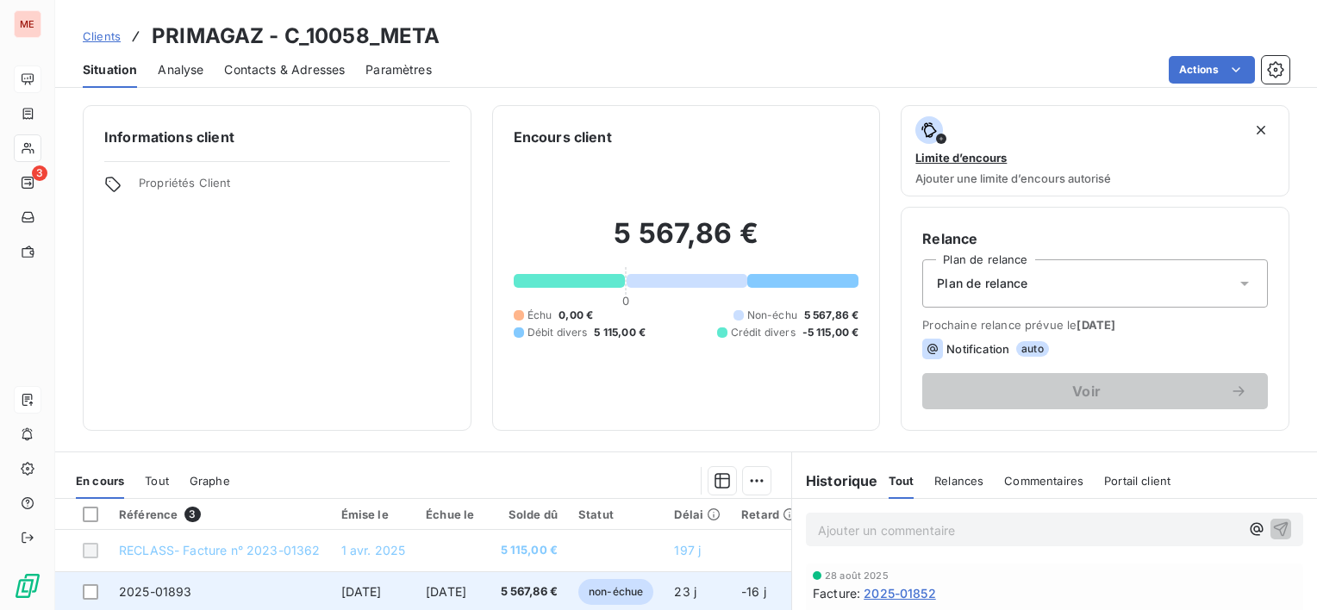
click at [642, 587] on span "non-échue" at bounding box center [615, 592] width 75 height 26
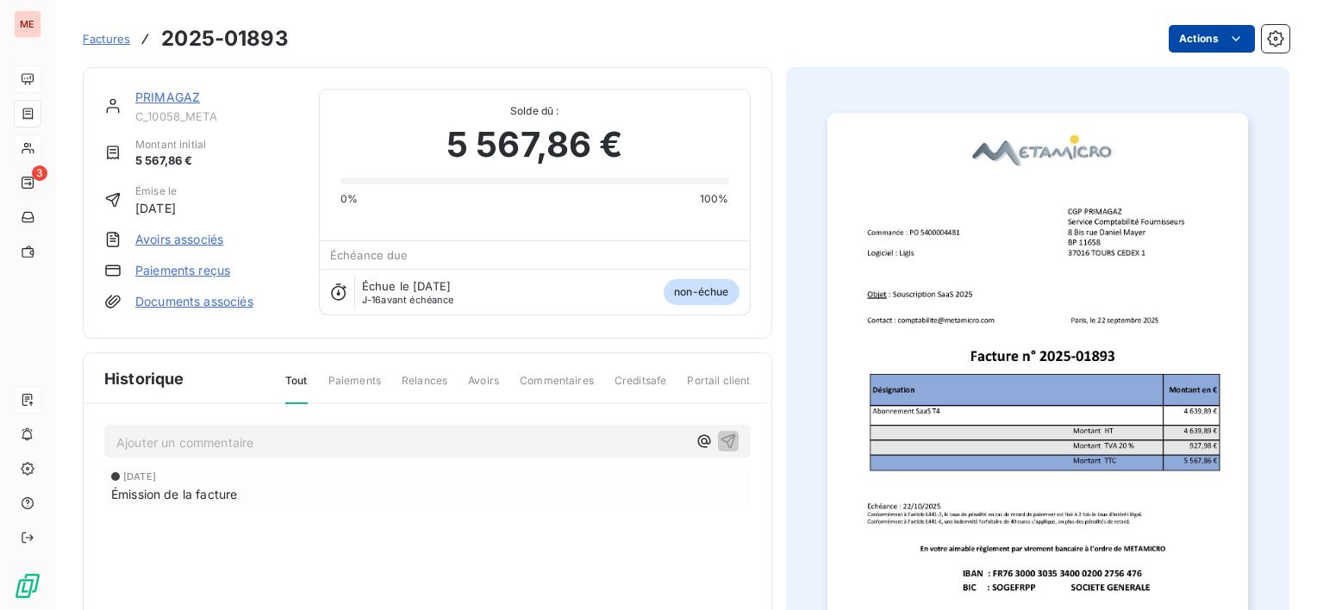
click at [1208, 27] on html "ME 3 Factures 2025-01893 Actions PRIMAGAZ C_10058_META Montant initial 5 567,86…" at bounding box center [658, 305] width 1317 height 610
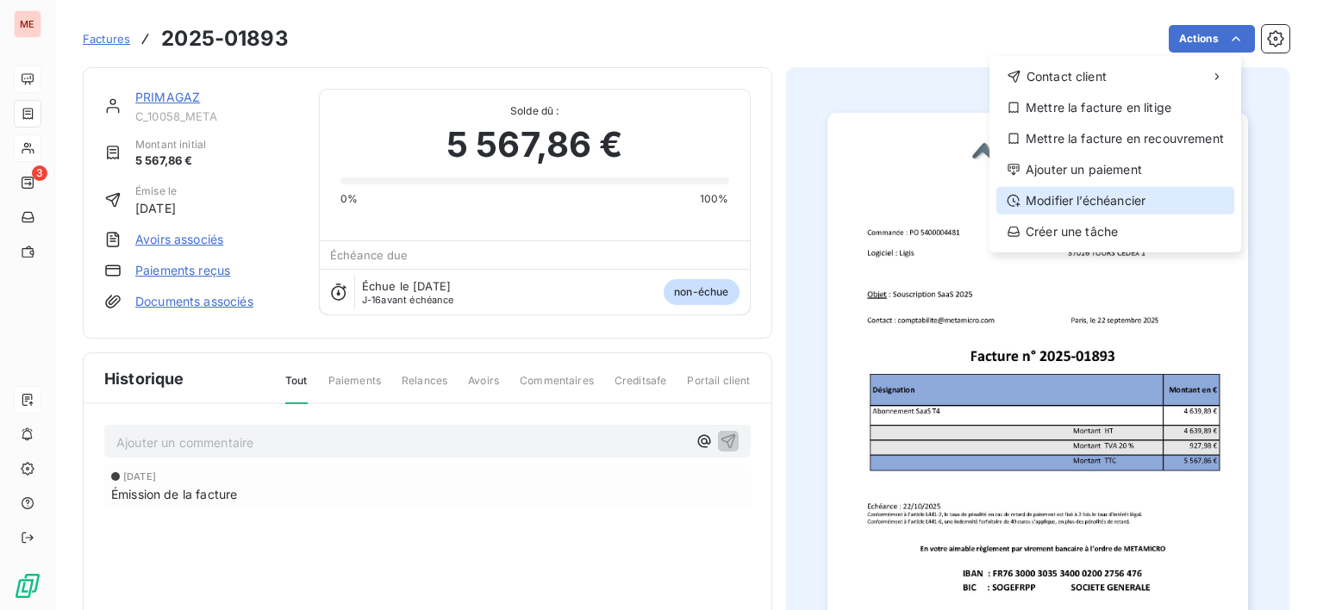
click at [1122, 193] on div "Modifier l’échéancier" at bounding box center [1115, 201] width 238 height 28
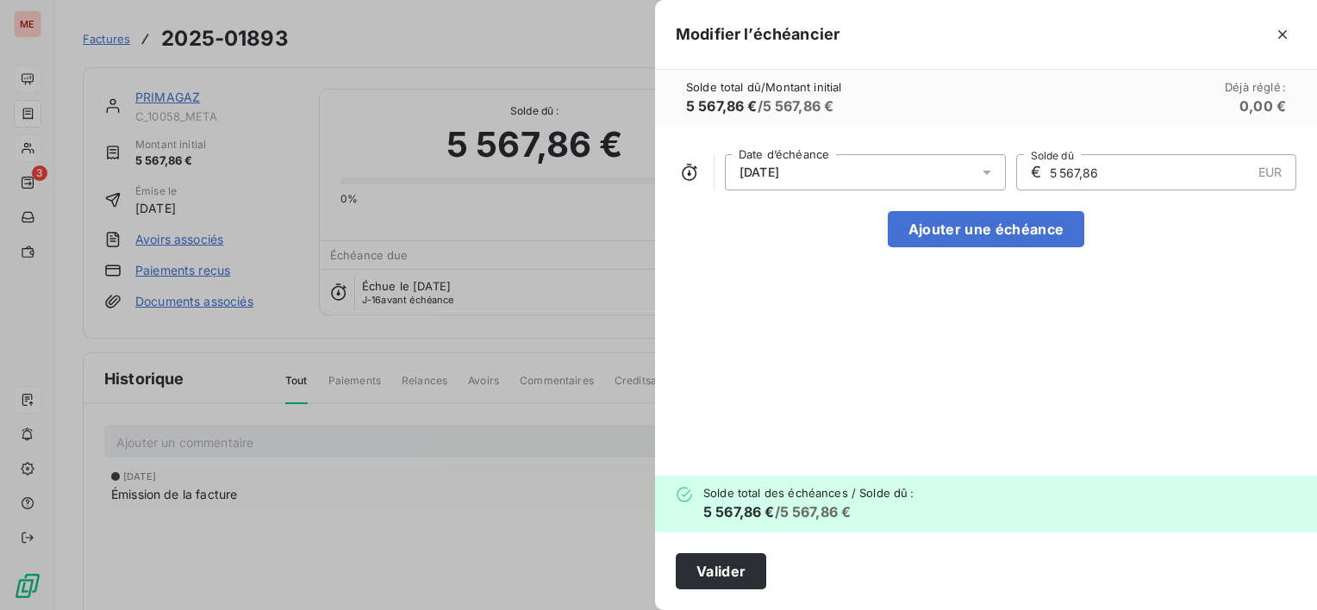
click at [833, 184] on div "[DATE]" at bounding box center [865, 172] width 281 height 36
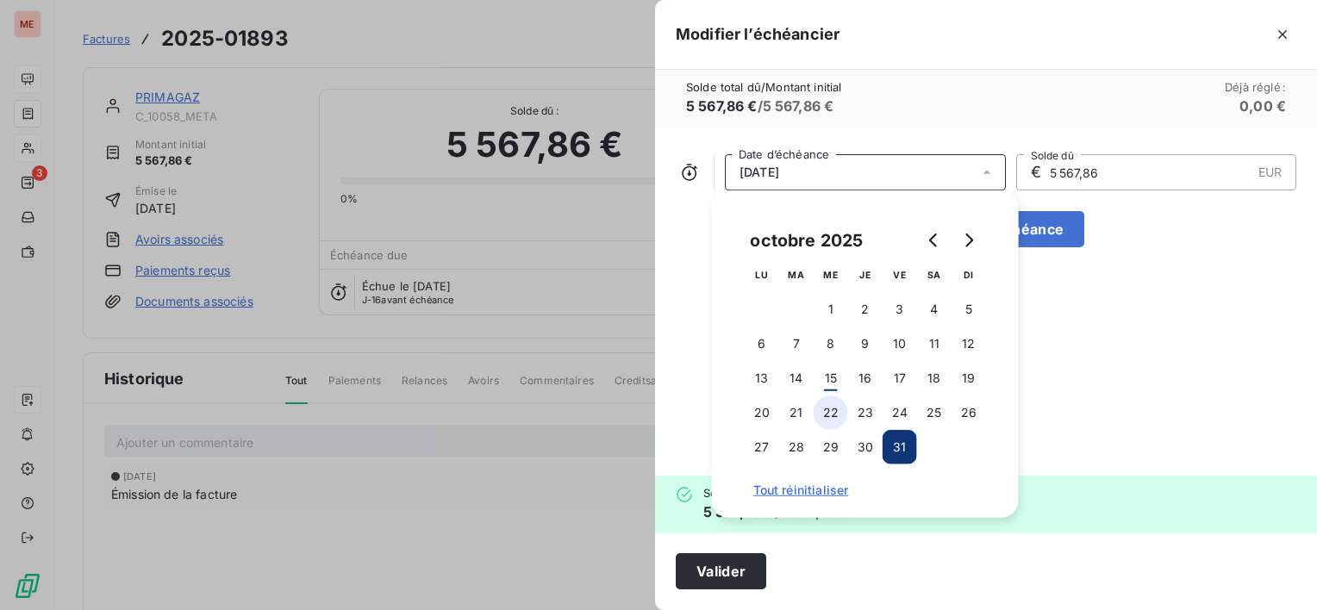
click at [828, 414] on button "22" at bounding box center [831, 413] width 34 height 34
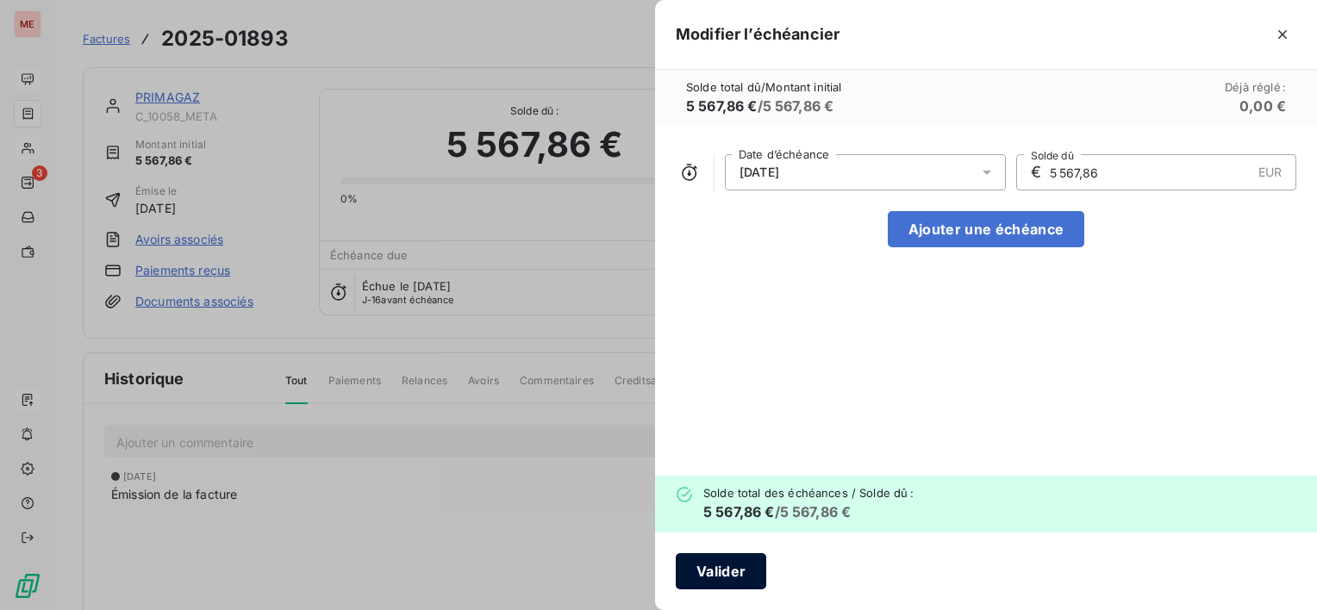
click at [729, 576] on button "Valider" at bounding box center [721, 571] width 90 height 36
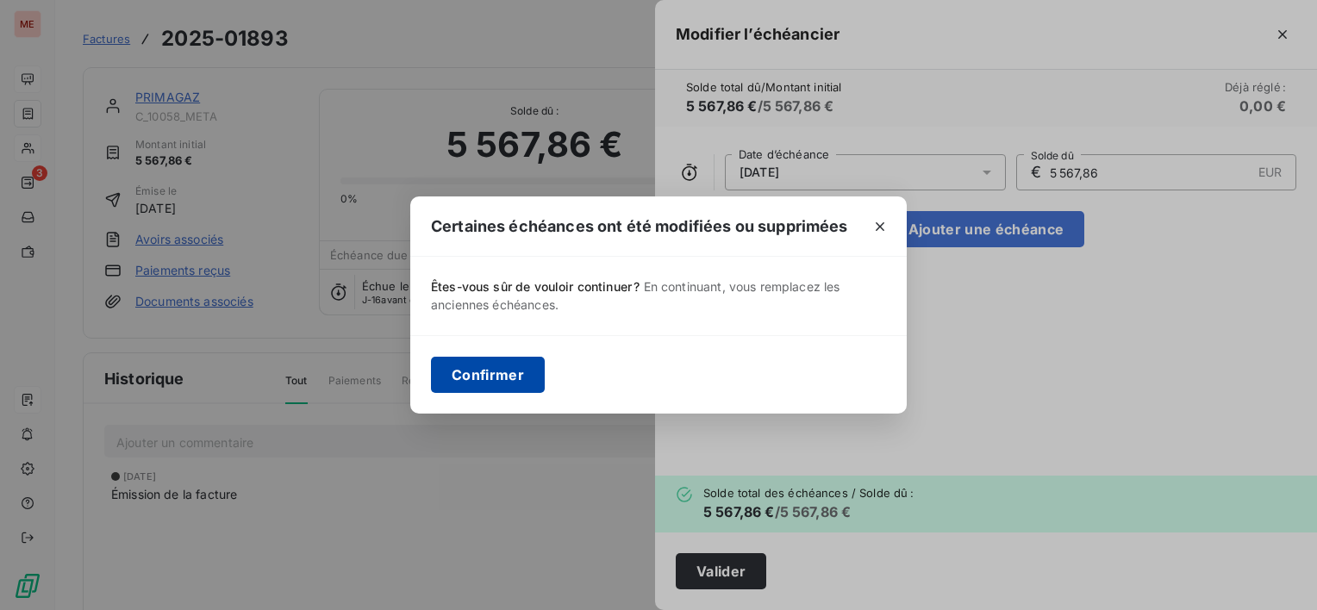
click at [510, 376] on button "Confirmer" at bounding box center [488, 375] width 114 height 36
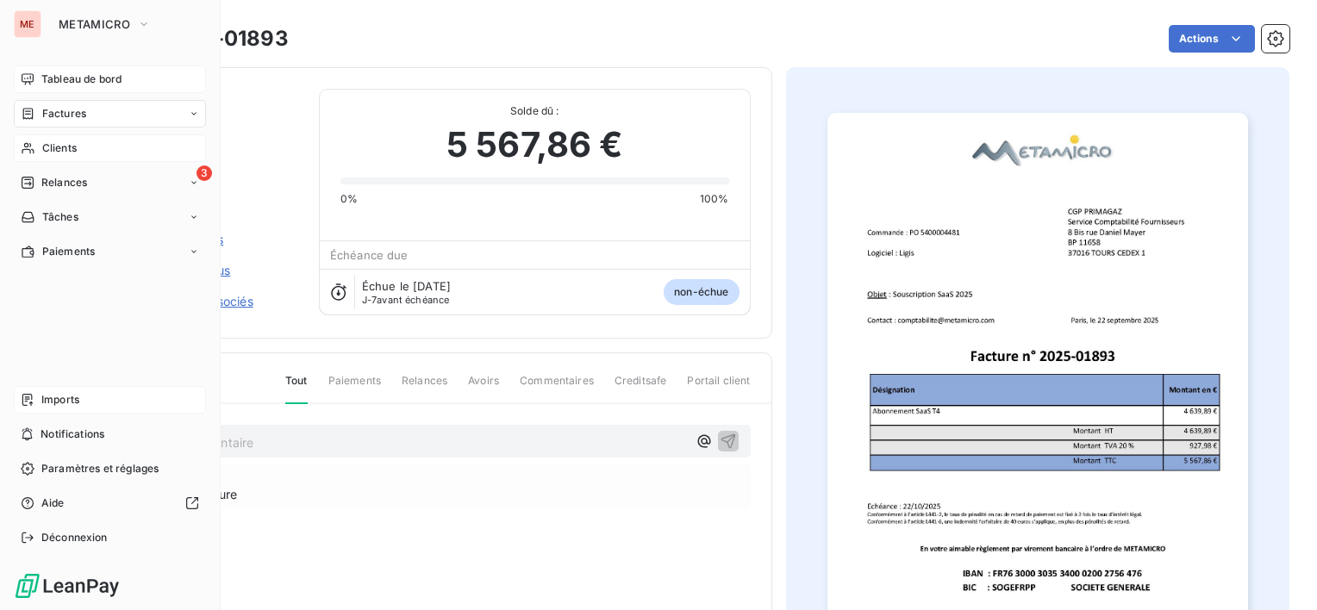
click at [74, 75] on span "Tableau de bord" at bounding box center [81, 80] width 80 height 16
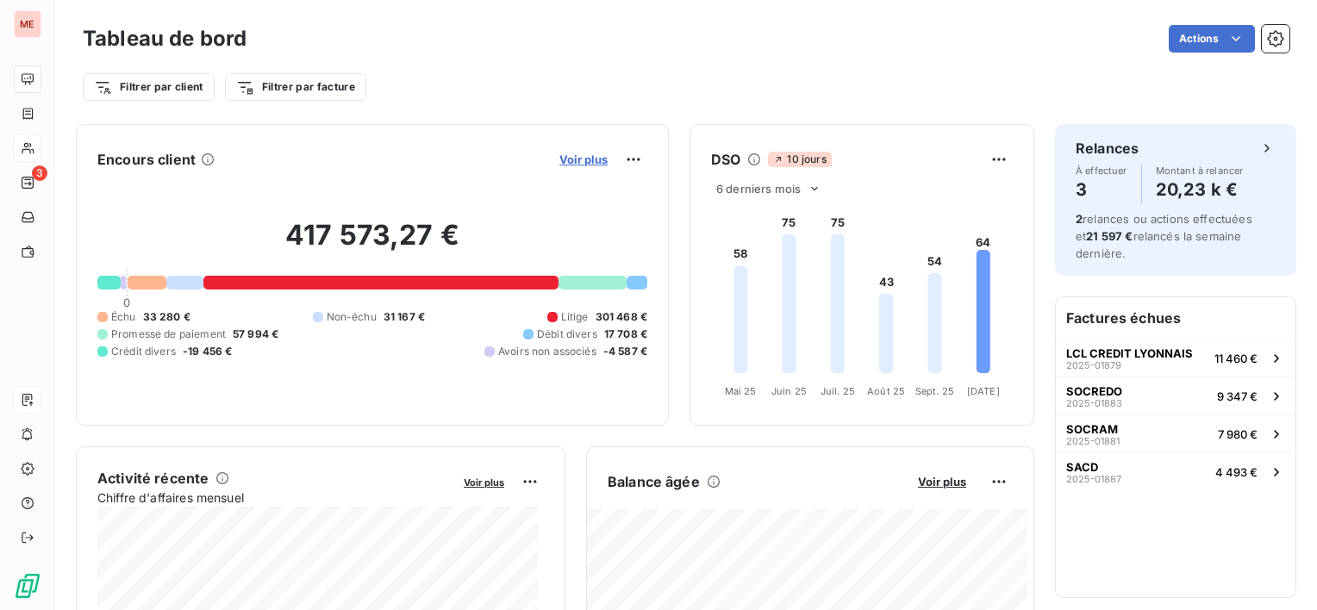
click at [559, 155] on span "Voir plus" at bounding box center [583, 160] width 48 height 14
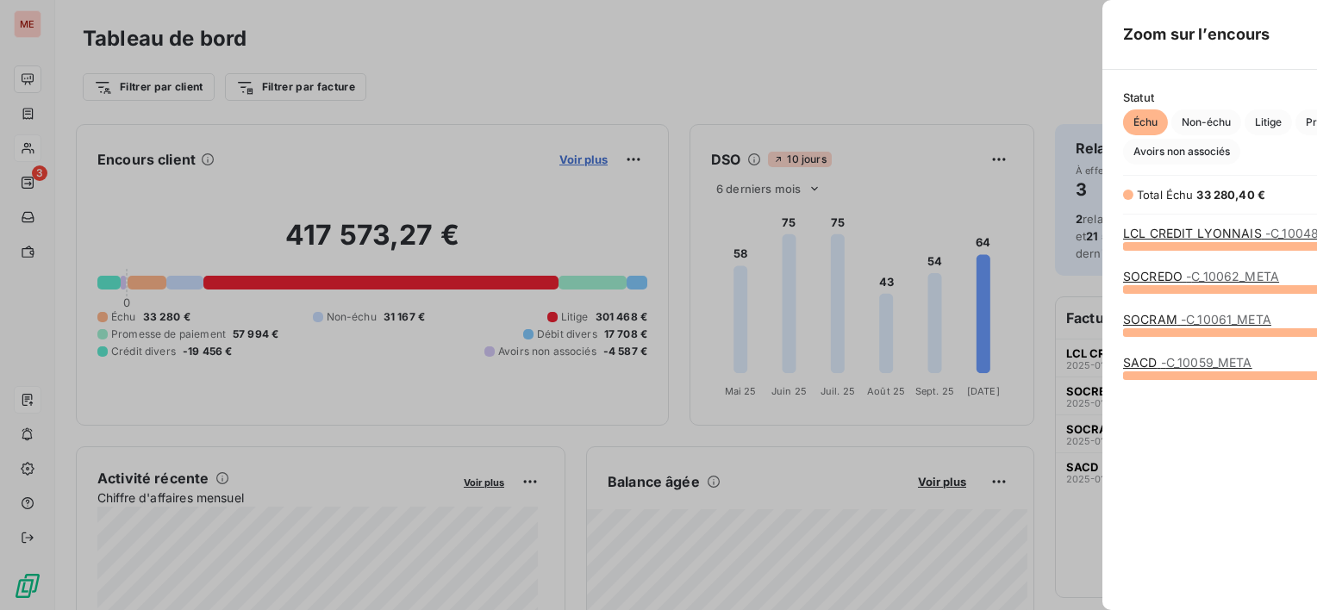
scroll to position [596, 648]
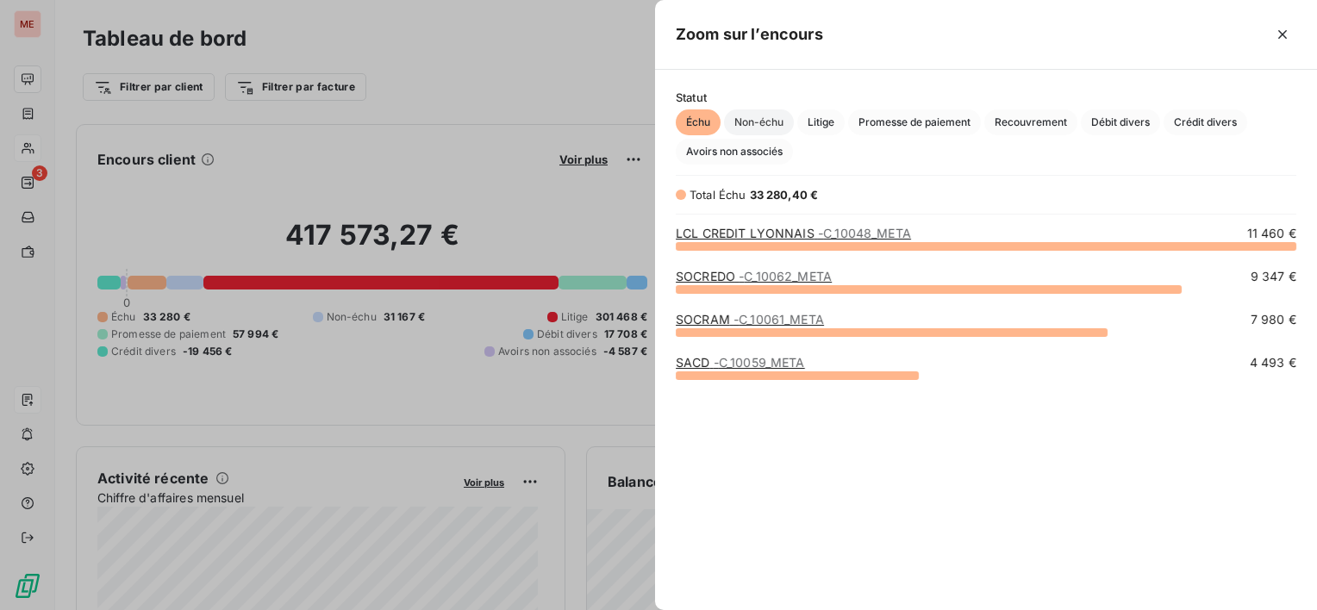
click at [738, 122] on span "Non-échu" at bounding box center [759, 122] width 70 height 26
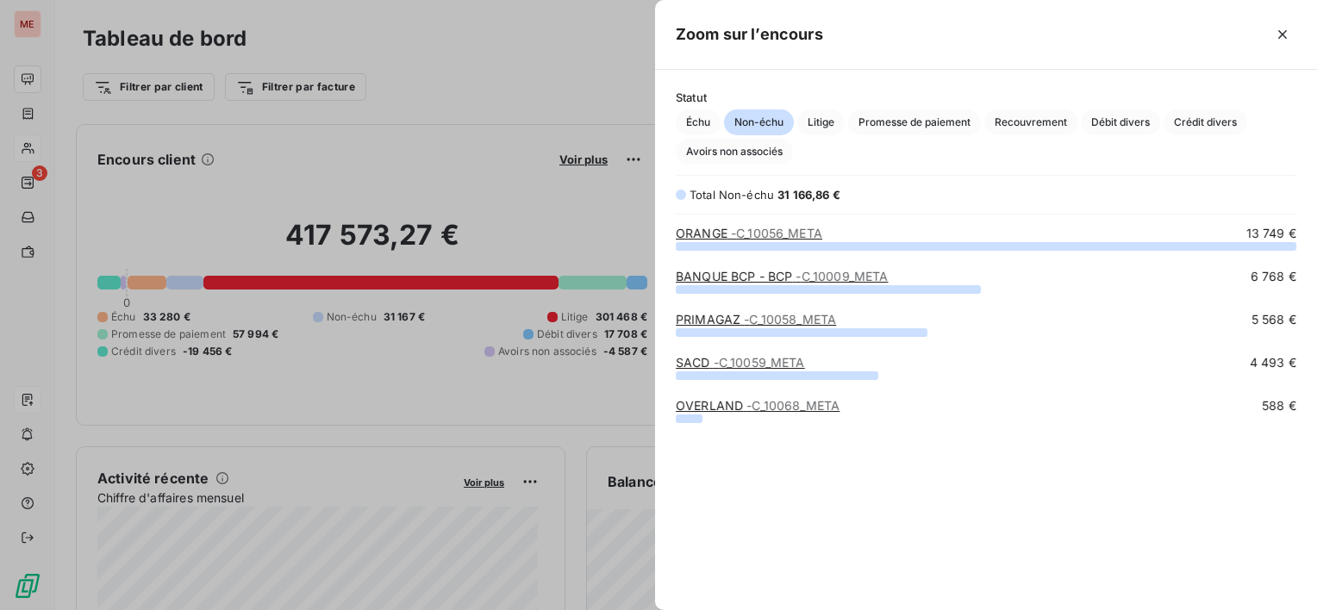
click at [760, 313] on span "- C_10058_META" at bounding box center [790, 319] width 92 height 15
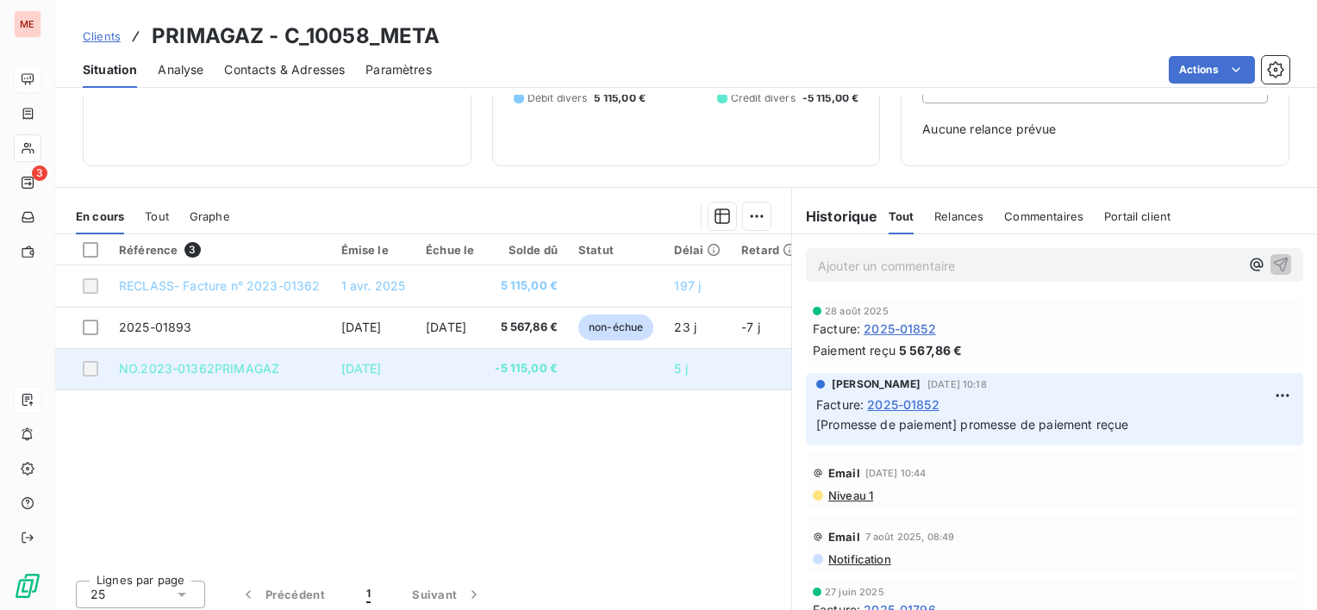
scroll to position [210, 0]
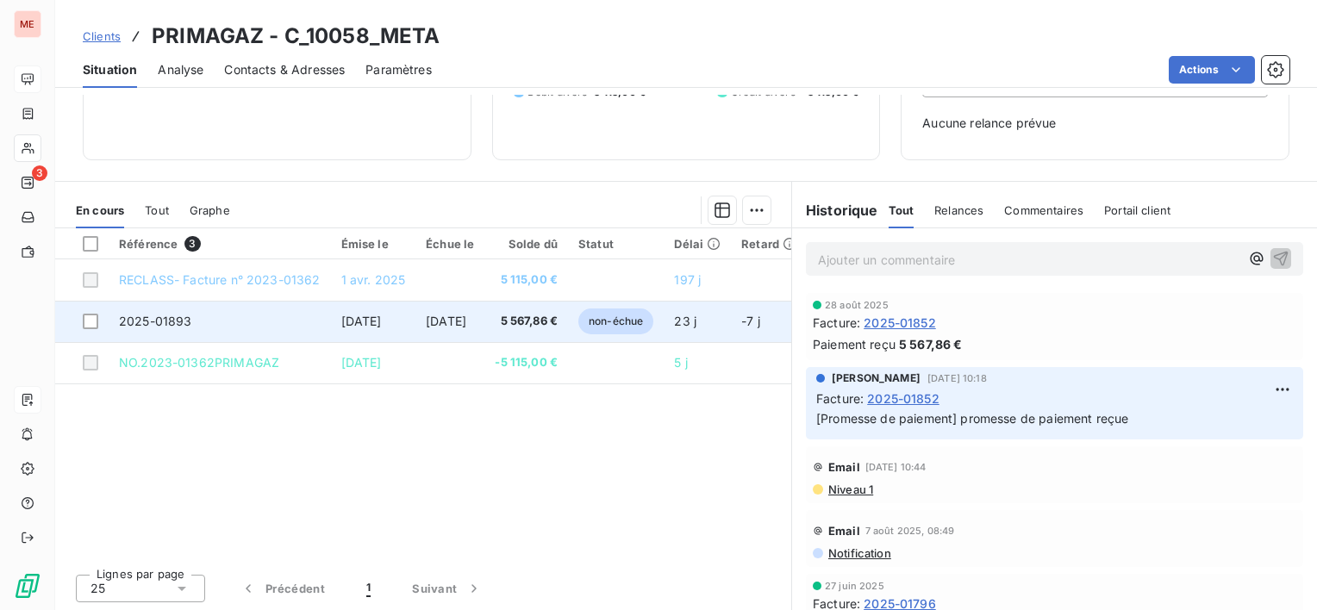
click at [534, 315] on td "5 567,86 €" at bounding box center [526, 321] width 84 height 41
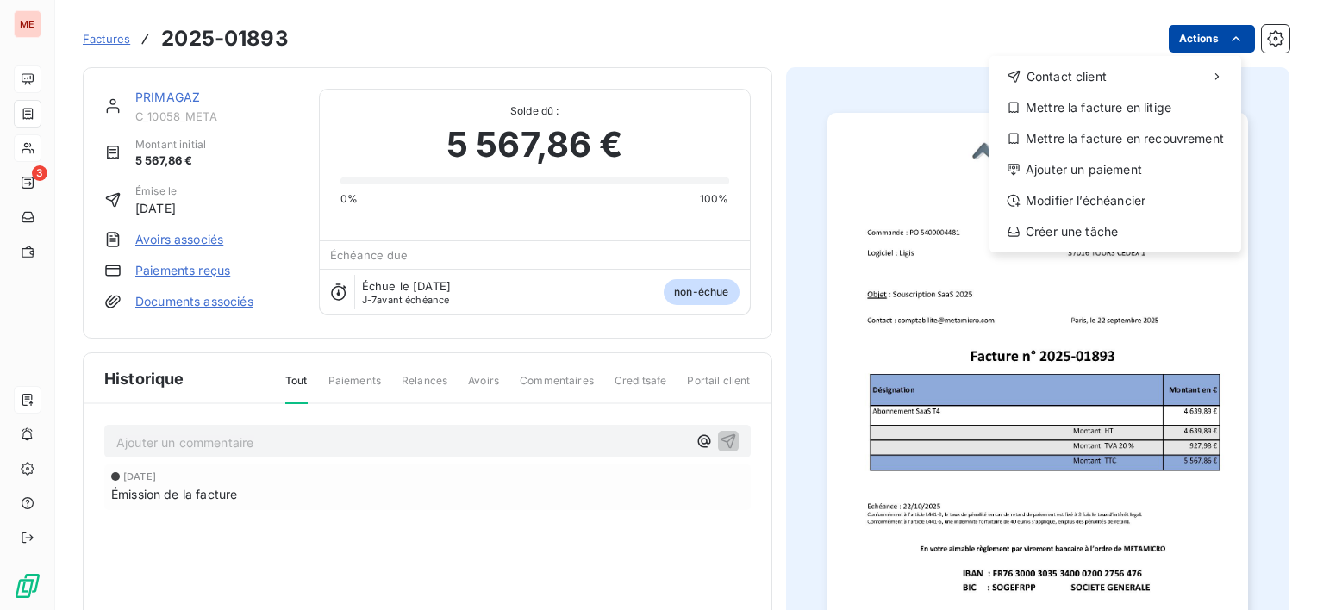
click at [1200, 40] on html "ME 3 Factures [PHONE_NUMBER] Actions Contact client Mettre la facture en litige…" at bounding box center [658, 305] width 1317 height 610
click at [65, 77] on html "ME 3 Factures [PHONE_NUMBER] Actions Contact client Mettre la facture en litige…" at bounding box center [658, 305] width 1317 height 610
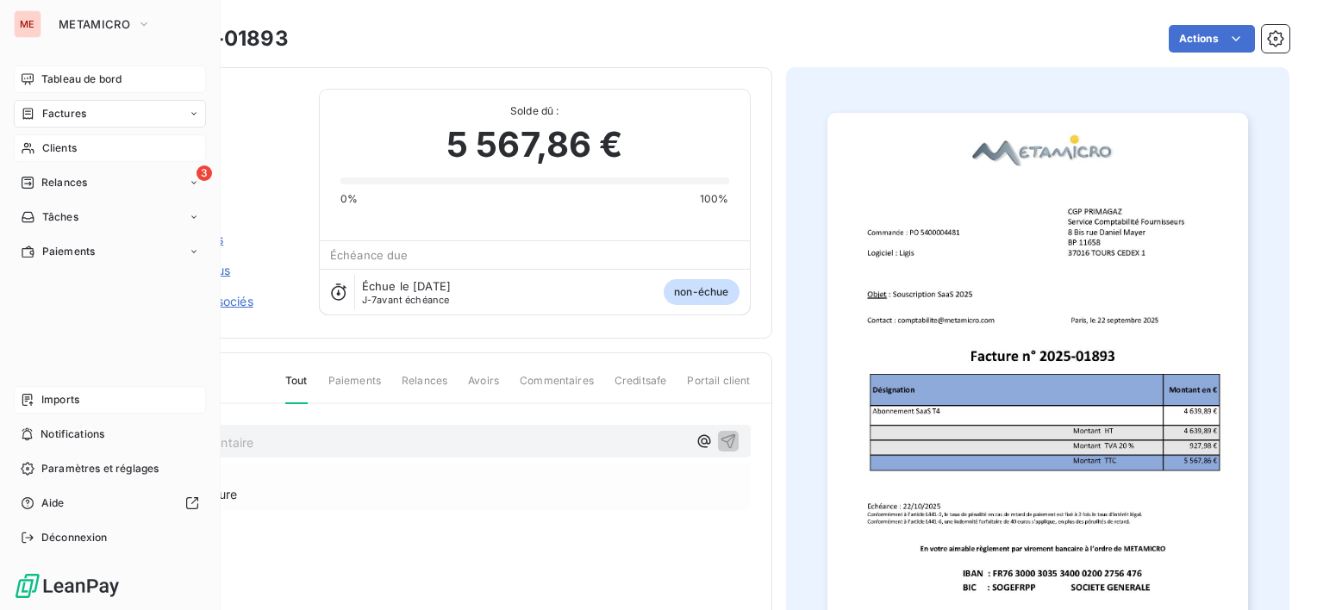
click at [64, 76] on span "Tableau de bord" at bounding box center [81, 80] width 80 height 16
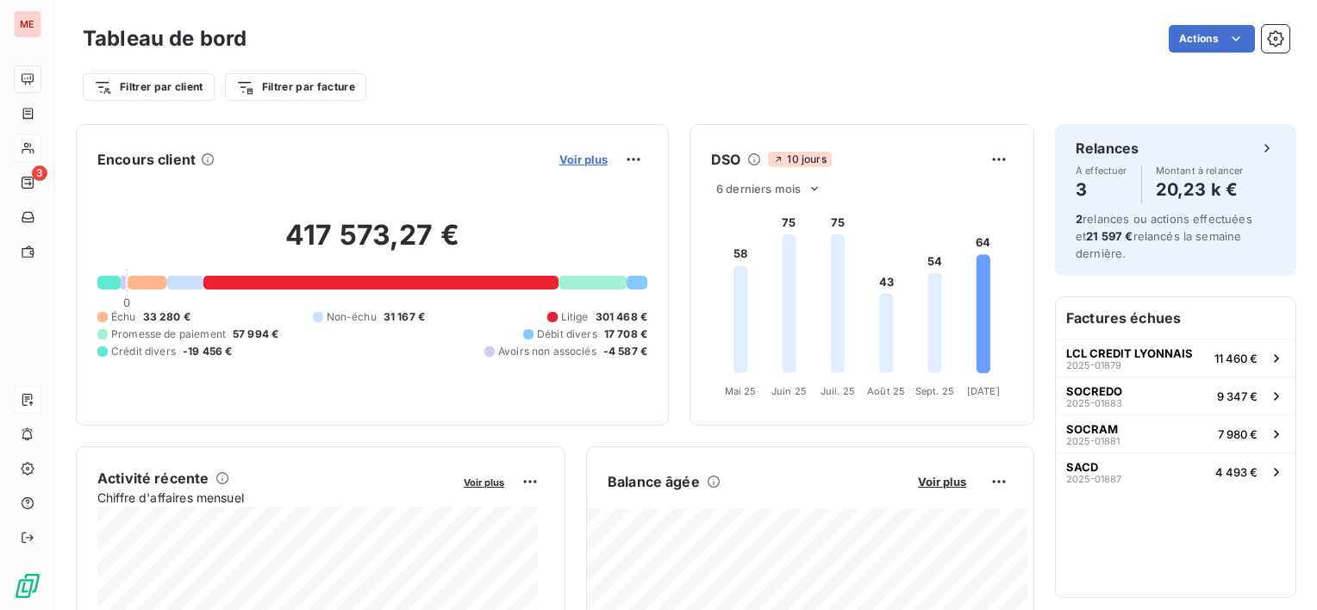
click at [576, 159] on span "Voir plus" at bounding box center [583, 160] width 48 height 14
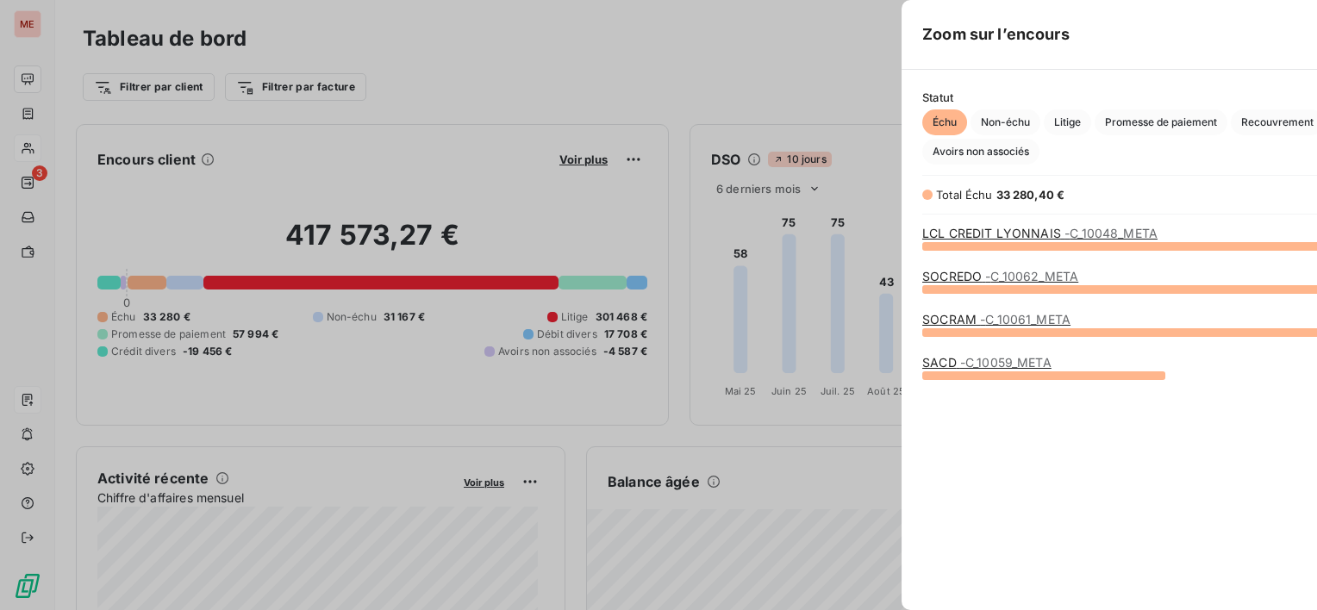
scroll to position [596, 648]
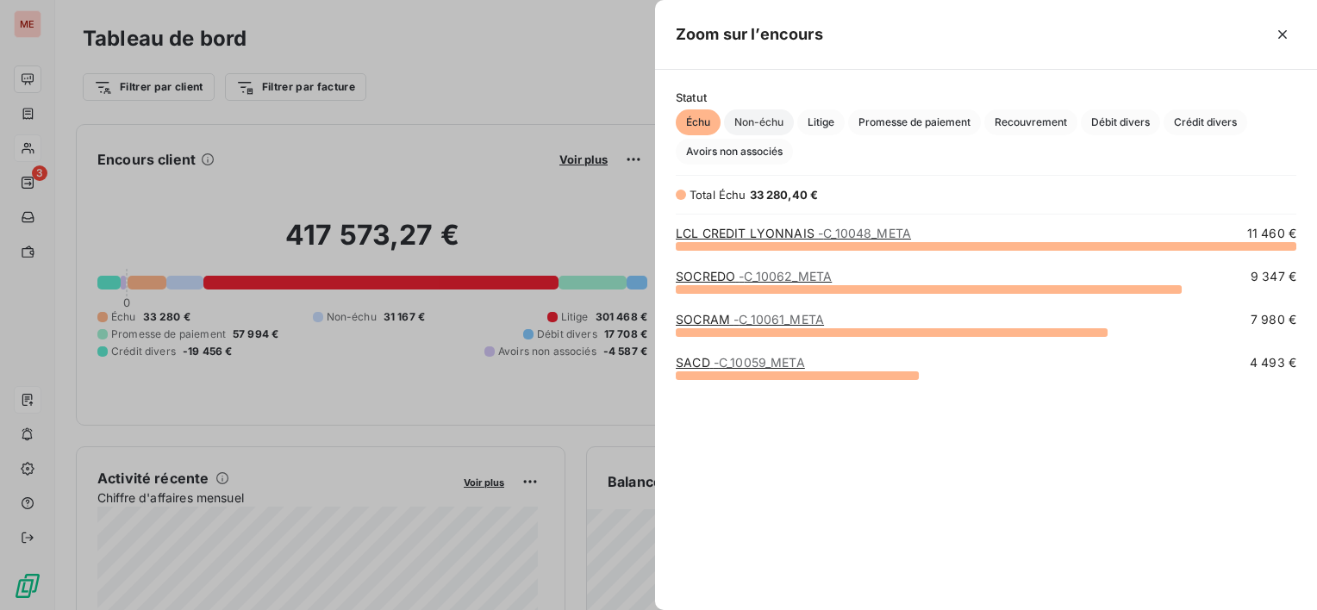
click at [783, 131] on span "Non-échu" at bounding box center [759, 122] width 70 height 26
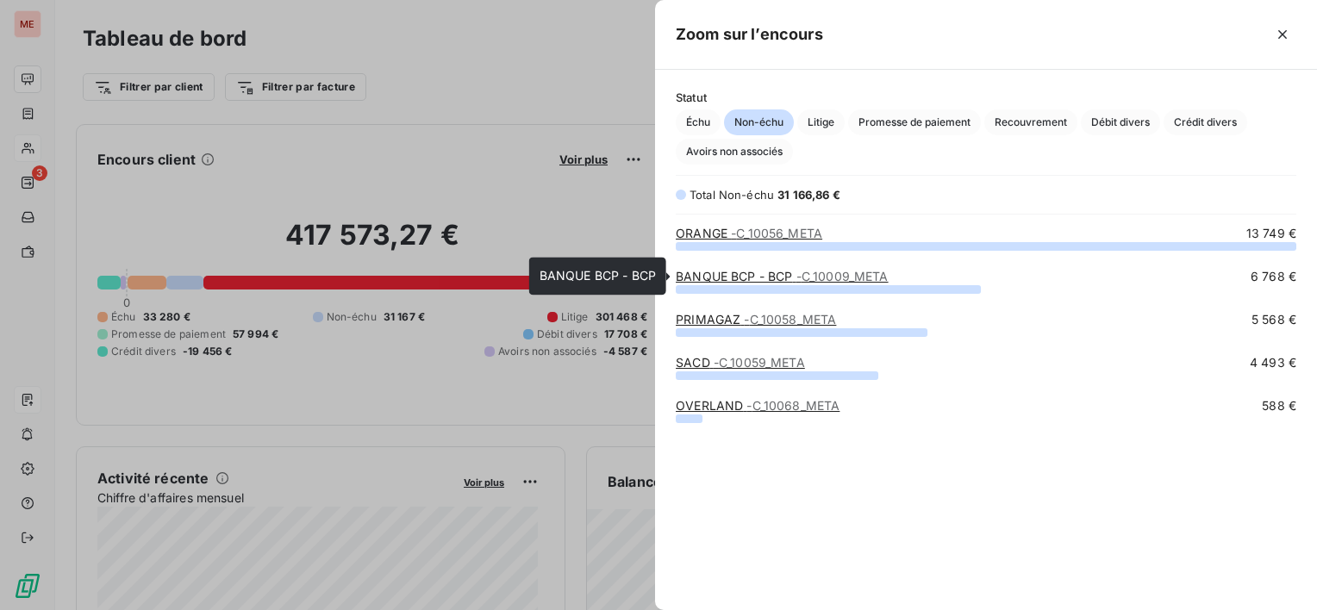
click at [788, 269] on link "BANQUE BCP - BCP - C_10009_META" at bounding box center [782, 276] width 213 height 15
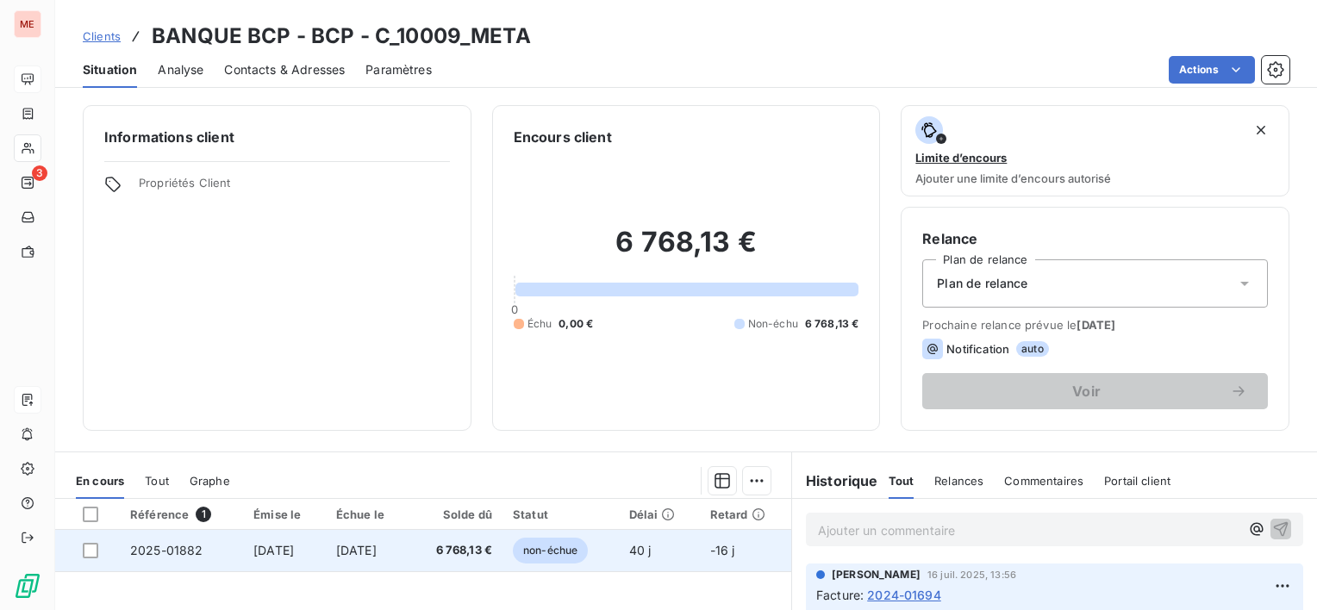
click at [492, 542] on span "6 768,13 €" at bounding box center [456, 550] width 72 height 17
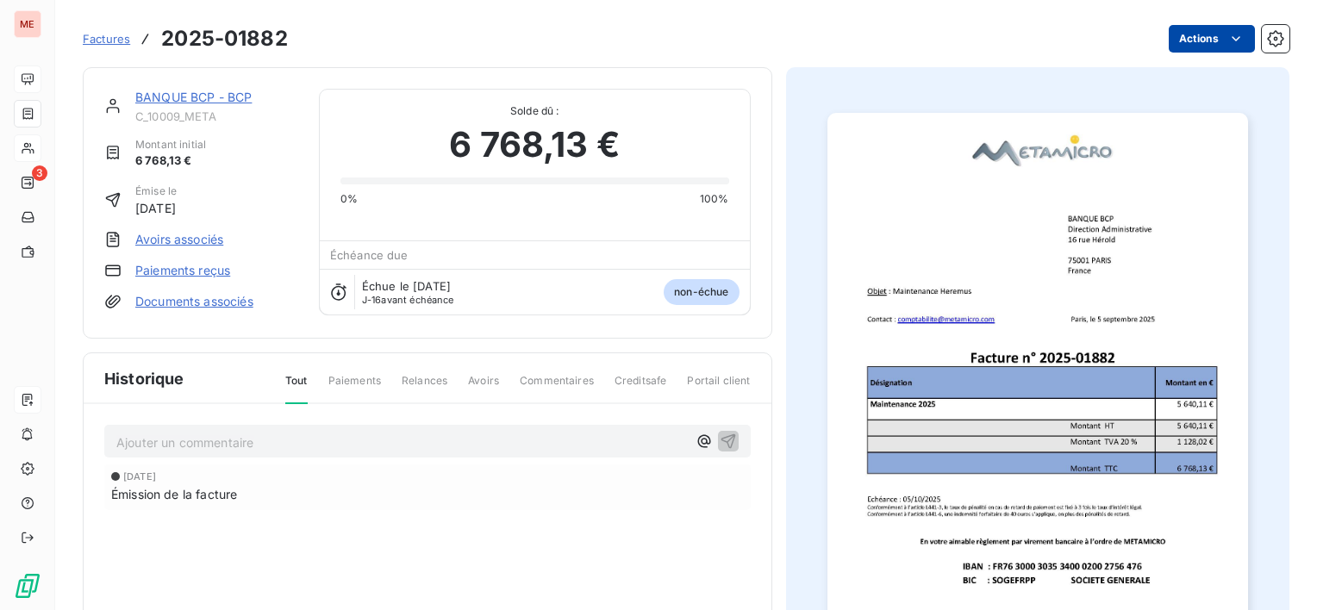
click at [1175, 42] on html "ME 3 Factures 2025-01882 Actions BANQUE BCP - BCP C_10009_META Montant initial …" at bounding box center [658, 305] width 1317 height 610
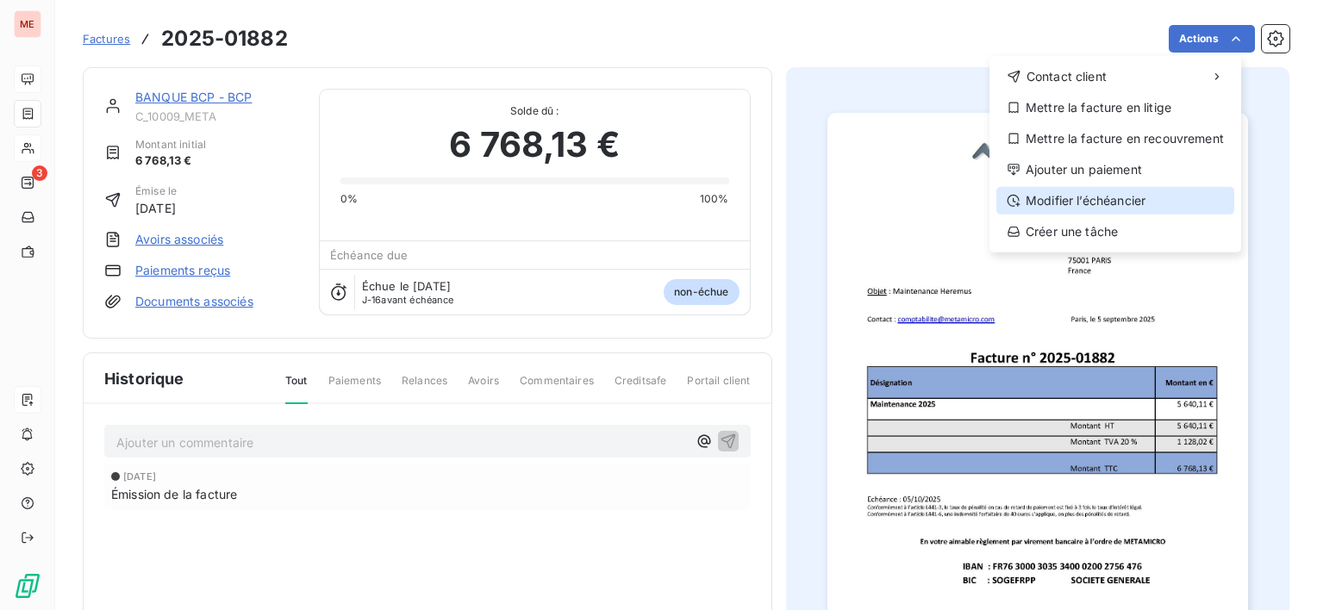
click at [1122, 203] on div "Modifier l’échéancier" at bounding box center [1115, 201] width 238 height 28
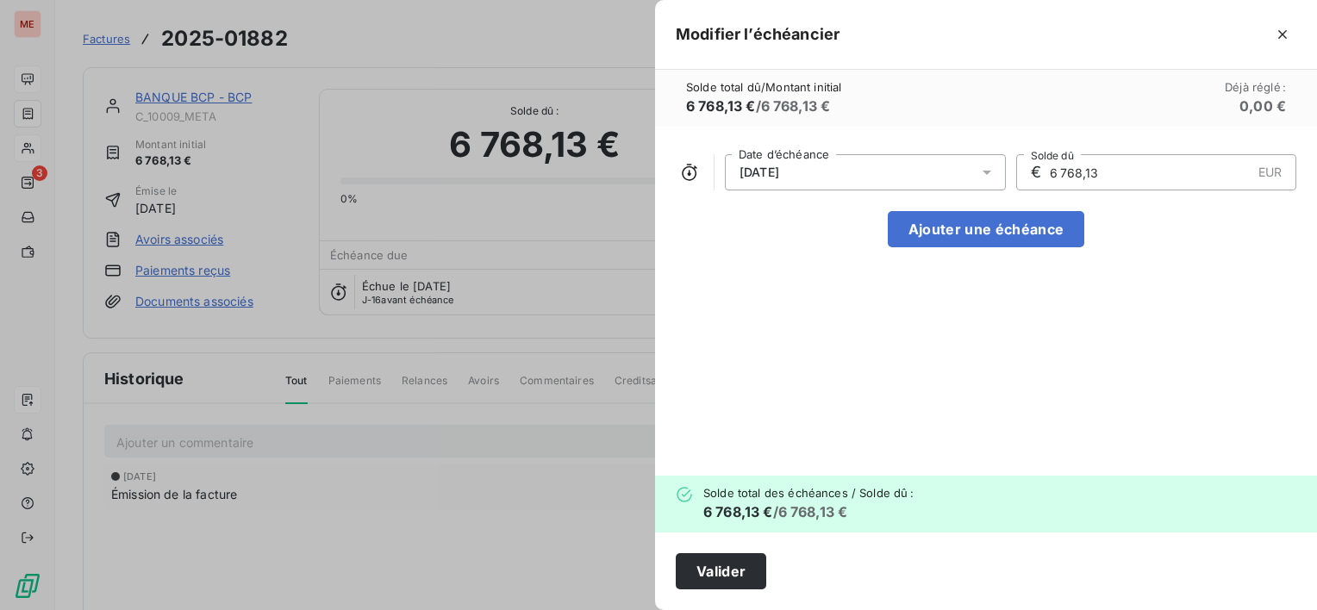
click at [915, 149] on div "[DATE] Date d’échéance € 6 768,13 EUR Solde dû Ajouter une échéance" at bounding box center [986, 301] width 662 height 349
click at [911, 165] on div "[DATE]" at bounding box center [865, 172] width 281 height 36
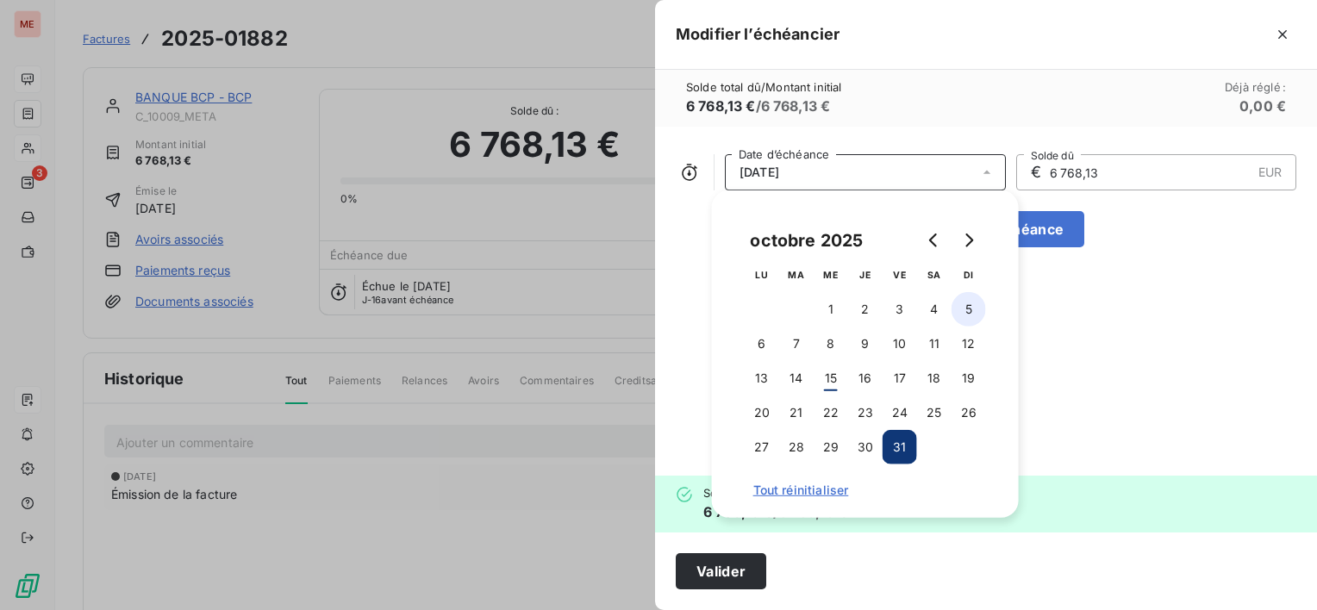
click at [961, 310] on button "5" at bounding box center [968, 309] width 34 height 34
click at [741, 586] on button "Valider" at bounding box center [721, 571] width 90 height 36
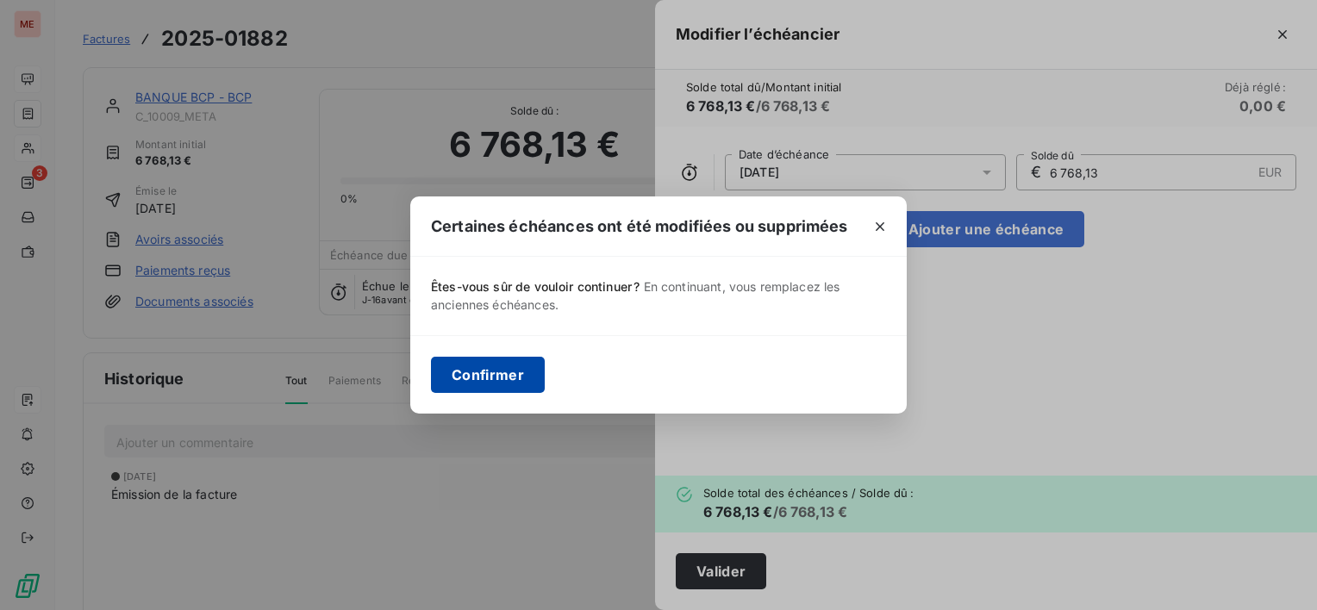
click at [506, 384] on button "Confirmer" at bounding box center [488, 375] width 114 height 36
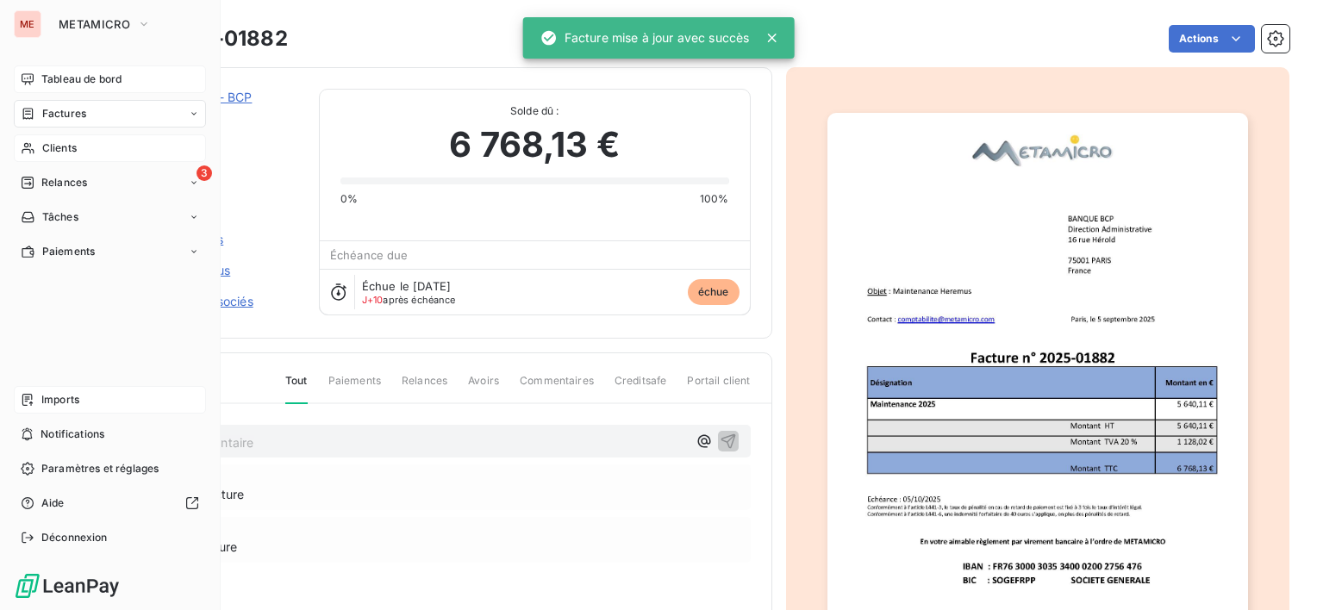
click at [34, 82] on icon at bounding box center [28, 79] width 14 height 14
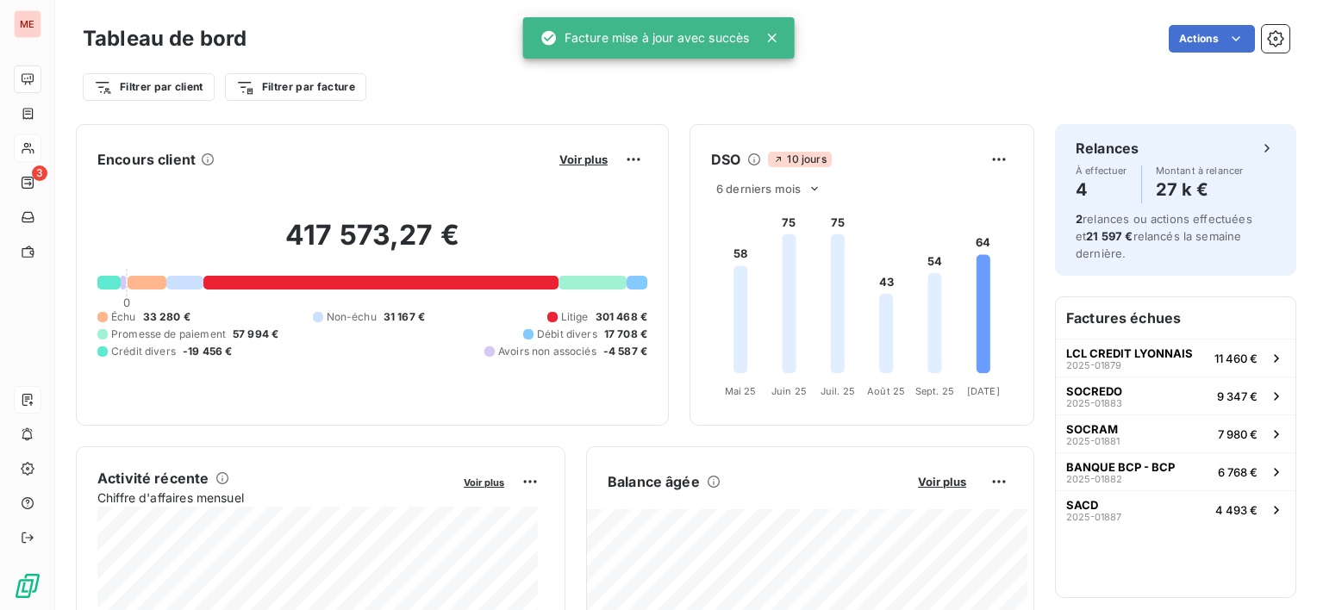
click at [541, 146] on div "Encours client Voir plus" at bounding box center [372, 160] width 550 height 28
click at [554, 152] on button "Voir plus" at bounding box center [583, 160] width 59 height 16
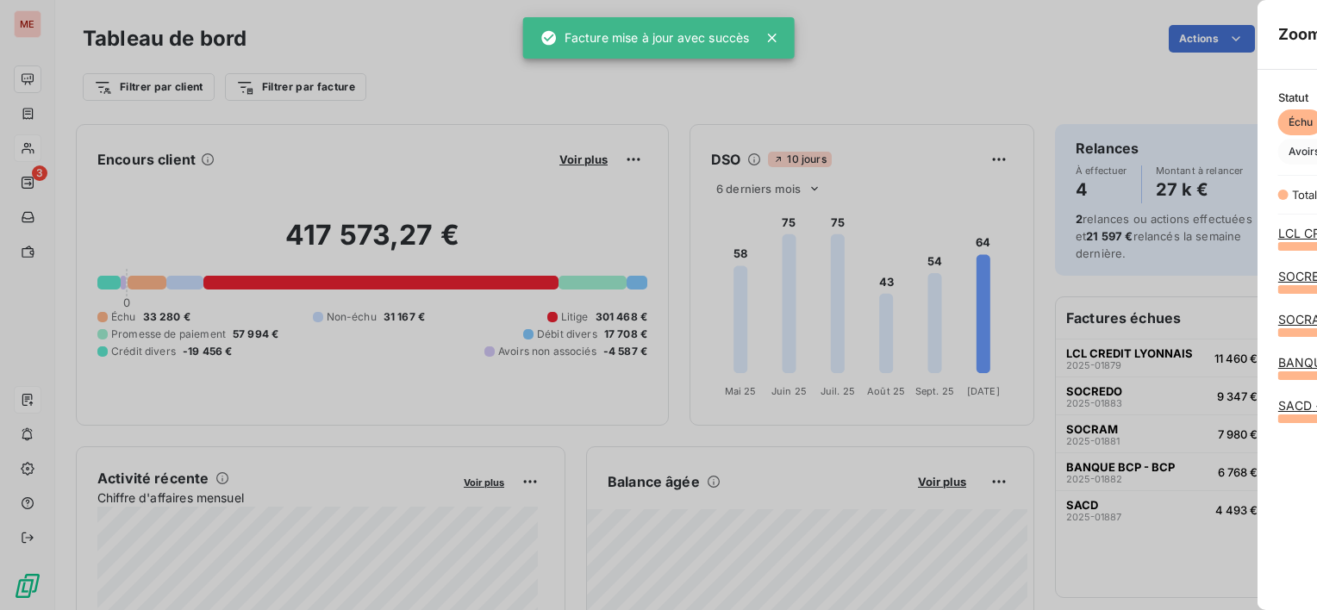
scroll to position [596, 648]
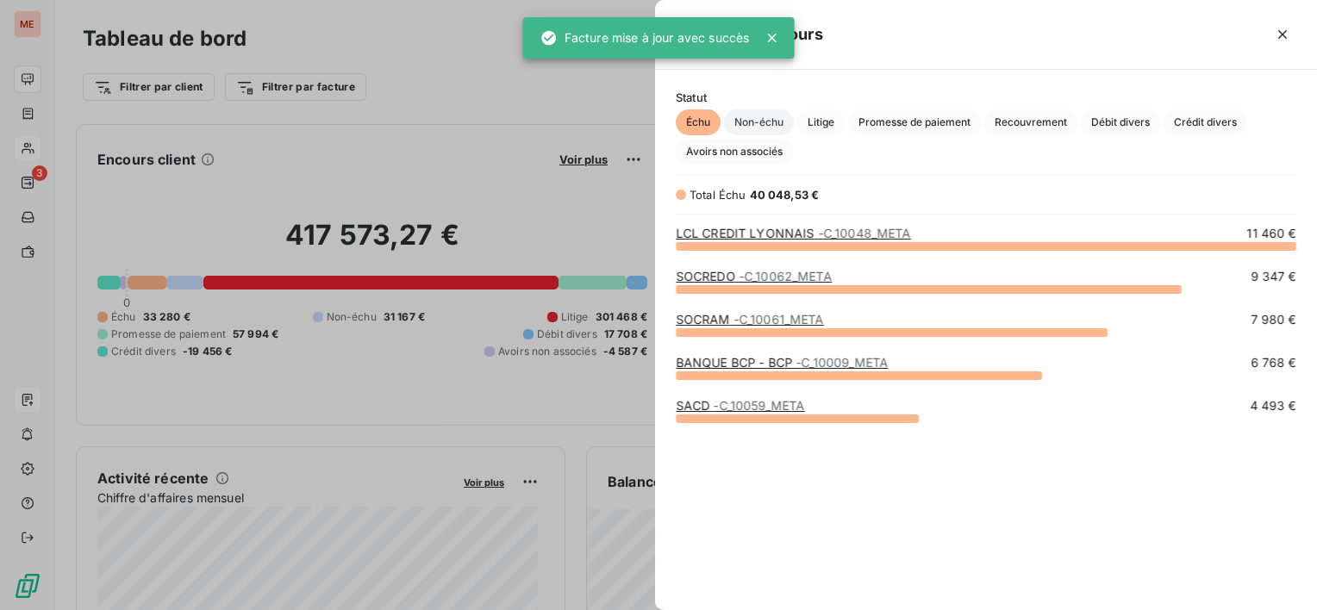
click at [755, 120] on span "Non-échu" at bounding box center [759, 122] width 70 height 26
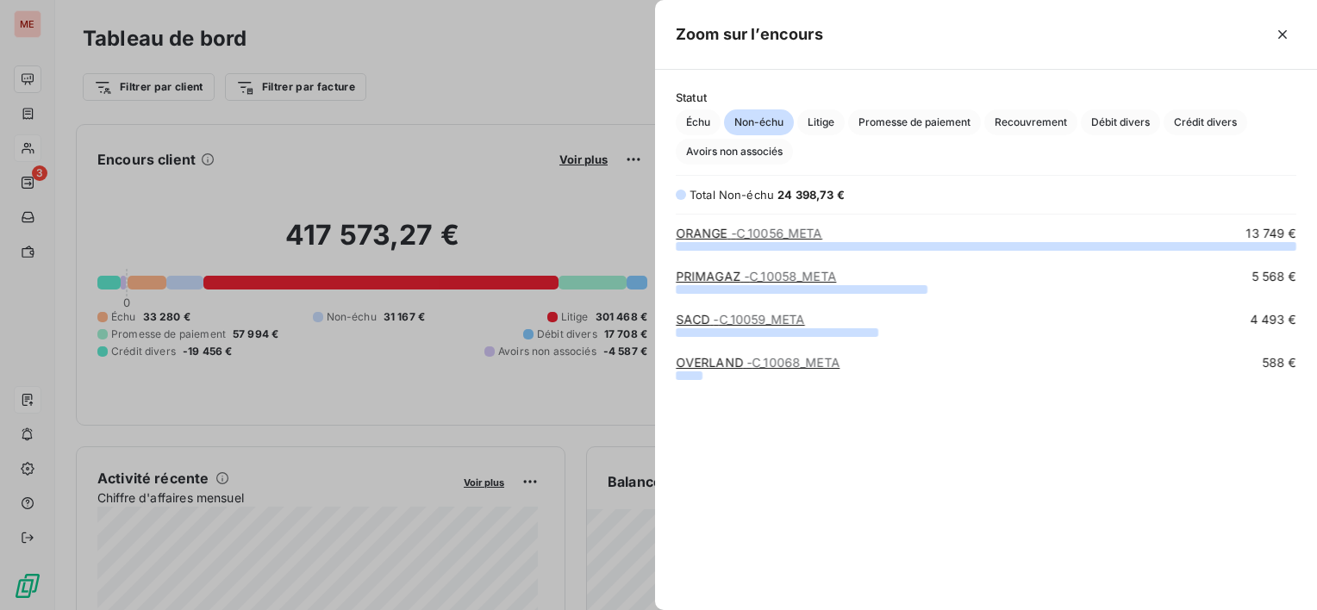
click at [748, 318] on span "- C_10059_META" at bounding box center [759, 319] width 91 height 15
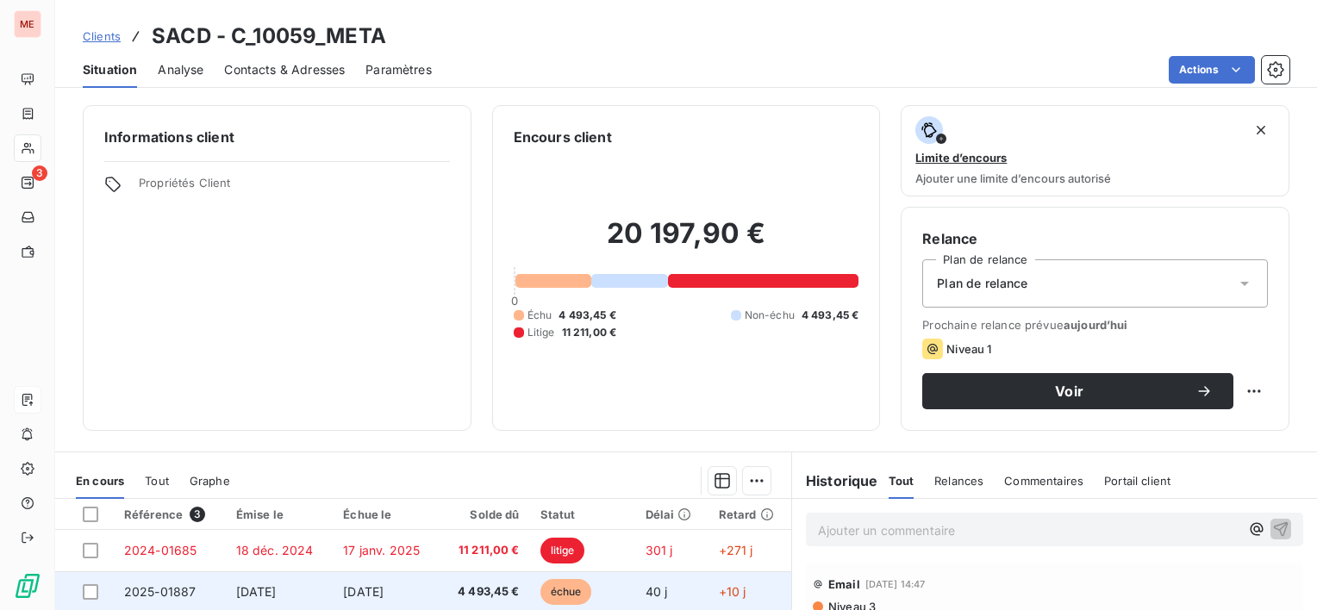
click at [489, 593] on span "4 493,45 €" at bounding box center [485, 591] width 70 height 17
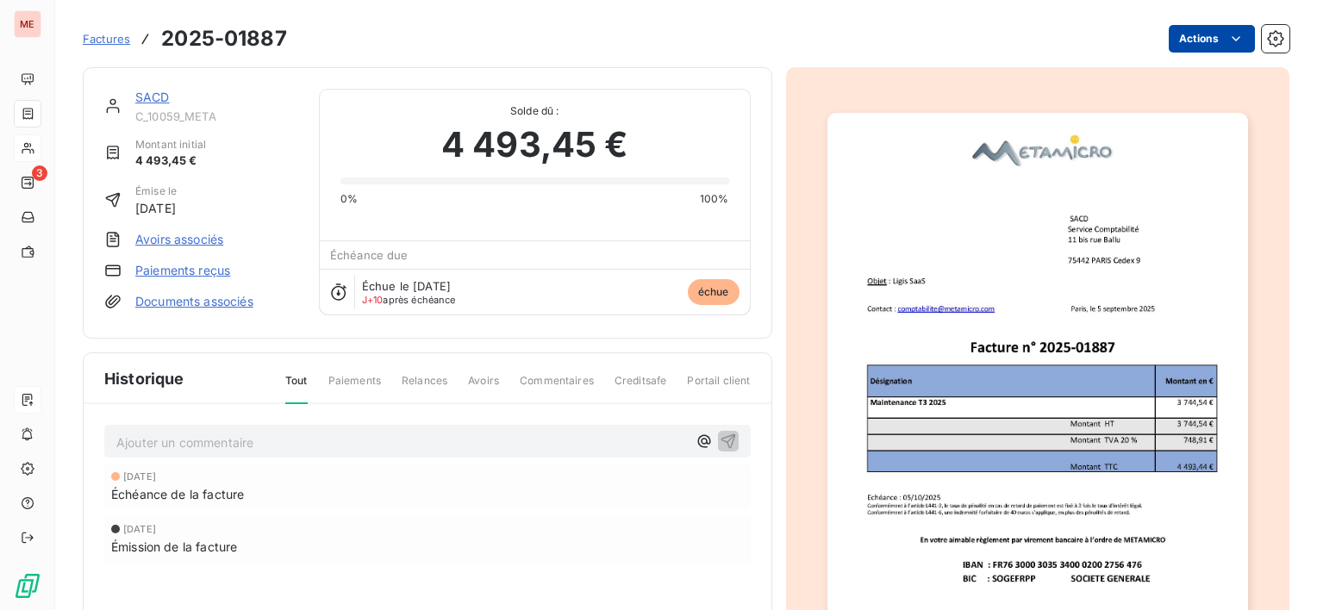
click at [1207, 34] on html "ME 3 Factures 2025-01887 Actions SACD C_10059_META Montant initial 4 493,45 € É…" at bounding box center [658, 305] width 1317 height 610
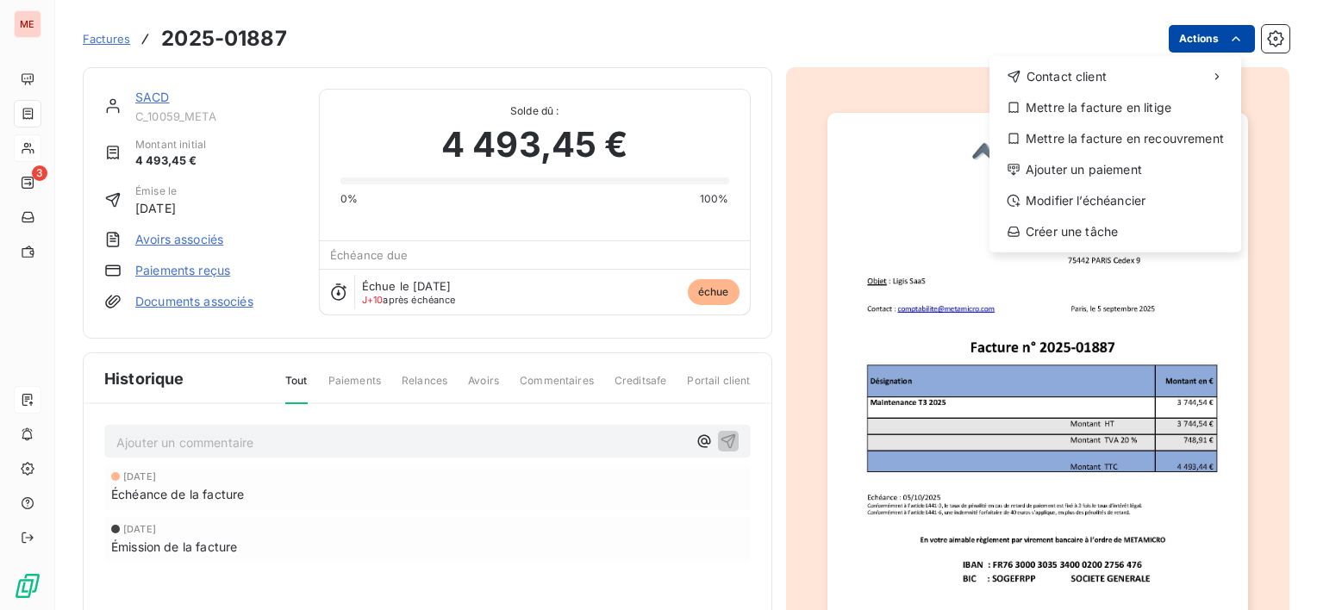
click at [1207, 34] on html "ME 3 Factures [PHONE_NUMBER] Actions Contact client Mettre la facture en litige…" at bounding box center [658, 305] width 1317 height 610
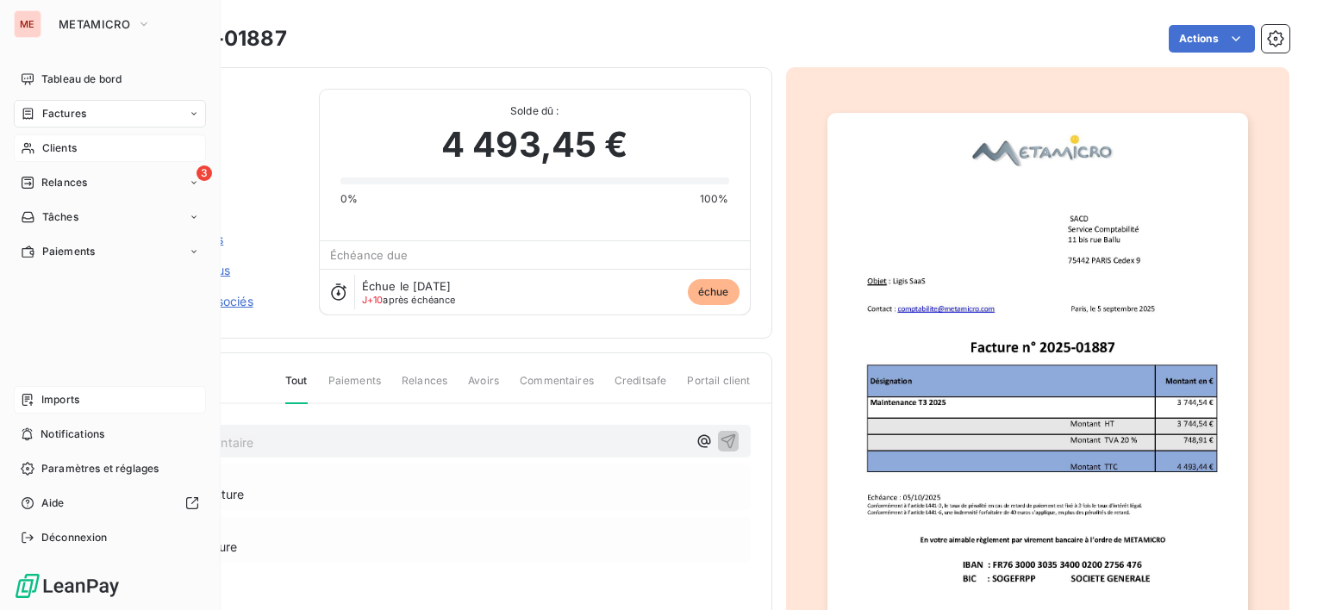
click at [49, 64] on div "ME METAMICRO Tableau de bord Factures Clients 3 Relances Tâches Paiements Impor…" at bounding box center [110, 305] width 221 height 610
click at [64, 80] on span "Tableau de bord" at bounding box center [81, 80] width 80 height 16
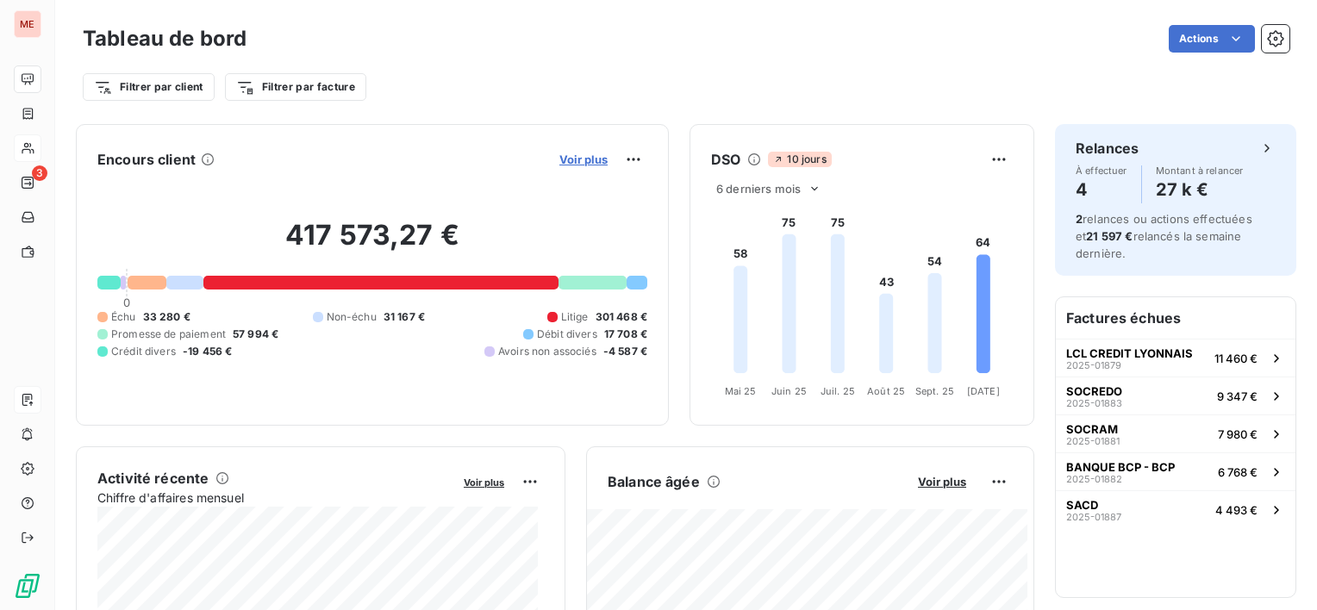
click at [572, 158] on span "Voir plus" at bounding box center [583, 160] width 48 height 14
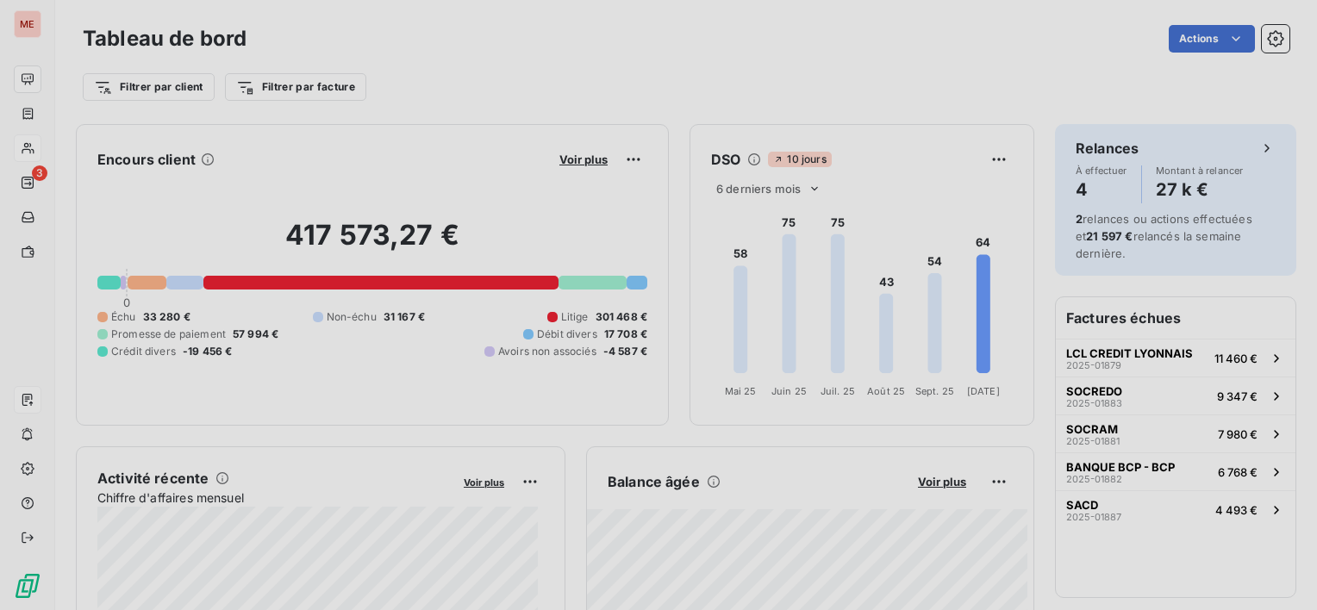
scroll to position [14, 14]
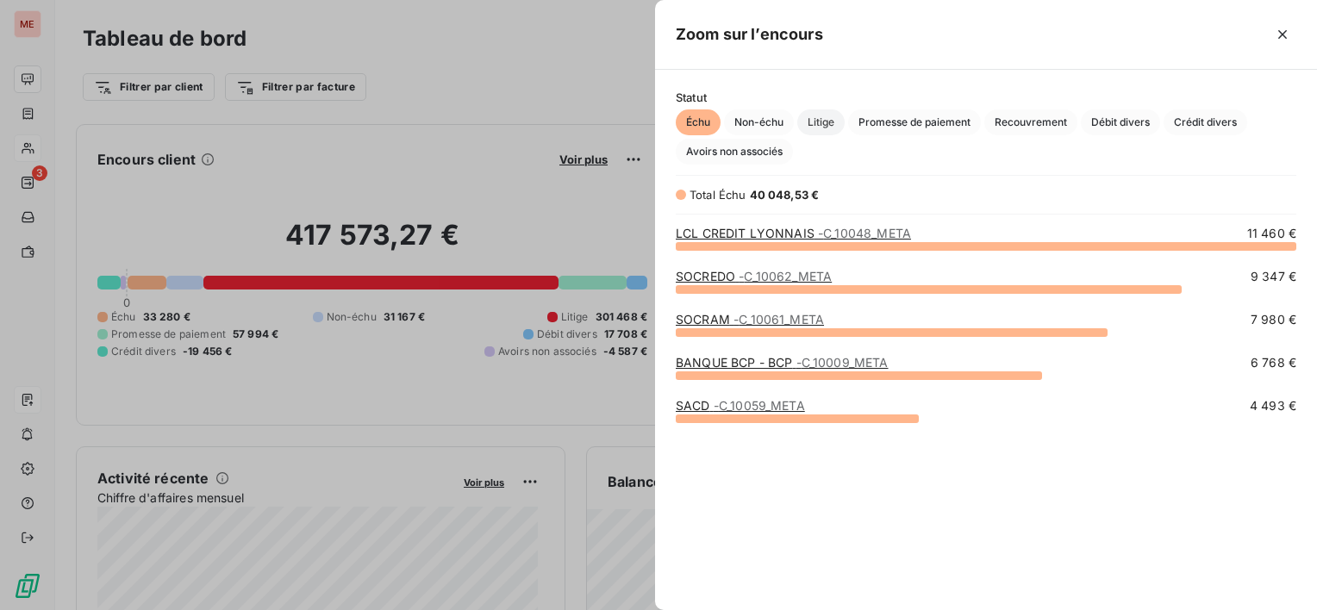
click at [801, 121] on span "Litige" at bounding box center [820, 122] width 47 height 26
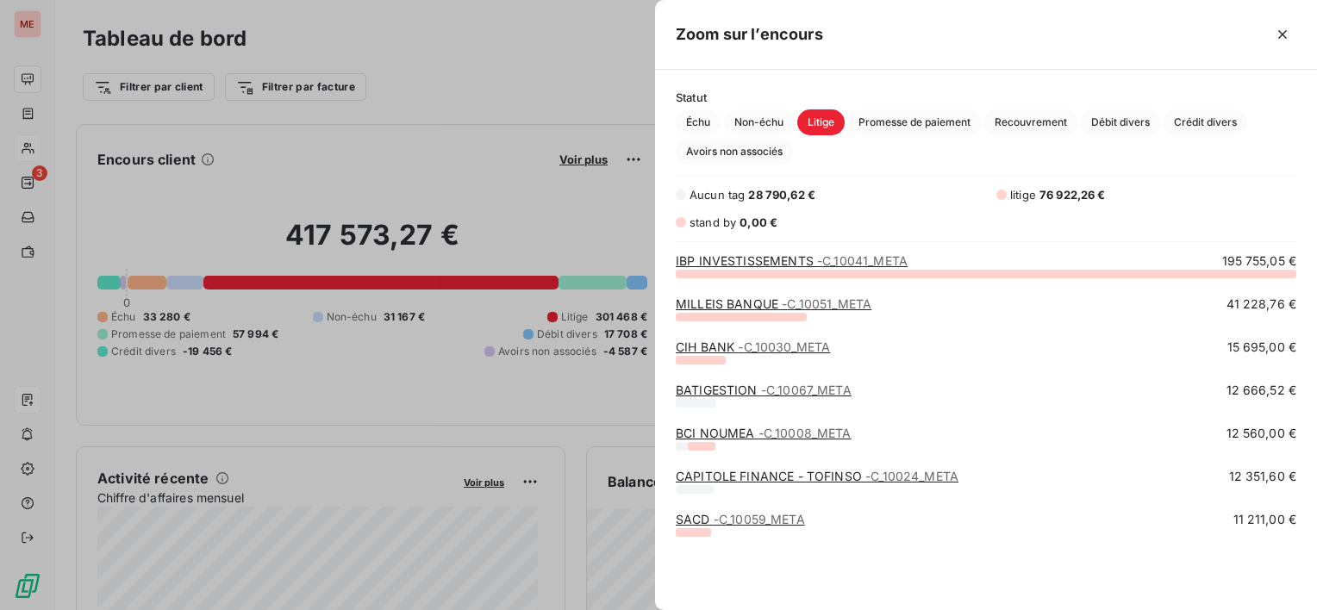
scroll to position [324, 648]
click at [773, 117] on span "Non-échu" at bounding box center [759, 122] width 70 height 26
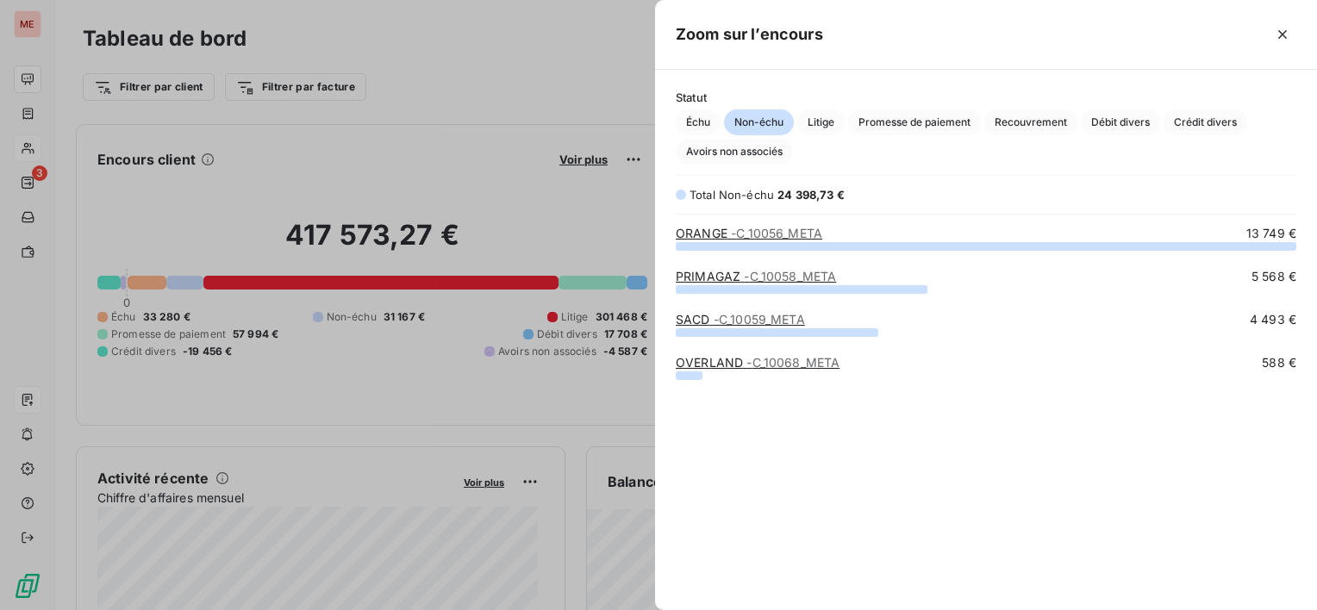
click at [749, 358] on span "- C_10068_META" at bounding box center [792, 362] width 93 height 15
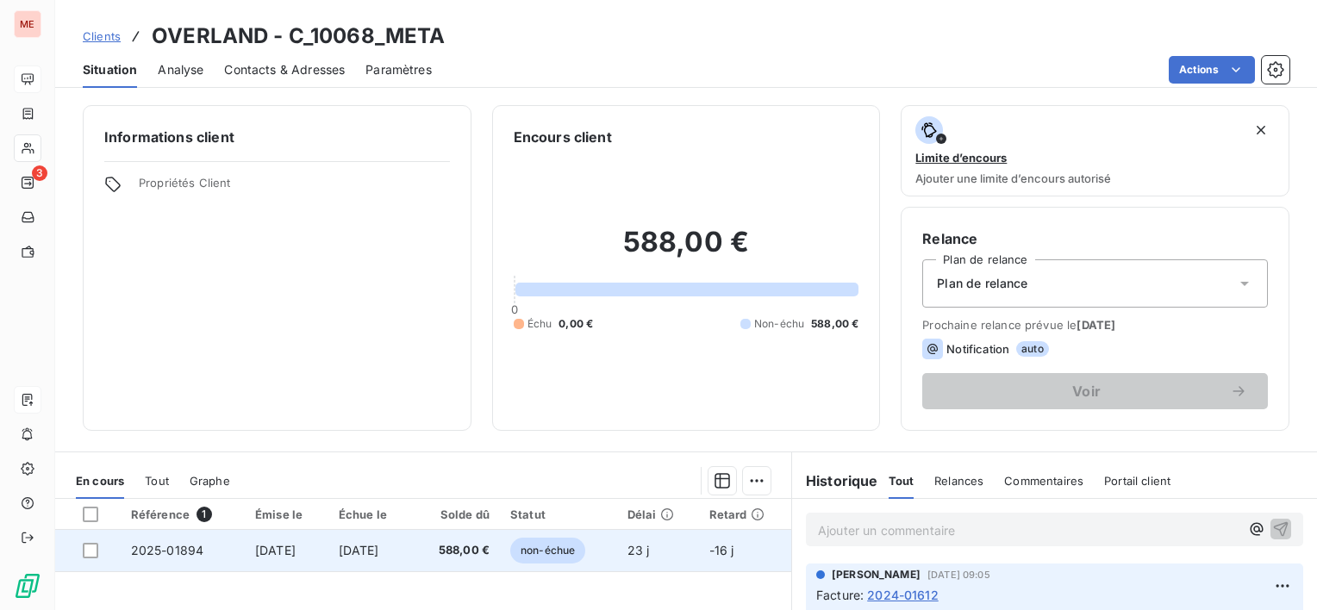
click at [452, 548] on span "588,00 €" at bounding box center [456, 550] width 67 height 17
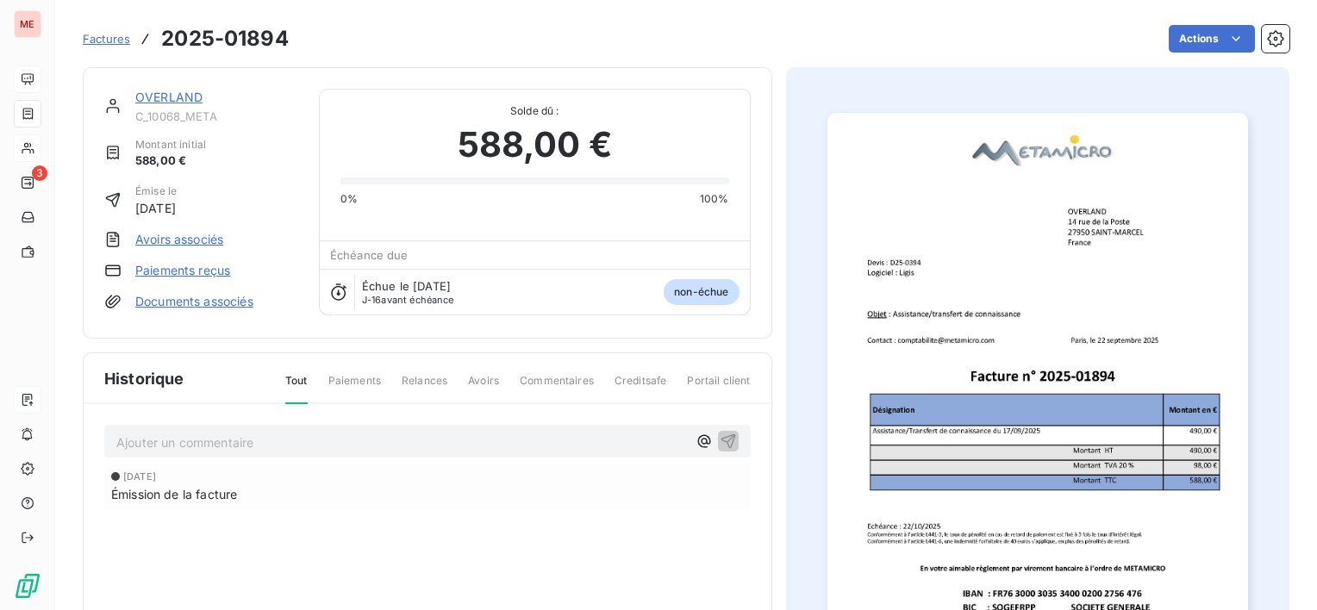
click at [1196, 19] on div "Factures 2025-01894 Actions" at bounding box center [686, 28] width 1207 height 57
click at [1193, 36] on html "ME 3 Factures 2025-01894 Actions OVERLAND C_10068_META Montant initial 588,00 €…" at bounding box center [658, 305] width 1317 height 610
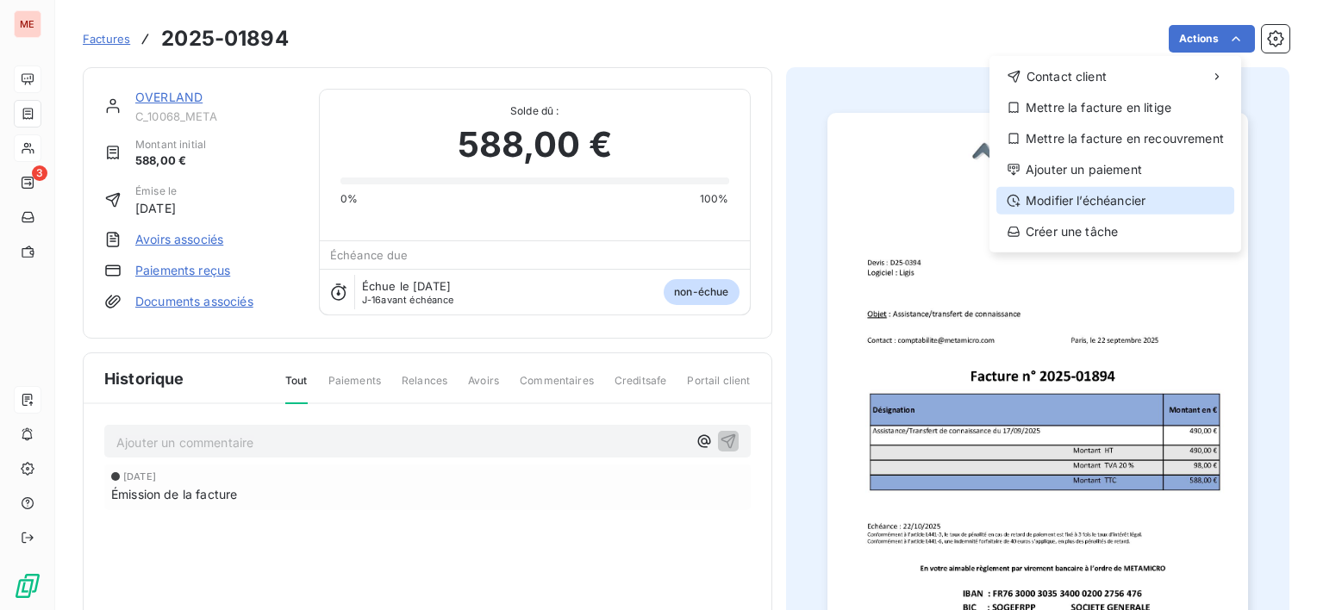
click at [1097, 203] on div "Modifier l’échéancier" at bounding box center [1115, 201] width 238 height 28
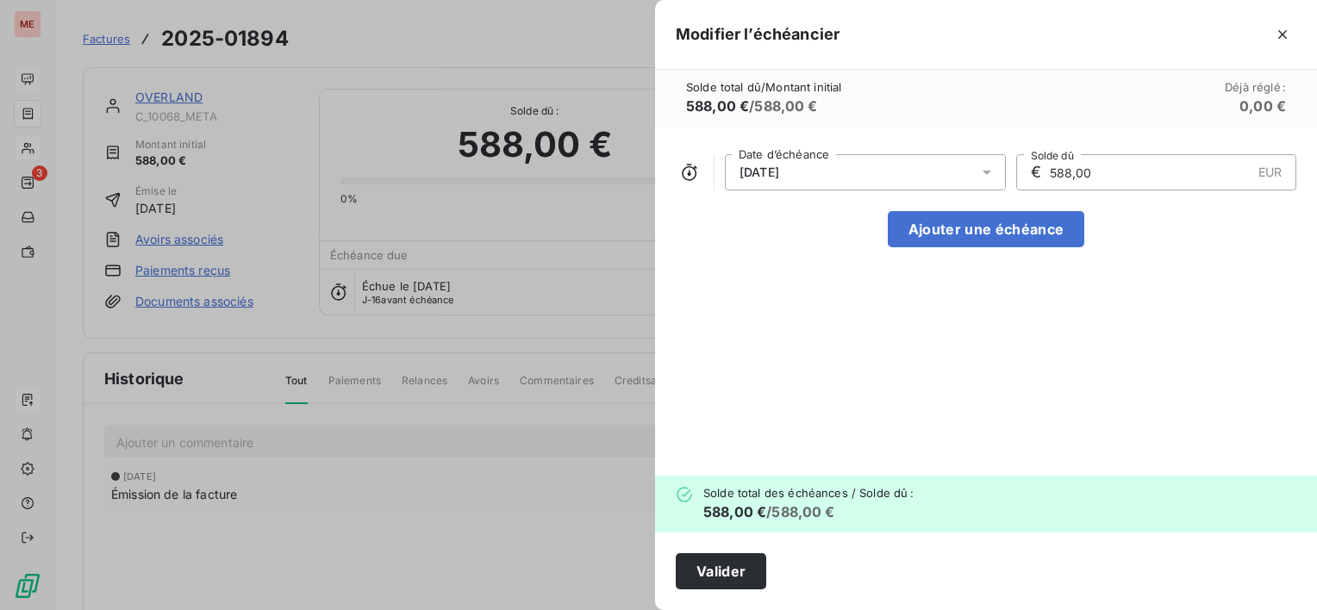
click at [903, 163] on div "[DATE]" at bounding box center [865, 172] width 281 height 36
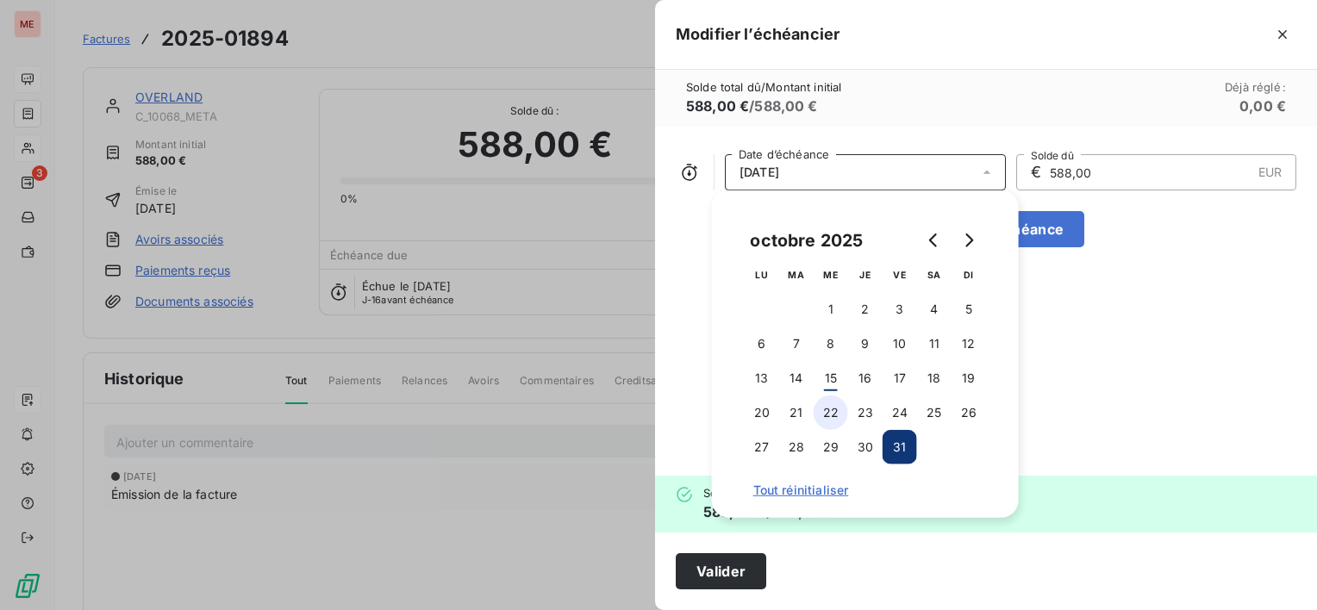
click at [823, 418] on button "22" at bounding box center [831, 413] width 34 height 34
click at [736, 568] on button "Valider" at bounding box center [721, 571] width 90 height 36
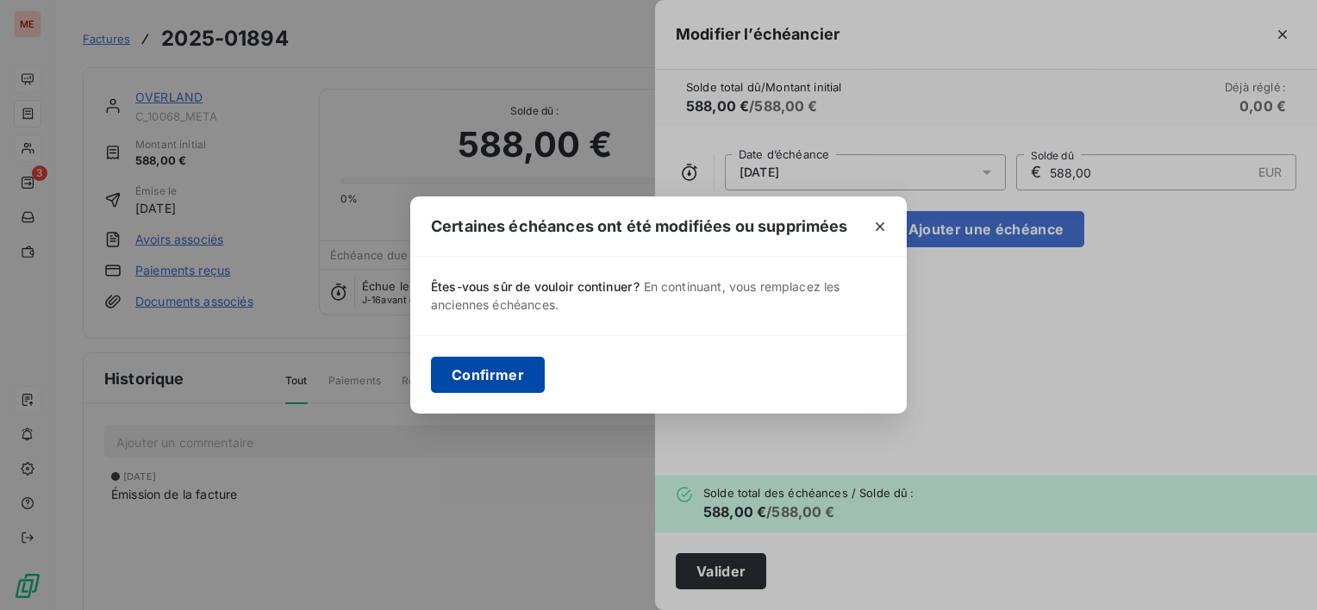
click at [465, 376] on button "Confirmer" at bounding box center [488, 375] width 114 height 36
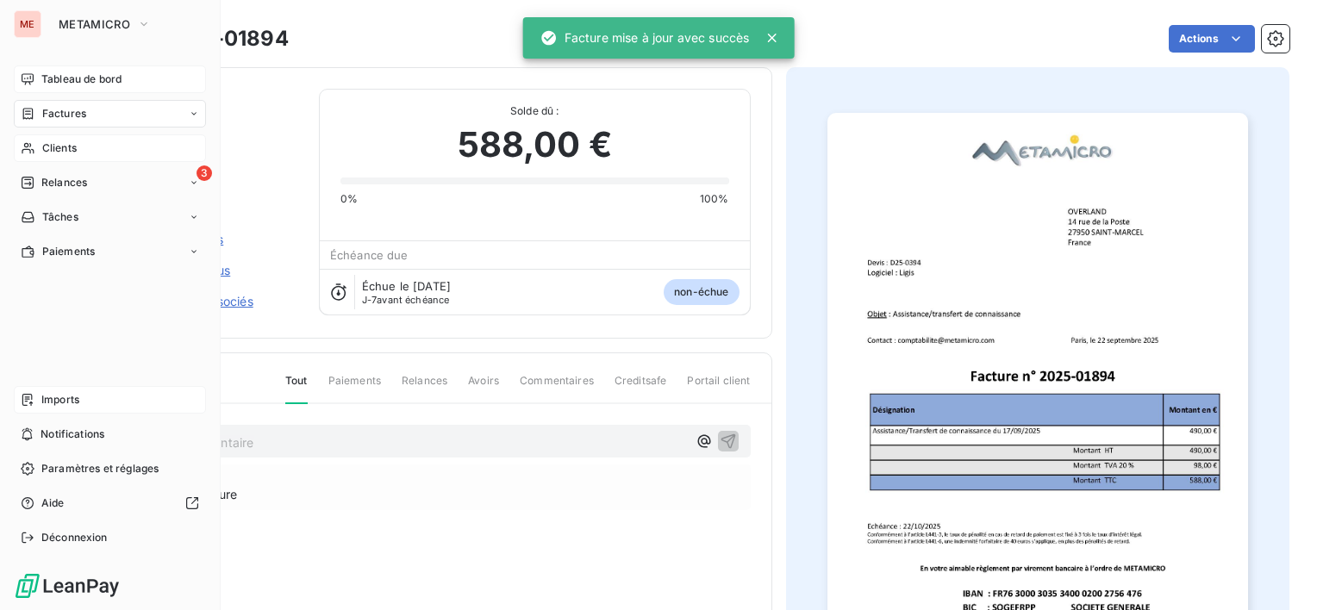
click at [49, 72] on span "Tableau de bord" at bounding box center [81, 80] width 80 height 16
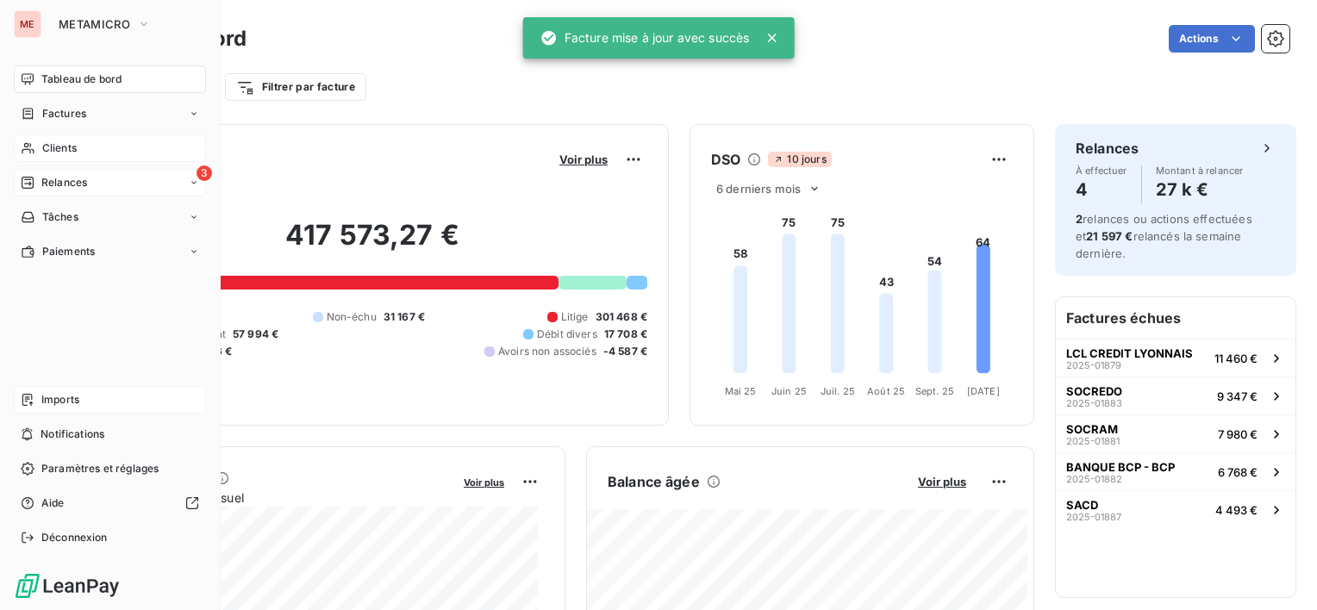
click at [72, 183] on span "Relances" at bounding box center [64, 183] width 46 height 16
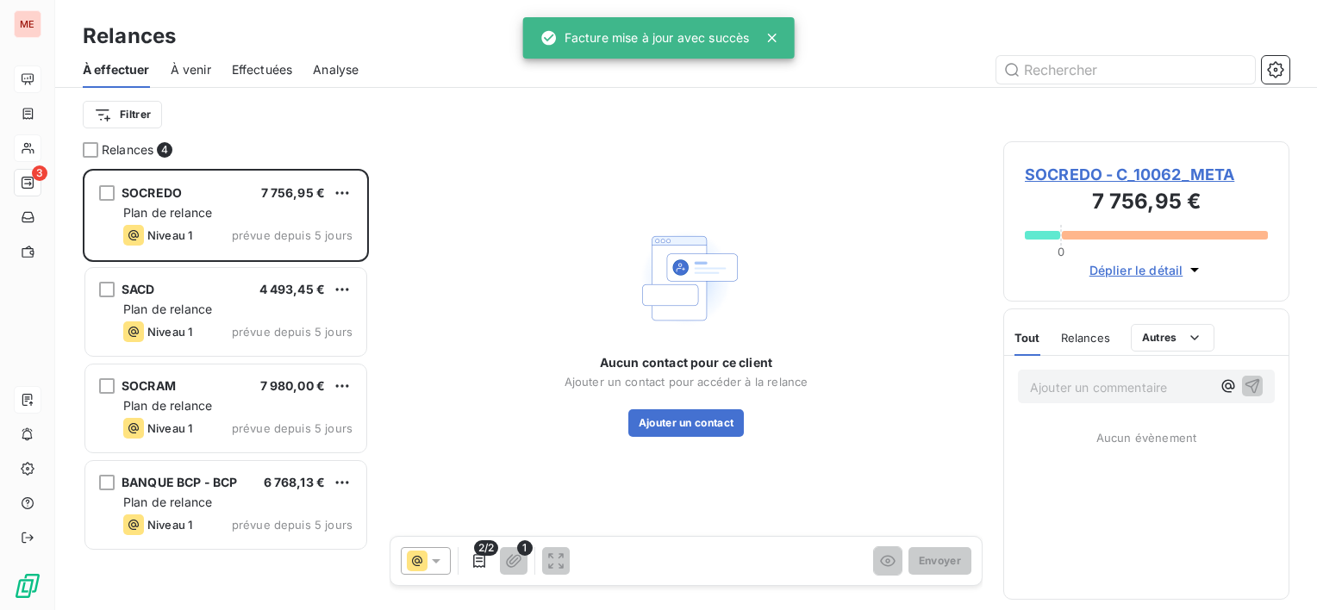
scroll to position [427, 272]
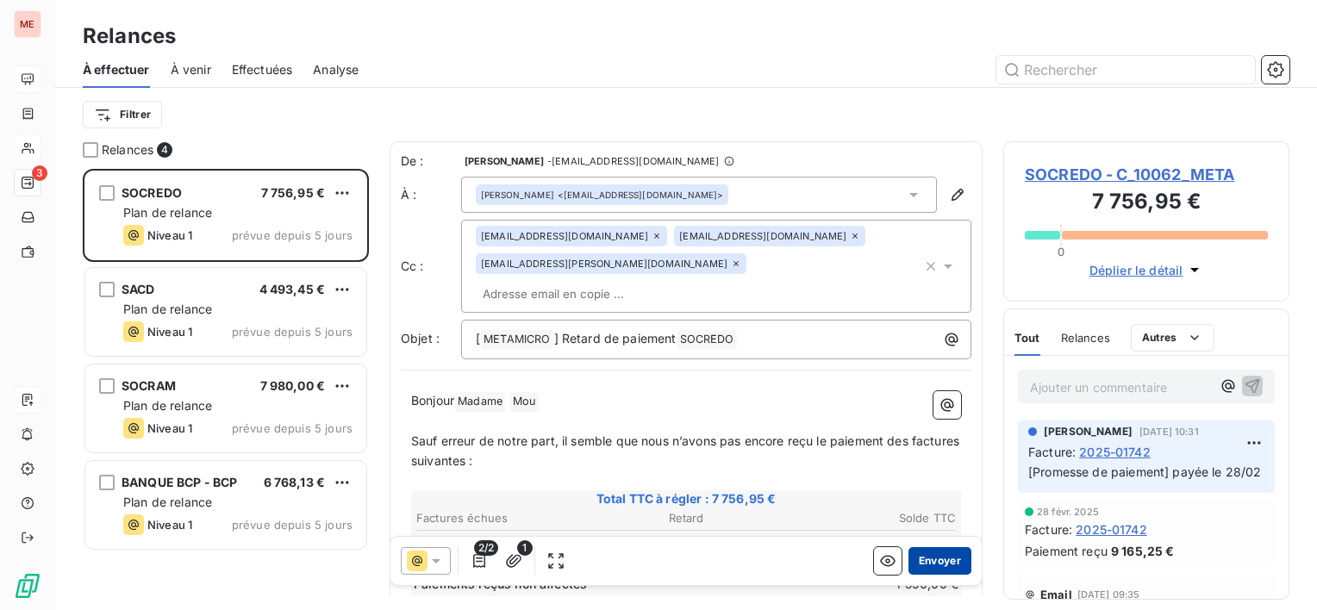
click at [935, 552] on button "Envoyer" at bounding box center [939, 561] width 63 height 28
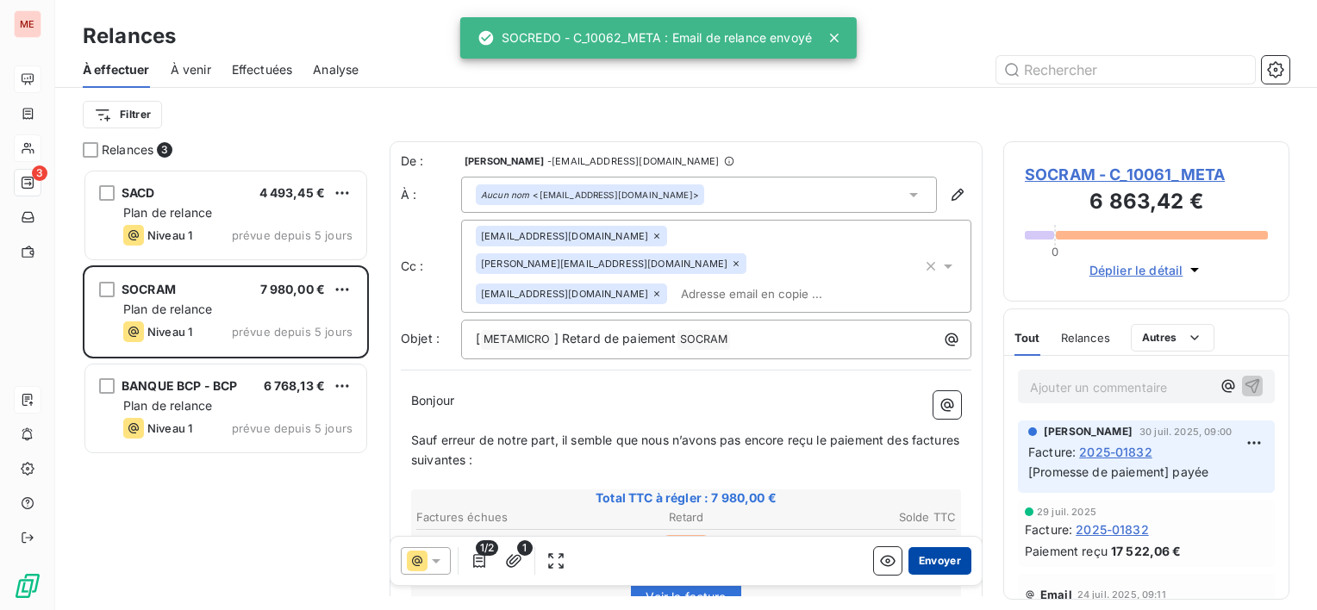
click at [921, 561] on button "Envoyer" at bounding box center [939, 561] width 63 height 28
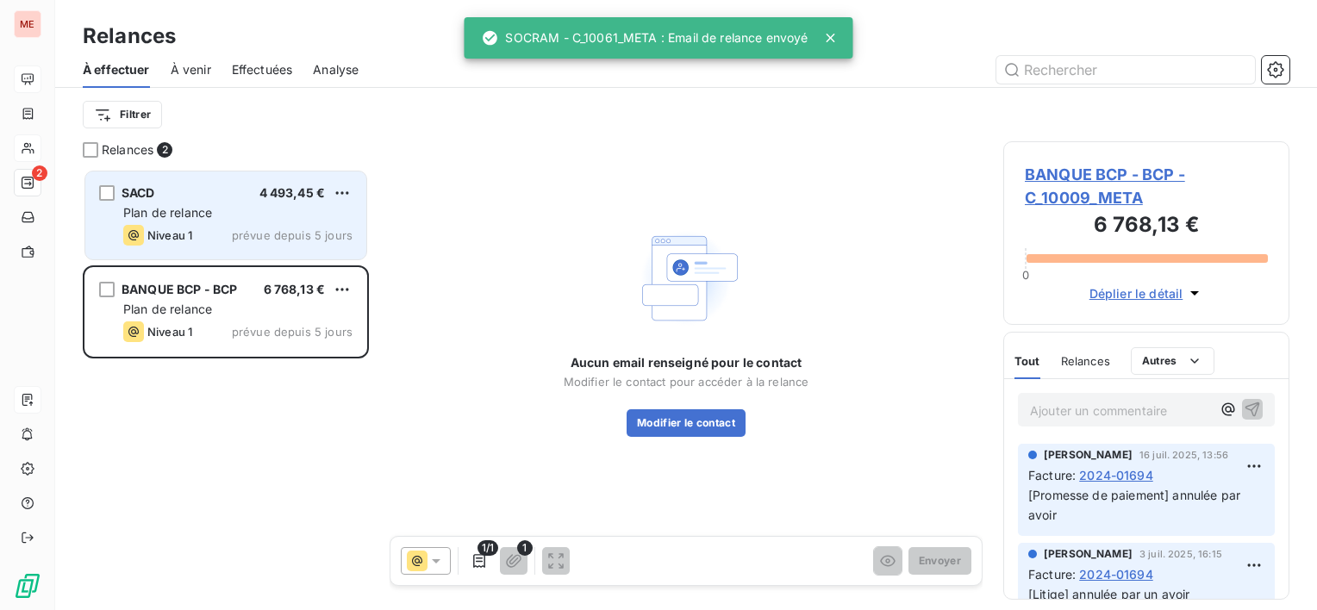
click at [211, 216] on span "Plan de relance" at bounding box center [167, 212] width 89 height 15
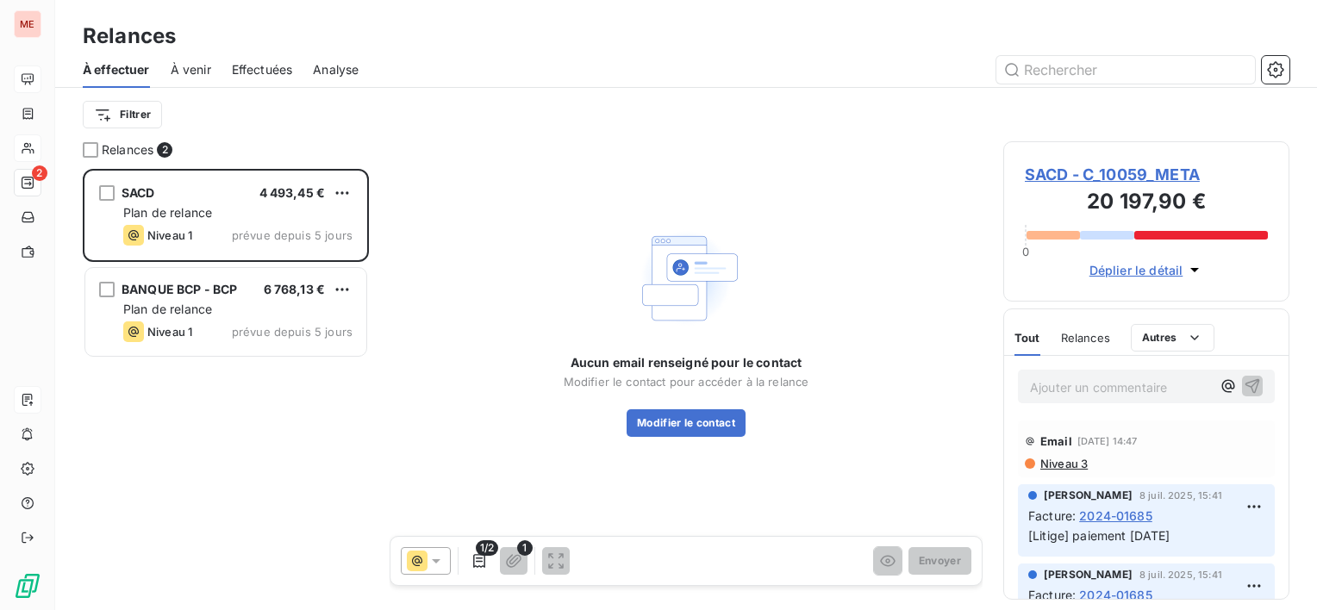
click at [1053, 176] on span "SACD - C_10059_META" at bounding box center [1146, 174] width 243 height 23
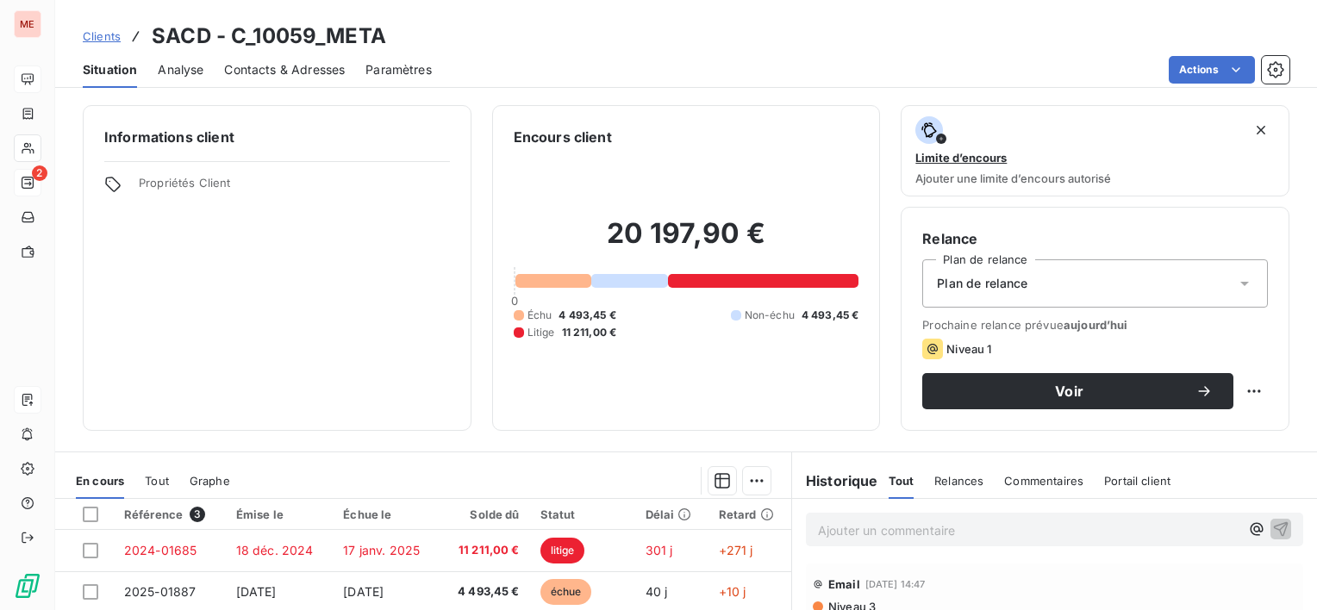
scroll to position [86, 0]
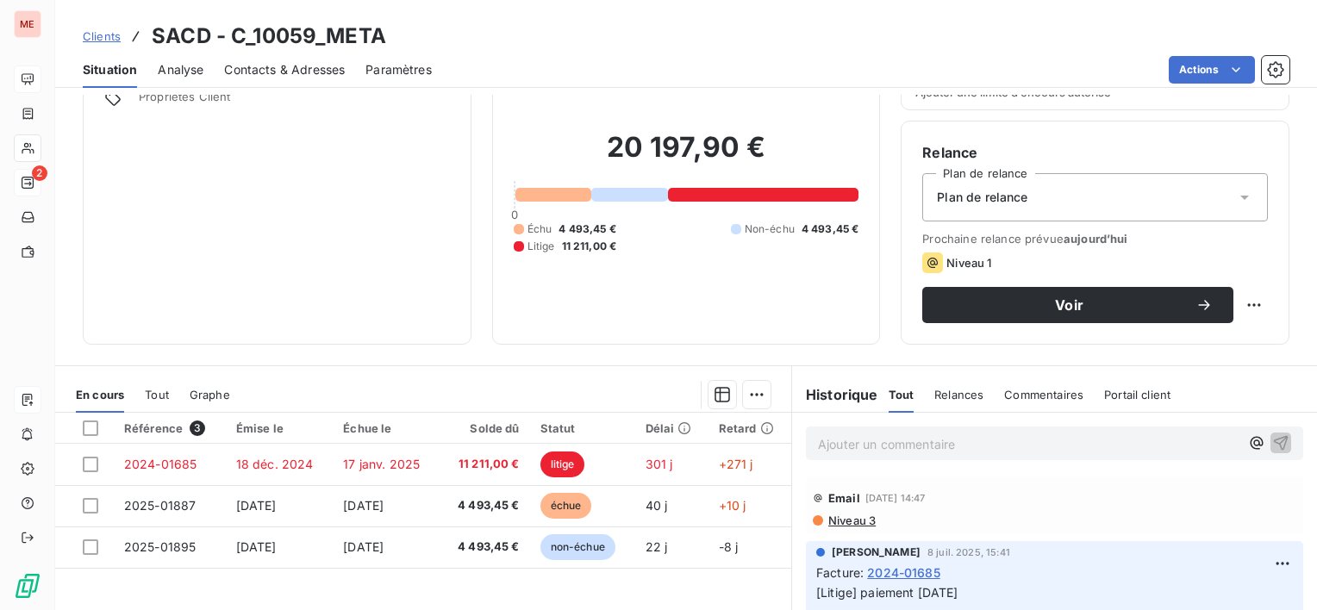
click at [221, 71] on div "Situation Analyse Contacts & Adresses Paramètres Actions" at bounding box center [686, 70] width 1262 height 36
click at [262, 75] on span "Contacts & Adresses" at bounding box center [284, 69] width 121 height 17
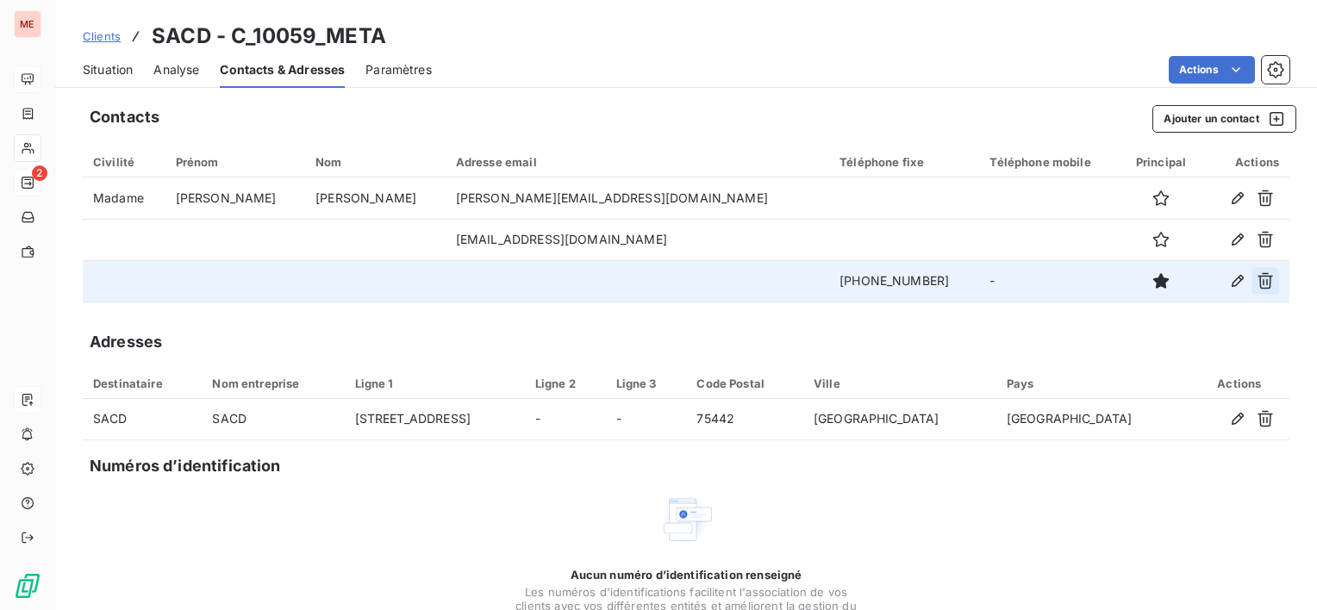
click at [1256, 282] on icon "button" at bounding box center [1264, 280] width 17 height 17
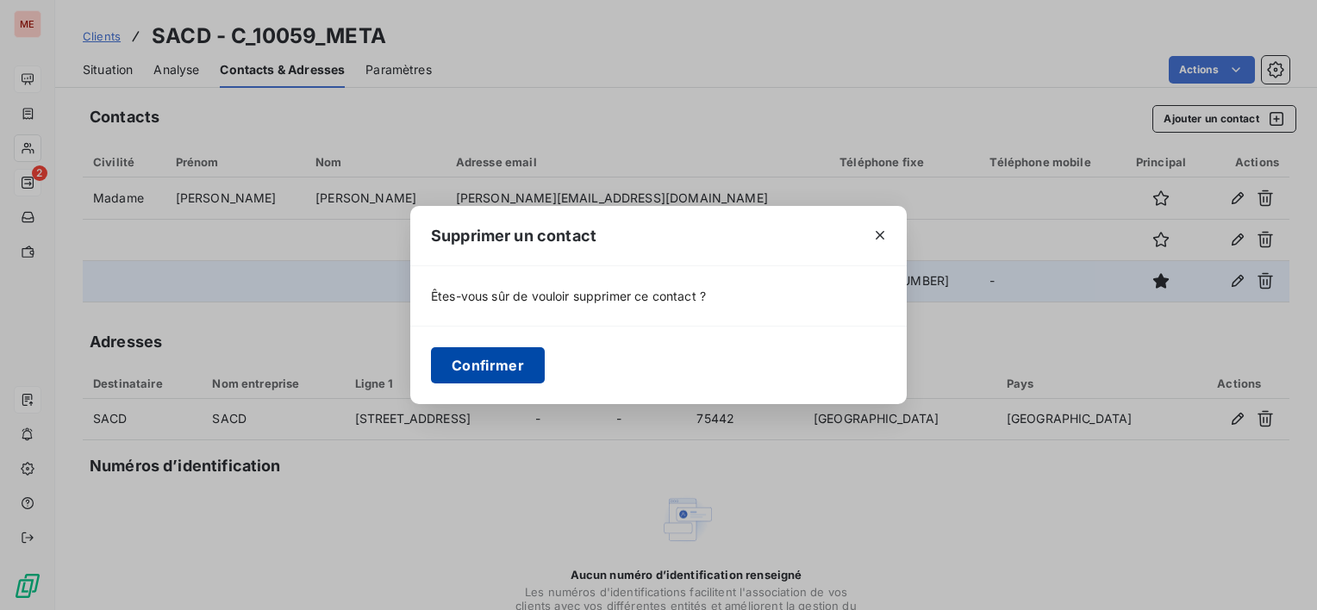
drag, startPoint x: 489, startPoint y: 375, endPoint x: 483, endPoint y: 369, distance: 9.2
click at [489, 374] on button "Confirmer" at bounding box center [488, 365] width 114 height 36
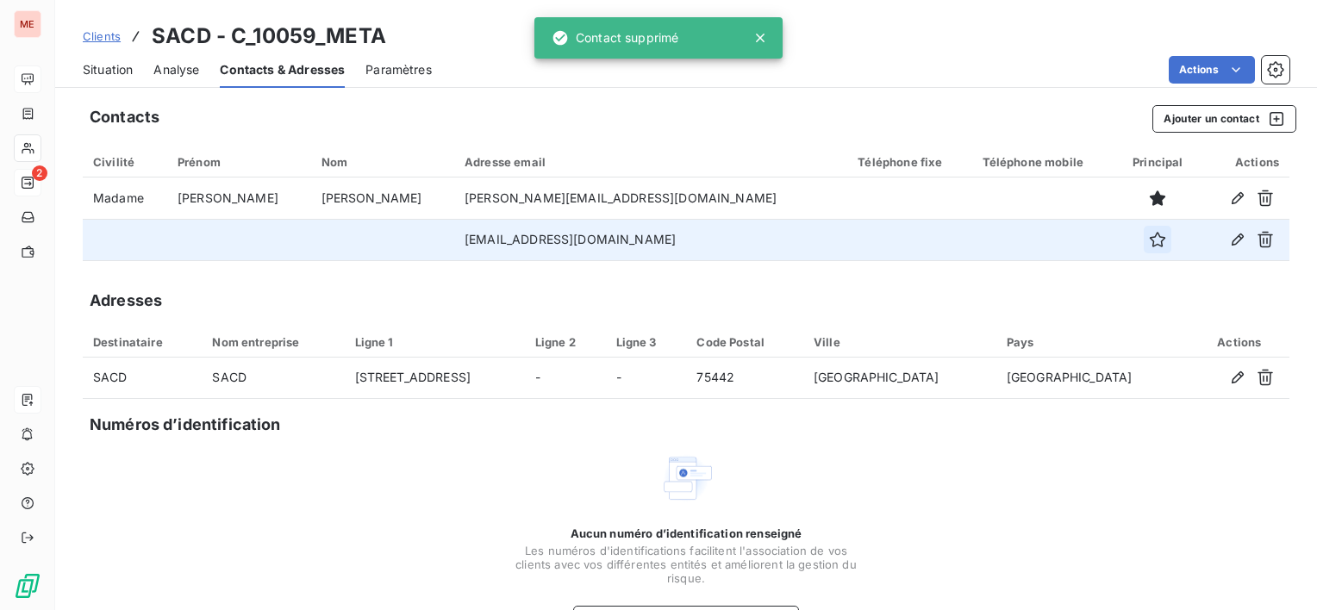
click at [1150, 246] on icon "button" at bounding box center [1158, 240] width 16 height 16
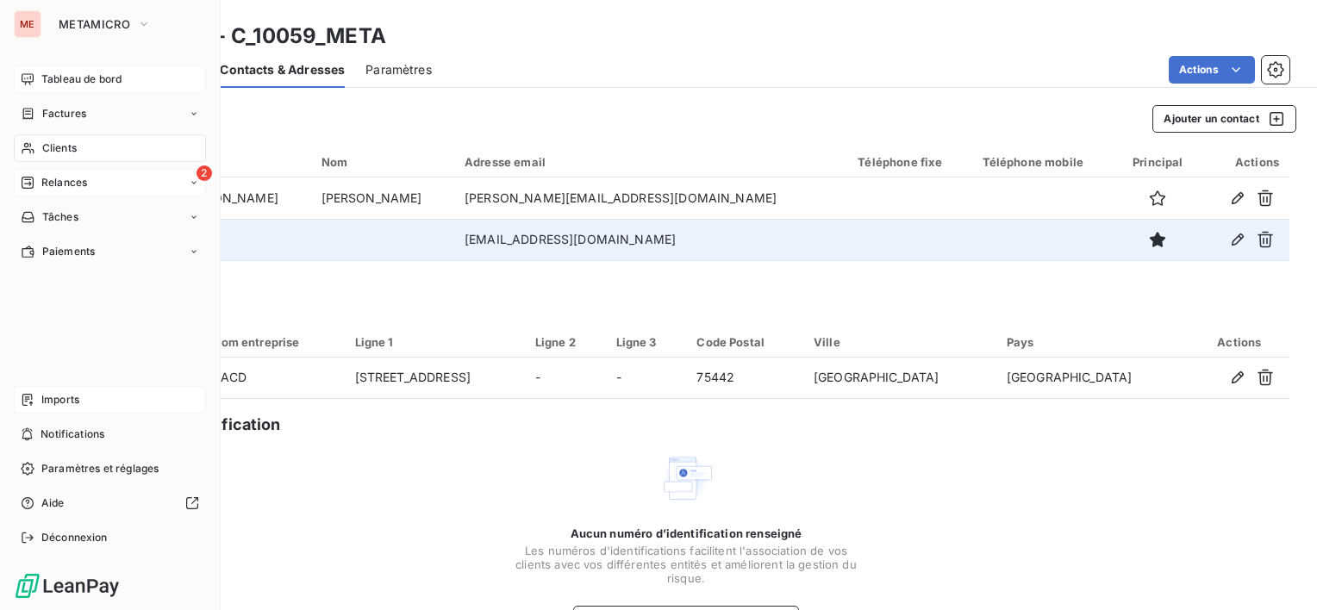
click at [41, 169] on div "2 Relances" at bounding box center [110, 183] width 192 height 28
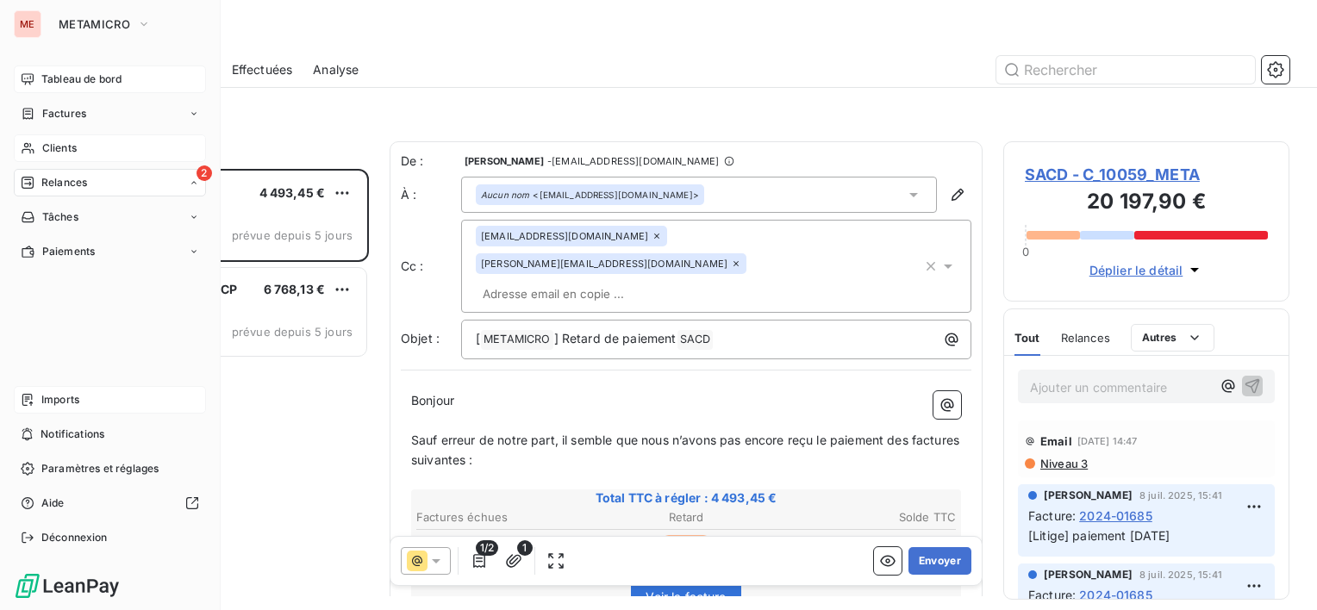
scroll to position [427, 272]
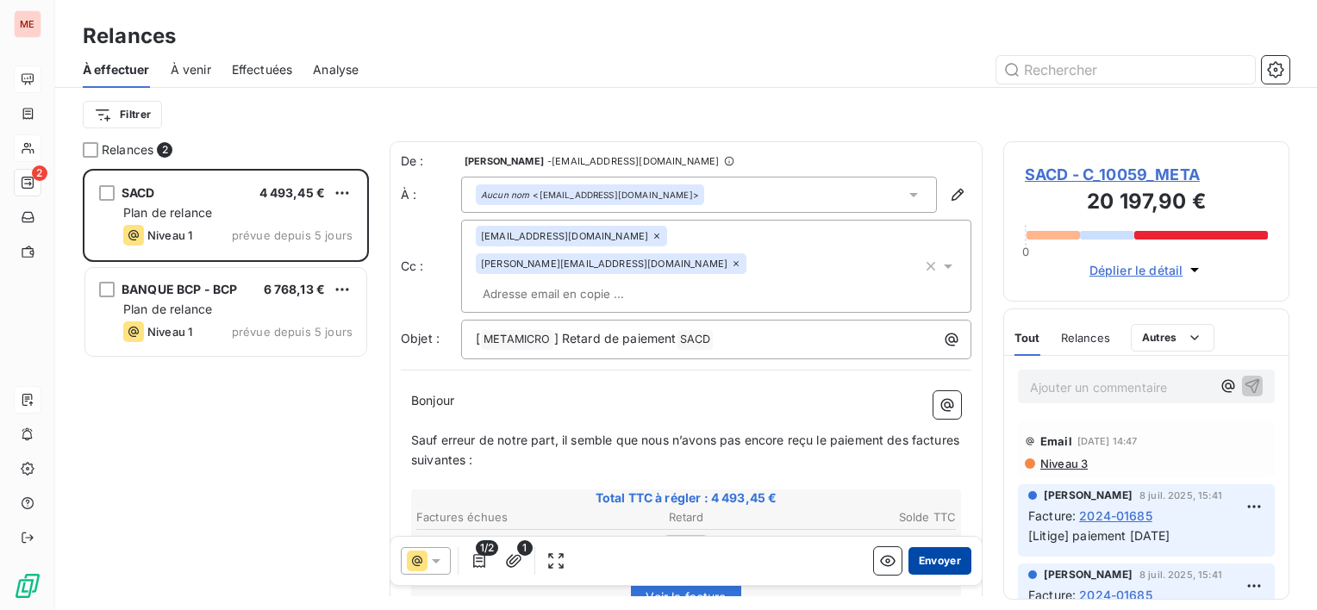
click at [932, 556] on button "Envoyer" at bounding box center [939, 561] width 63 height 28
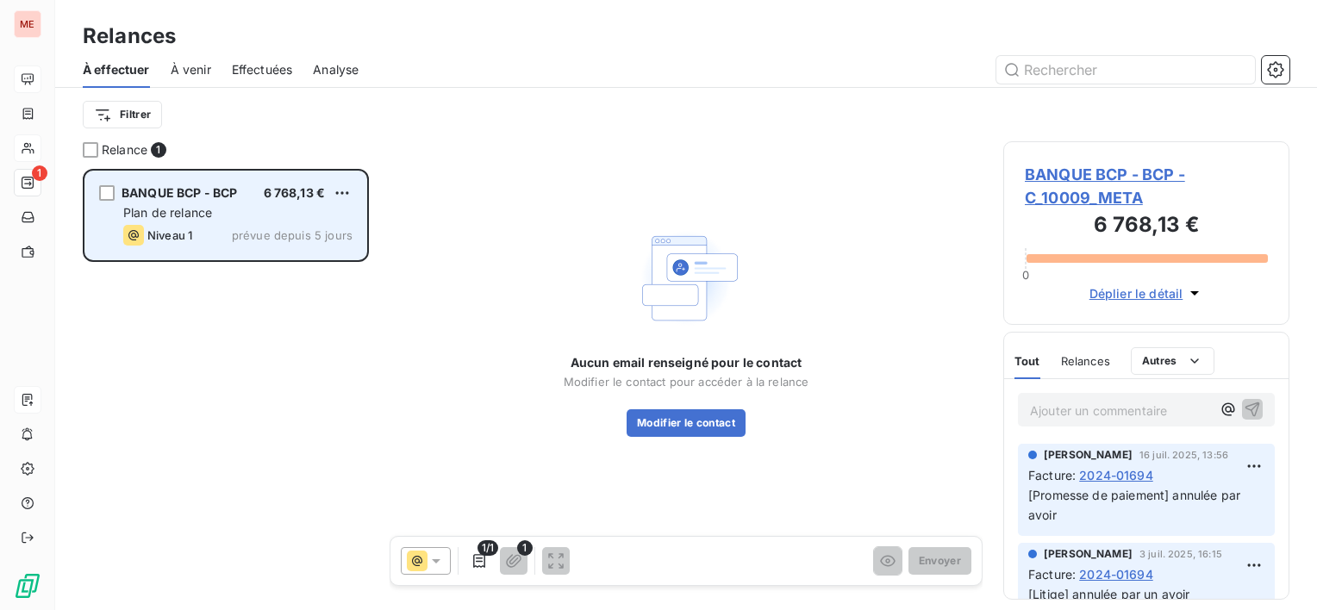
click at [175, 186] on span "BANQUE BCP - BCP" at bounding box center [179, 192] width 115 height 15
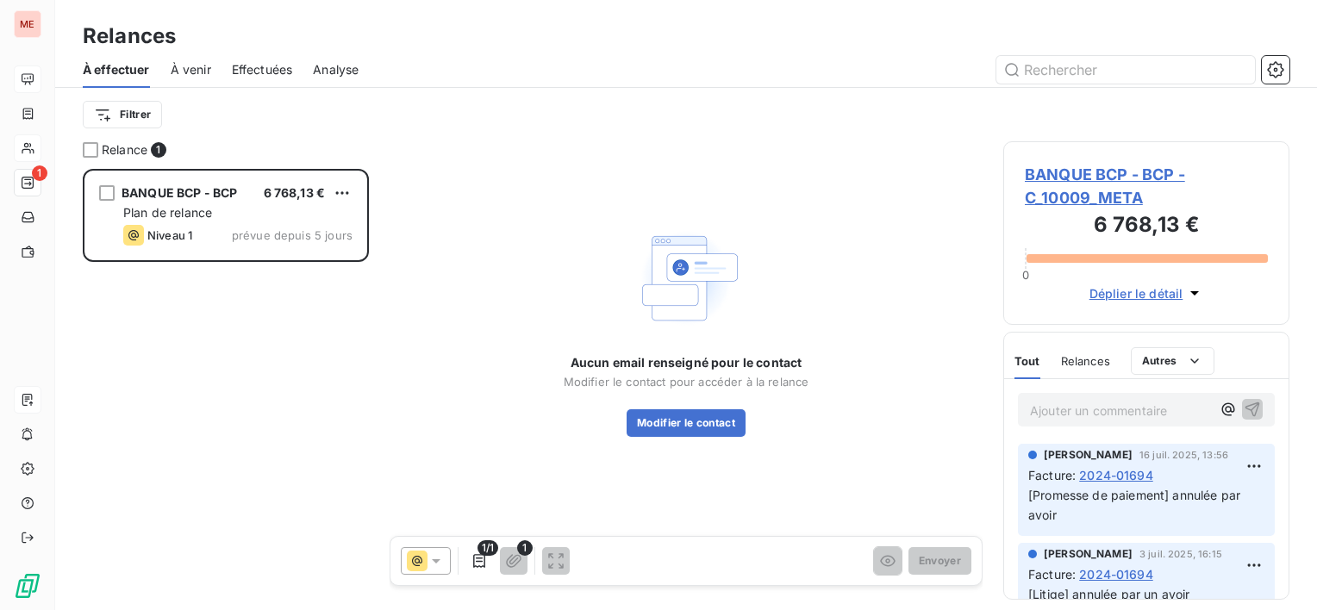
click at [1088, 187] on span "BANQUE BCP - BCP - C_10009_META" at bounding box center [1146, 186] width 243 height 47
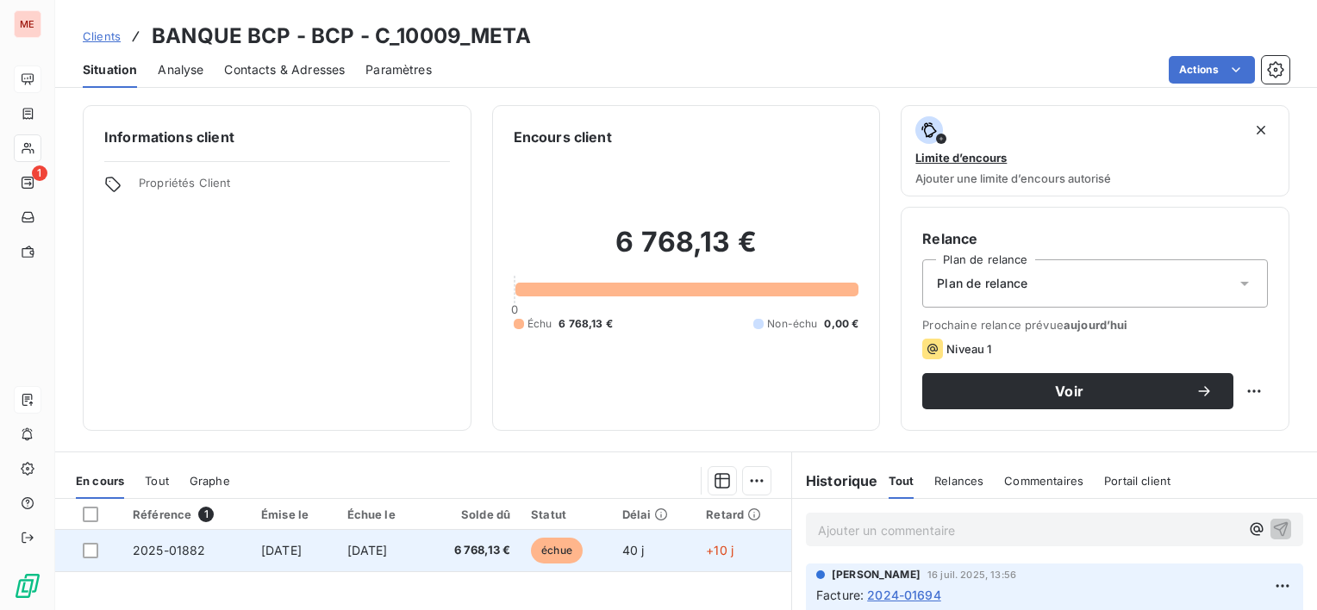
click at [337, 541] on td "[DATE]" at bounding box center [294, 550] width 86 height 41
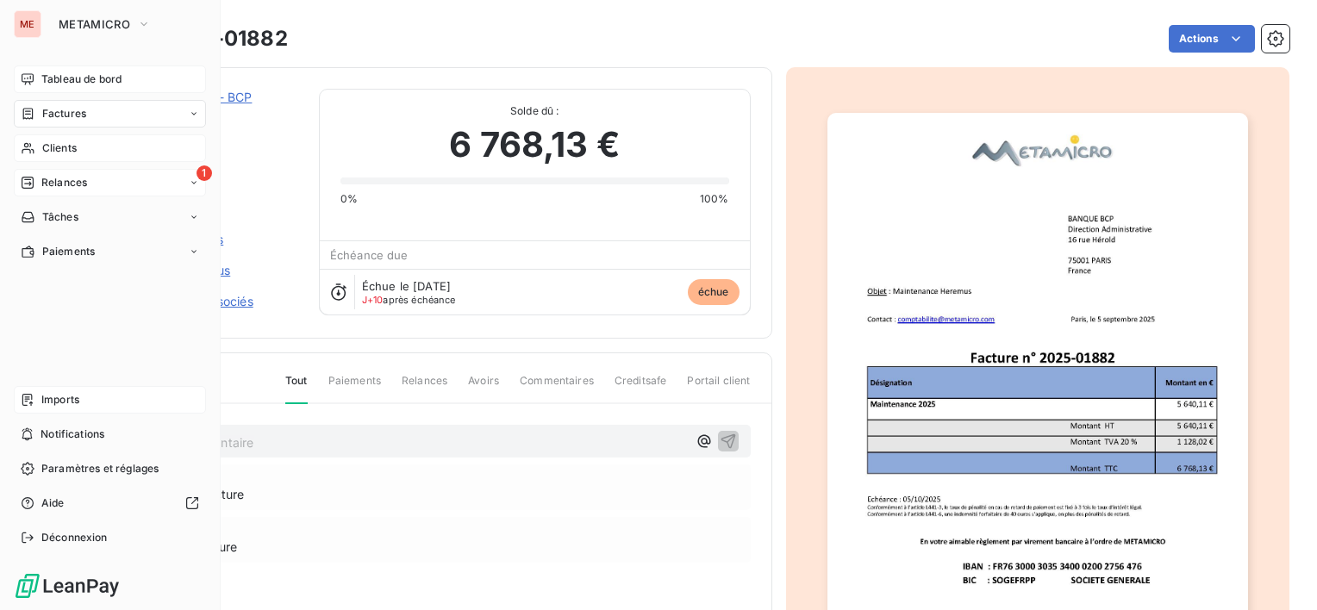
click at [42, 179] on span "Relances" at bounding box center [64, 183] width 46 height 16
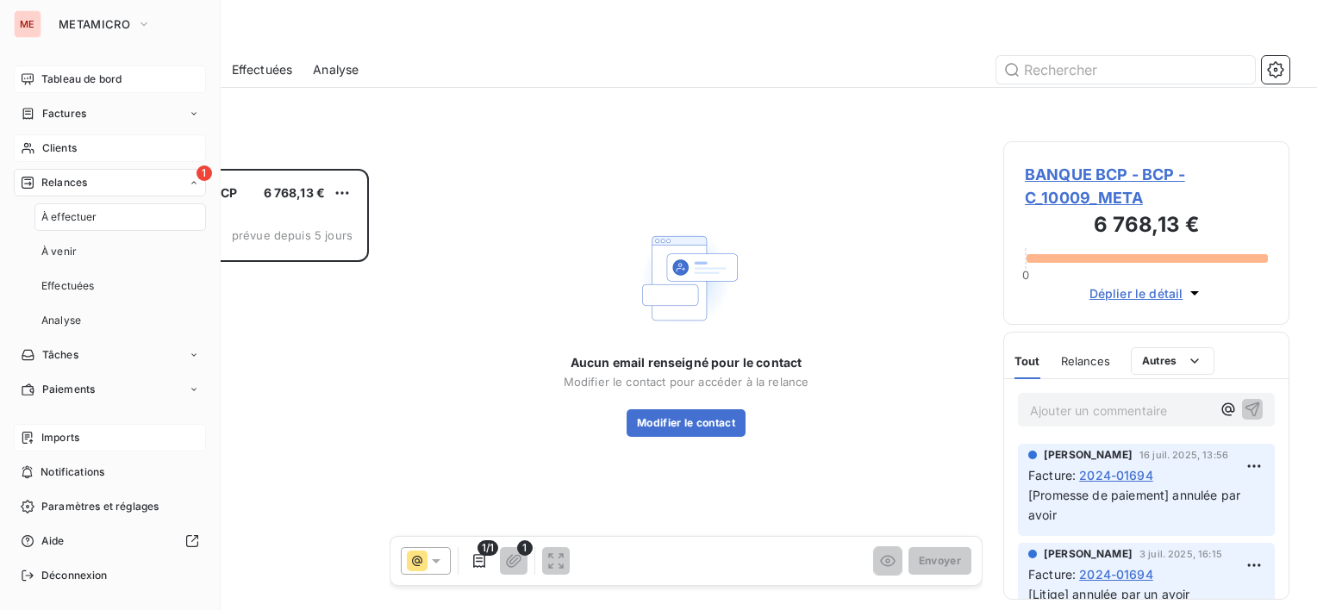
scroll to position [427, 272]
click at [97, 22] on span "METAMICRO" at bounding box center [95, 24] width 72 height 14
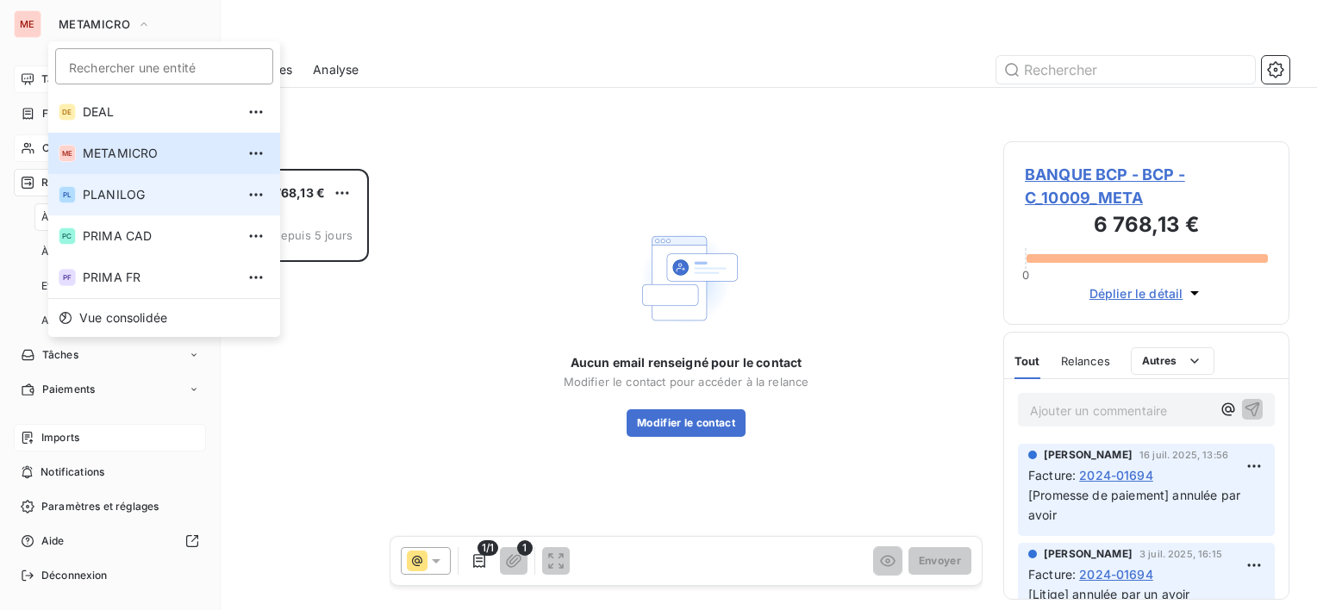
click at [442, 145] on div "Aucun email renseigné pour le contact Modifier le contact pour accéder à la rel…" at bounding box center [686, 329] width 593 height 377
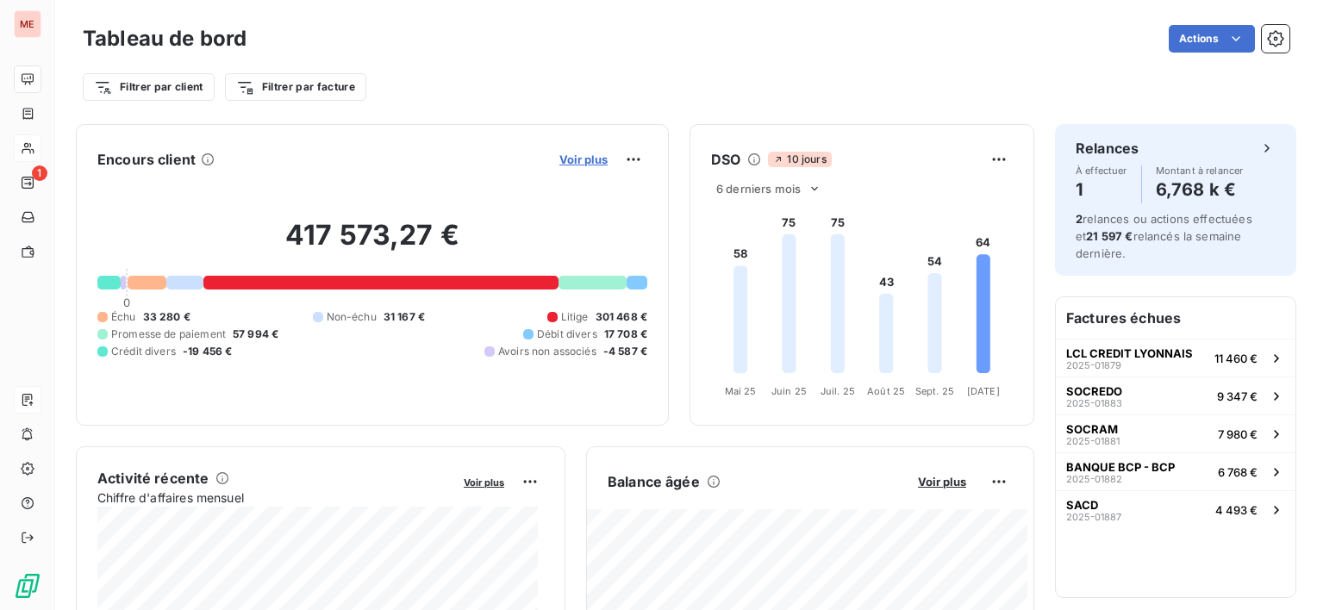
click at [562, 159] on span "Voir plus" at bounding box center [583, 160] width 48 height 14
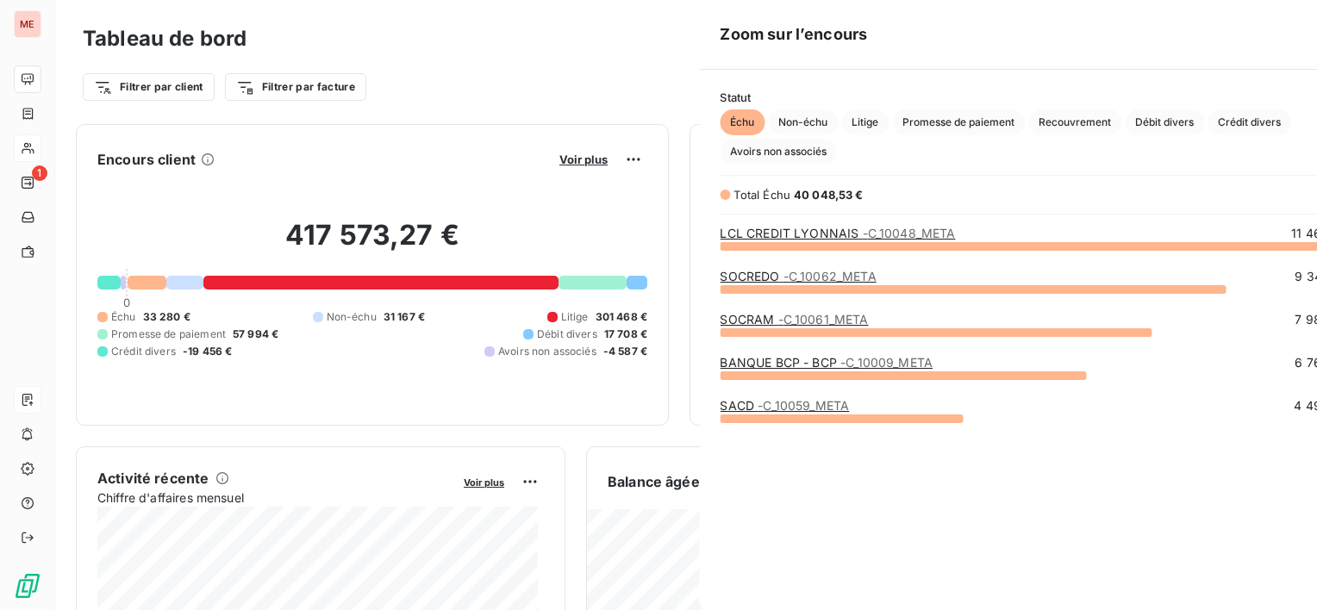
scroll to position [596, 648]
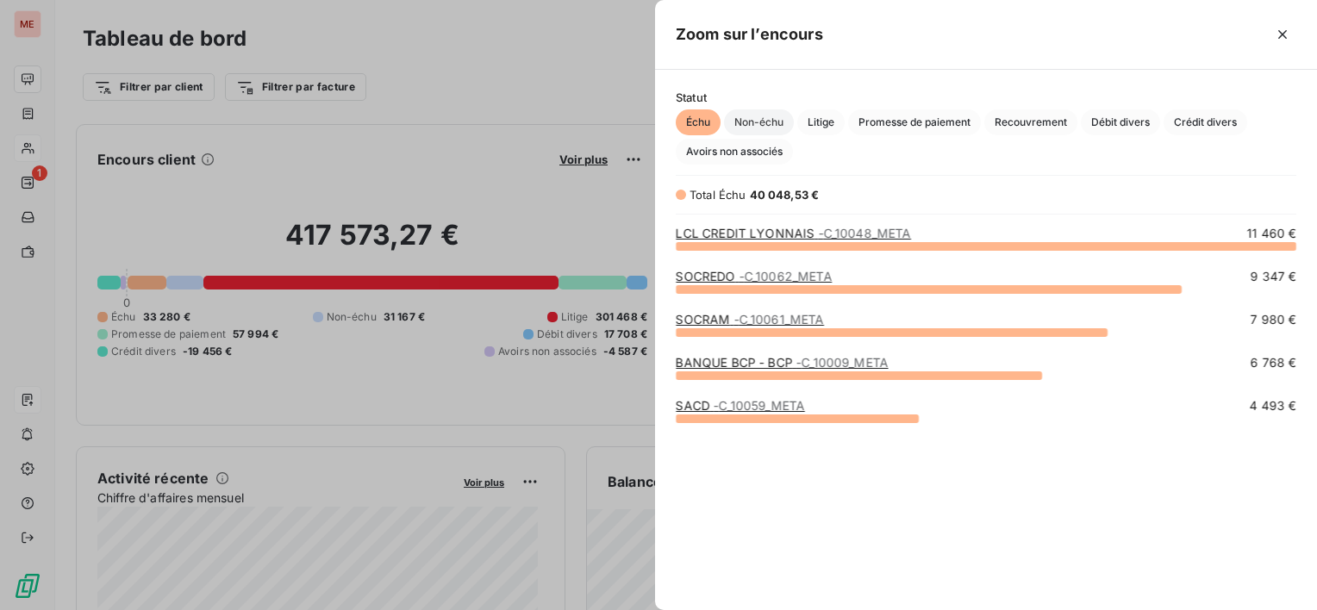
click at [779, 130] on span "Non-échu" at bounding box center [759, 122] width 70 height 26
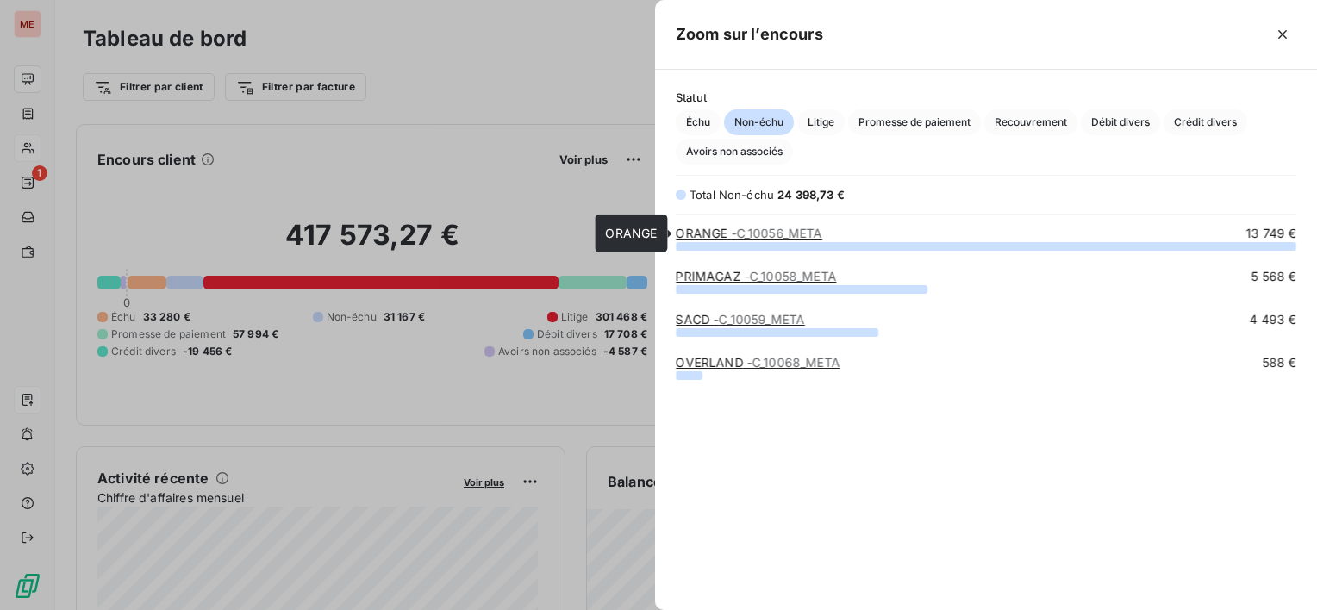
click at [735, 231] on span "- C_10056_META" at bounding box center [776, 233] width 91 height 15
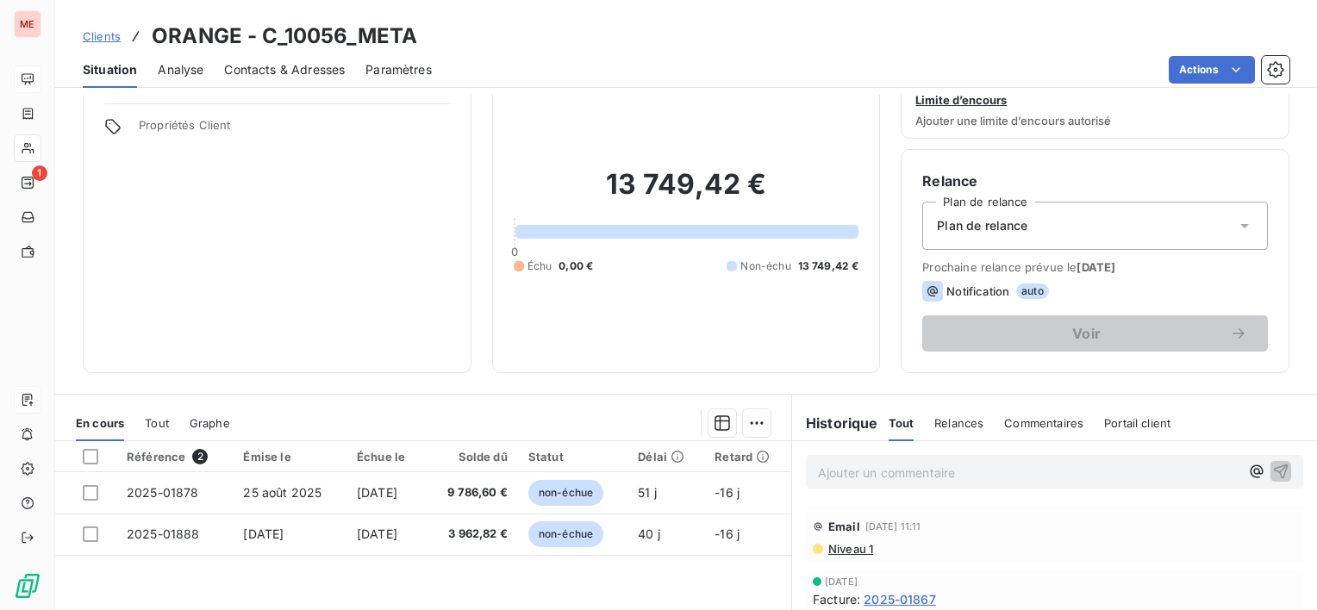
scroll to position [86, 0]
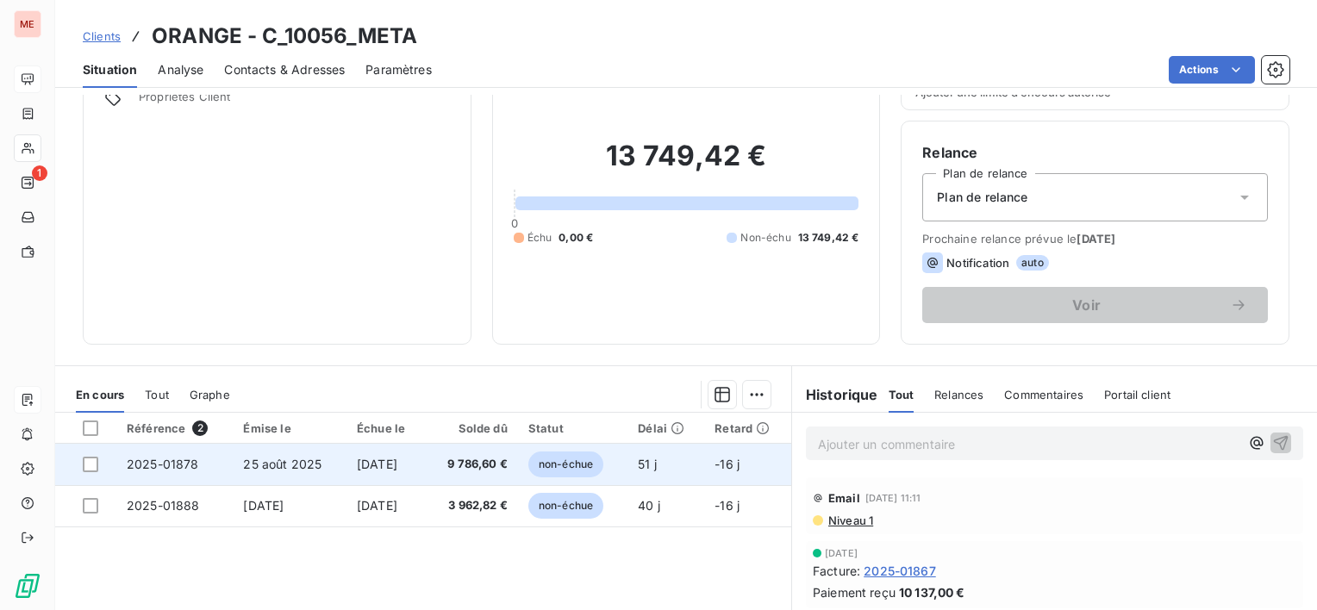
click at [383, 477] on td "[DATE]" at bounding box center [385, 464] width 79 height 41
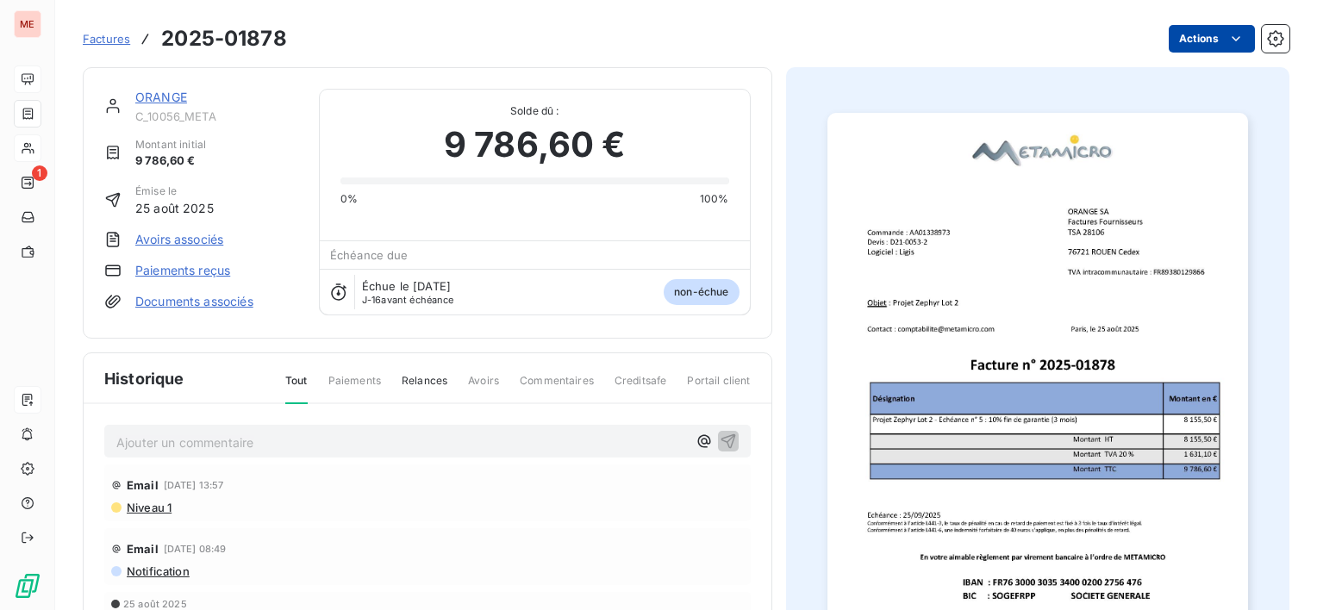
click at [1184, 34] on html "ME 1 Factures 2025-01878 Actions ORANGE C_10056_META Montant initial 9 786,60 €…" at bounding box center [658, 305] width 1317 height 610
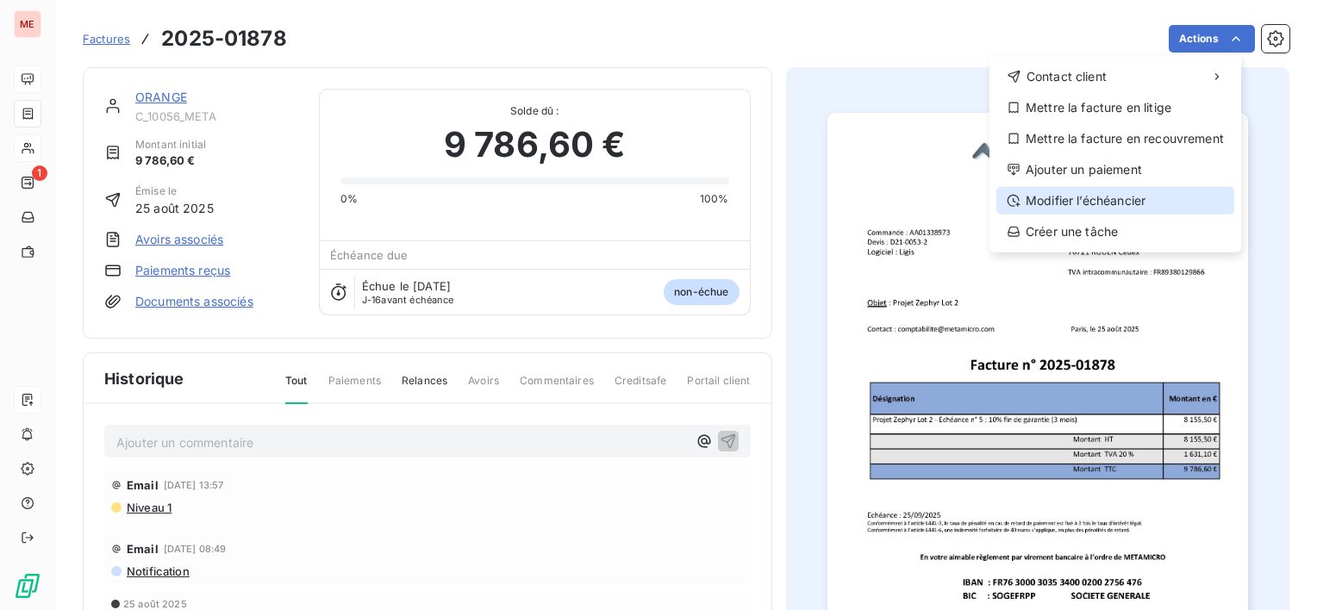
click at [1103, 196] on div "Modifier l’échéancier" at bounding box center [1115, 201] width 238 height 28
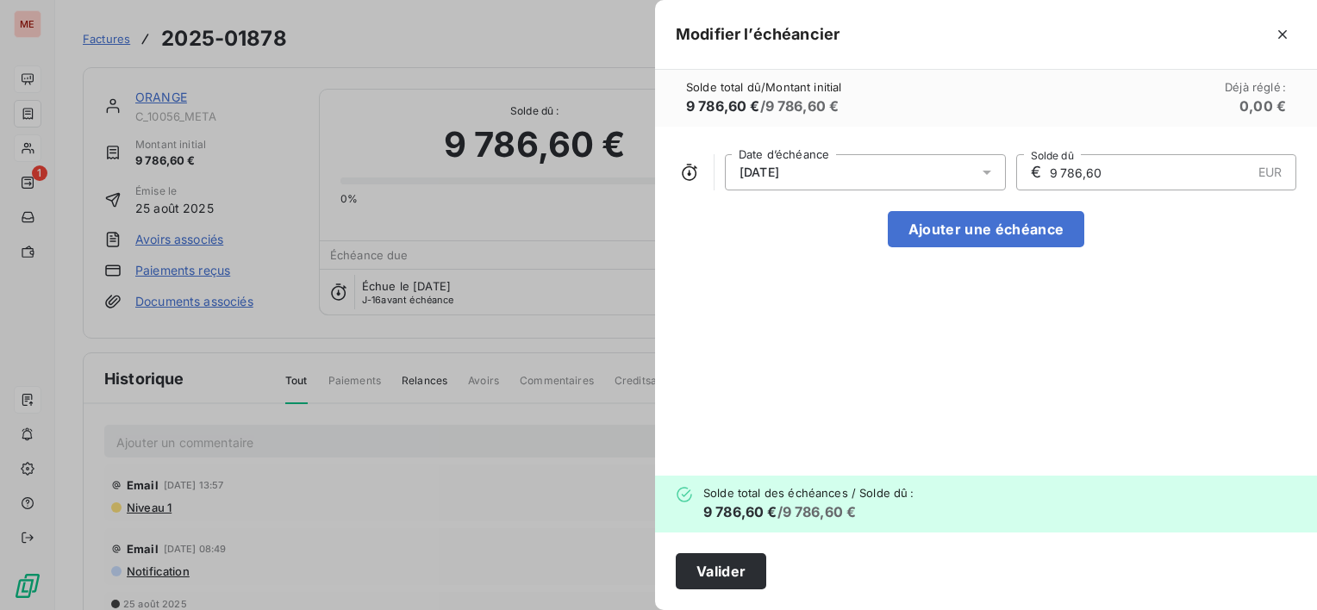
click at [822, 172] on div "[DATE]" at bounding box center [865, 172] width 281 height 36
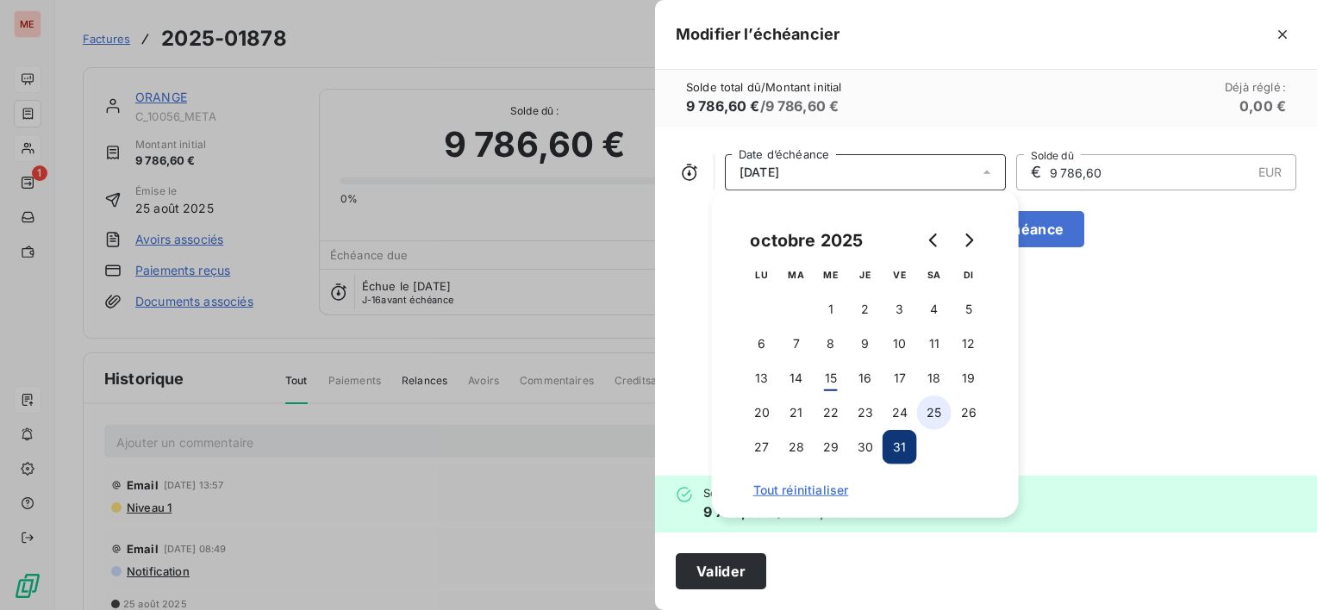
click at [938, 408] on button "25" at bounding box center [934, 413] width 34 height 34
click at [705, 572] on button "Valider" at bounding box center [721, 571] width 90 height 36
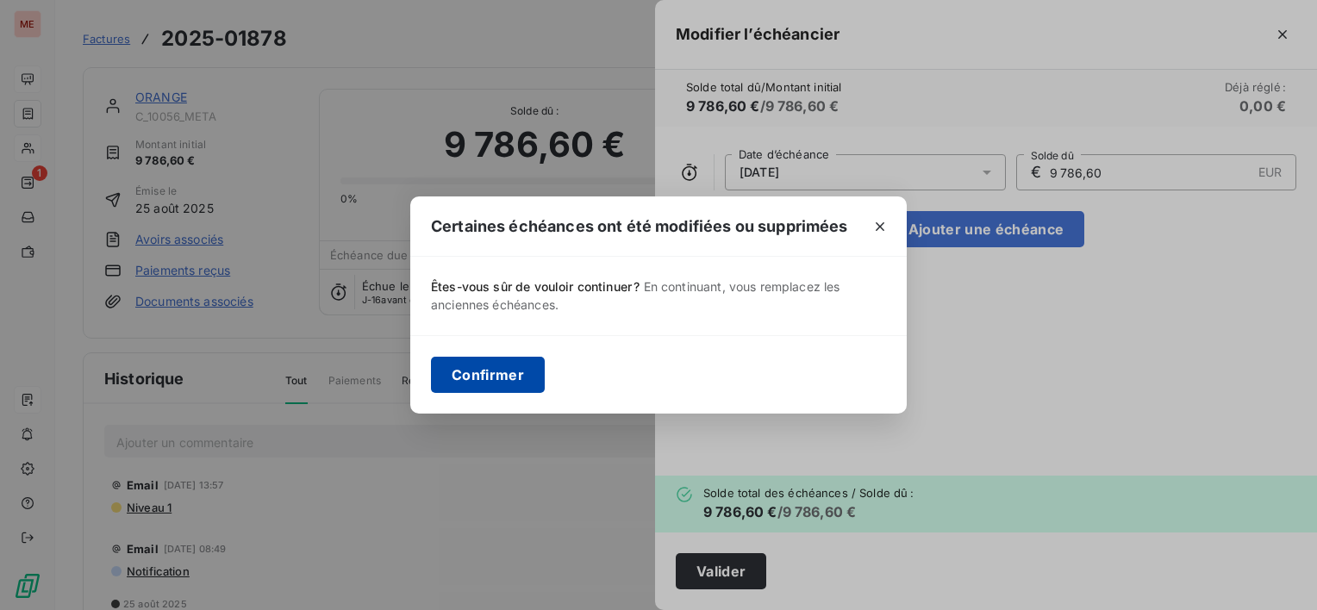
click at [477, 365] on button "Confirmer" at bounding box center [488, 375] width 114 height 36
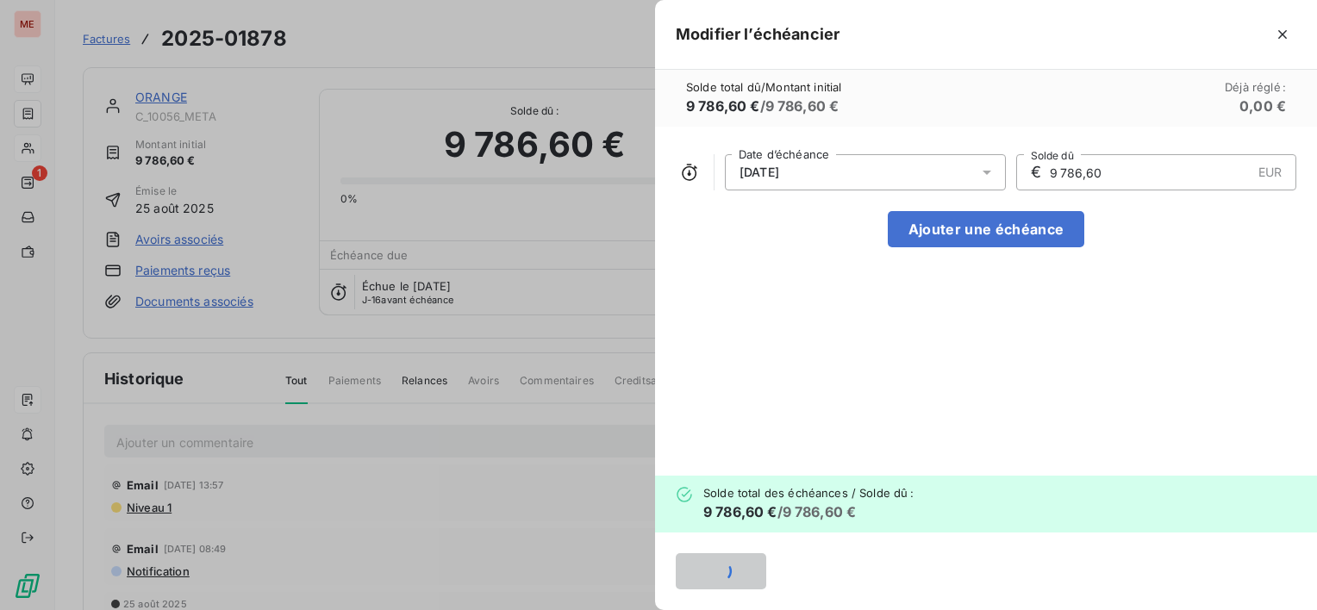
click at [477, 379] on div at bounding box center [658, 305] width 1317 height 610
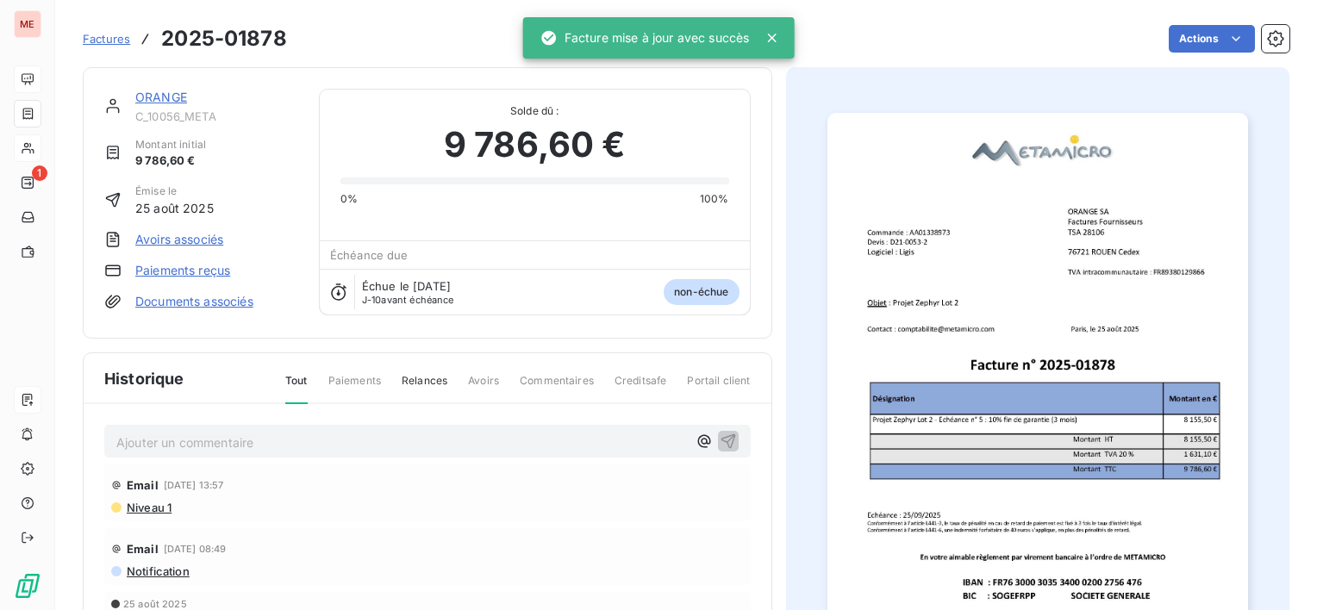
click at [165, 109] on span "C_10056_META" at bounding box center [216, 116] width 163 height 14
click at [165, 100] on link "ORANGE" at bounding box center [161, 97] width 52 height 15
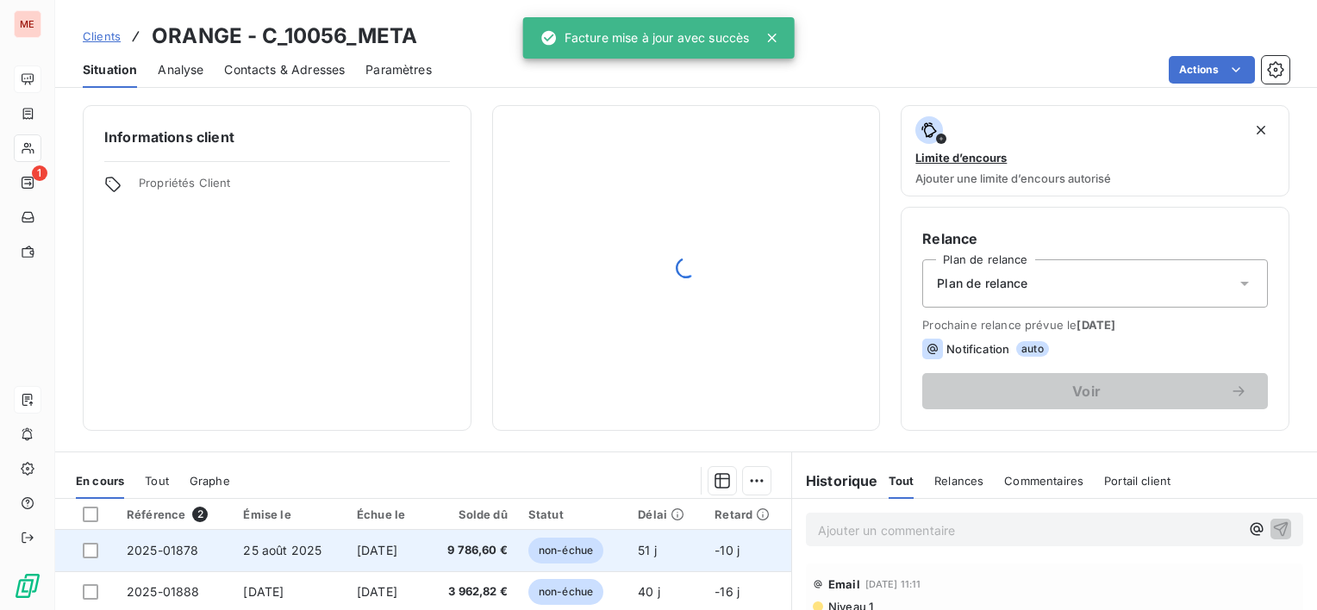
scroll to position [86, 0]
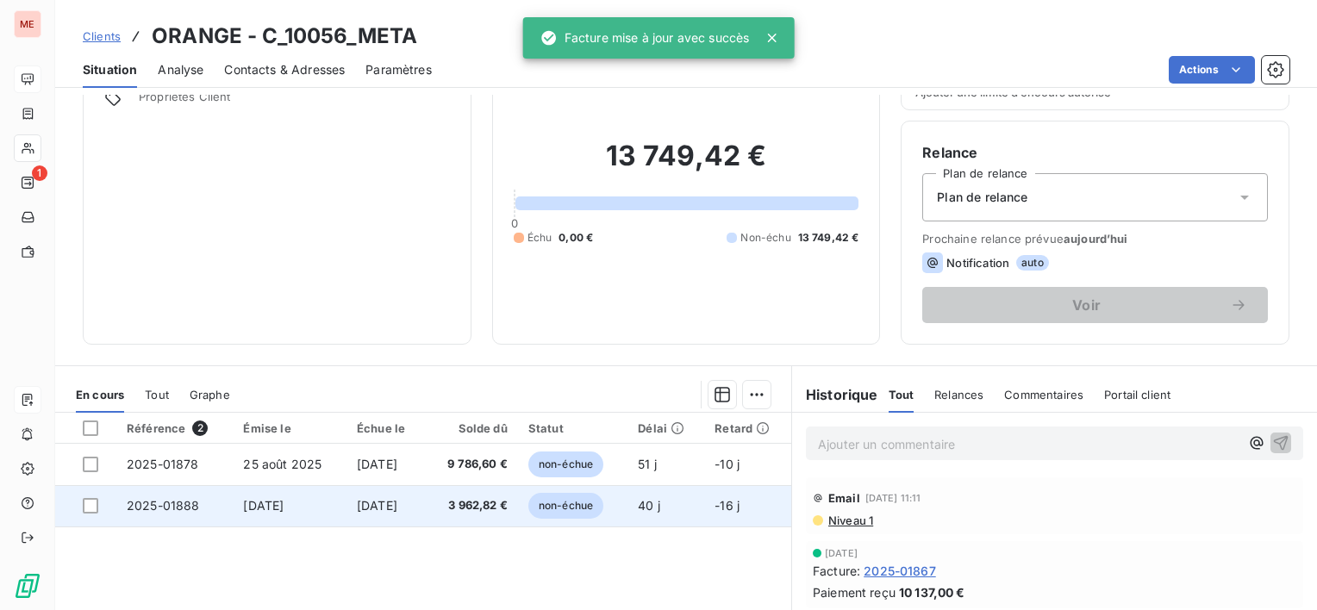
click at [493, 500] on span "3 962,82 €" at bounding box center [472, 505] width 72 height 17
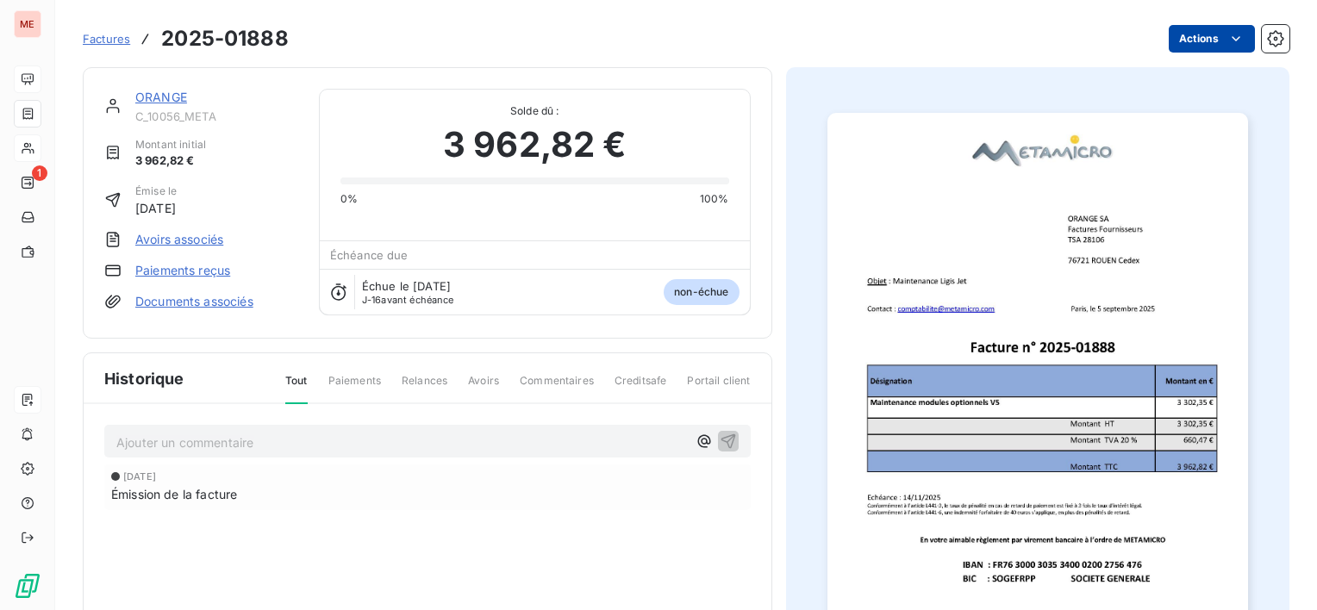
click at [1182, 36] on html "ME 1 Factures 2025-01888 Actions ORANGE C_10056_META Montant initial 3 962,82 €…" at bounding box center [658, 305] width 1317 height 610
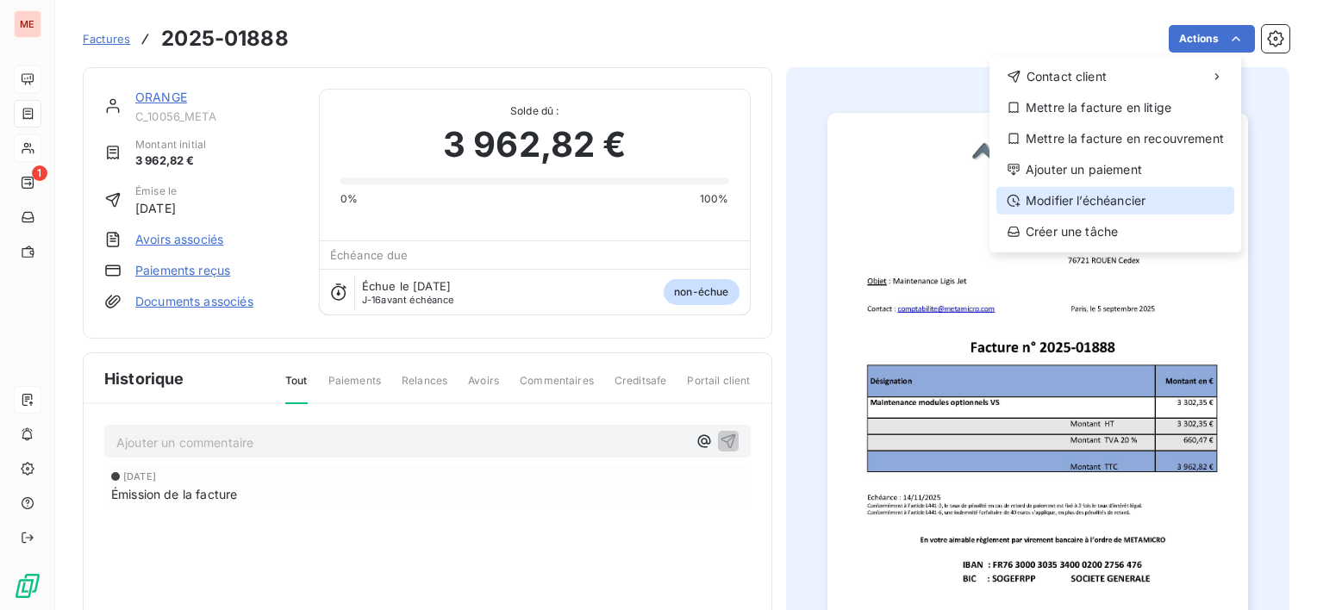
click at [1119, 198] on div "Modifier l’échéancier" at bounding box center [1115, 201] width 238 height 28
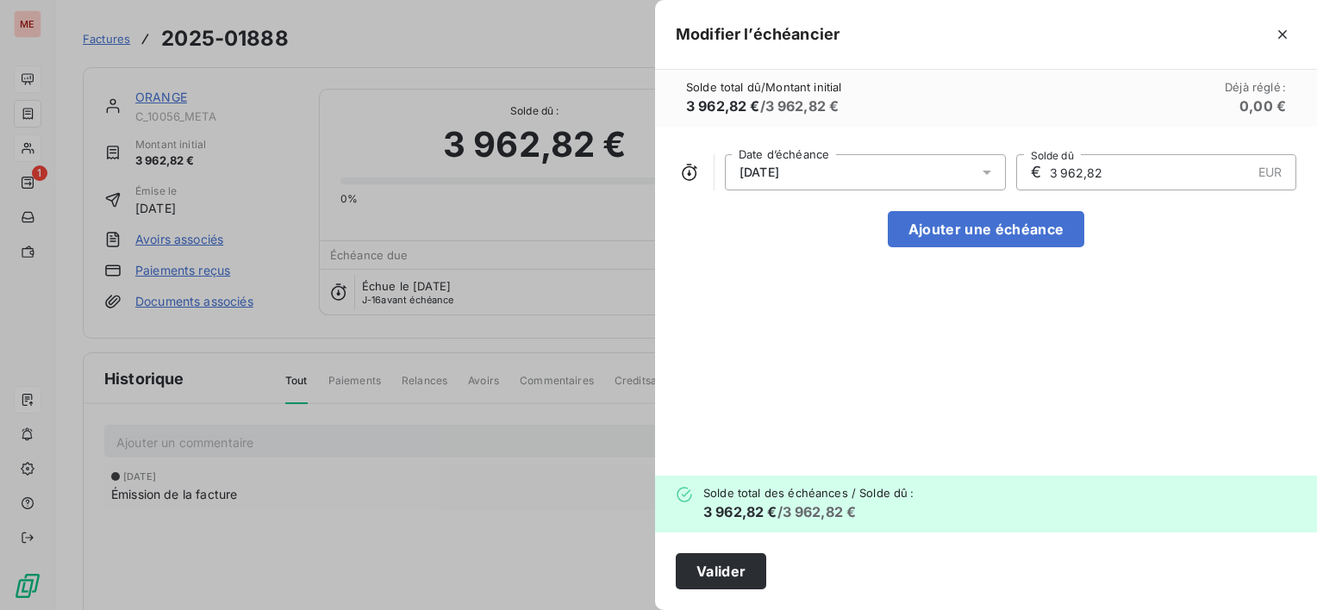
click at [888, 208] on div "[DATE] Date d’échéance € 3 962,82 EUR Solde dû Ajouter une échéance" at bounding box center [986, 301] width 662 height 349
click at [870, 176] on div "[DATE]" at bounding box center [865, 172] width 281 height 36
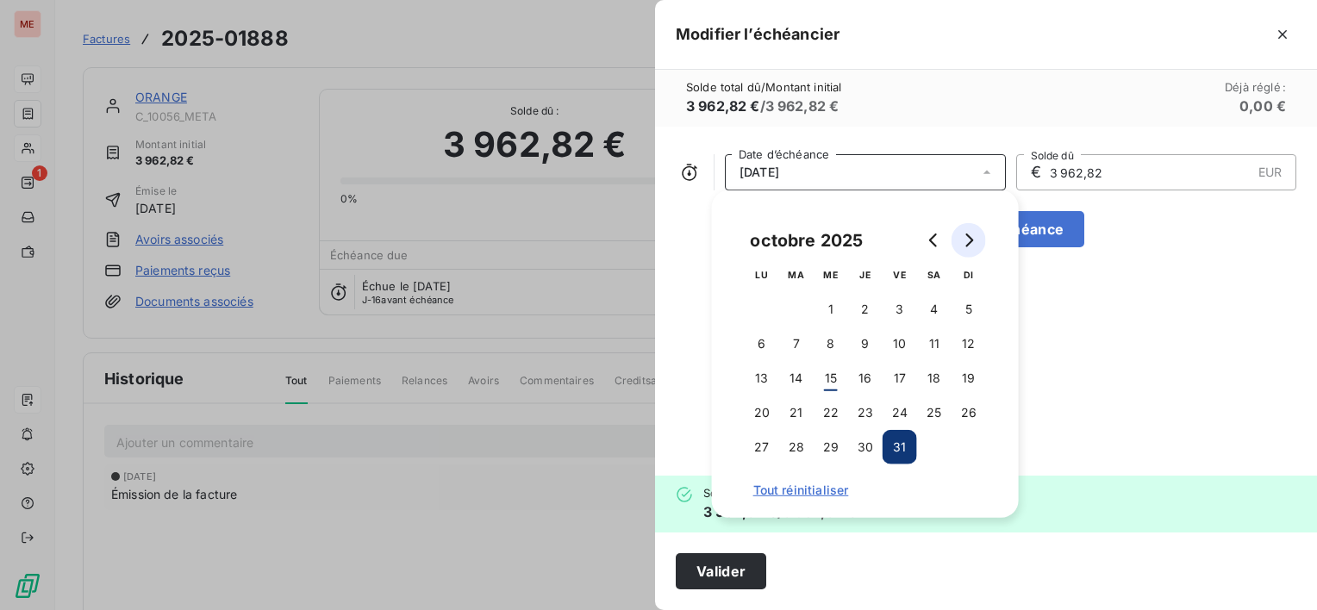
click at [957, 248] on button "Go to next month" at bounding box center [968, 240] width 34 height 34
click at [895, 378] on button "14" at bounding box center [899, 378] width 34 height 34
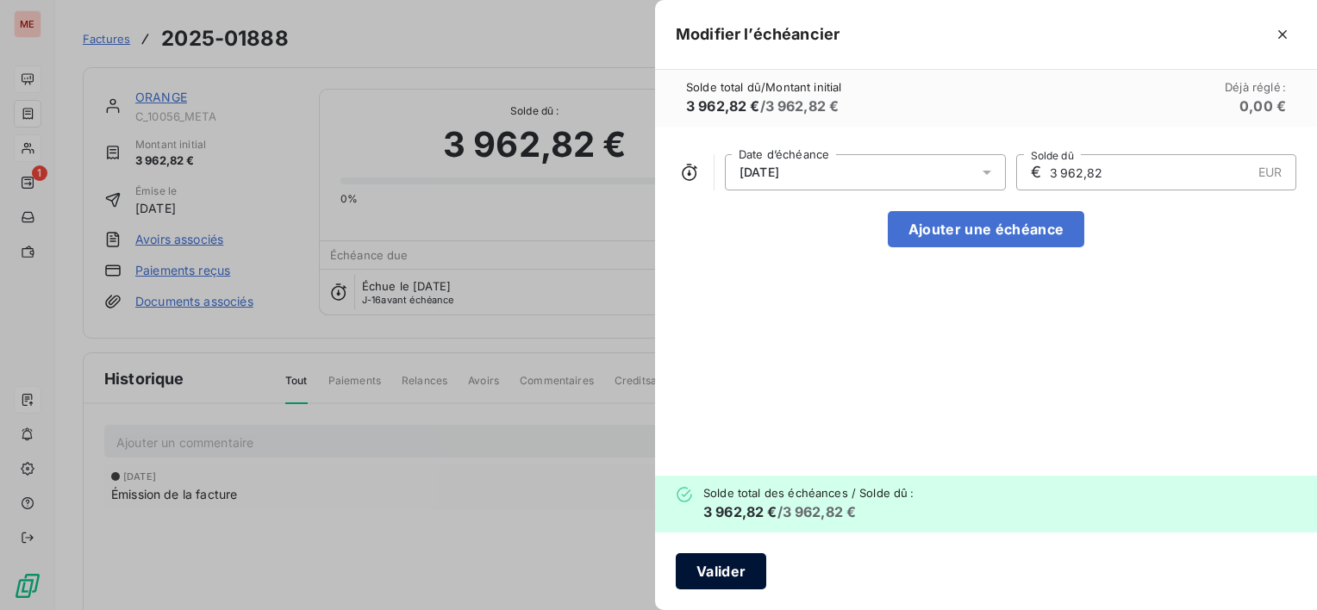
click at [738, 564] on button "Valider" at bounding box center [721, 571] width 90 height 36
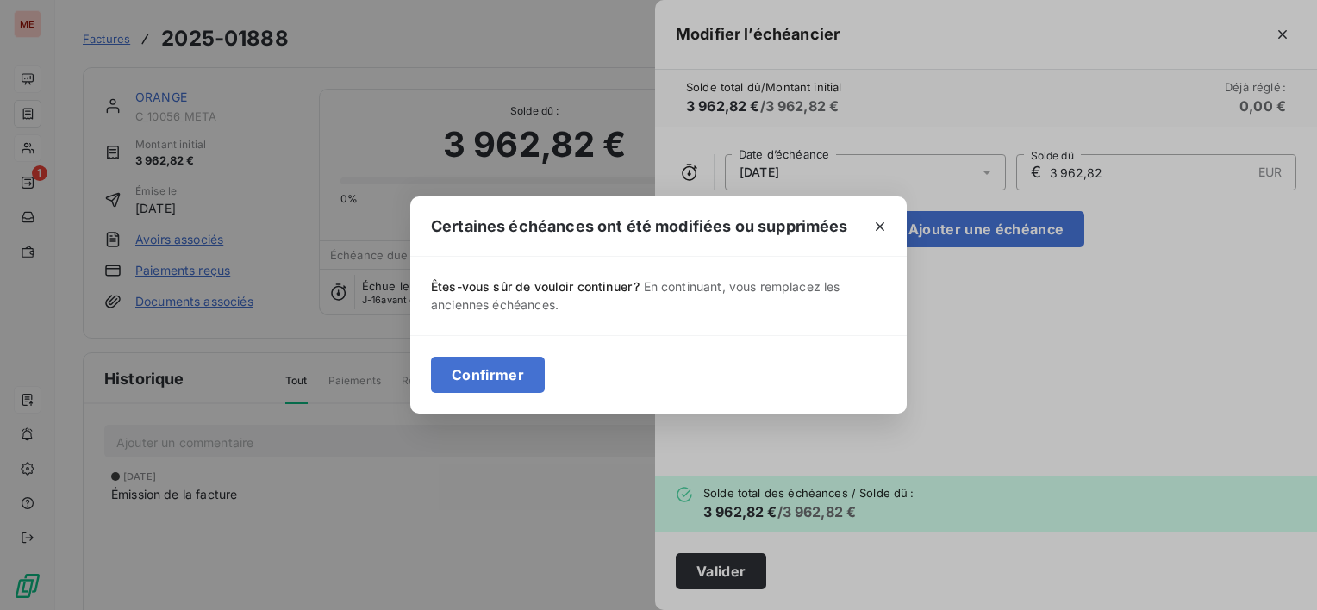
click at [494, 396] on div "Confirmer" at bounding box center [658, 374] width 496 height 78
click at [482, 365] on button "Confirmer" at bounding box center [488, 375] width 114 height 36
